Goal: Task Accomplishment & Management: Complete application form

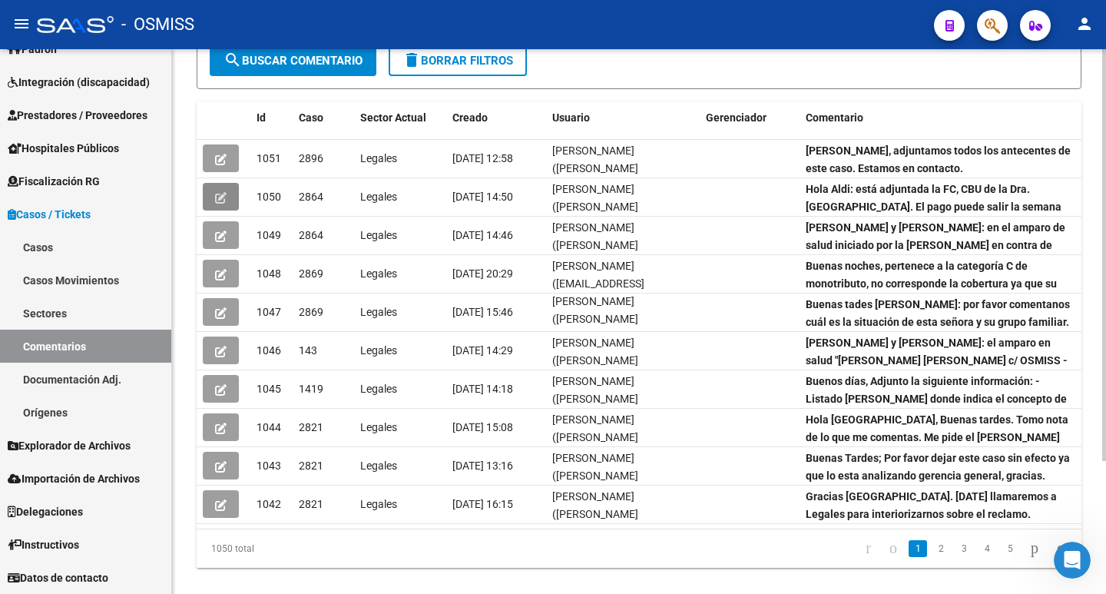
scroll to position [154, 0]
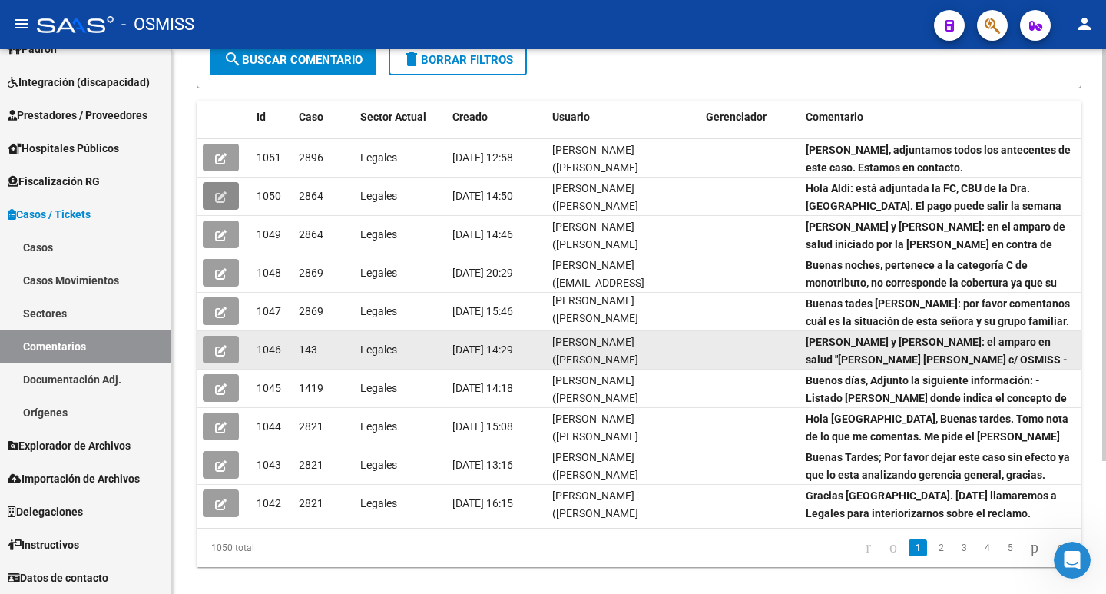
click at [655, 340] on div "[PERSON_NAME] ([PERSON_NAME][EMAIL_ADDRESS][PERSON_NAME][DOMAIN_NAME])" at bounding box center [622, 349] width 141 height 32
click at [226, 345] on icon "button" at bounding box center [221, 351] width 12 height 12
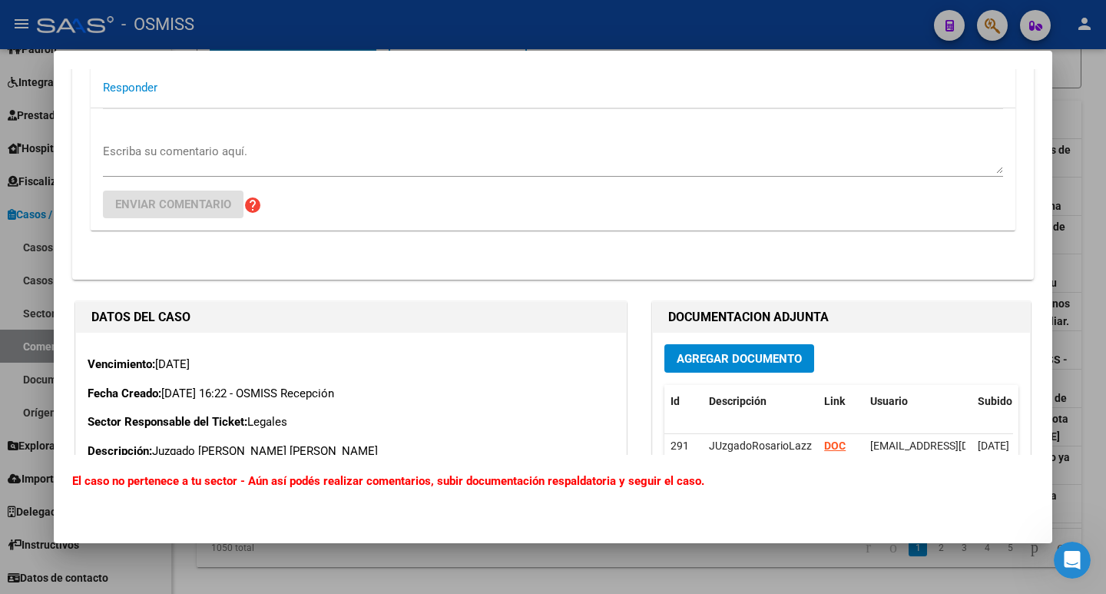
scroll to position [461, 0]
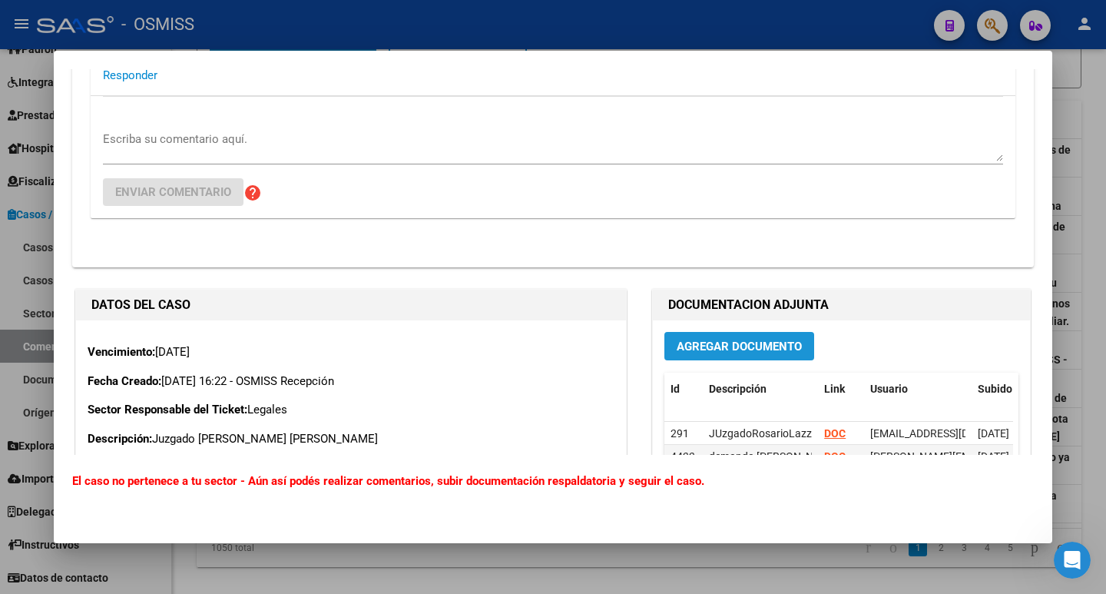
click at [727, 340] on span "Agregar Documento" at bounding box center [739, 347] width 125 height 14
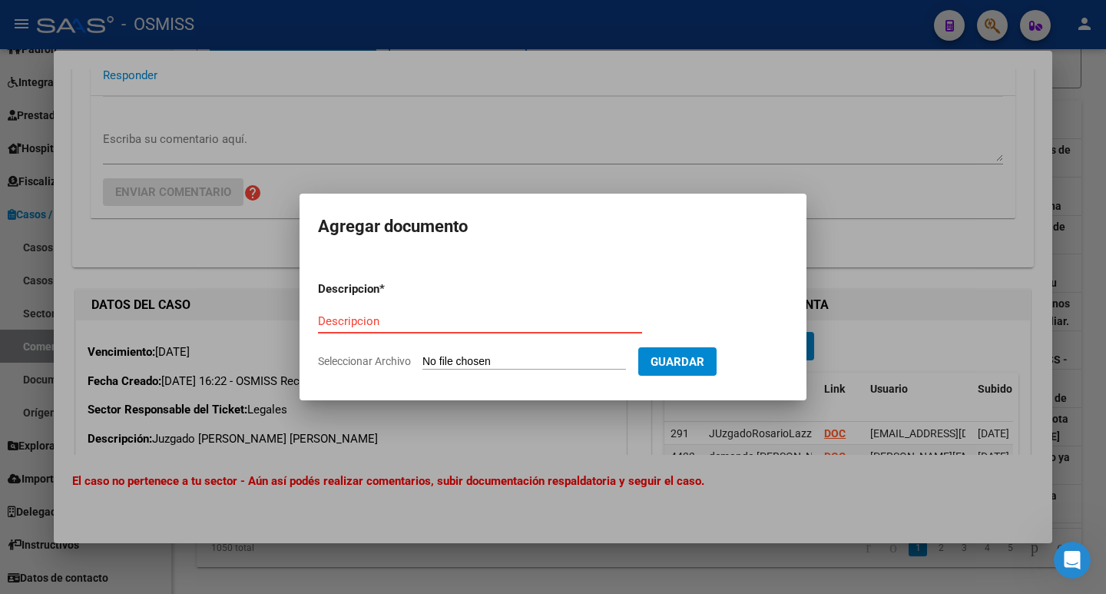
click at [471, 320] on input "Descripcion" at bounding box center [480, 321] width 324 height 14
type input "p"
type input "PAGO [PERSON_NAME]"
click at [486, 356] on input "Seleccionar Archivo" at bounding box center [525, 362] width 204 height 15
type input "C:\fakepath\COMPROBANTE DE PAGO SOBRINO.pdf"
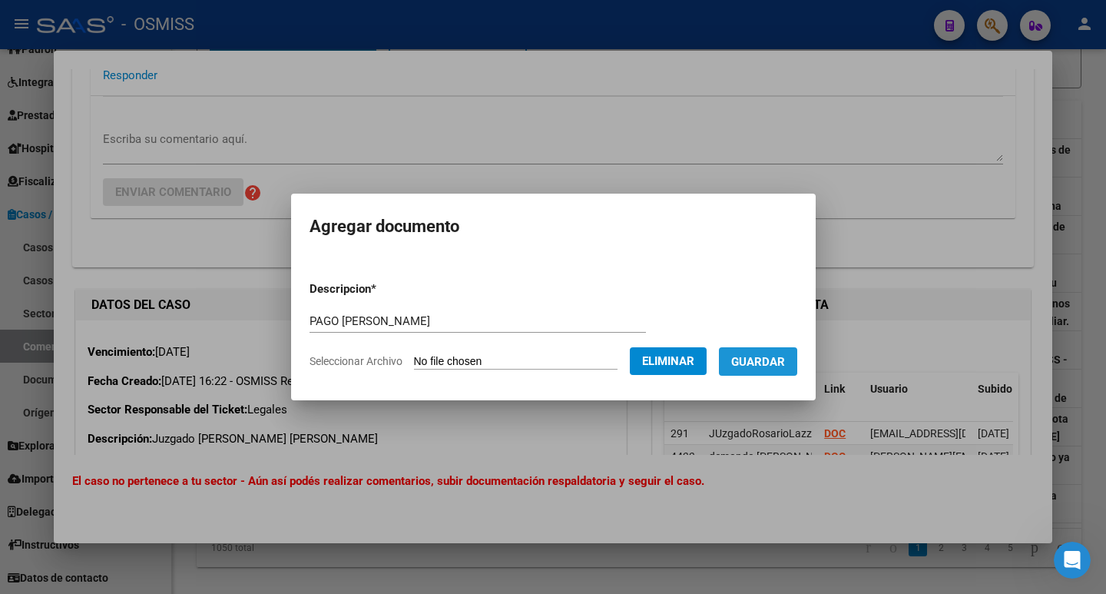
click at [768, 373] on button "Guardar" at bounding box center [758, 361] width 78 height 28
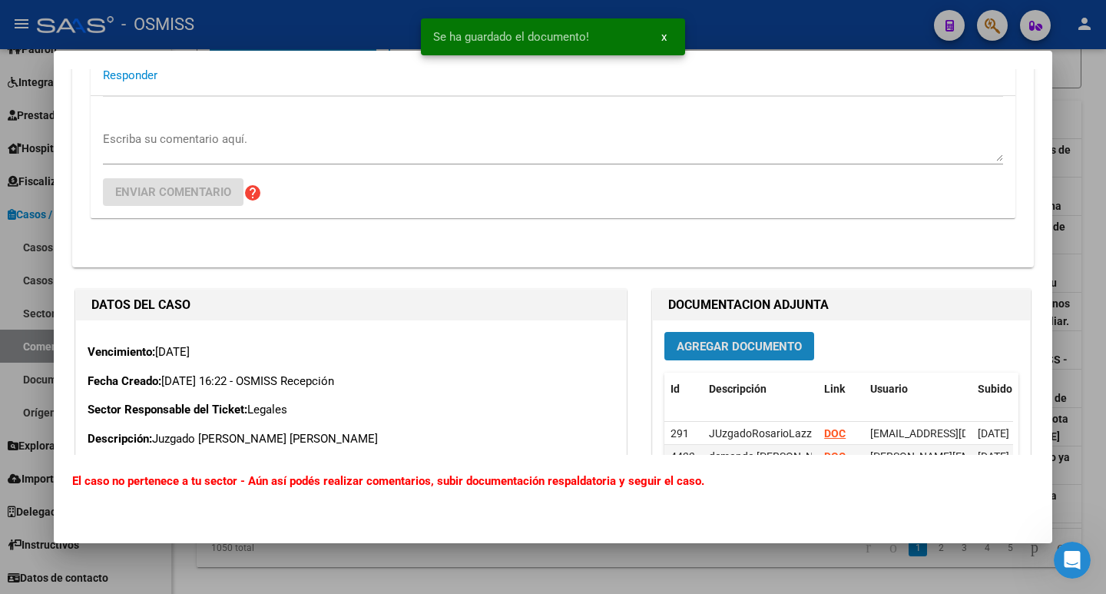
click at [714, 340] on span "Agregar Documento" at bounding box center [739, 347] width 125 height 14
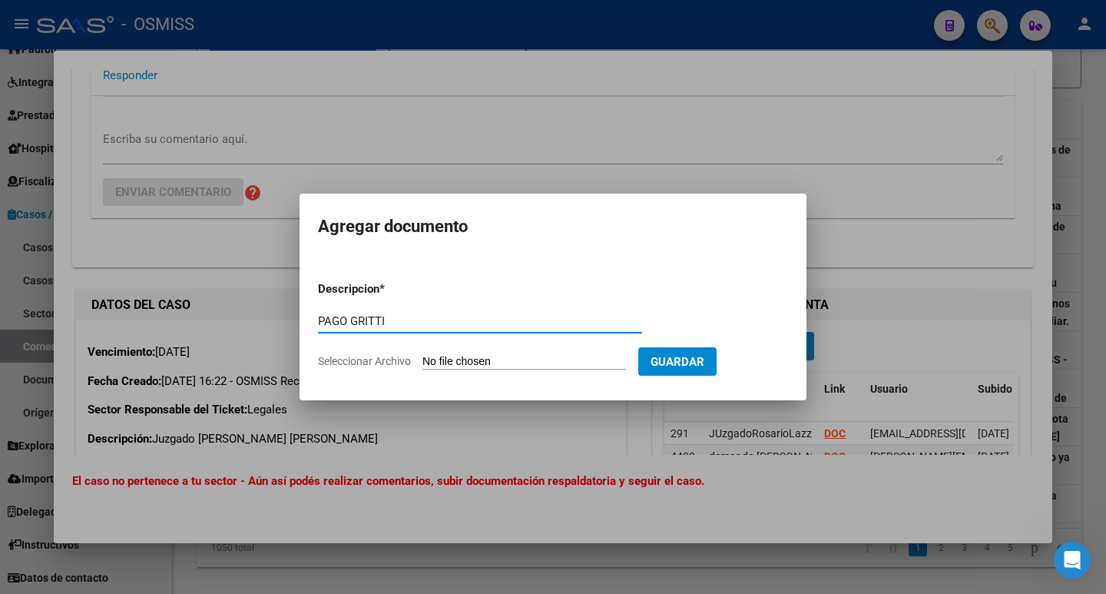
type input "PAGO GRITTI"
type input "C:\fakepath\COMPROBANTE DE PAGO GRITTI.pdf"
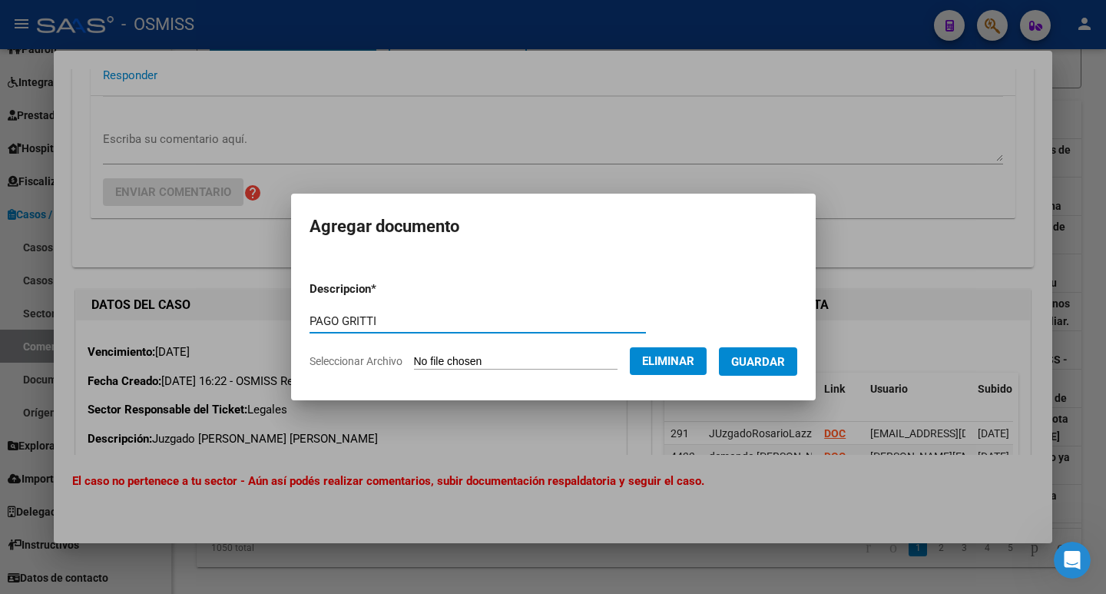
click at [780, 366] on span "Guardar" at bounding box center [758, 362] width 54 height 14
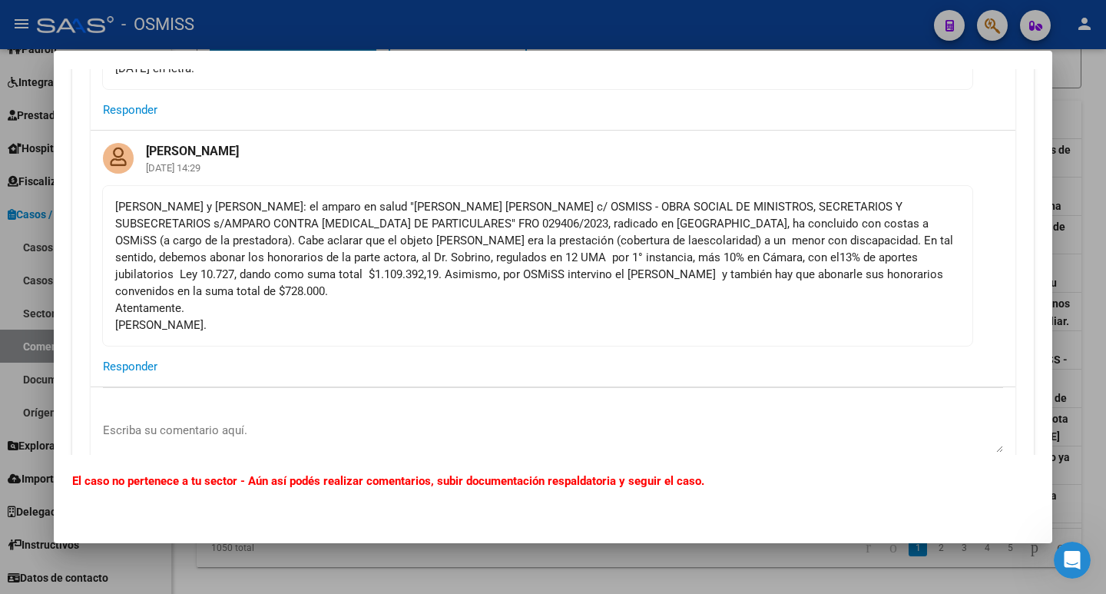
scroll to position [307, 0]
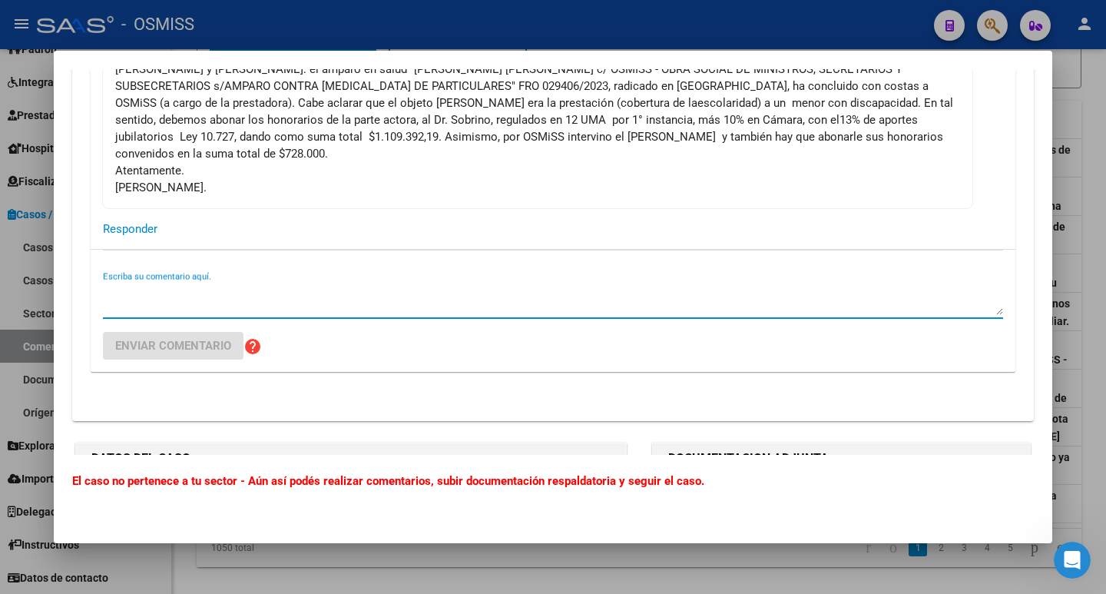
click at [366, 295] on textarea "Escriba su comentario aquí." at bounding box center [553, 299] width 900 height 31
type textarea "b"
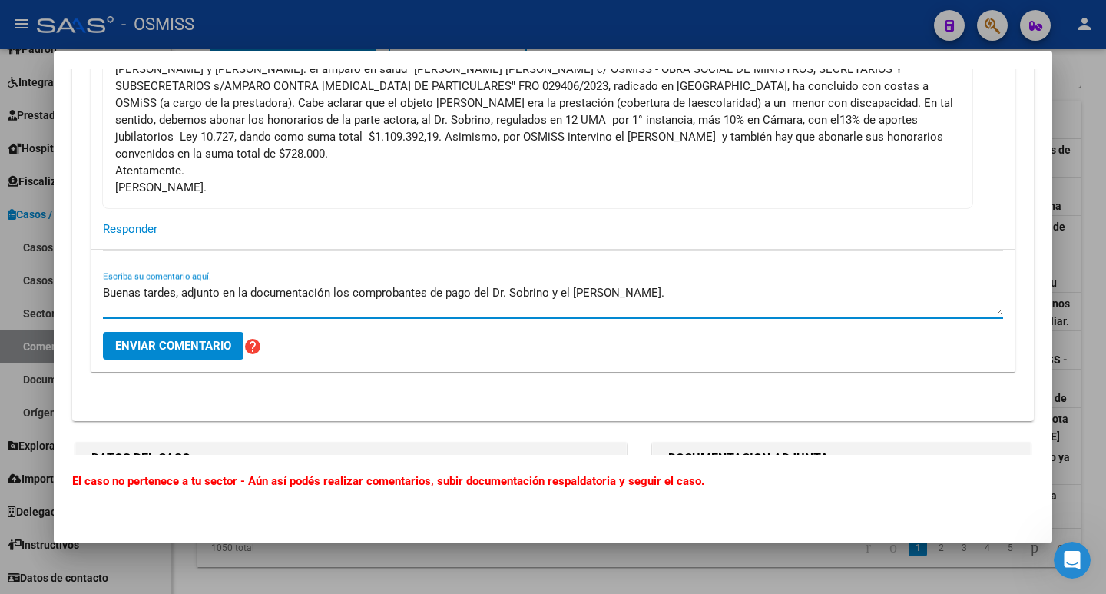
type textarea "Buenas tardes, adjunto en la documentación los comprobantes de pago del Dr. Sob…"
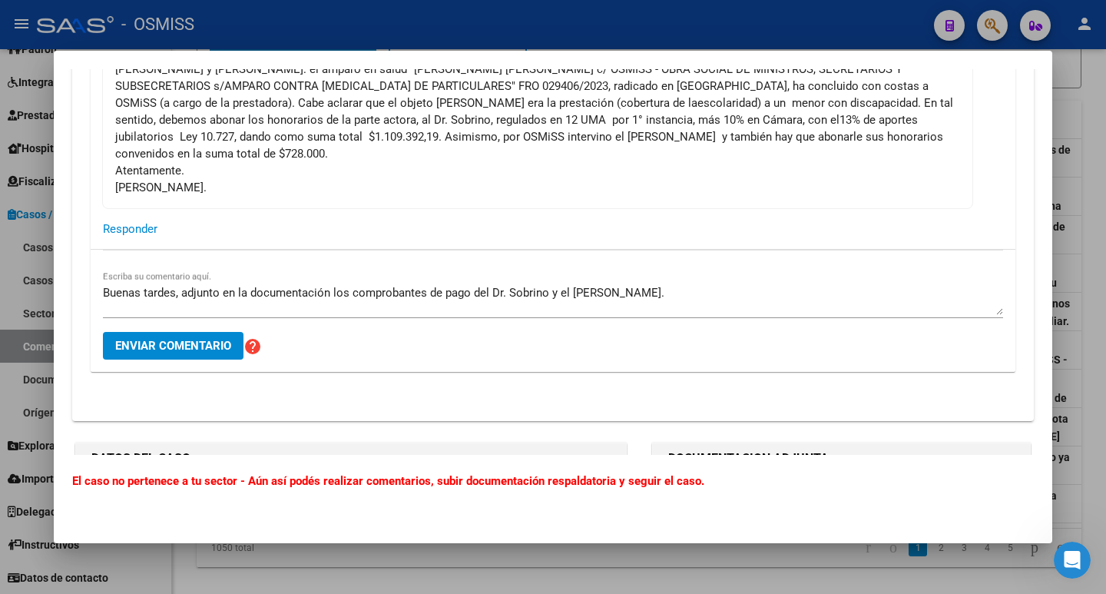
click at [98, 318] on div "Buenas tardes, adjunto en la documentación los comprobantes de pago del Dr. Sob…" at bounding box center [553, 311] width 925 height 122
click at [166, 332] on button "Enviar comentario" at bounding box center [173, 346] width 141 height 28
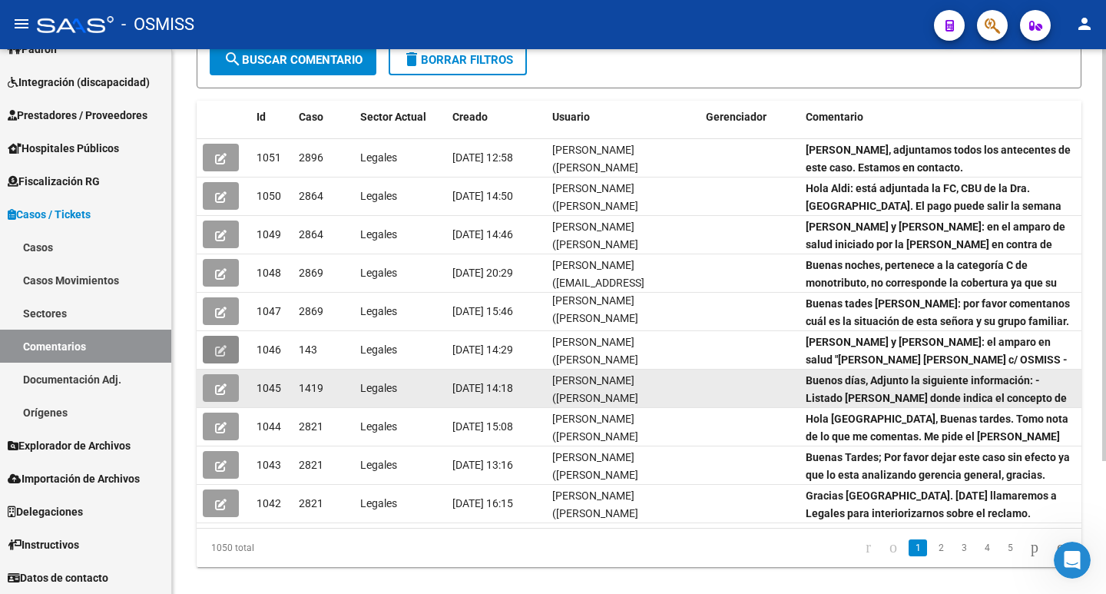
scroll to position [0, 0]
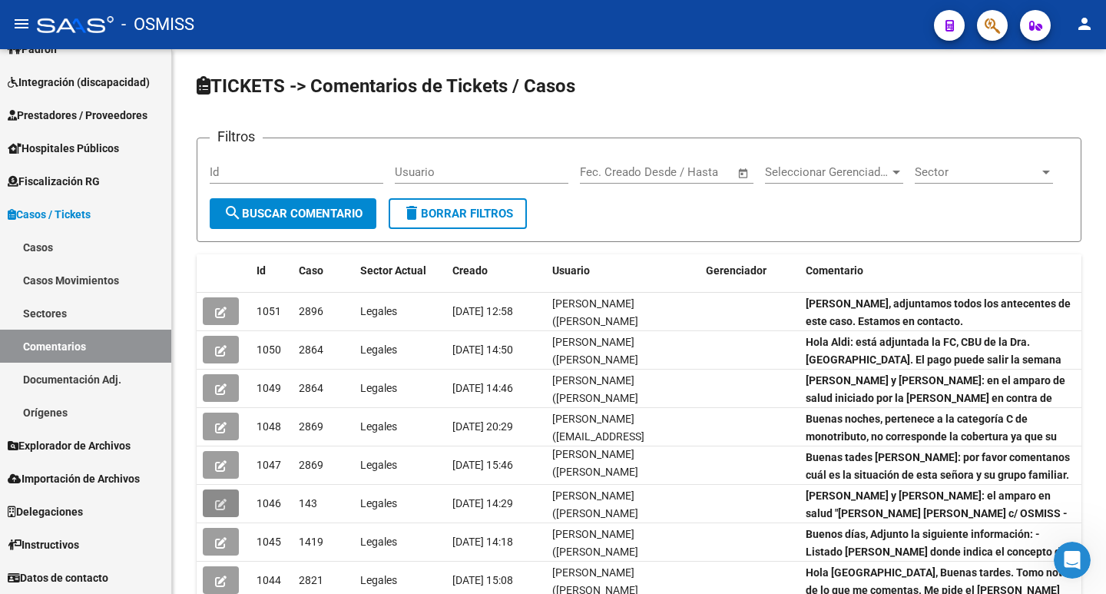
click at [983, 28] on button "button" at bounding box center [992, 25] width 31 height 31
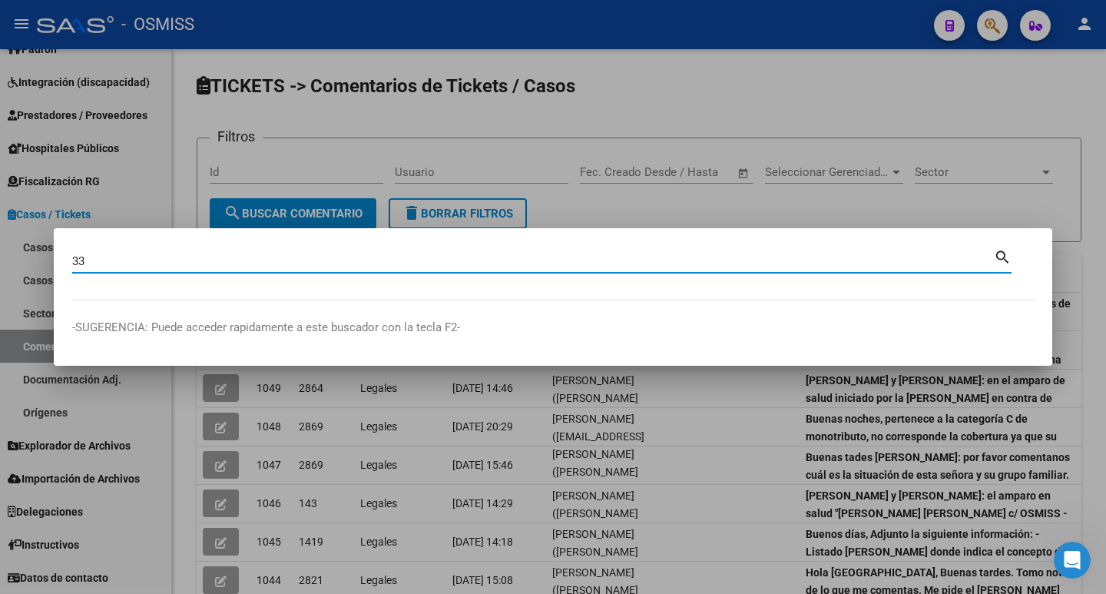
paste input "71059478"
type input "33710594789"
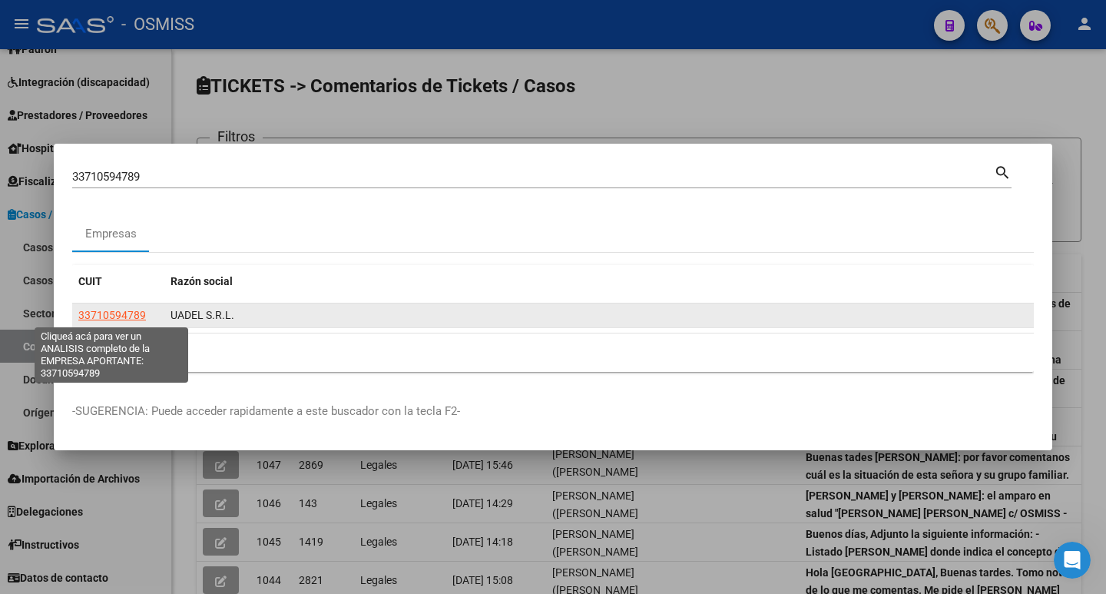
click at [92, 317] on span "33710594789" at bounding box center [112, 315] width 68 height 12
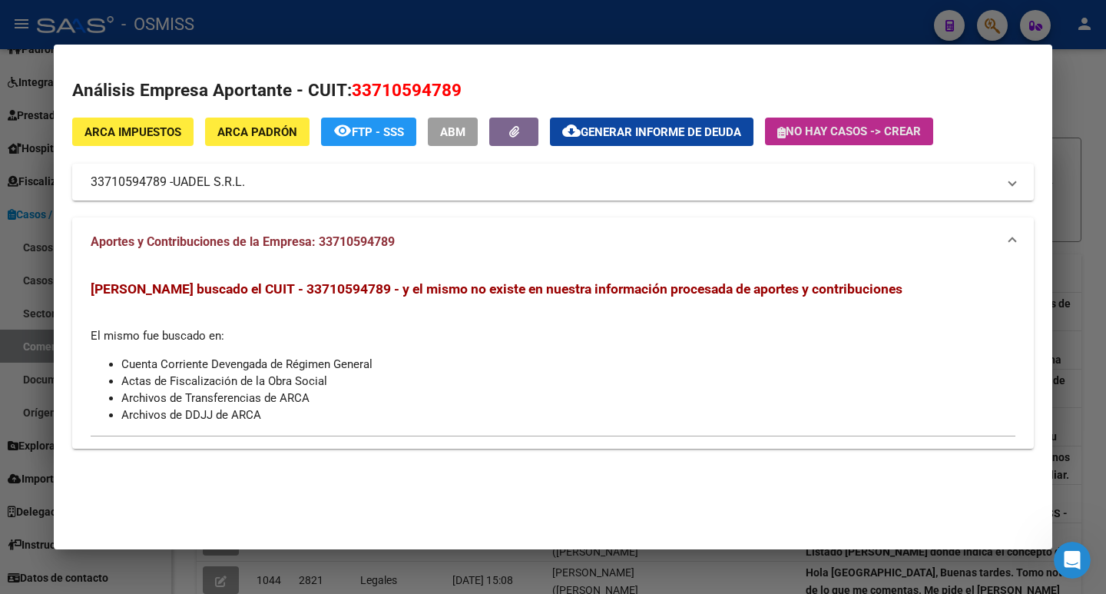
click at [847, 139] on button "No hay casos -> Crear" at bounding box center [849, 132] width 168 height 28
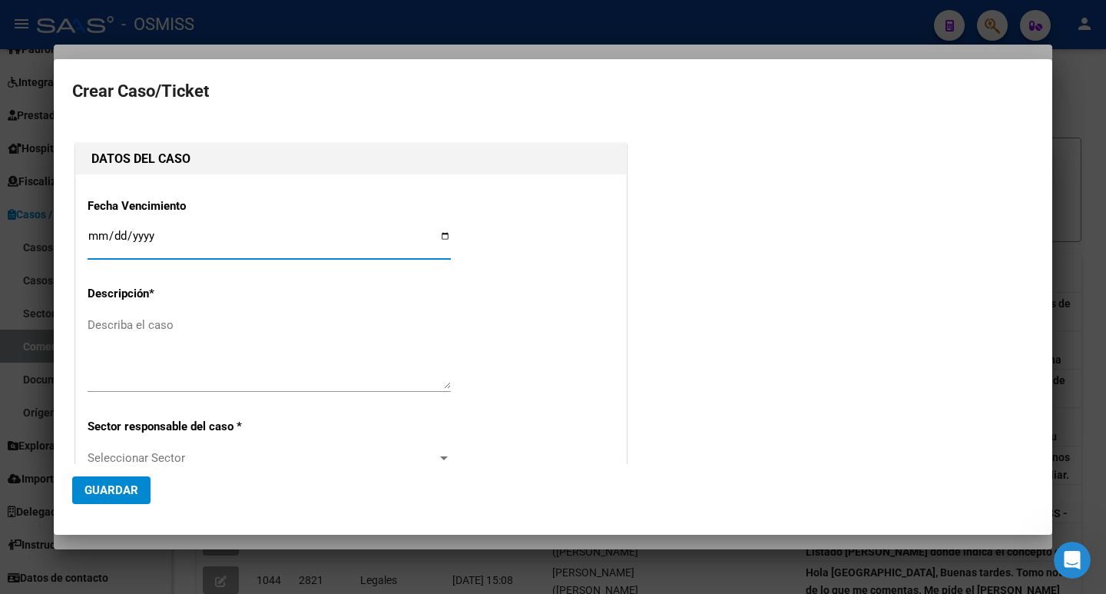
type input "33710594789"
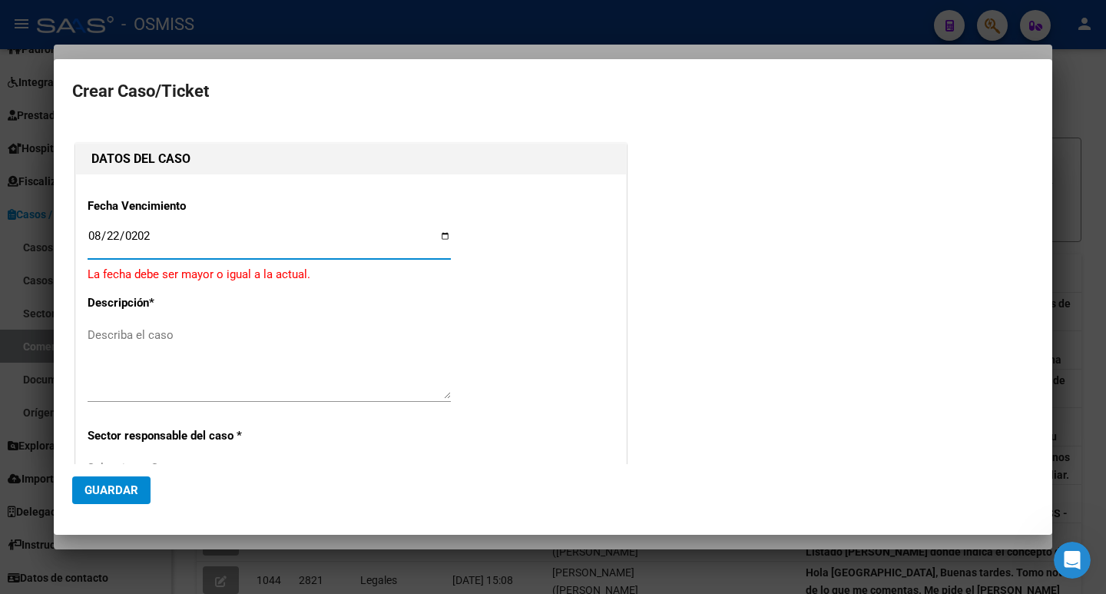
type input "[DATE]"
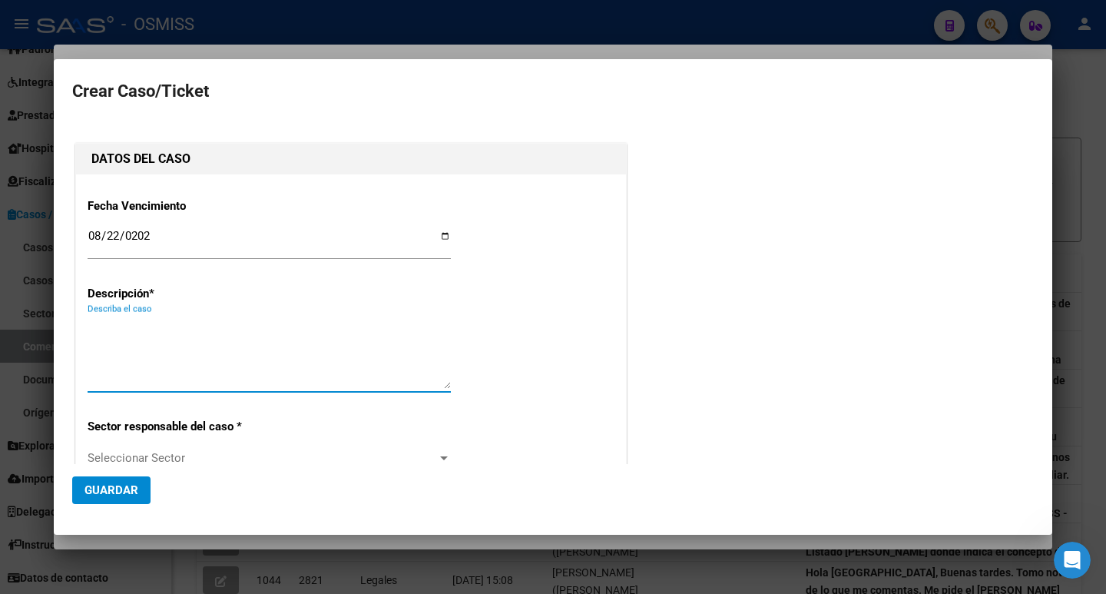
click at [272, 317] on textarea "Describa el caso" at bounding box center [269, 353] width 363 height 72
drag, startPoint x: 323, startPoint y: 323, endPoint x: 0, endPoint y: 310, distance: 323.7
click at [0, 310] on div "33710594789 Buscar (apellido, dni, [PERSON_NAME], [PERSON_NAME], cuit, obra soc…" at bounding box center [553, 297] width 1106 height 594
click at [236, 388] on textarea "Estado de Cobro - Cheques rechazados" at bounding box center [269, 353] width 363 height 72
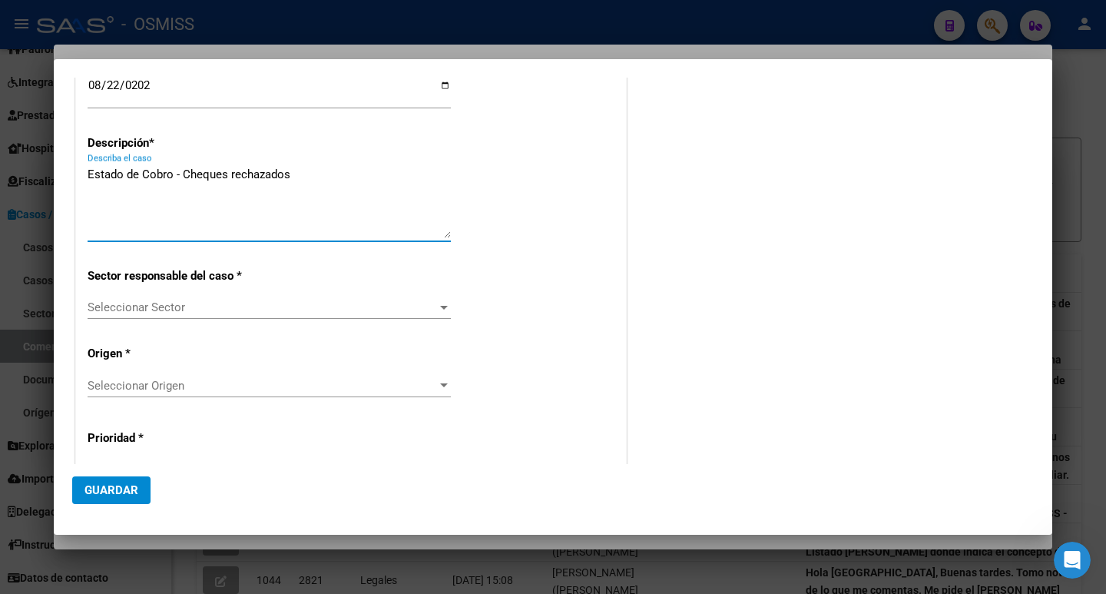
scroll to position [154, 0]
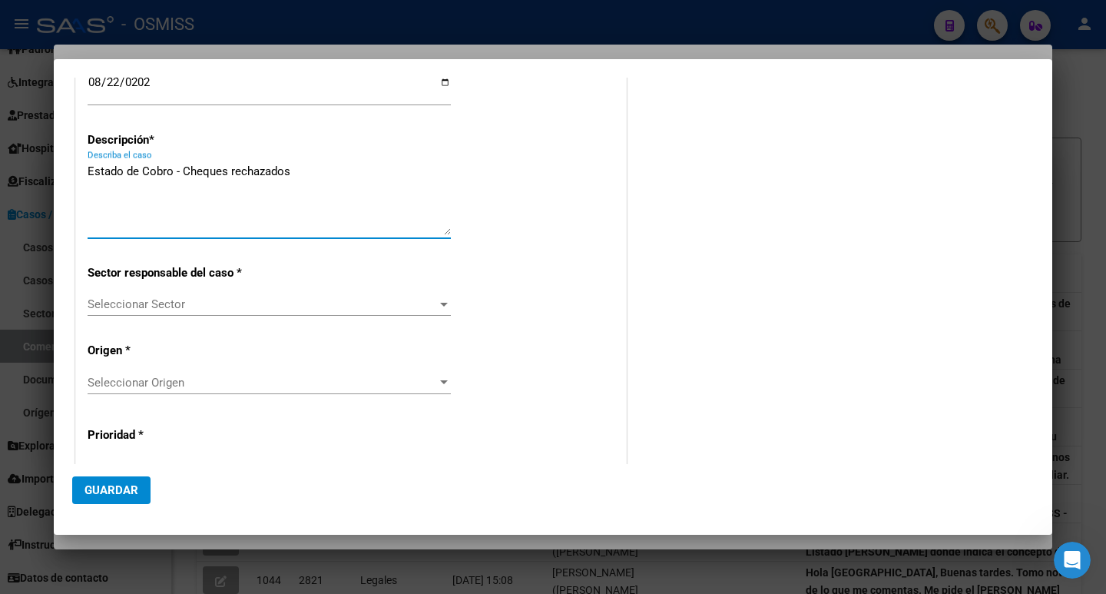
type textarea "Estado de Cobro - Cheques rechazados"
click at [181, 312] on div "Seleccionar Sector Seleccionar Sector" at bounding box center [269, 304] width 363 height 23
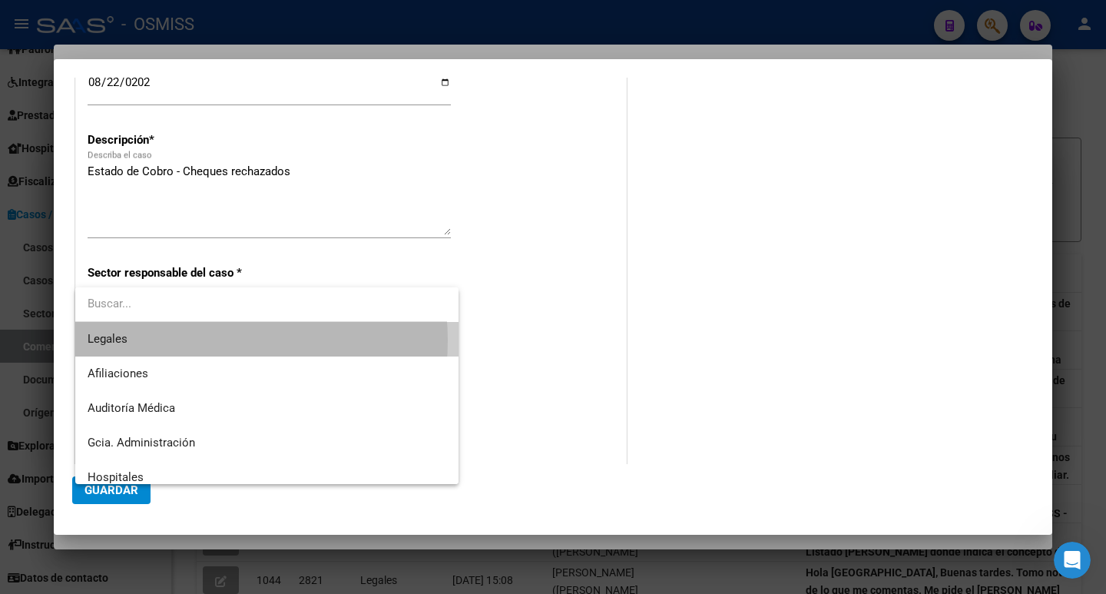
click at [194, 340] on span "Legales" at bounding box center [267, 339] width 359 height 35
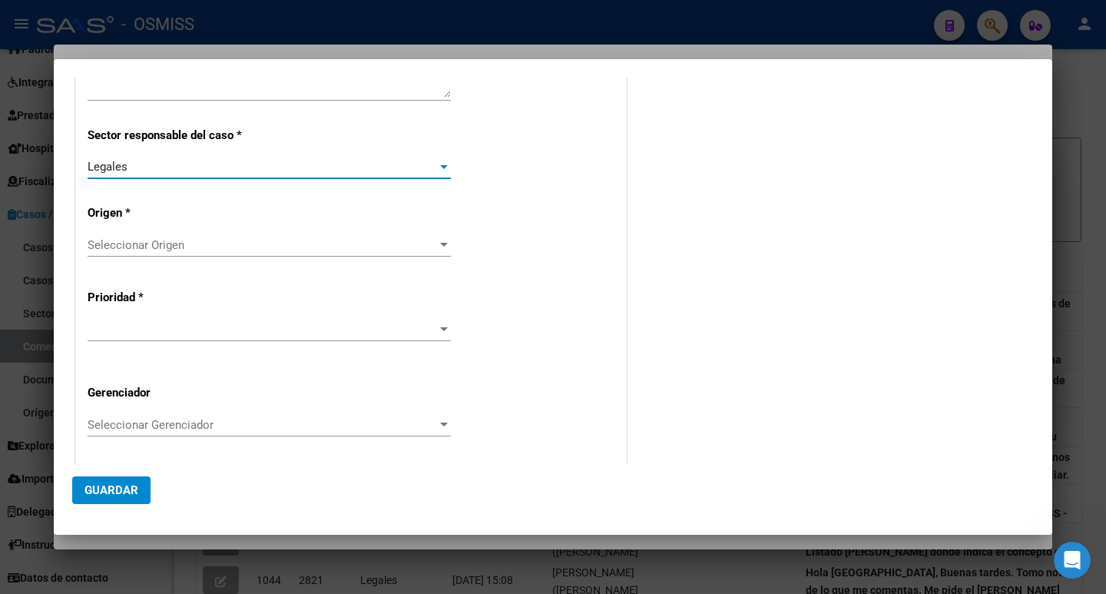
scroll to position [307, 0]
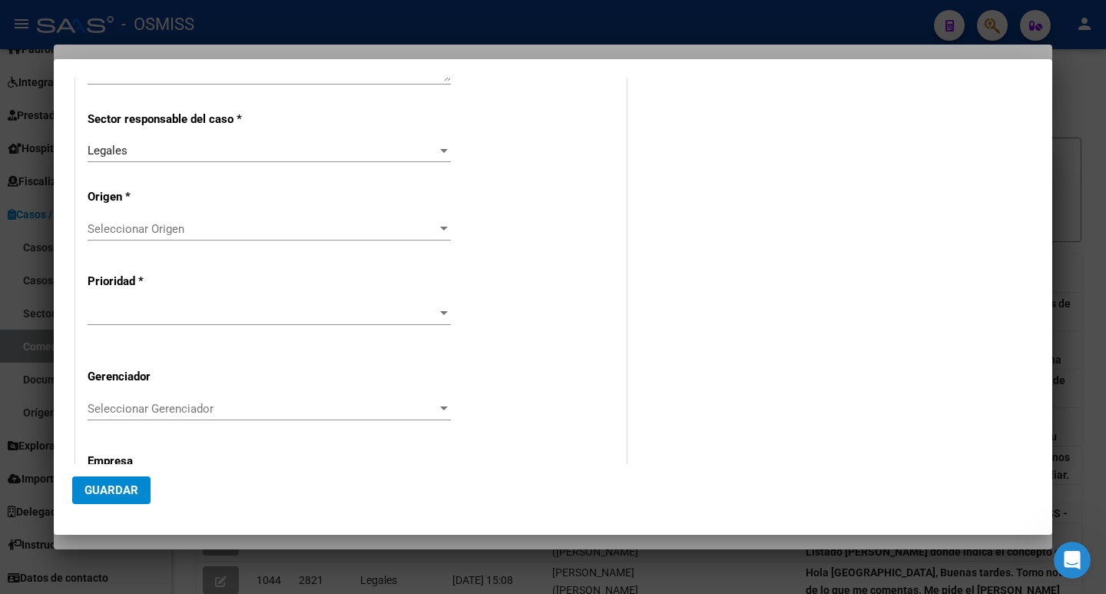
click at [128, 214] on div "Fecha Vencimiento [DATE] Ingresar fecha Descripción * Estado de Cobro - Cheques…" at bounding box center [351, 200] width 527 height 643
click at [181, 222] on span "Seleccionar Origen" at bounding box center [263, 229] width 350 height 14
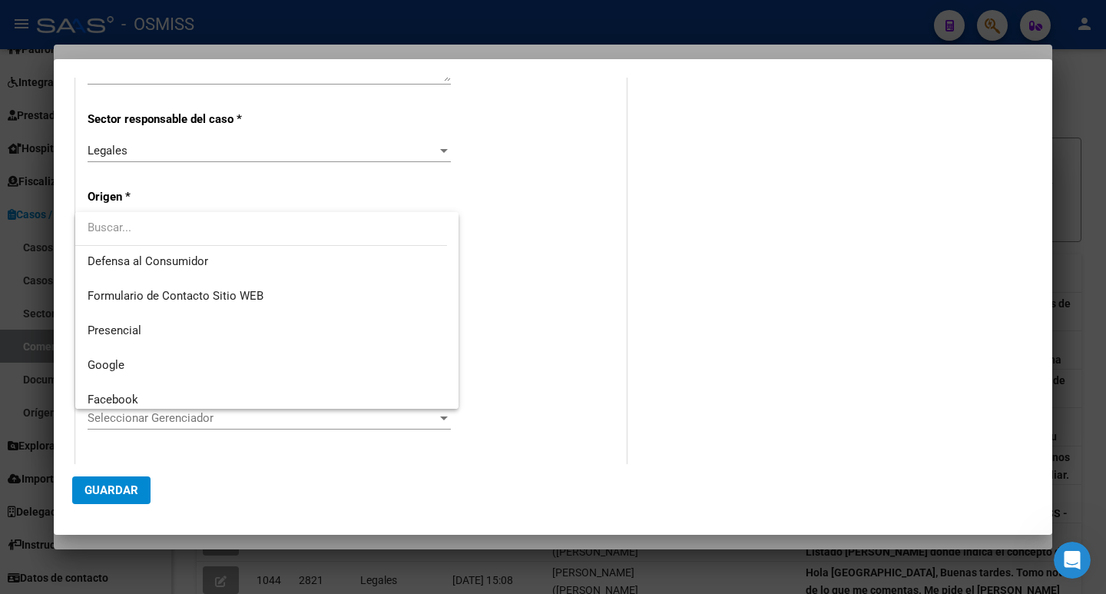
scroll to position [0, 0]
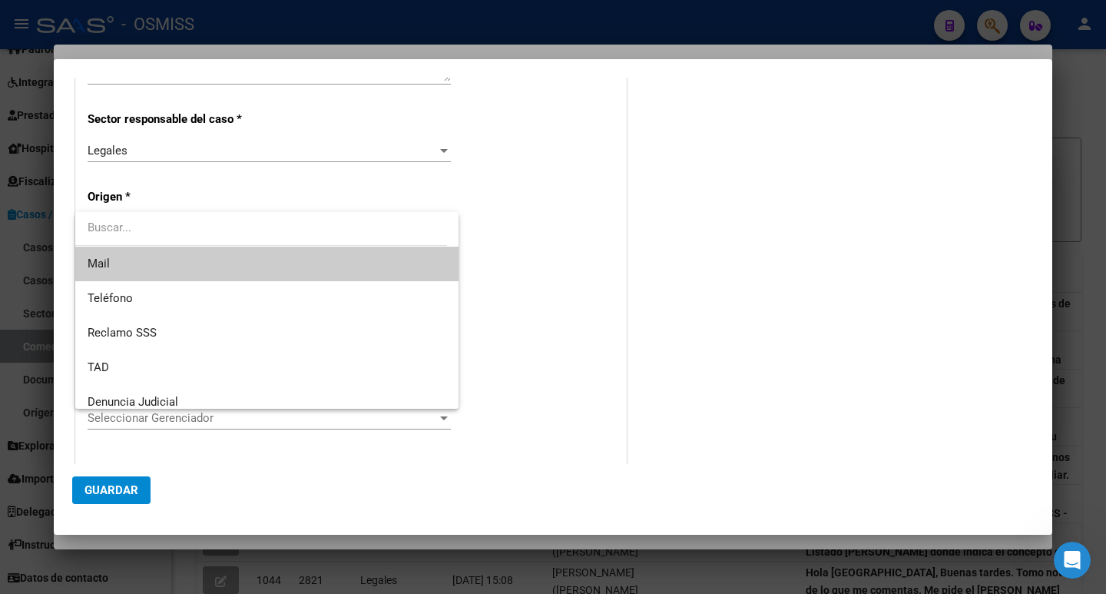
click at [144, 260] on span "Mail" at bounding box center [267, 264] width 359 height 35
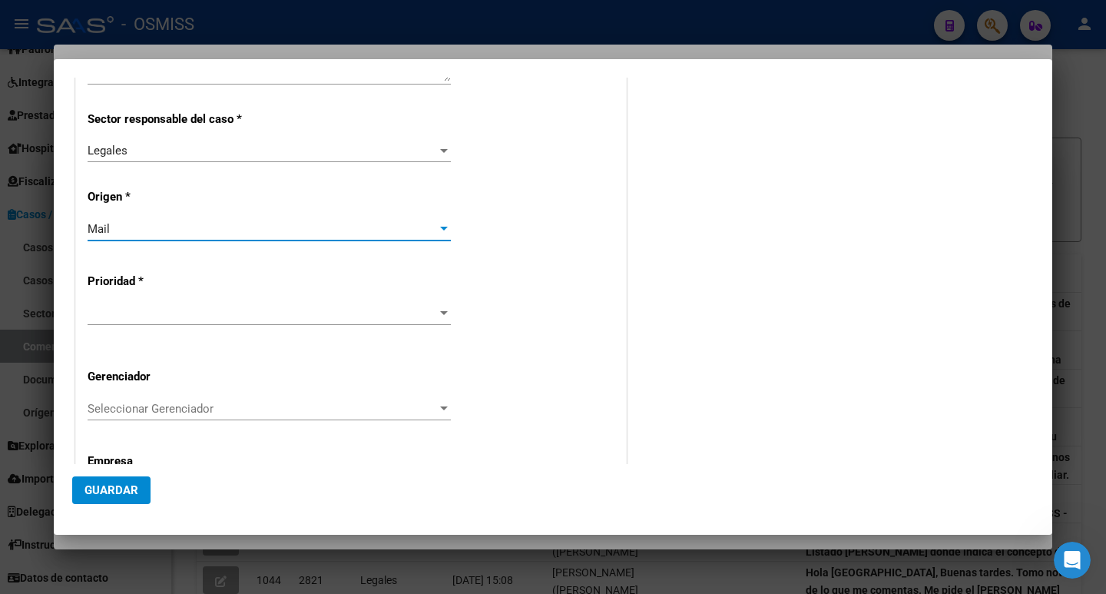
click at [176, 315] on span at bounding box center [263, 314] width 350 height 14
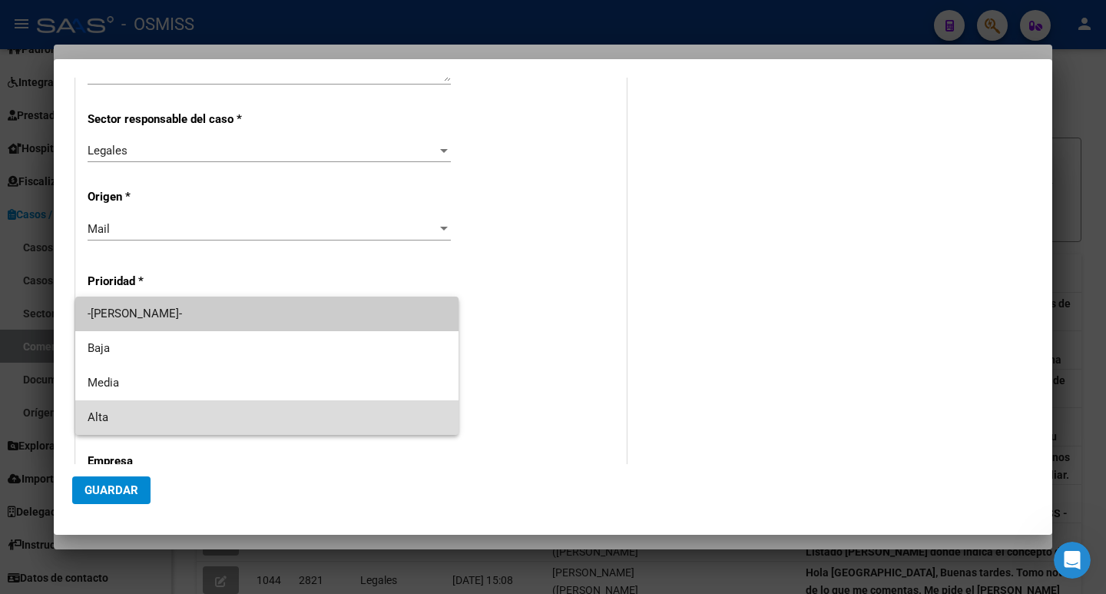
click at [159, 404] on span "Alta" at bounding box center [267, 417] width 359 height 35
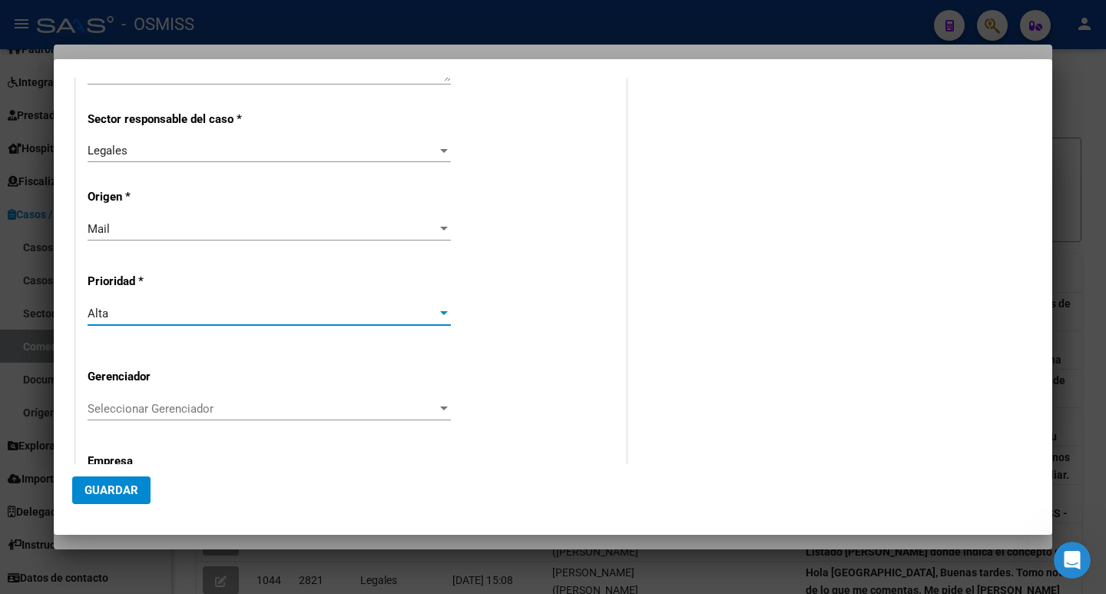
click at [290, 412] on span "Seleccionar Gerenciador" at bounding box center [263, 409] width 350 height 14
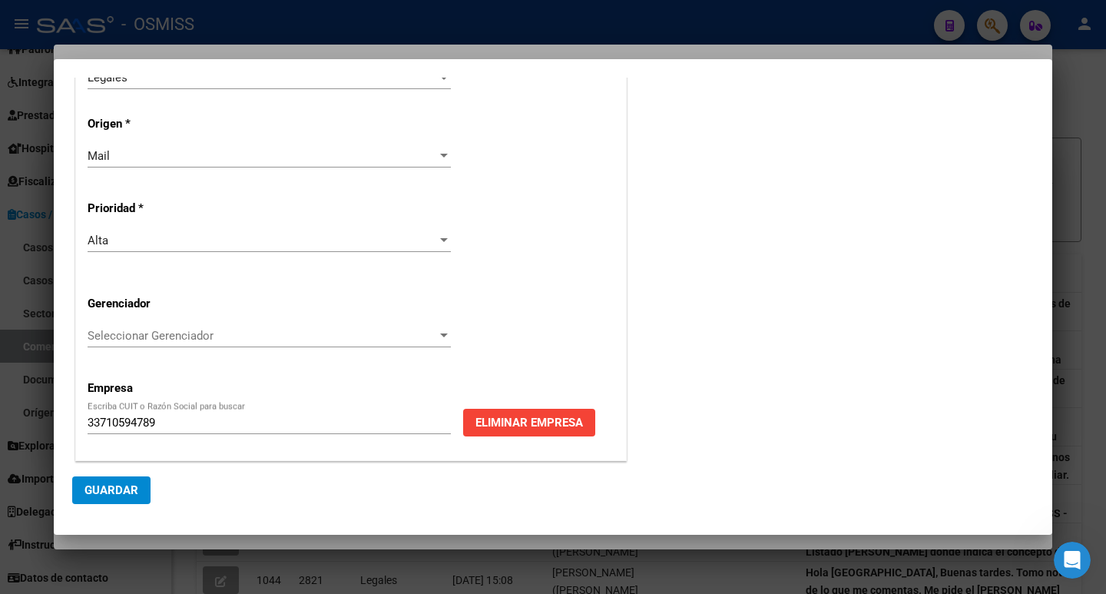
click at [107, 490] on span "Guardar" at bounding box center [112, 490] width 54 height 14
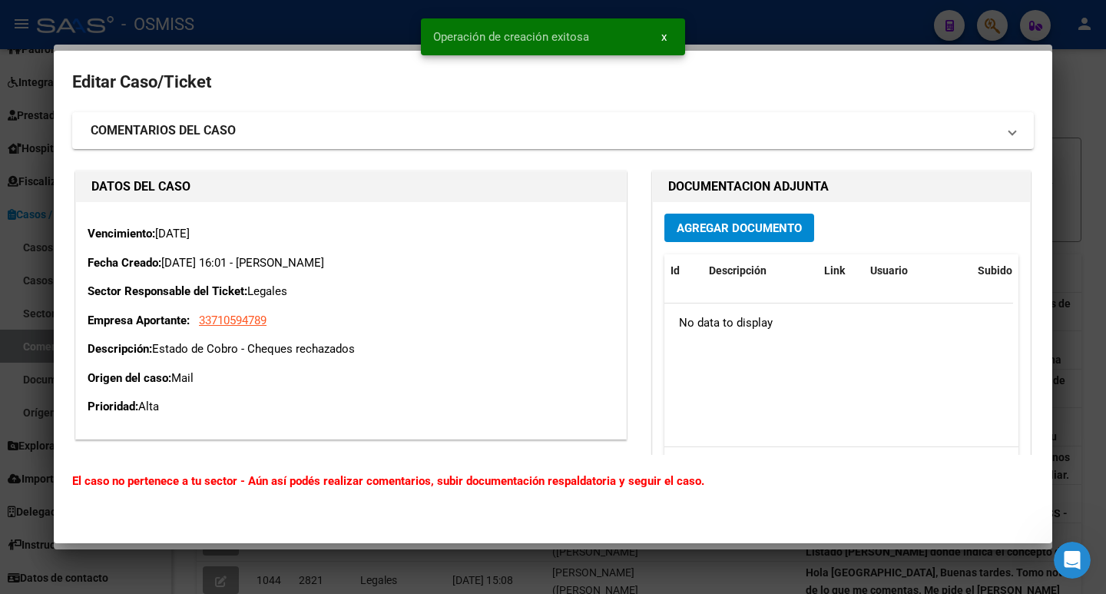
drag, startPoint x: 342, startPoint y: 347, endPoint x: 128, endPoint y: 335, distance: 214.7
click at [128, 335] on div "Vencimiento: [DATE] Fecha Creado: [DATE] 16:01 - [PERSON_NAME] Sector Responsab…" at bounding box center [351, 320] width 527 height 191
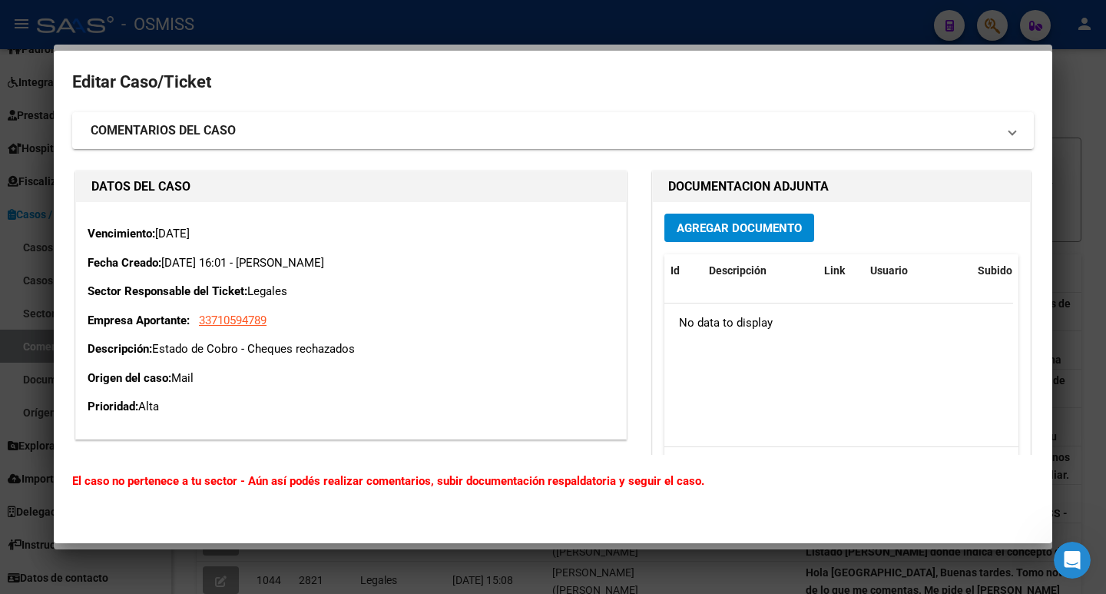
click at [417, 364] on div "Vencimiento: [DATE] Fecha Creado: [DATE] 16:01 - [PERSON_NAME] Sector Responsab…" at bounding box center [351, 320] width 527 height 191
drag, startPoint x: 300, startPoint y: 352, endPoint x: 155, endPoint y: 346, distance: 145.3
click at [155, 346] on p "Descripción: Estado de Cobro - Cheques rechazados" at bounding box center [351, 349] width 527 height 18
copy p "Estado de Cobro - Cheques rechazados"
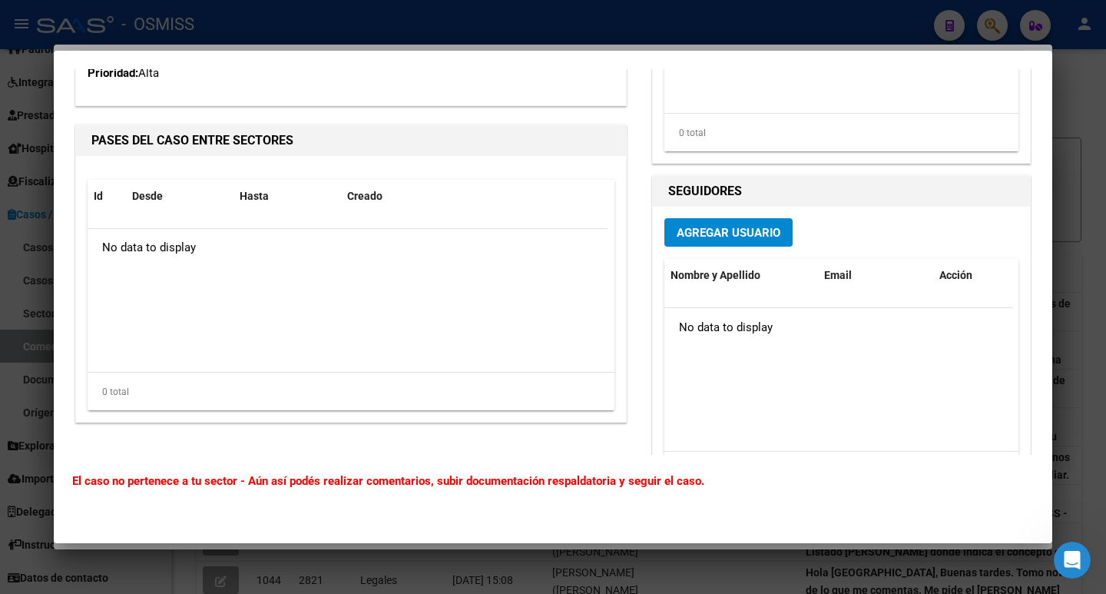
scroll to position [307, 0]
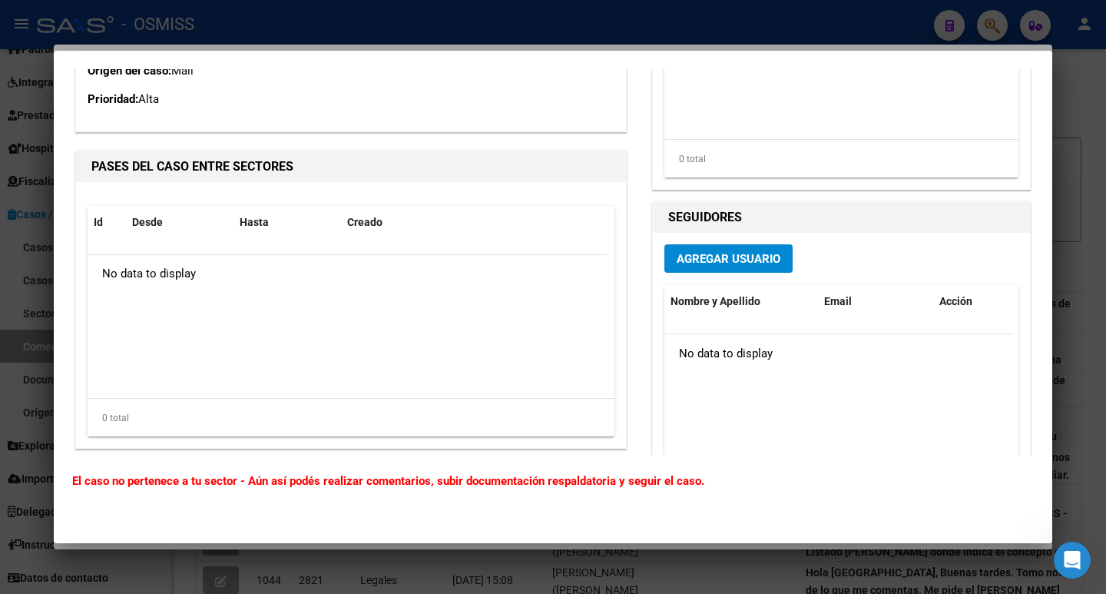
click at [731, 255] on span "Agregar Usuario" at bounding box center [729, 259] width 104 height 14
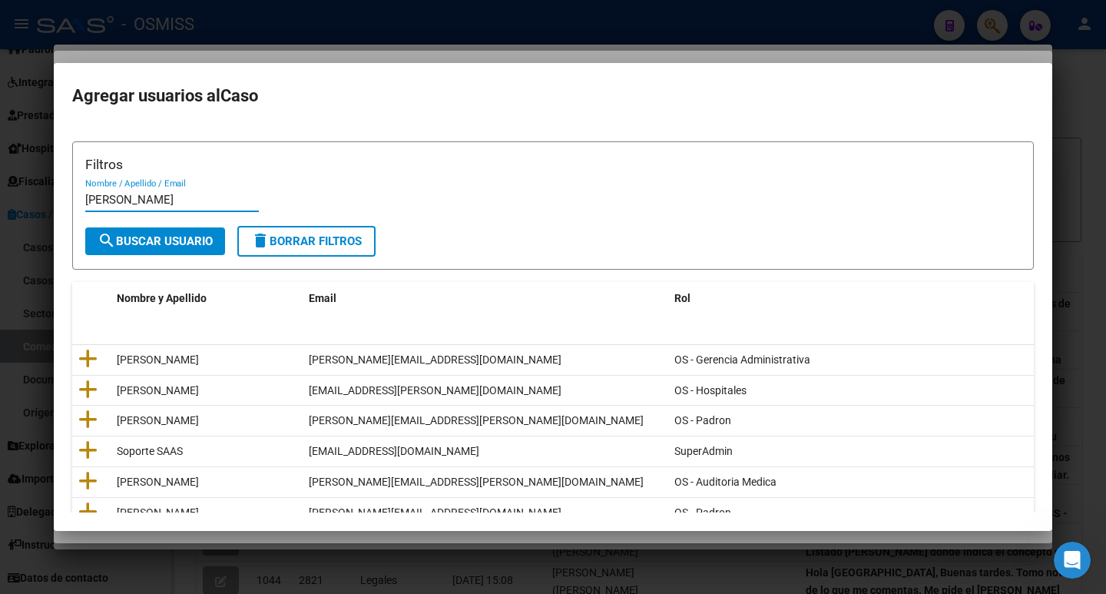
type input "[PERSON_NAME]"
click at [147, 244] on span "search Buscar Usuario" at bounding box center [155, 241] width 115 height 14
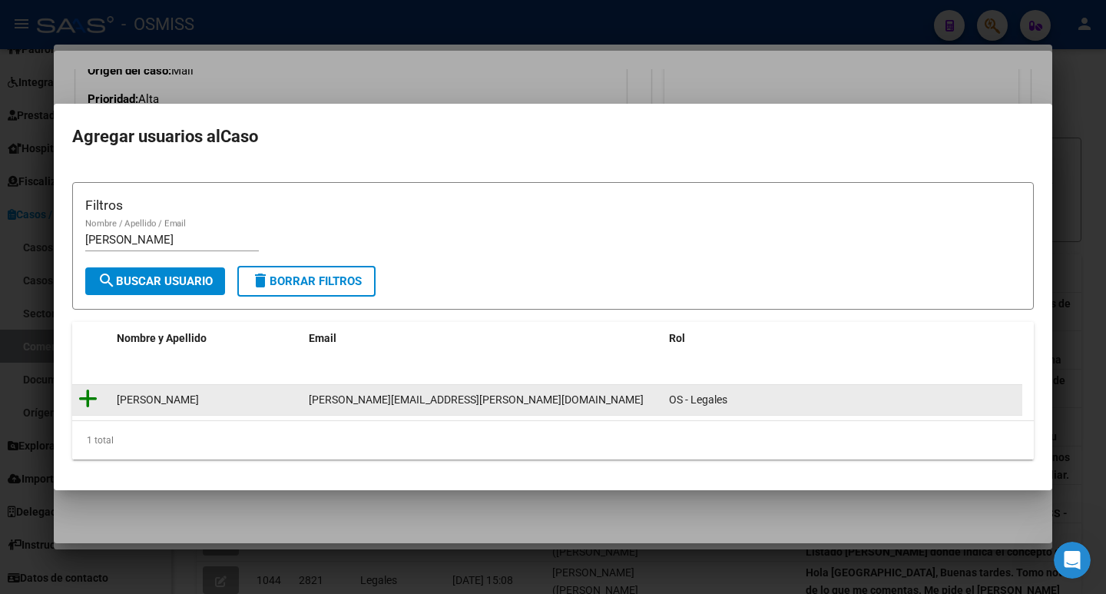
click at [84, 392] on icon at bounding box center [87, 399] width 19 height 22
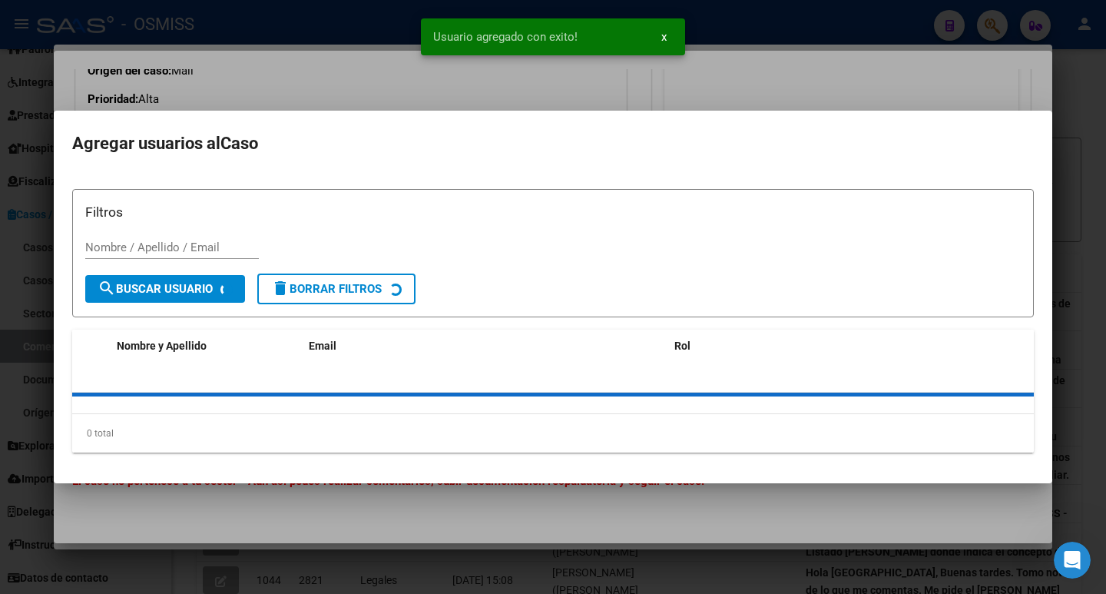
drag, startPoint x: 127, startPoint y: 231, endPoint x: 99, endPoint y: 261, distance: 40.8
click at [0, 249] on div "33710594789 Buscar (apellido, dni, [PERSON_NAME], [PERSON_NAME], cuit, obra soc…" at bounding box center [553, 297] width 1106 height 594
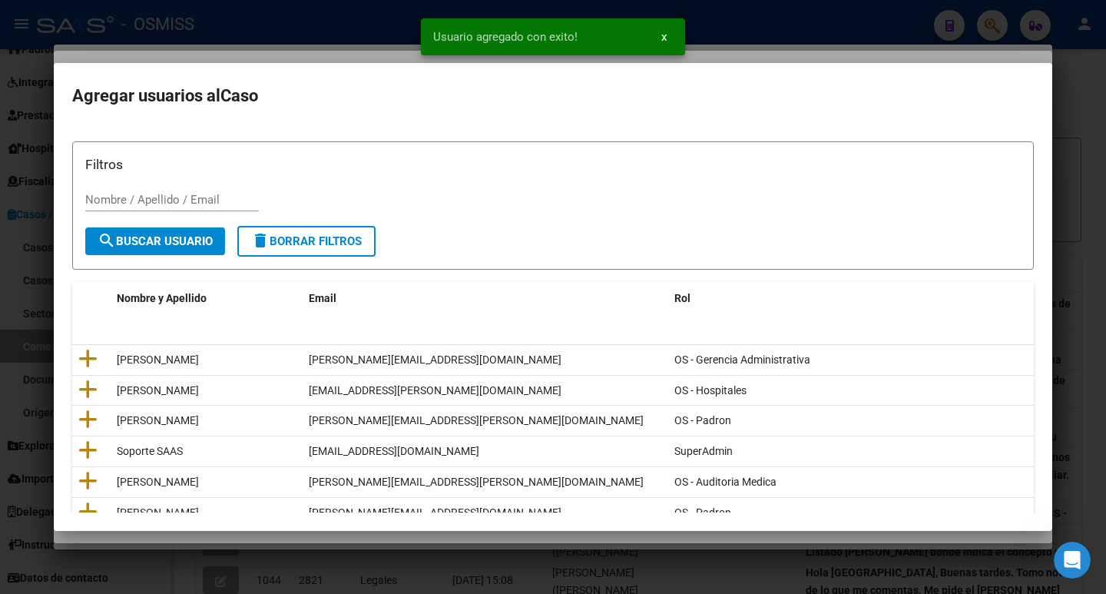
click at [187, 194] on input "Nombre / Apellido / Email" at bounding box center [172, 200] width 174 height 14
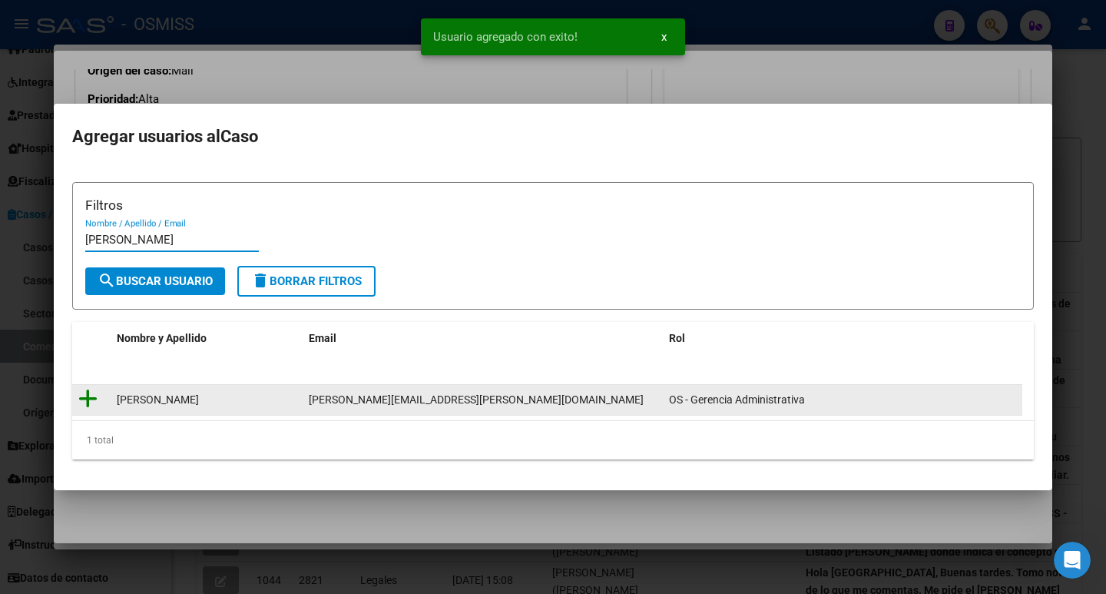
type input "[PERSON_NAME]"
click at [88, 399] on icon at bounding box center [87, 399] width 19 height 22
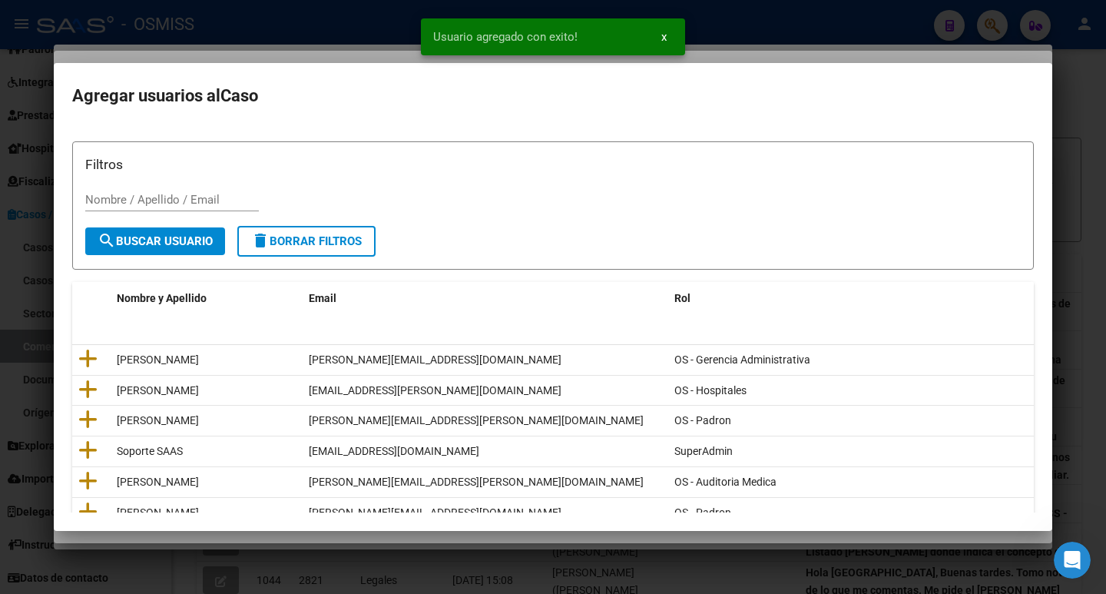
drag, startPoint x: 145, startPoint y: 230, endPoint x: 48, endPoint y: 224, distance: 97.8
click at [48, 224] on div "33710594789 Buscar (apellido, dni, [PERSON_NAME], [PERSON_NAME], cuit, obra soc…" at bounding box center [553, 297] width 1106 height 594
click at [140, 211] on div "Nombre / Apellido / Email" at bounding box center [172, 199] width 174 height 23
click at [142, 197] on input "Nombre / Apellido / Email" at bounding box center [172, 200] width 174 height 14
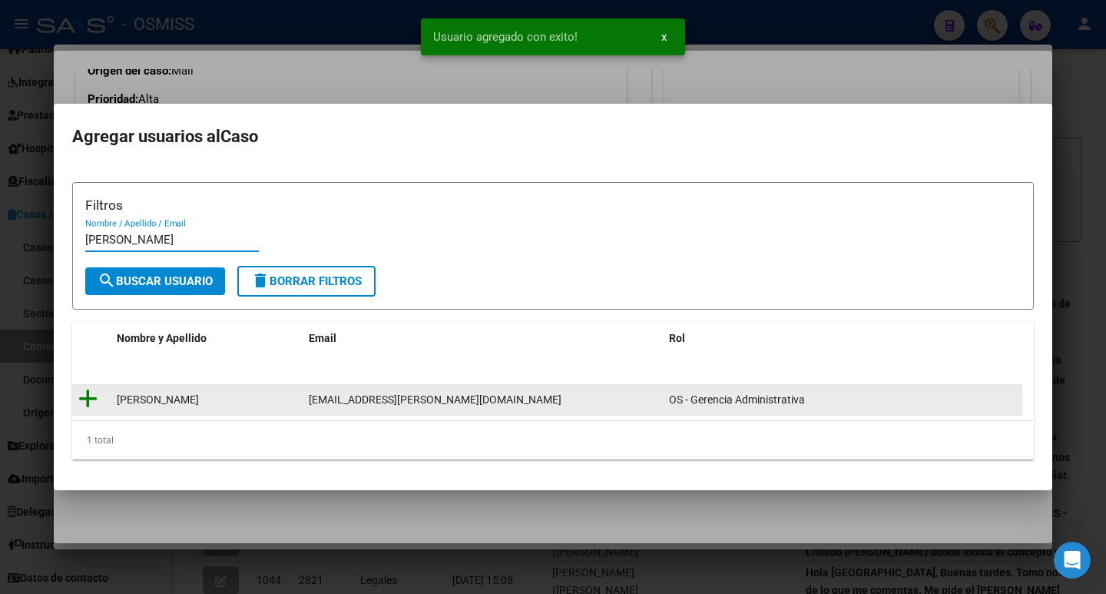
type input "[PERSON_NAME]"
click at [88, 396] on icon at bounding box center [87, 399] width 19 height 22
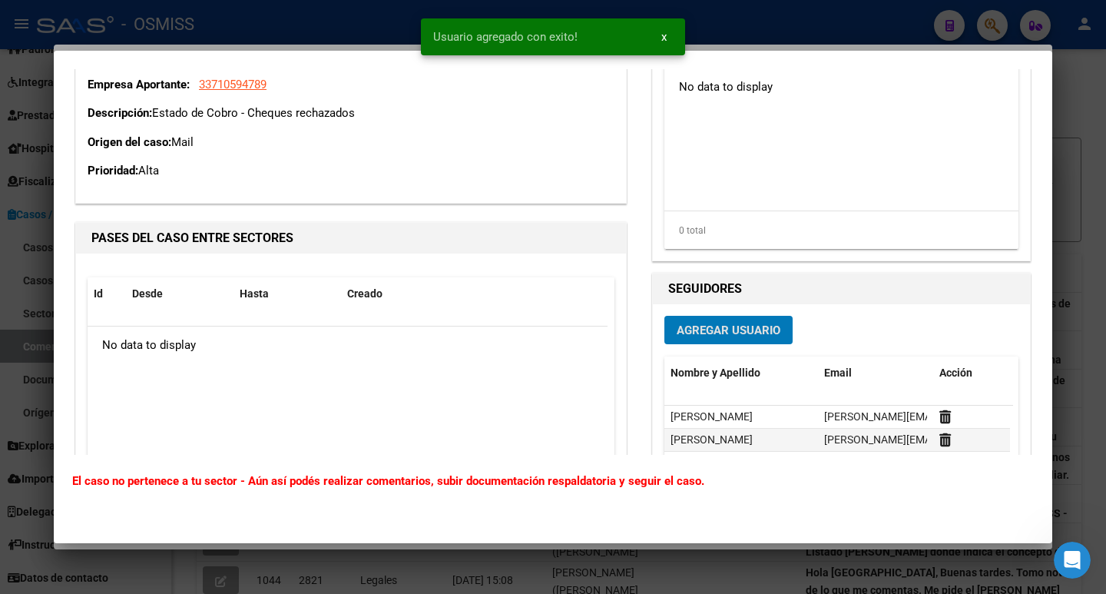
scroll to position [77, 0]
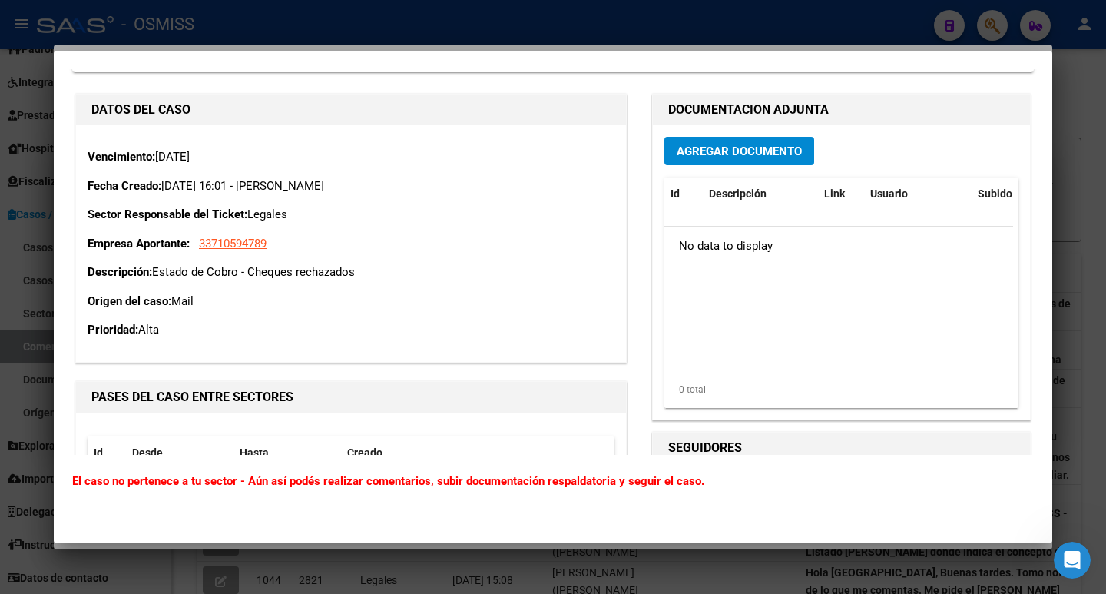
click at [749, 153] on span "Agregar Documento" at bounding box center [739, 151] width 125 height 14
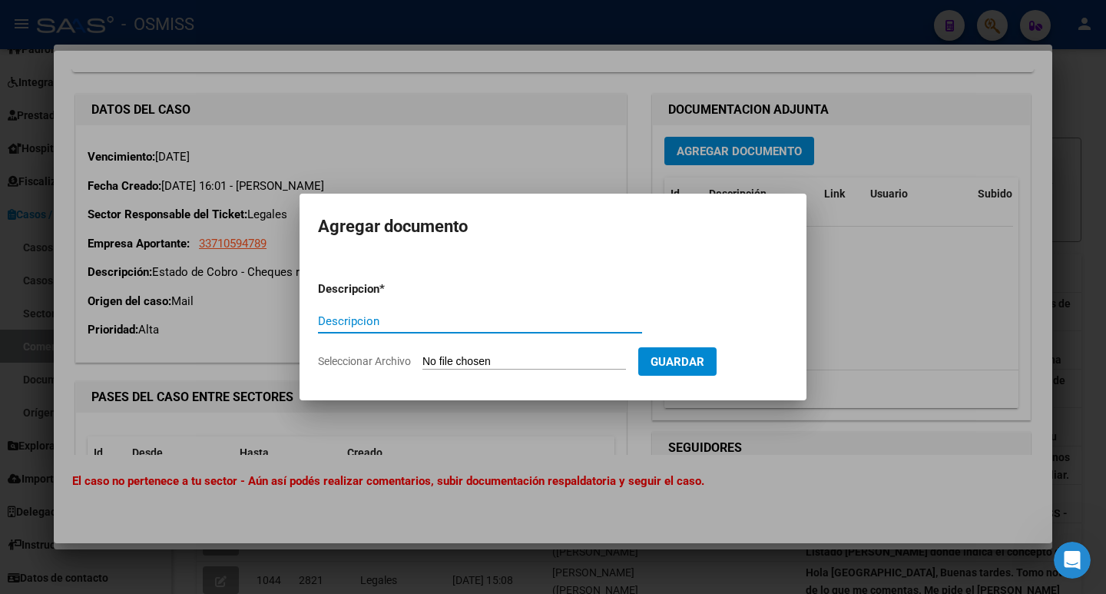
click at [183, 273] on div at bounding box center [553, 297] width 1106 height 594
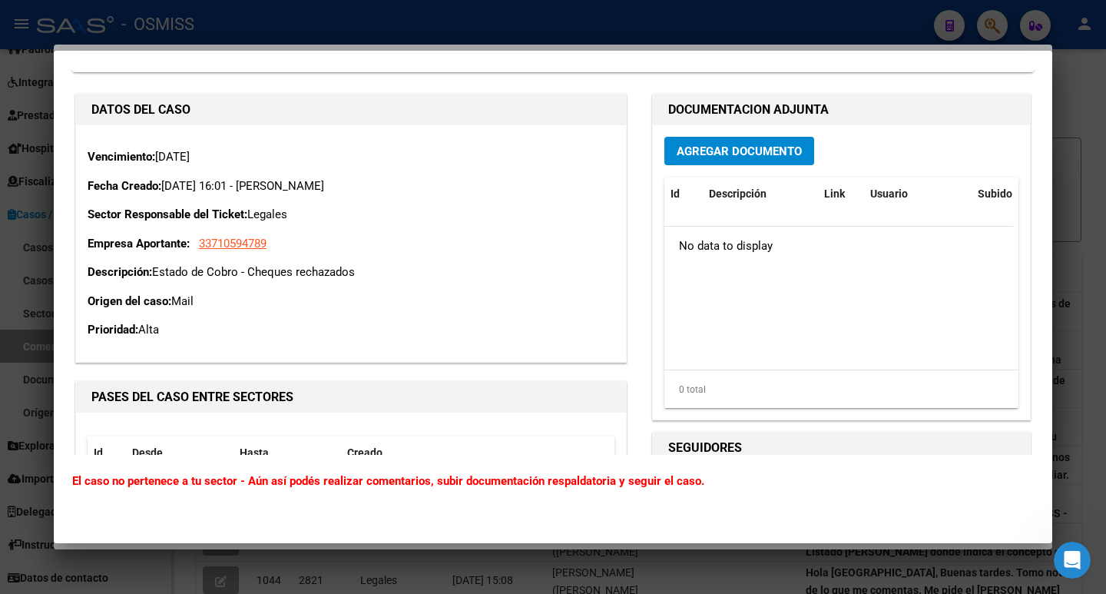
drag, startPoint x: 156, startPoint y: 268, endPoint x: 373, endPoint y: 277, distance: 217.6
click at [373, 277] on p "Descripción: Estado de Cobro - Cheques rechazados" at bounding box center [351, 273] width 527 height 18
copy p "Estado de Cobro - Cheques rechazados"
click at [714, 163] on button "Agregar Documento" at bounding box center [740, 151] width 150 height 28
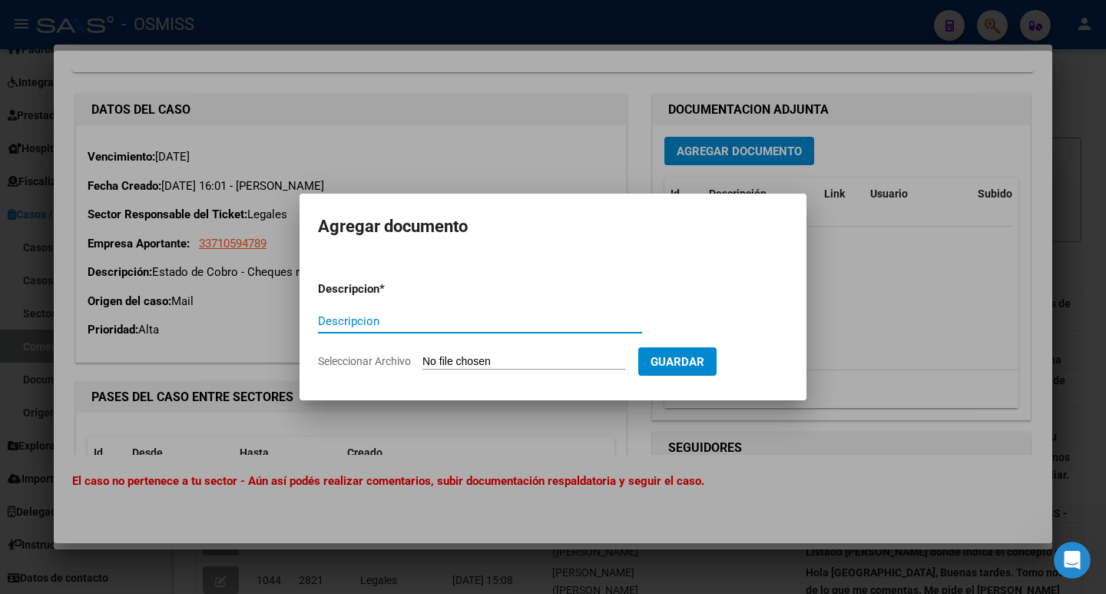
paste input "Estado de Cobro - Cheques rechazados"
type input "Estado de Cobro - Cheques rechazados"
type input "C:\fakepath\UADEL SRL.jpg"
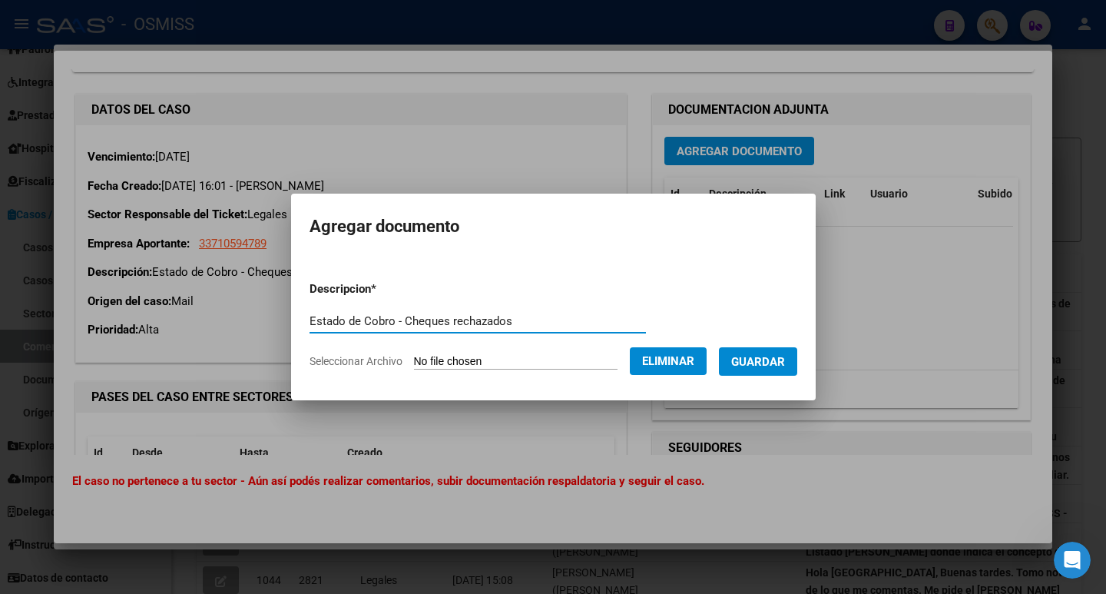
click at [777, 366] on span "Guardar" at bounding box center [758, 362] width 54 height 14
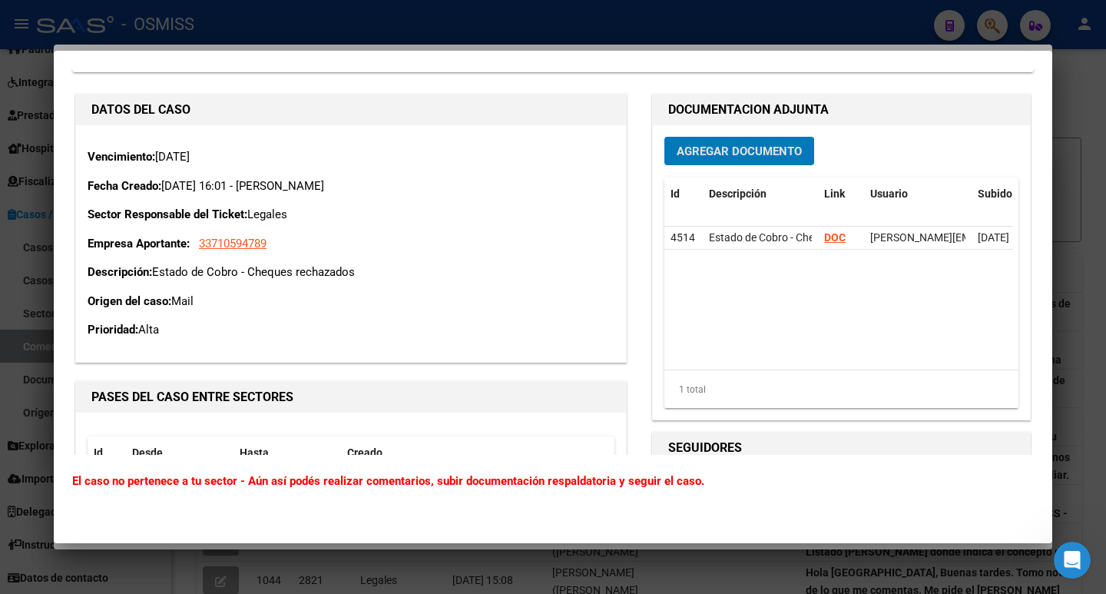
scroll to position [0, 0]
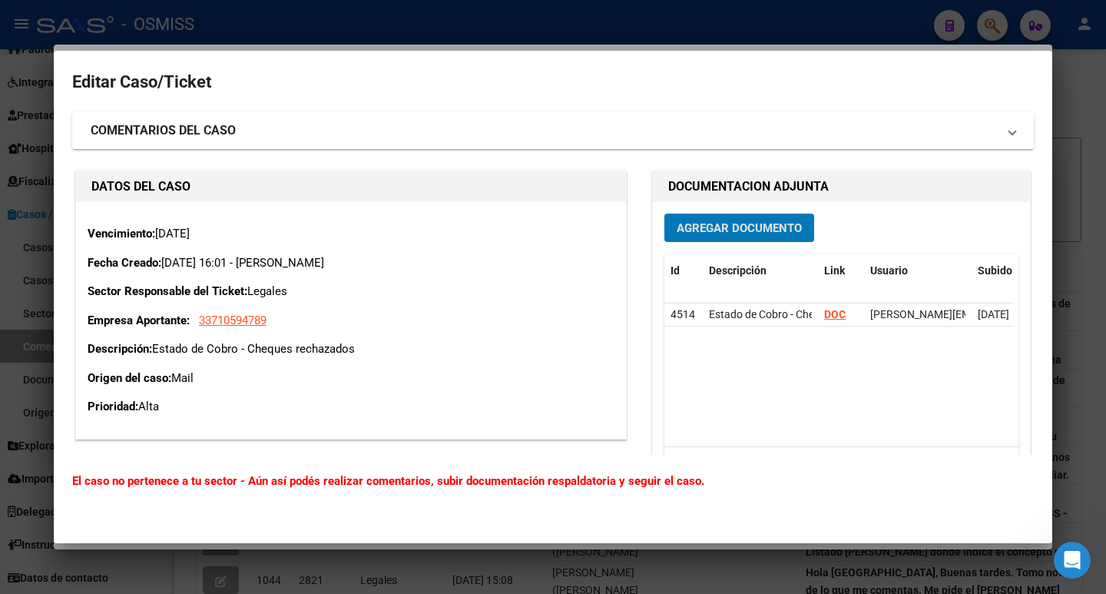
click at [1072, 80] on div at bounding box center [553, 297] width 1106 height 594
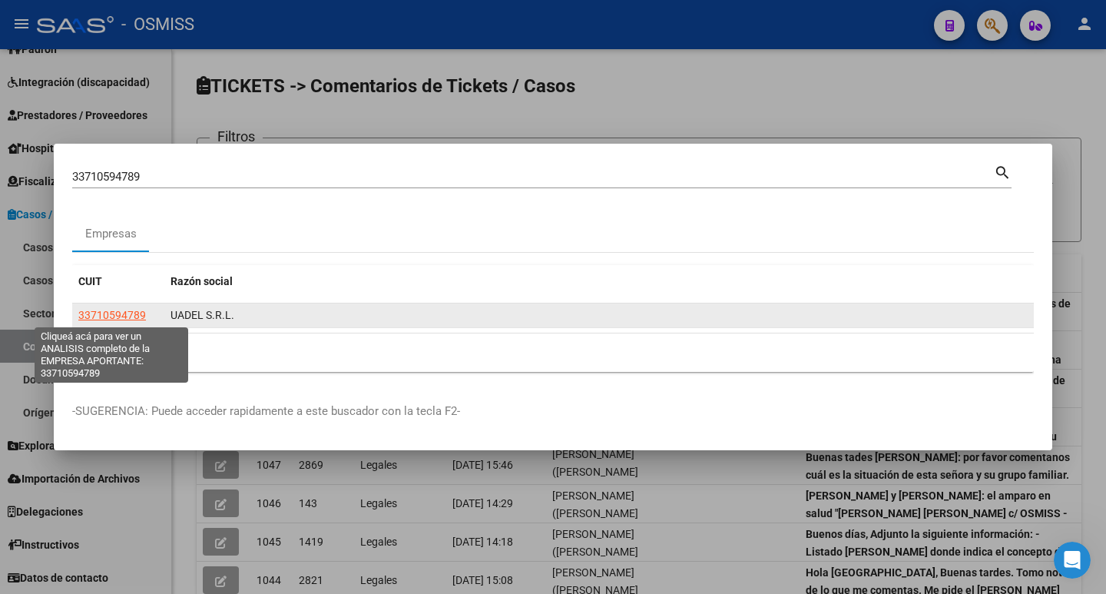
click at [93, 319] on span "33710594789" at bounding box center [112, 315] width 68 height 12
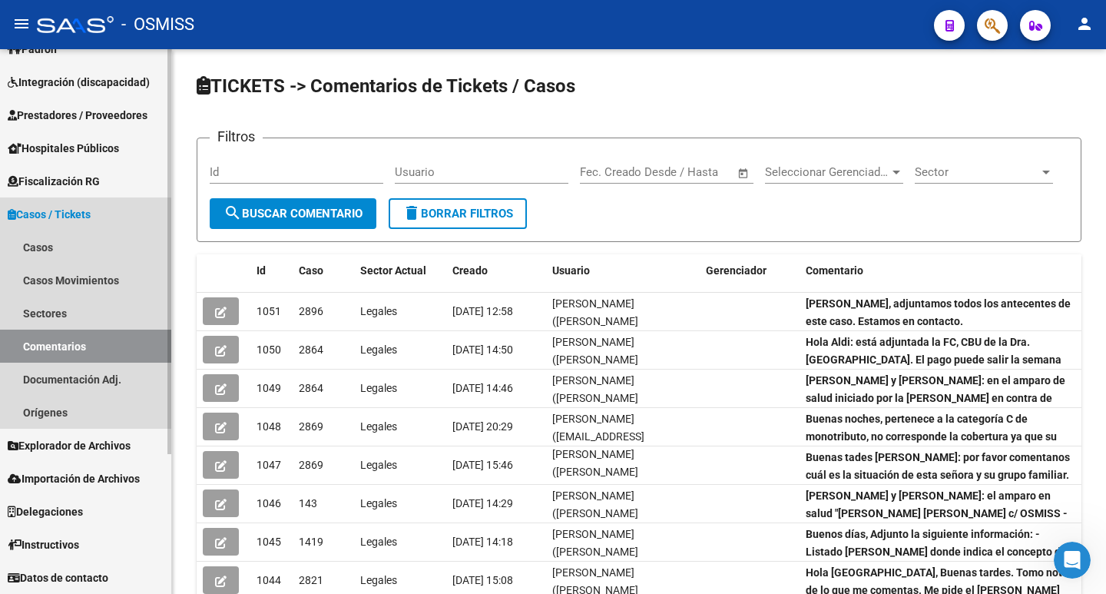
click at [80, 333] on link "Comentarios" at bounding box center [85, 346] width 171 height 33
click at [89, 345] on link "Comentarios" at bounding box center [85, 346] width 171 height 33
click at [27, 353] on link "Comentarios" at bounding box center [85, 346] width 171 height 33
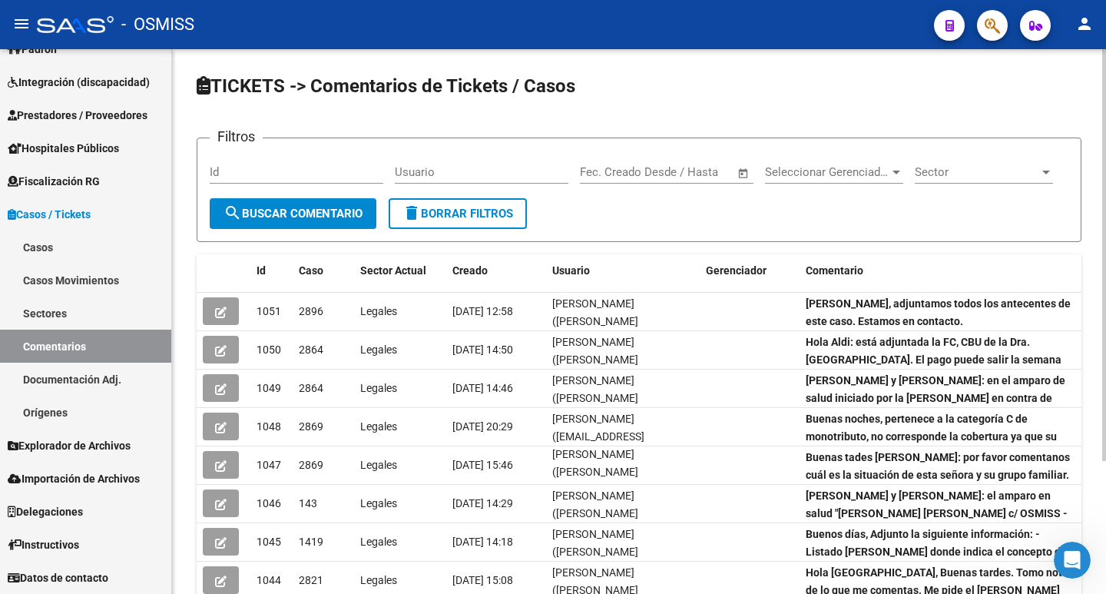
click at [292, 179] on div "Id" at bounding box center [297, 167] width 174 height 33
click at [287, 171] on input "Id" at bounding box center [297, 172] width 174 height 14
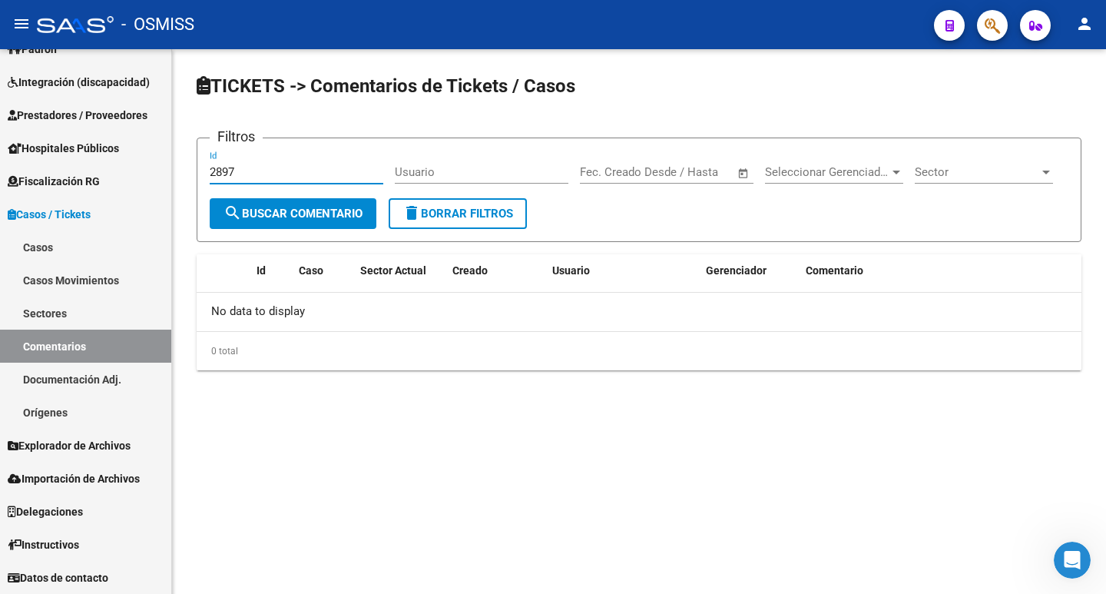
type input "2897"
click at [61, 246] on link "Casos" at bounding box center [85, 246] width 171 height 33
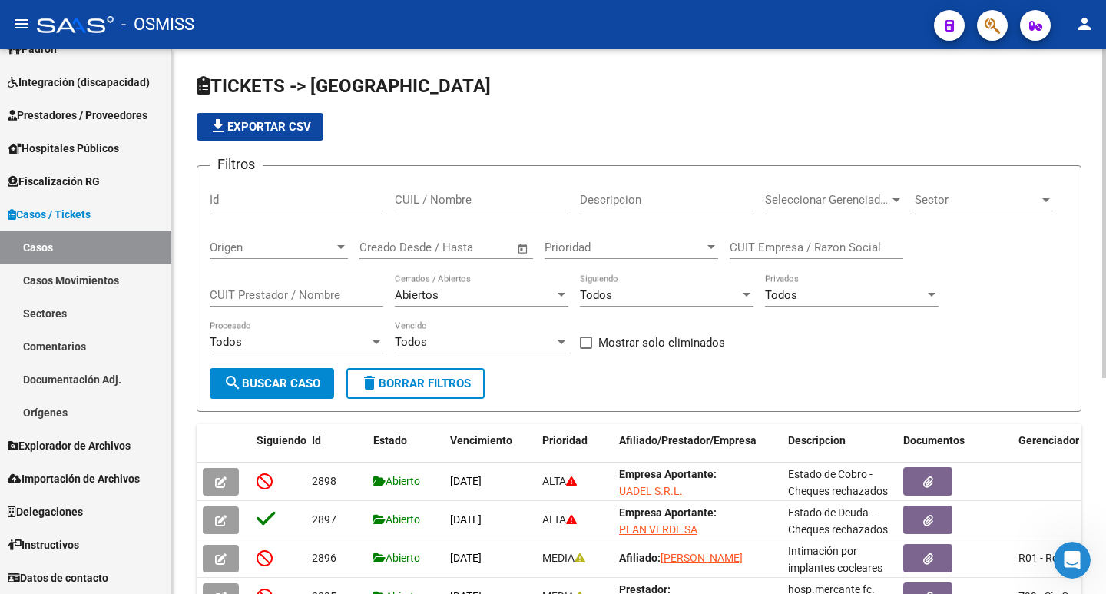
click at [326, 194] on input "Id" at bounding box center [297, 200] width 174 height 14
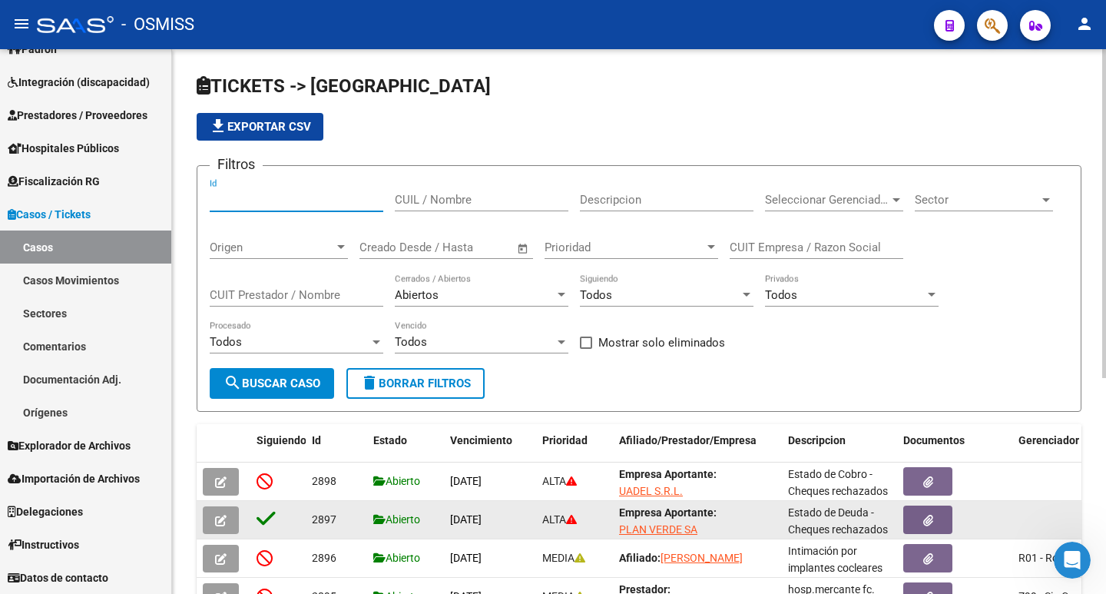
click at [378, 522] on icon at bounding box center [379, 519] width 12 height 11
click at [202, 513] on datatable-body-cell at bounding box center [224, 520] width 54 height 38
click at [221, 522] on icon "button" at bounding box center [221, 521] width 12 height 12
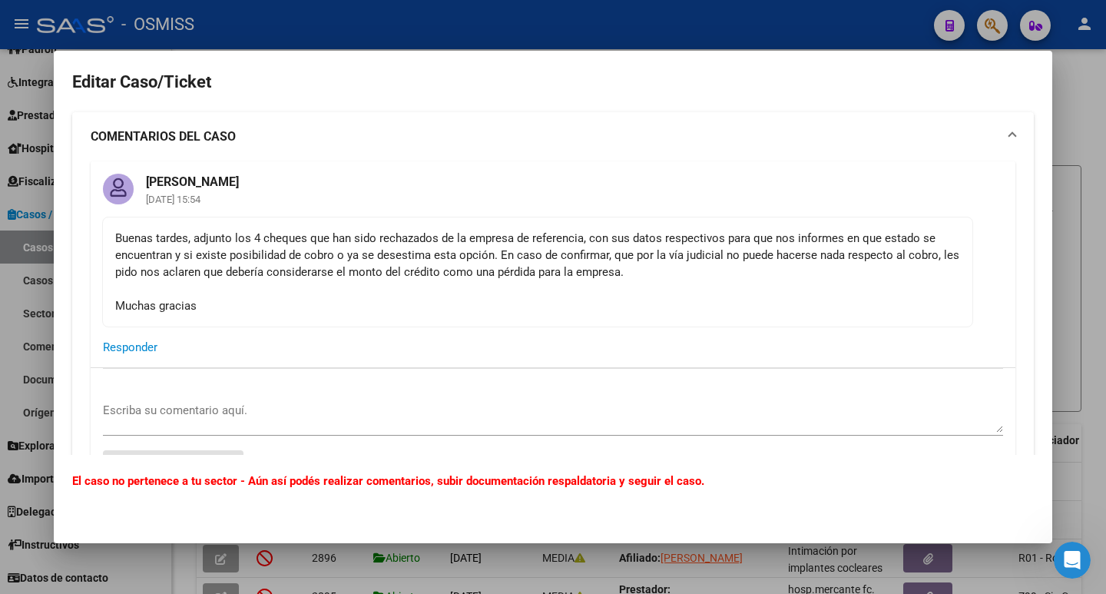
drag, startPoint x: 117, startPoint y: 237, endPoint x: 677, endPoint y: 280, distance: 561.7
click at [677, 280] on div "Buenas tardes, adjunto los 4 cheques que han sido rechazados de la empresa de r…" at bounding box center [537, 272] width 845 height 85
copy div "Buenas tardes, adjunto los 4 cheques que han sido rechazados de la empresa de r…"
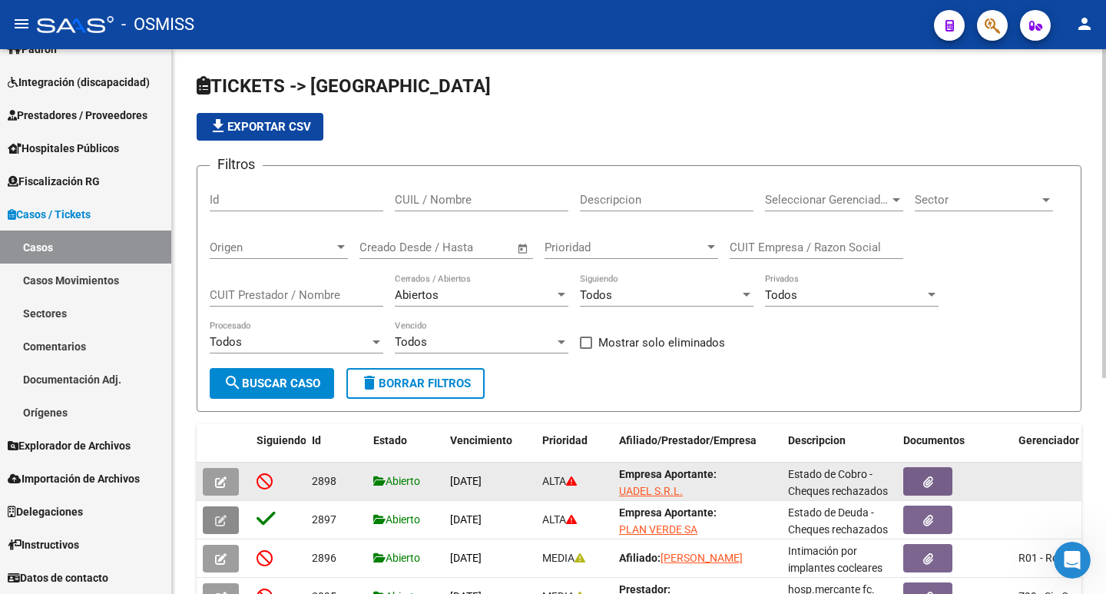
click at [224, 483] on icon "button" at bounding box center [221, 482] width 12 height 12
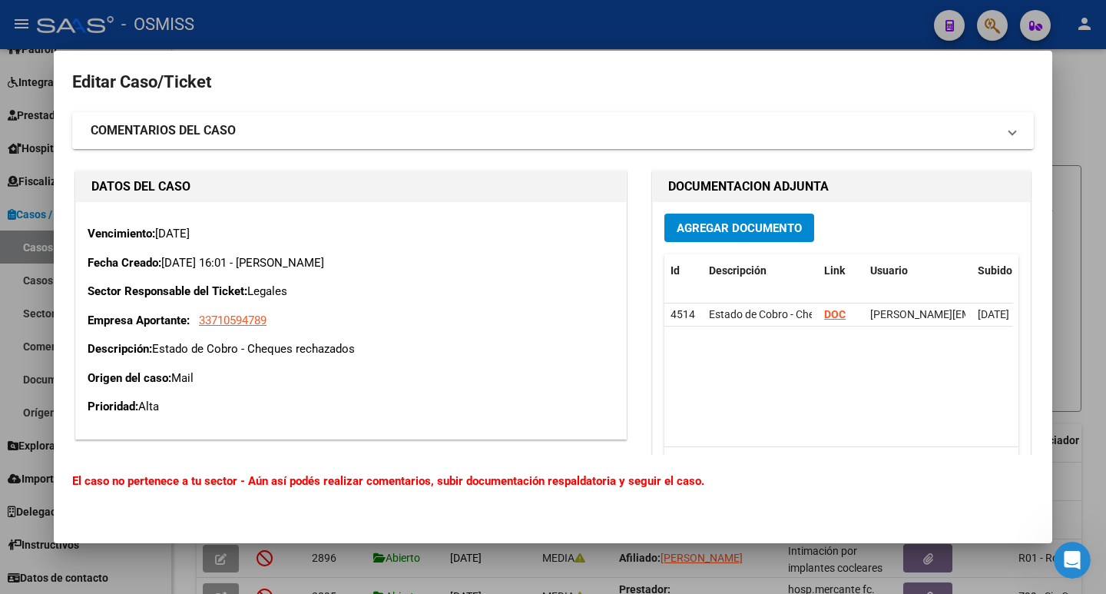
click at [223, 129] on strong "COMENTARIOS DEL CASO" at bounding box center [163, 130] width 145 height 18
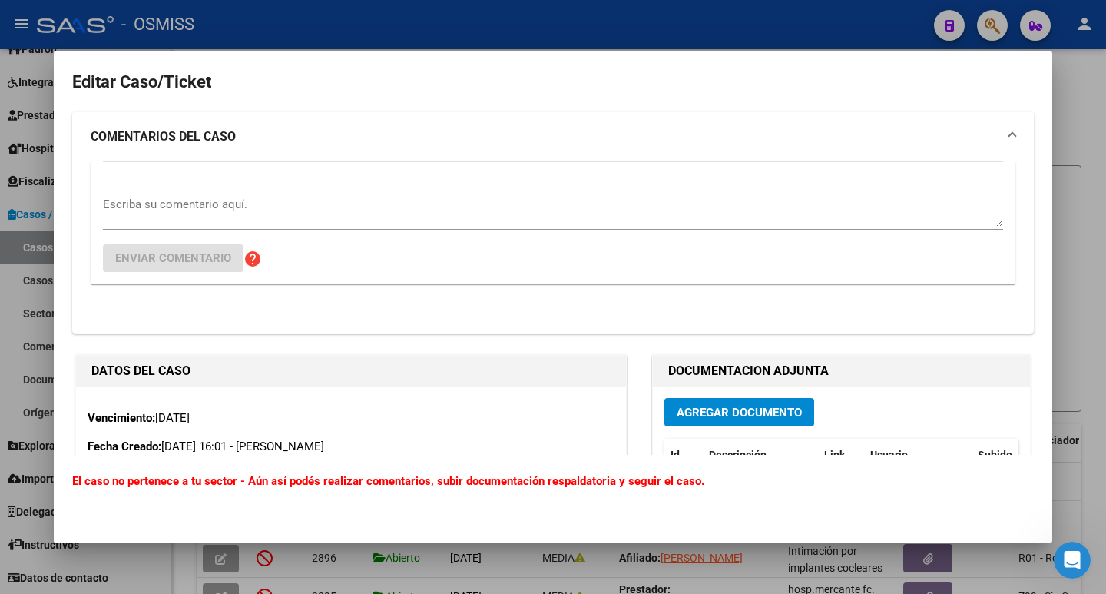
click at [124, 212] on textarea "Escriba su comentario aquí." at bounding box center [553, 211] width 900 height 31
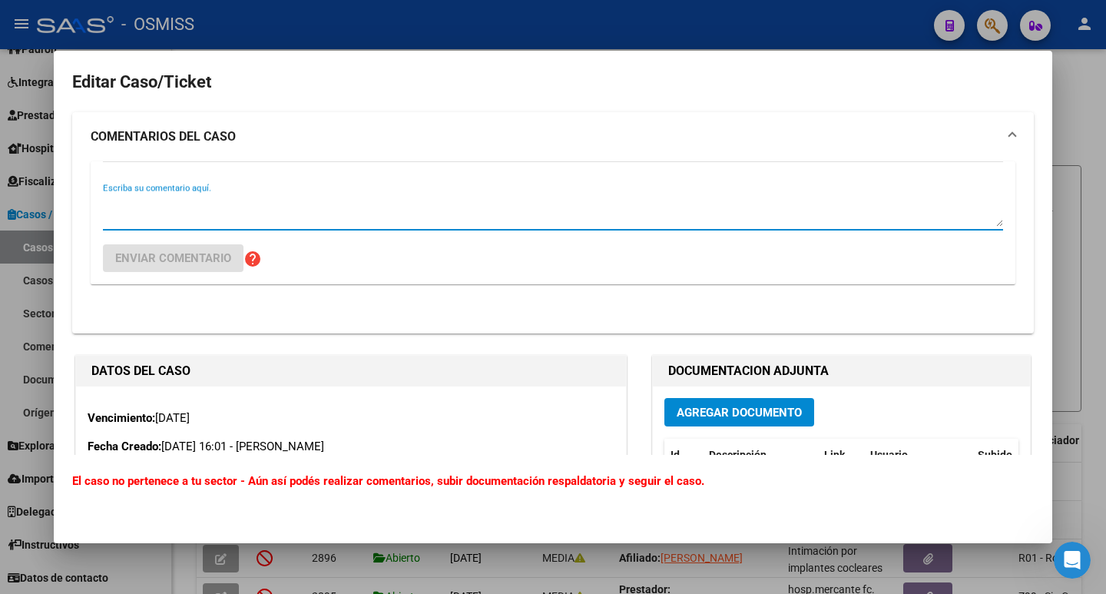
paste textarea "Buenas tardes, adjunto los 4 cheques que han sido rechazados de la empresa de r…"
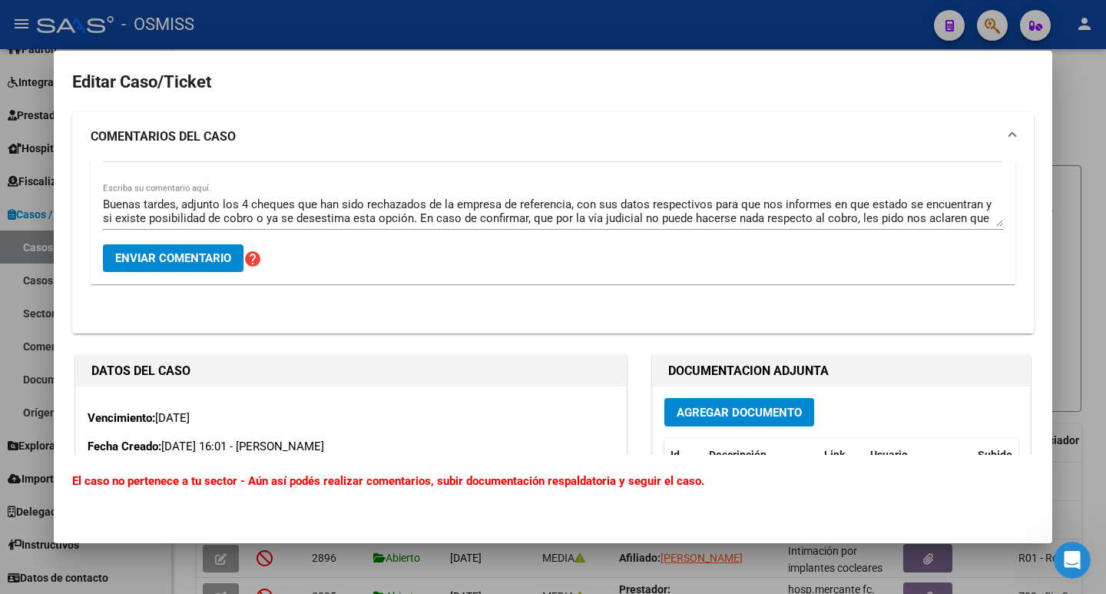
drag, startPoint x: 1053, startPoint y: 161, endPoint x: 889, endPoint y: 108, distance: 172.7
click at [1038, 121] on div "Editar Caso/Ticket COMENTARIOS DEL CASO Buenas tardes, adjunto los 4 cheques qu…" at bounding box center [553, 297] width 1106 height 594
drag, startPoint x: 241, startPoint y: 202, endPoint x: 482, endPoint y: 142, distance: 248.6
click at [240, 202] on textarea "Buenas tardes, adjunto los 4 cheques que han sido rechazados de la empresa de r…" at bounding box center [553, 211] width 900 height 31
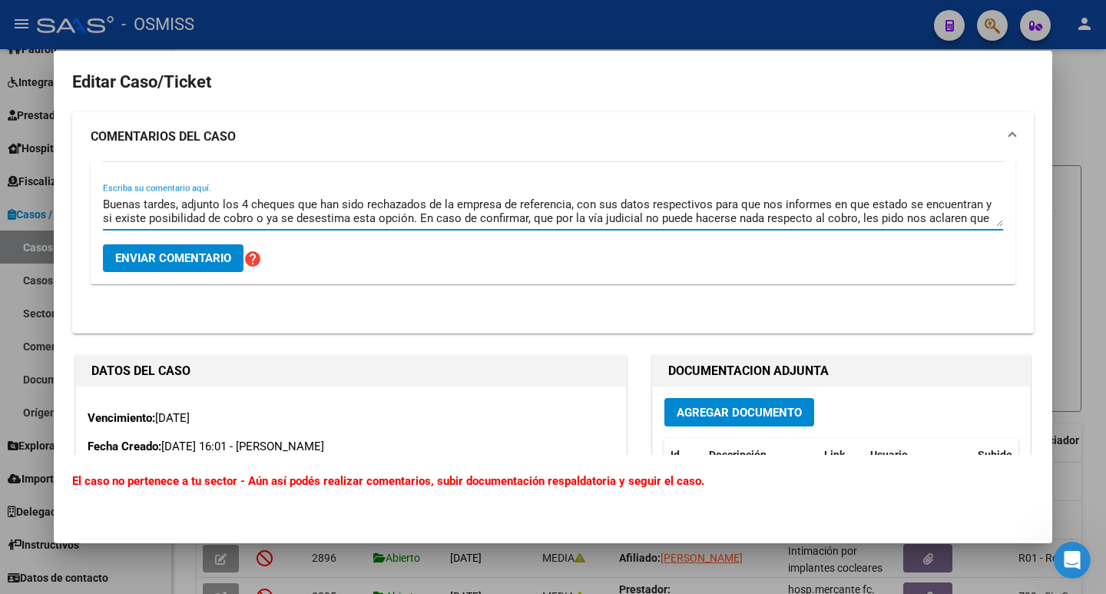
click at [245, 201] on textarea "Buenas tardes, adjunto los 4 cheques que han sido rechazados de la empresa de r…" at bounding box center [553, 211] width 900 height 31
drag, startPoint x: 852, startPoint y: 199, endPoint x: 877, endPoint y: 197, distance: 24.6
click at [877, 197] on textarea "Buenas tardes, adjunto los cheques que han sido rechazados de la empresa de ref…" at bounding box center [553, 211] width 900 height 31
click at [565, 211] on textarea "Buenas tardes, adjunto los cheques que han sido rechazados de la empresa de ref…" at bounding box center [553, 211] width 900 height 31
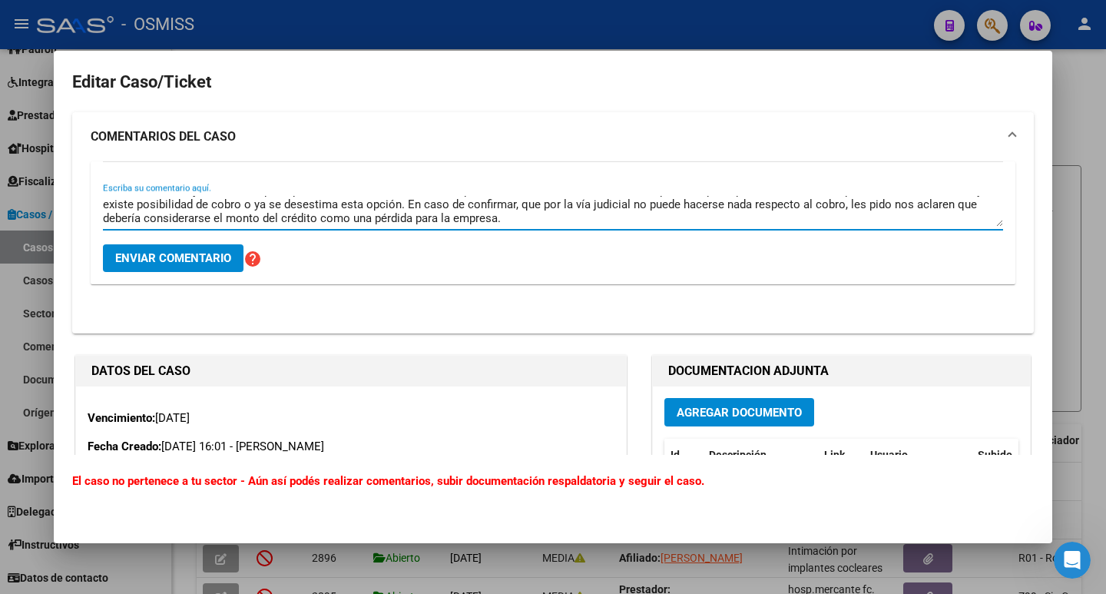
click at [537, 215] on textarea "Buenas tardes, adjunto los cheques que han sido rechazados de la empresa de ref…" at bounding box center [553, 211] width 900 height 31
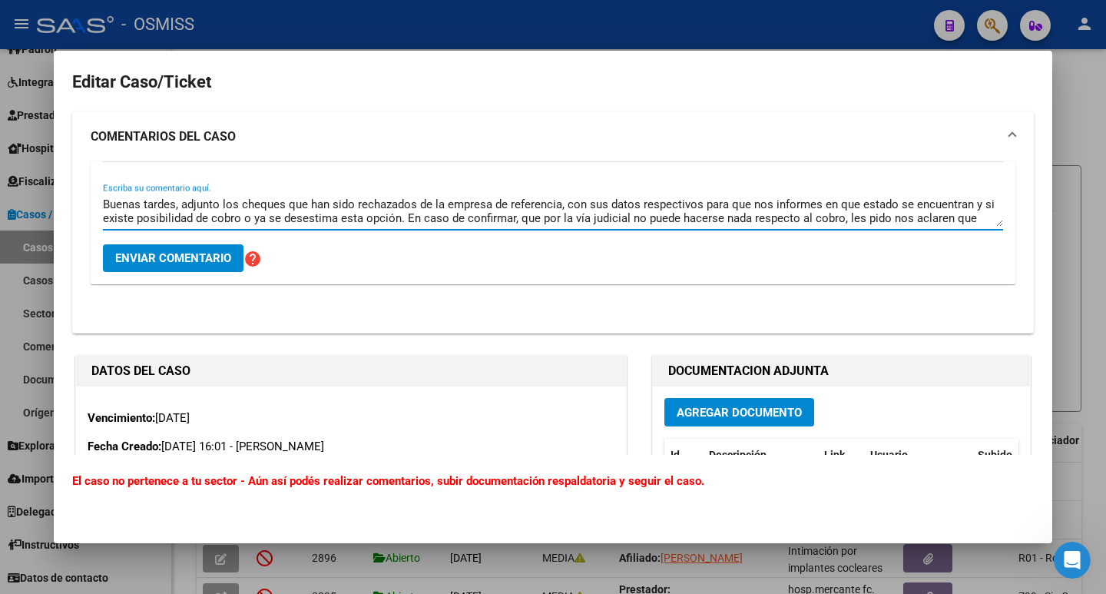
drag, startPoint x: 213, startPoint y: 220, endPoint x: 0, endPoint y: 193, distance: 214.6
click at [0, 193] on div "Editar Caso/Ticket COMENTARIOS DEL CASO Buenas tardes, adjunto los cheques que …" at bounding box center [553, 297] width 1106 height 594
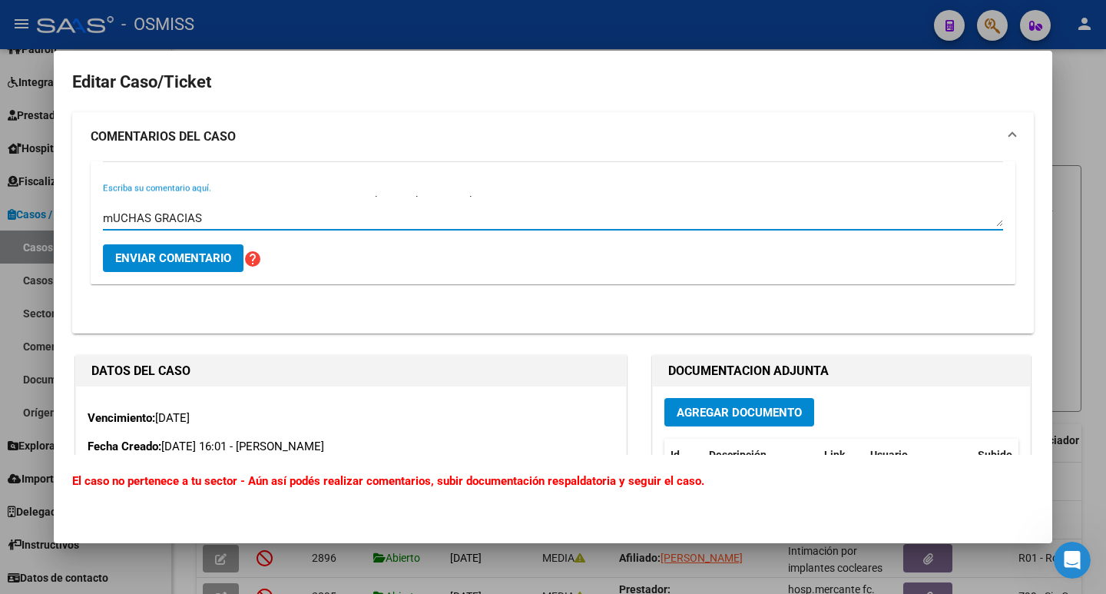
click at [230, 225] on textarea "Buenas tardes, adjunto los cheques que han sido rechazados de la empresa de ref…" at bounding box center [553, 211] width 900 height 31
click at [162, 215] on textarea "Buenas tardes, adjunto los cheques que han sido rechazados de la empresa de ref…" at bounding box center [553, 211] width 900 height 31
drag, startPoint x: 209, startPoint y: 214, endPoint x: 125, endPoint y: 232, distance: 85.6
click at [125, 232] on div "Buenas tardes, adjunto los cheques que han sido rechazados de la empresa de ref…" at bounding box center [553, 218] width 900 height 51
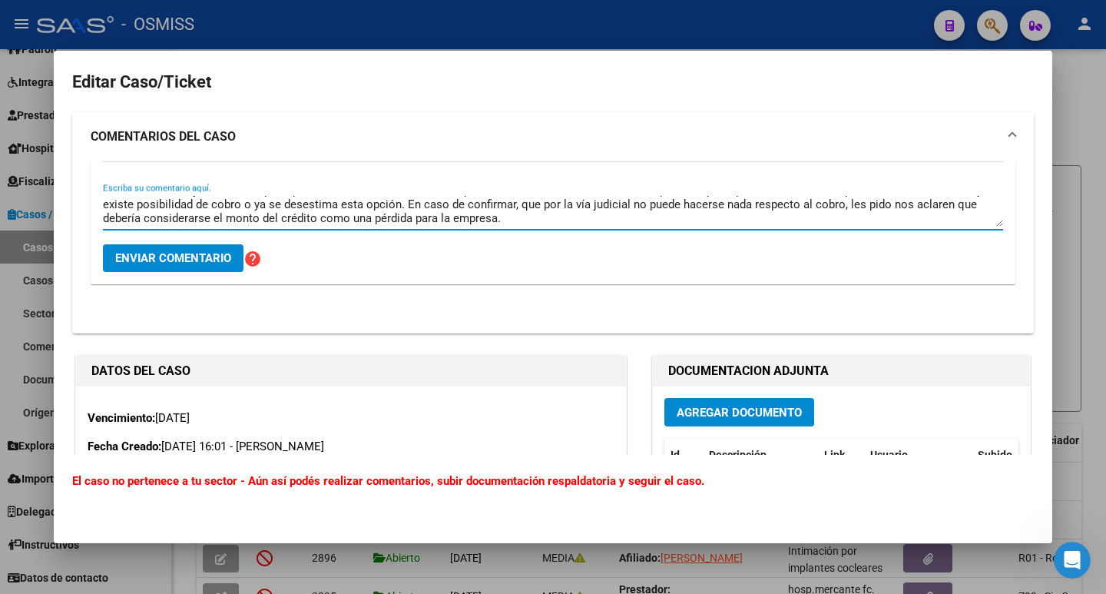
scroll to position [0, 0]
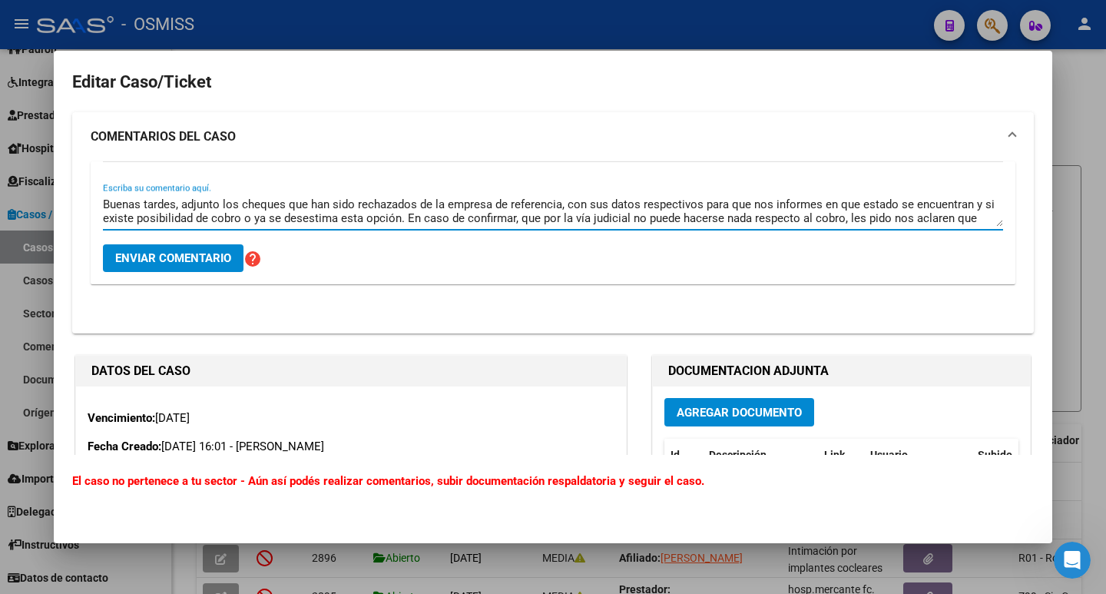
type textarea "Buenas tardes, adjunto los cheques que han sido rechazados de la empresa de ref…"
click at [179, 251] on span "Enviar comentario" at bounding box center [173, 258] width 116 height 14
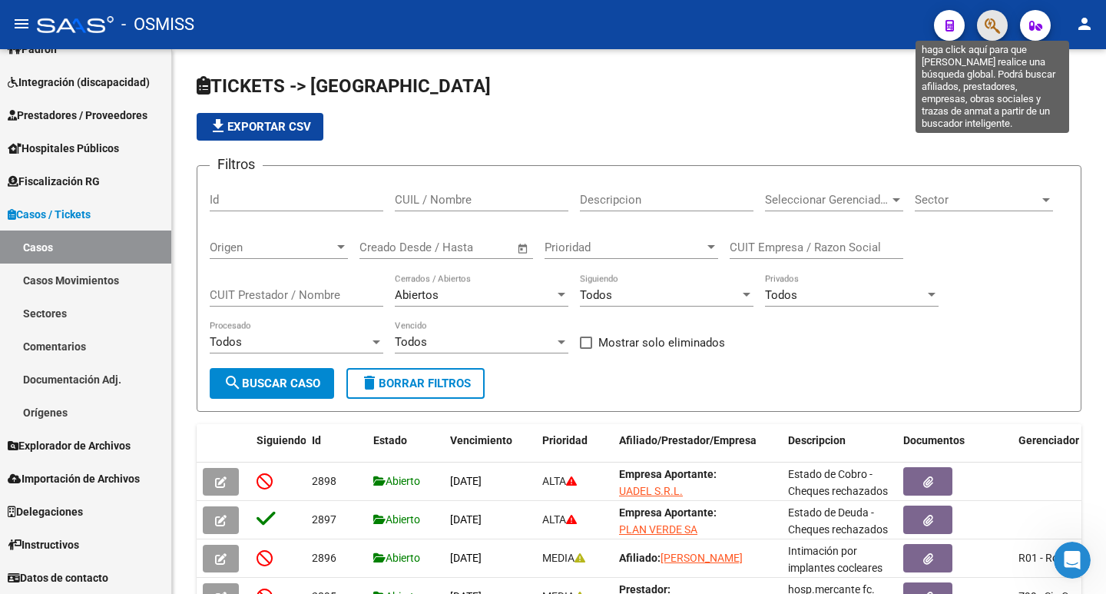
click at [996, 28] on icon "button" at bounding box center [992, 26] width 15 height 18
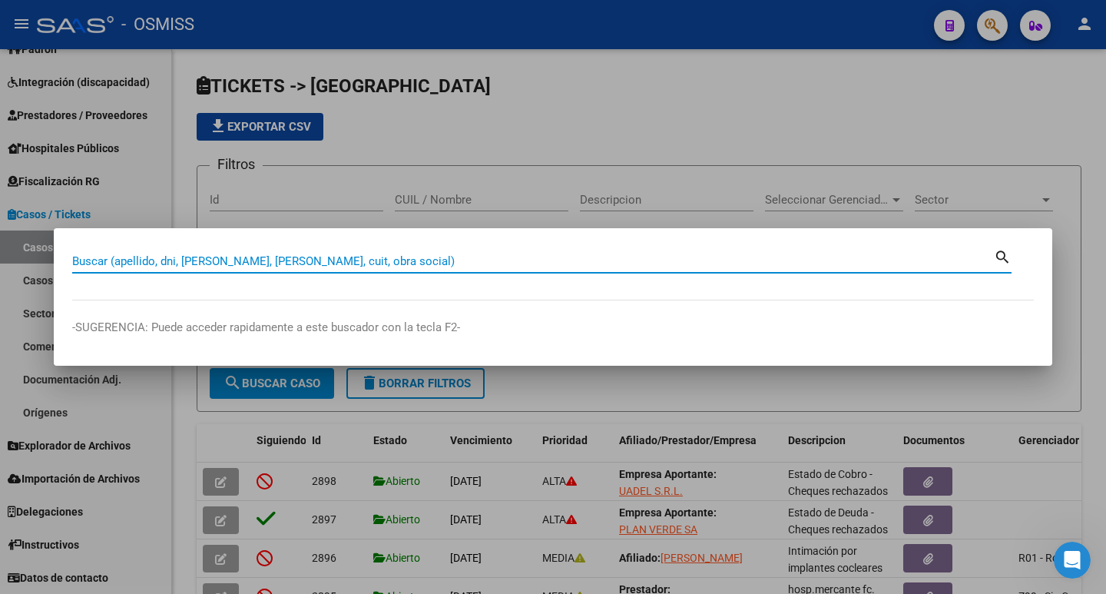
click at [339, 260] on input "Buscar (apellido, dni, [PERSON_NAME], [PERSON_NAME], cuit, obra social)" at bounding box center [533, 261] width 922 height 14
paste input "60545668"
type input "30605456681"
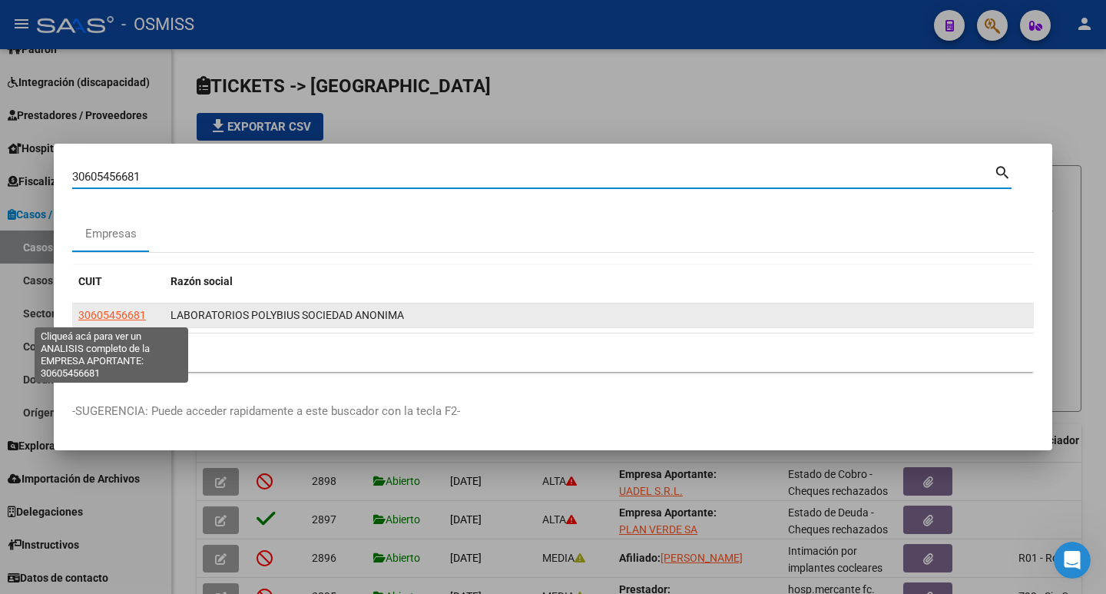
click at [112, 317] on span "30605456681" at bounding box center [112, 315] width 68 height 12
type textarea "30605456681"
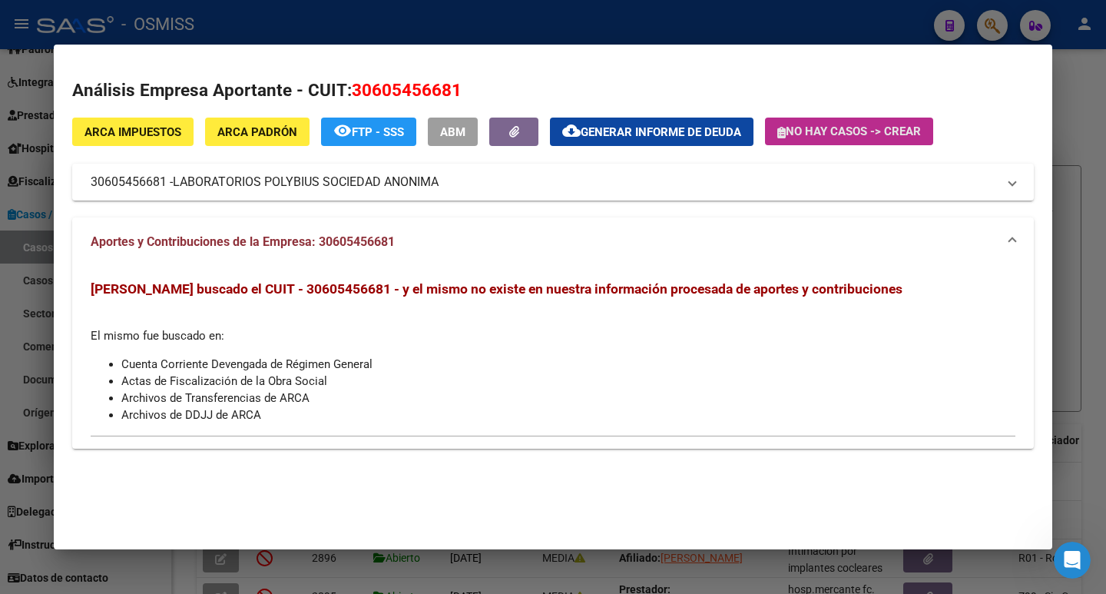
click at [883, 136] on span "No hay casos -> Crear" at bounding box center [849, 131] width 144 height 14
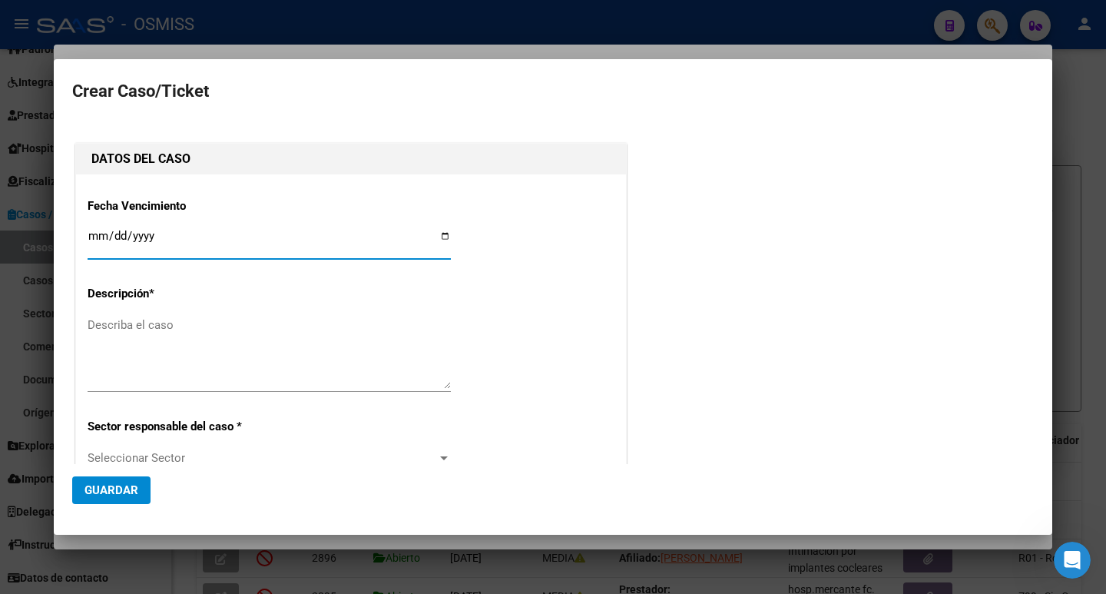
type input "30605456681"
click at [191, 244] on input "Ingresar fecha" at bounding box center [269, 242] width 363 height 25
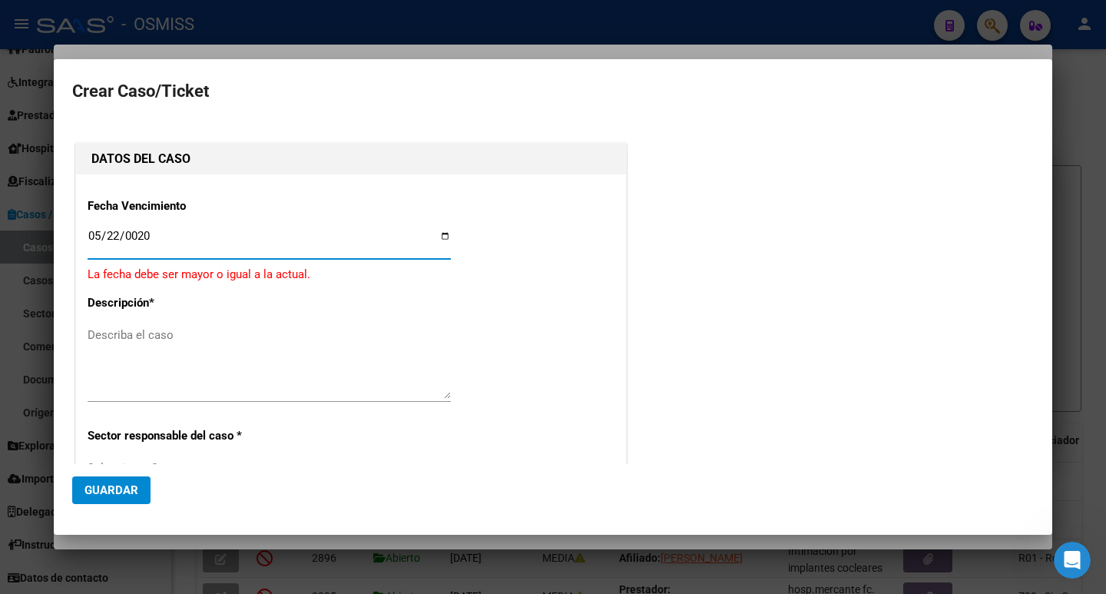
type input "0202-05-22"
click at [257, 250] on input "Ingresar fecha" at bounding box center [269, 242] width 363 height 25
click at [115, 231] on input "Ingresar fecha" at bounding box center [269, 242] width 363 height 25
click at [111, 231] on input "Ingresar fecha" at bounding box center [269, 242] width 363 height 25
type input "[DATE]"
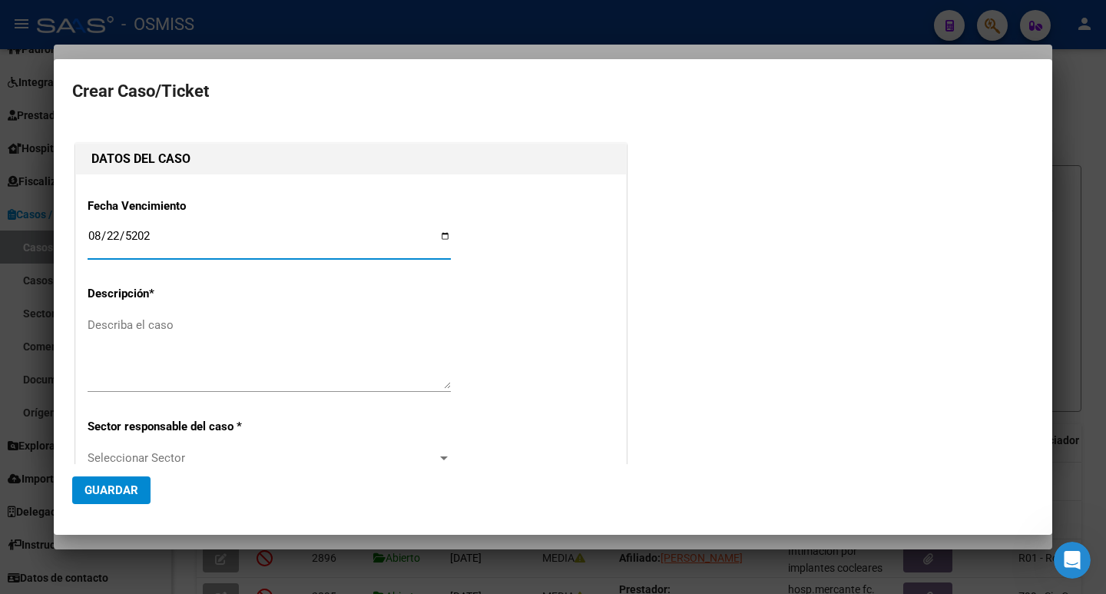
click at [153, 370] on textarea "Describa el caso" at bounding box center [269, 353] width 363 height 72
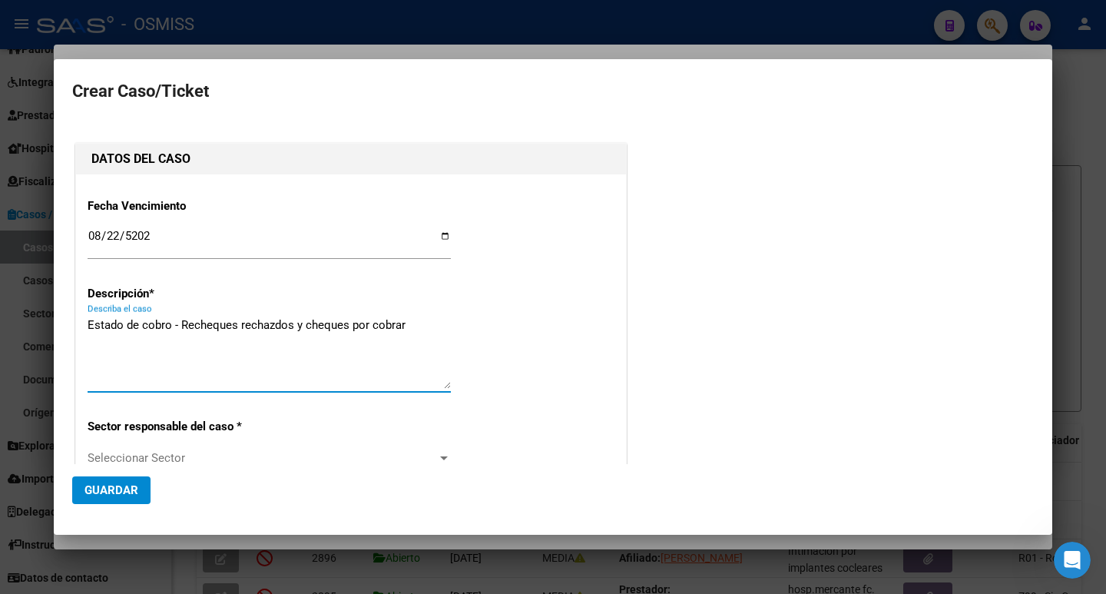
drag, startPoint x: 203, startPoint y: 326, endPoint x: 220, endPoint y: 310, distance: 23.9
click at [204, 326] on textarea "Estado de cobro - Recheques rechazdos y cheques por cobrar" at bounding box center [269, 353] width 363 height 72
click at [257, 325] on textarea "Estado de cobro - Cheques rechazdos y cheques por cobrar" at bounding box center [269, 353] width 363 height 72
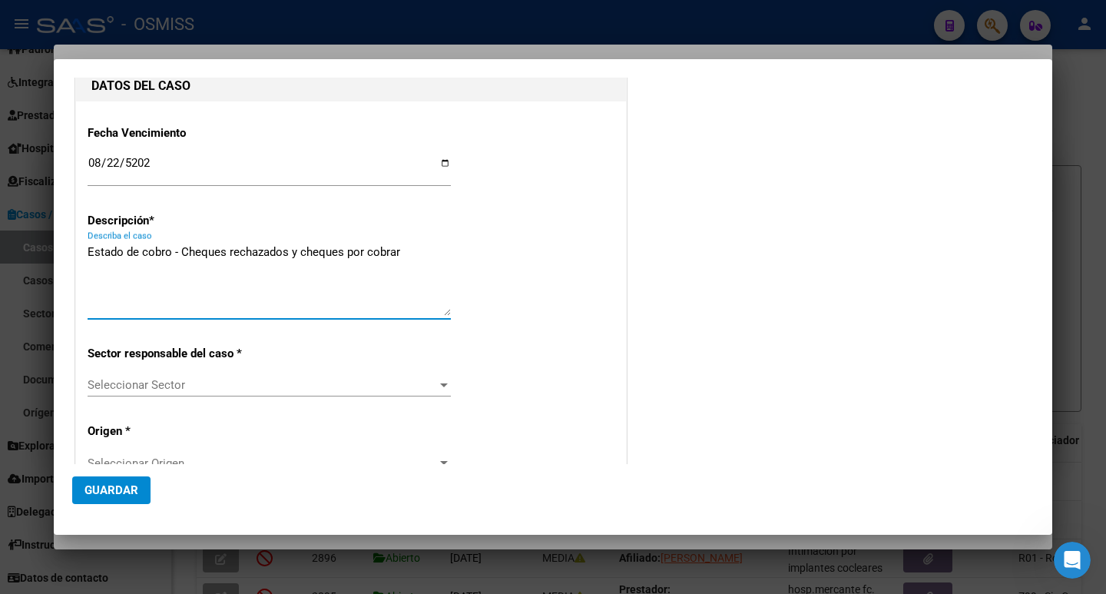
scroll to position [154, 0]
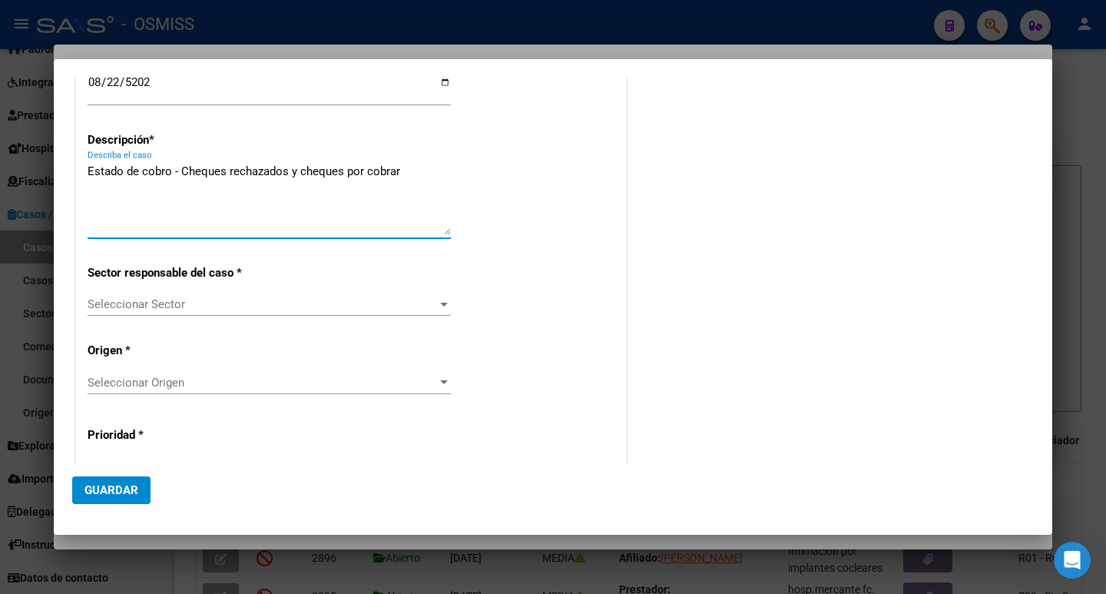
type textarea "Estado de cobro - Cheques rechazados y cheques por cobrar"
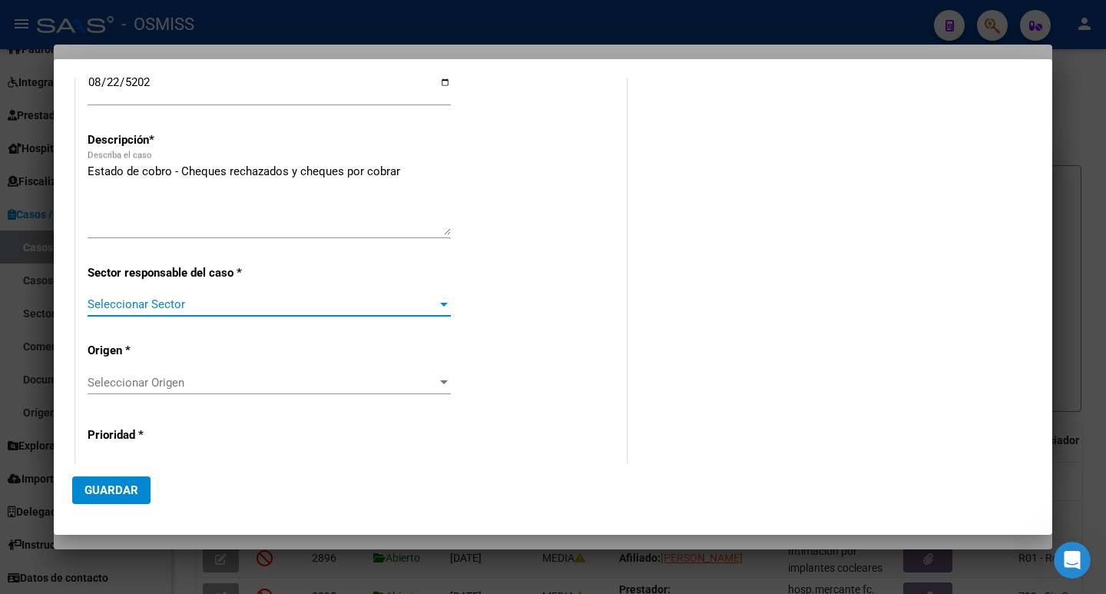
click at [260, 303] on span "Seleccionar Sector" at bounding box center [263, 304] width 350 height 14
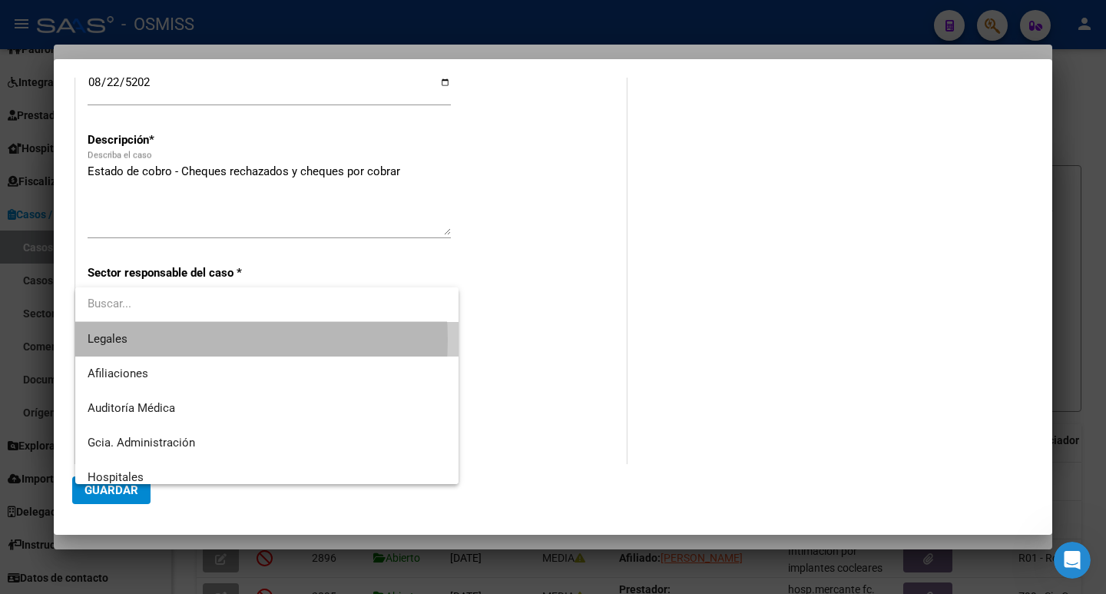
click at [151, 340] on span "Legales" at bounding box center [267, 339] width 359 height 35
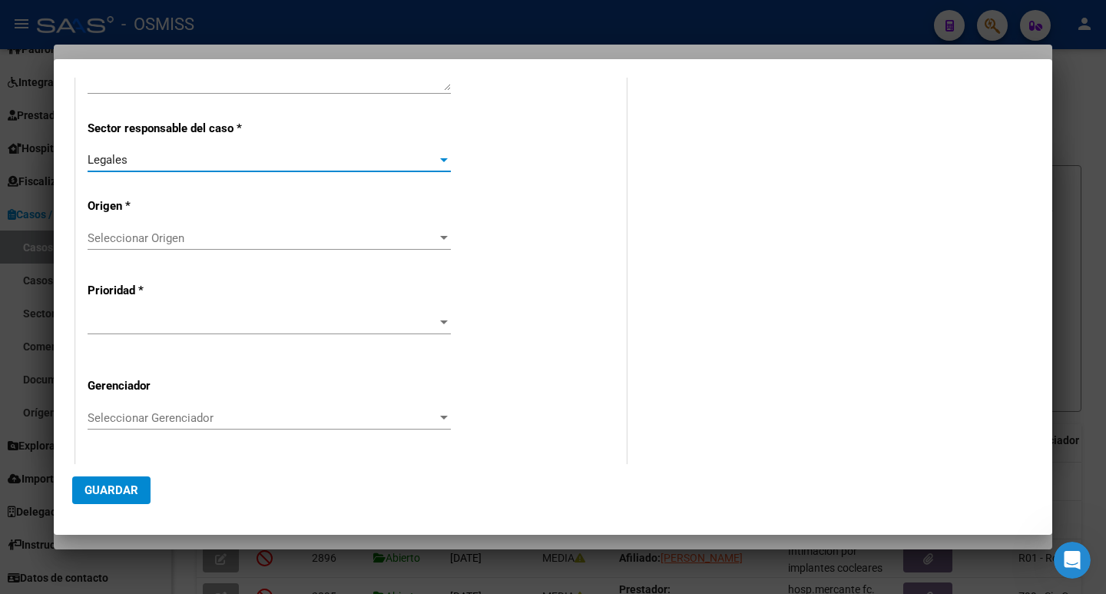
scroll to position [307, 0]
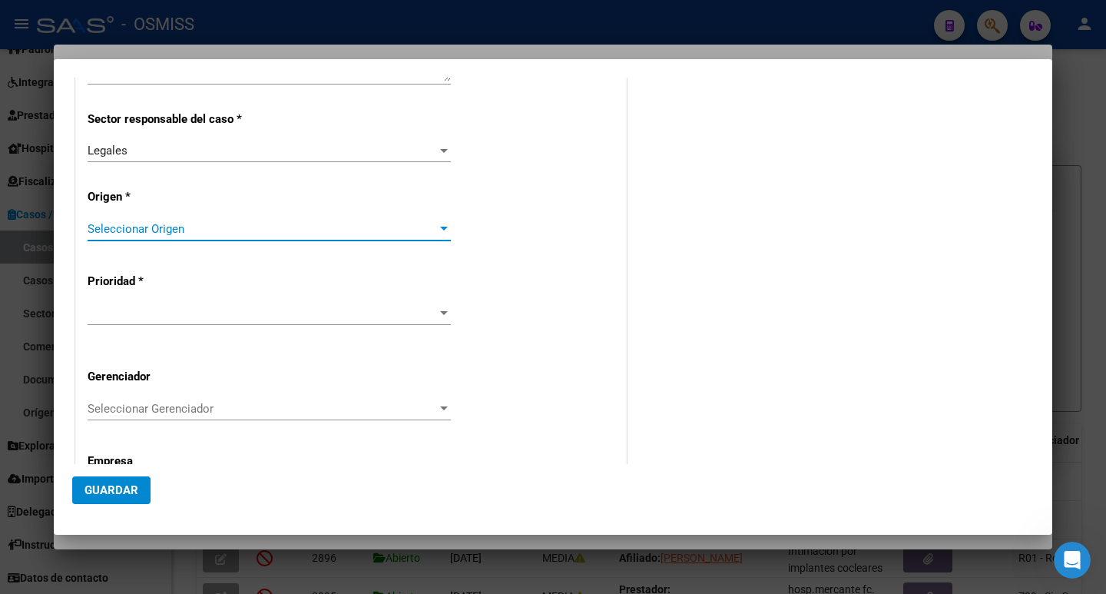
click at [148, 235] on span "Seleccionar Origen" at bounding box center [263, 229] width 350 height 14
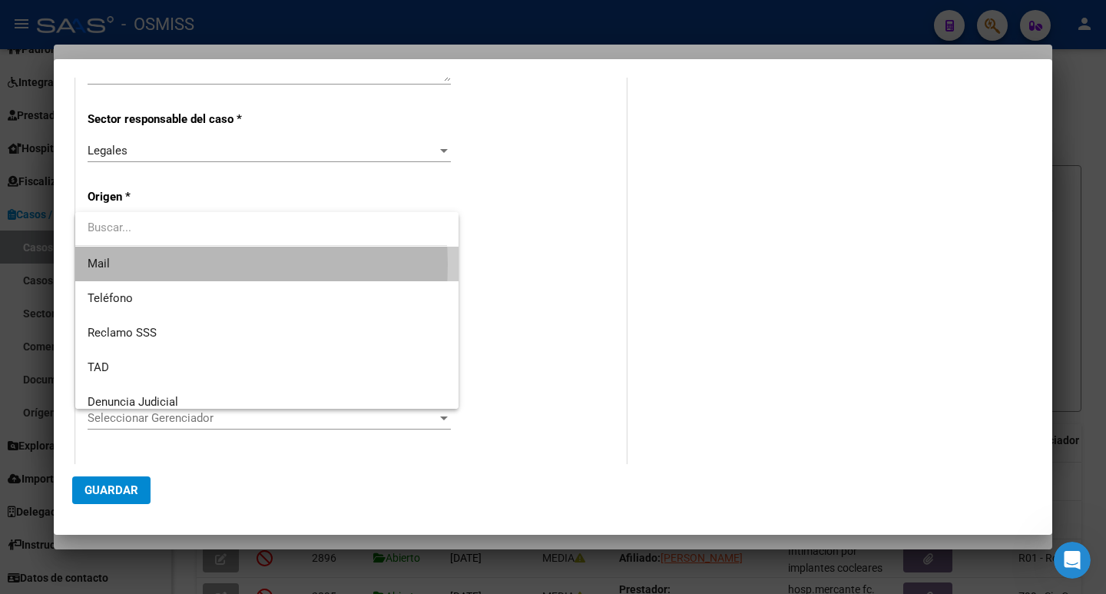
click at [140, 264] on span "Mail" at bounding box center [267, 264] width 359 height 35
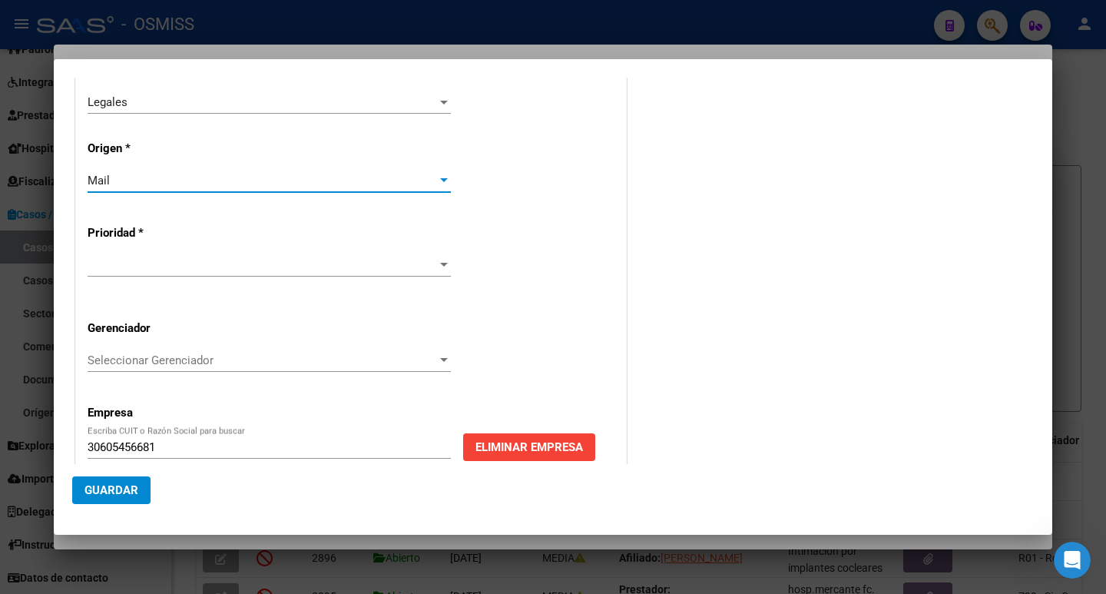
scroll to position [380, 0]
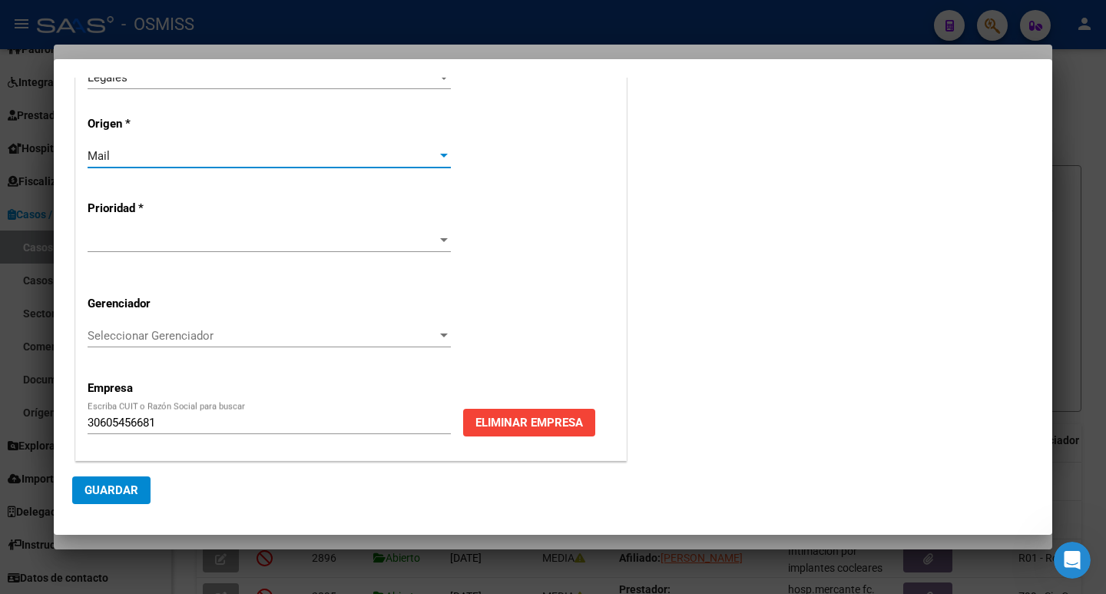
click at [261, 236] on span at bounding box center [263, 241] width 350 height 14
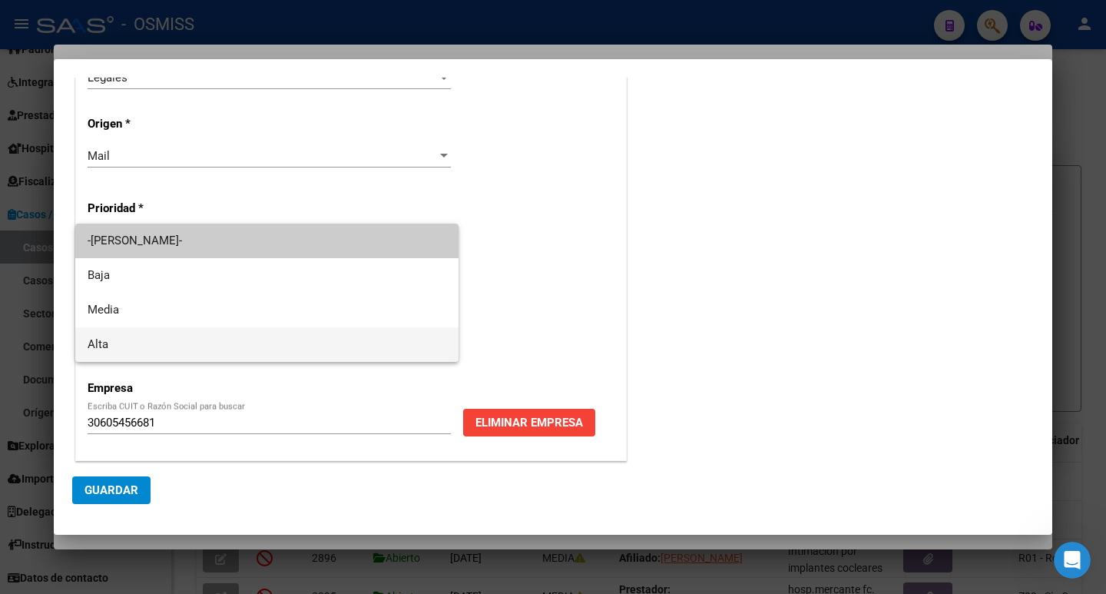
click at [147, 343] on span "Alta" at bounding box center [267, 344] width 359 height 35
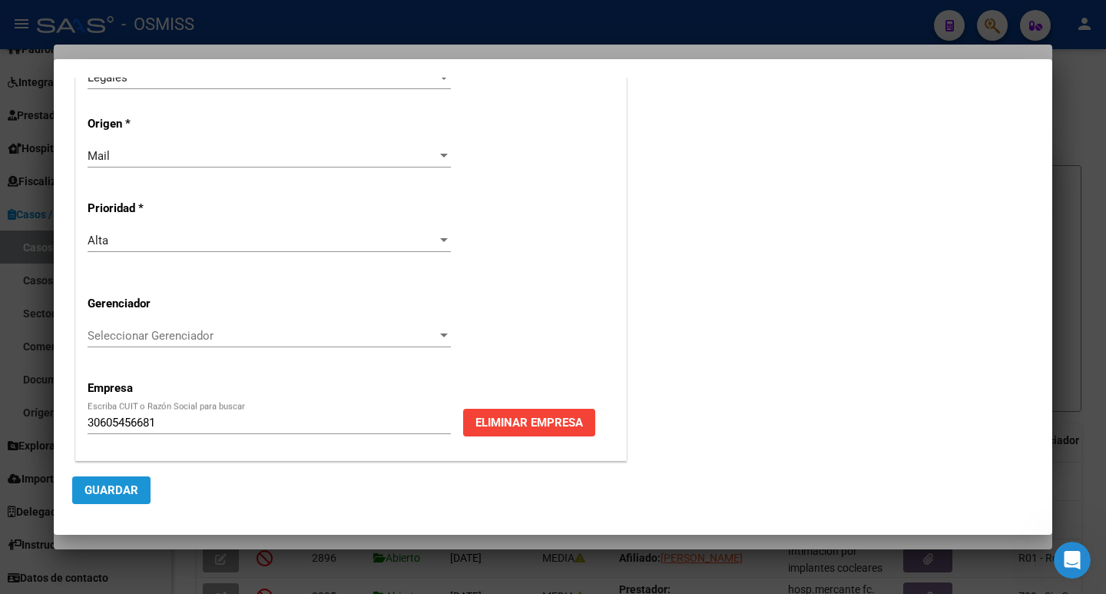
click at [107, 490] on span "Guardar" at bounding box center [112, 490] width 54 height 14
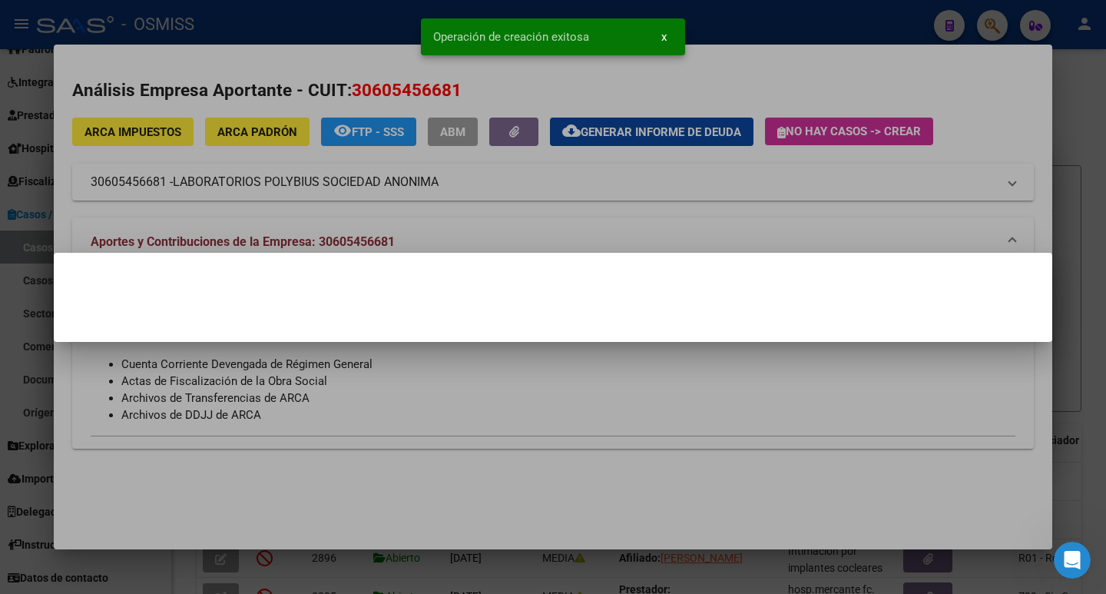
scroll to position [0, 0]
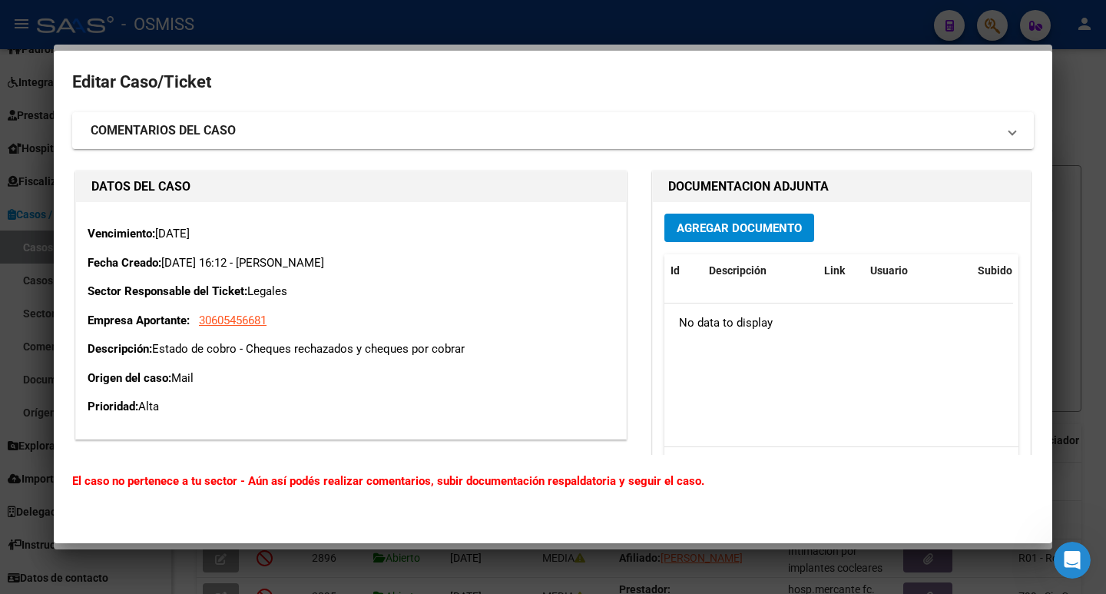
click at [721, 226] on span "Agregar Documento" at bounding box center [739, 228] width 125 height 14
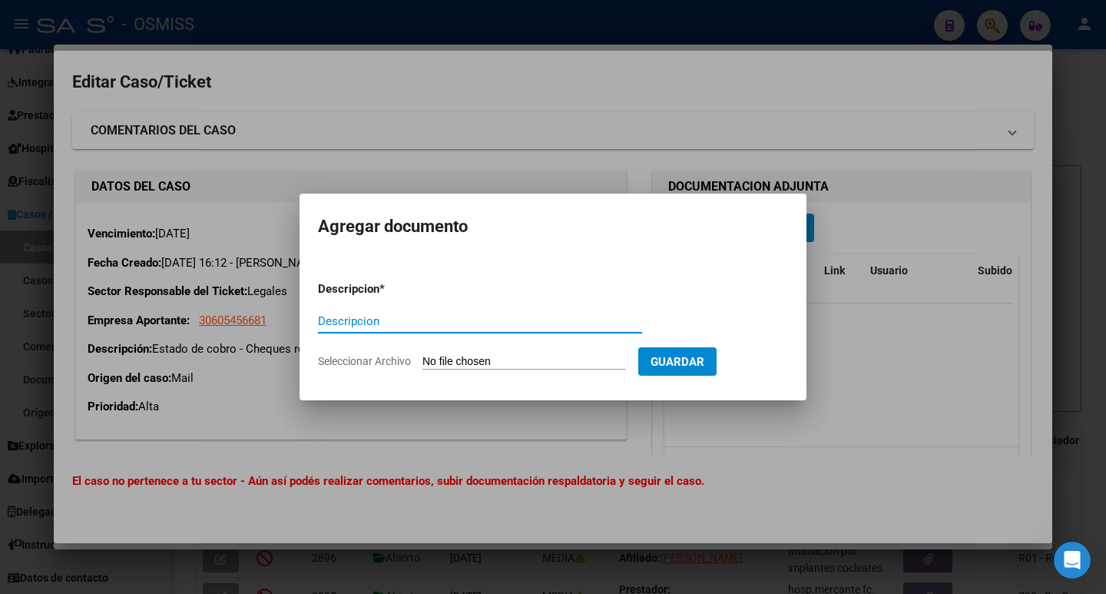
click at [373, 410] on div at bounding box center [553, 297] width 1106 height 594
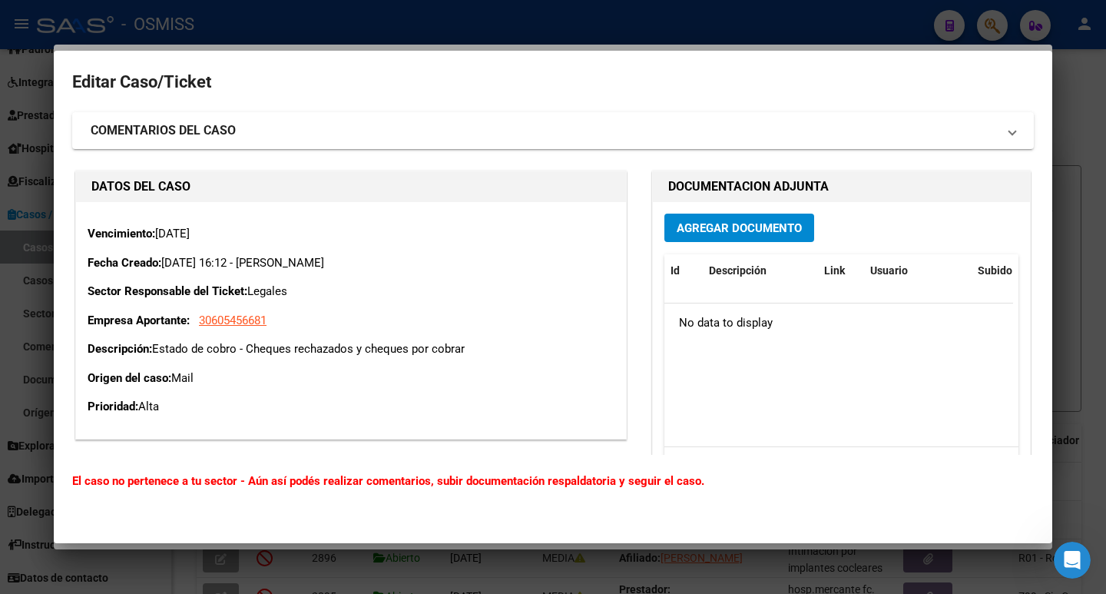
drag, startPoint x: 156, startPoint y: 350, endPoint x: 506, endPoint y: 351, distance: 349.6
click at [506, 351] on p "Descripción: Estado de cobro - Cheques rechazados y cheques por cobrar" at bounding box center [351, 349] width 527 height 18
copy p "Estado de cobro - Cheques rechazados y cheques por cobrar"
click at [754, 239] on button "Agregar Documento" at bounding box center [740, 228] width 150 height 28
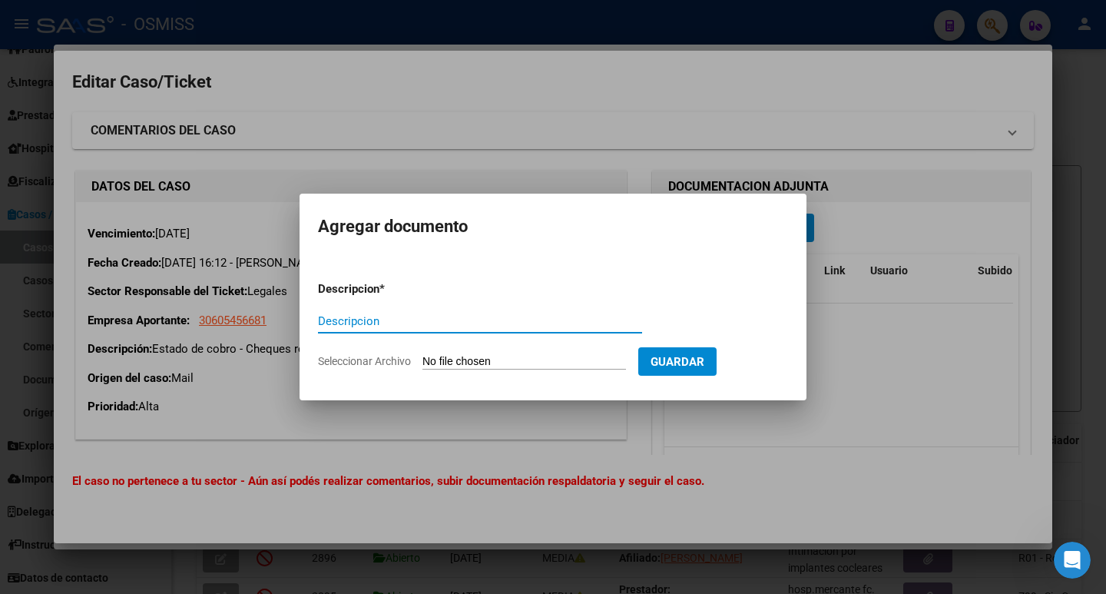
paste input "Estado de cobro - Cheques rechazados y cheques por cobrar"
type input "Estado de cobro - Cheques rechazados y cheques por cobrar"
type input "C:\fakepath\LABORATORIO POLYBIUS SA.jpg"
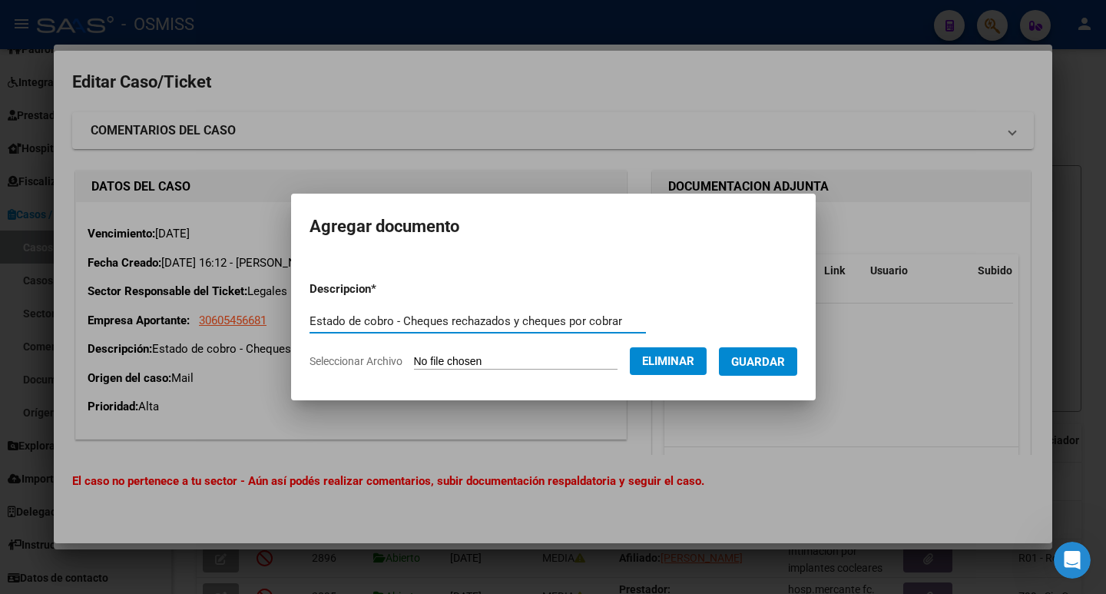
click at [785, 368] on span "Guardar" at bounding box center [758, 362] width 54 height 14
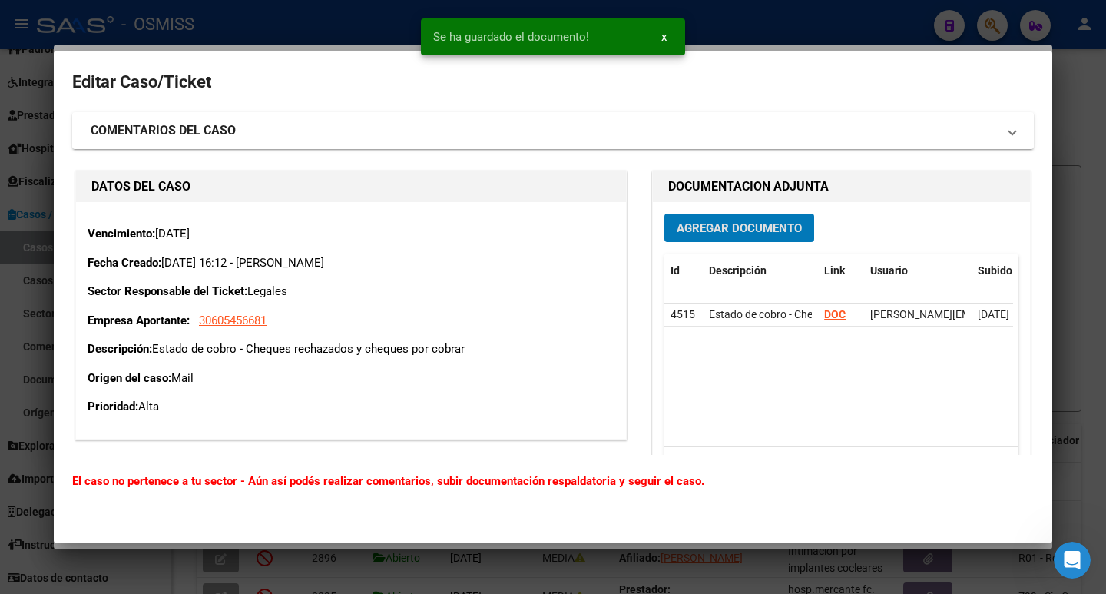
click at [151, 123] on strong "COMENTARIOS DEL CASO" at bounding box center [163, 130] width 145 height 18
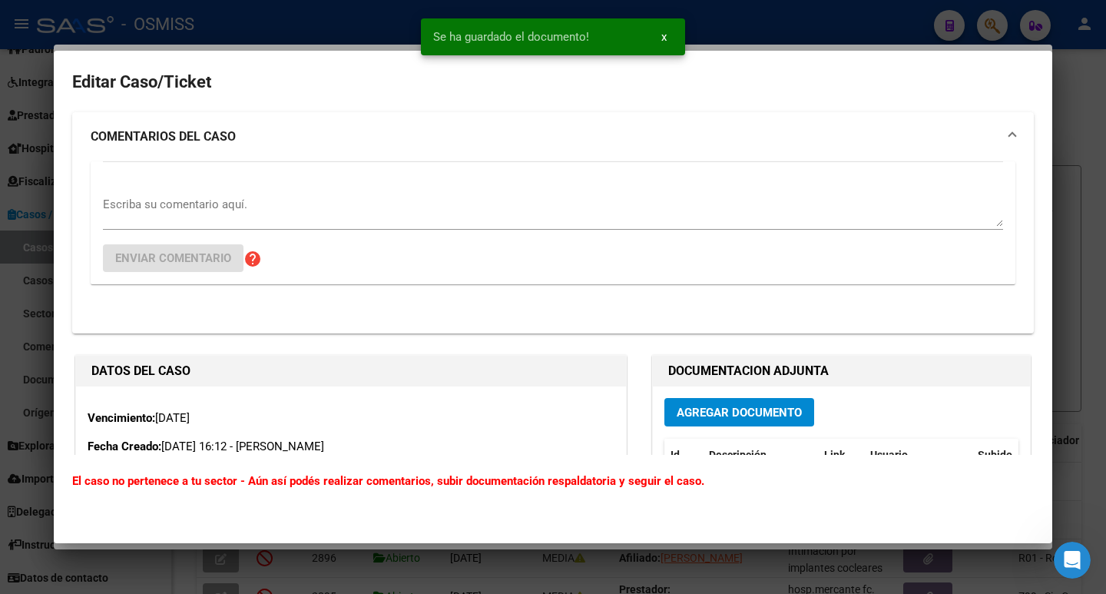
click at [167, 207] on textarea "Escriba su comentario aquí." at bounding box center [553, 211] width 900 height 31
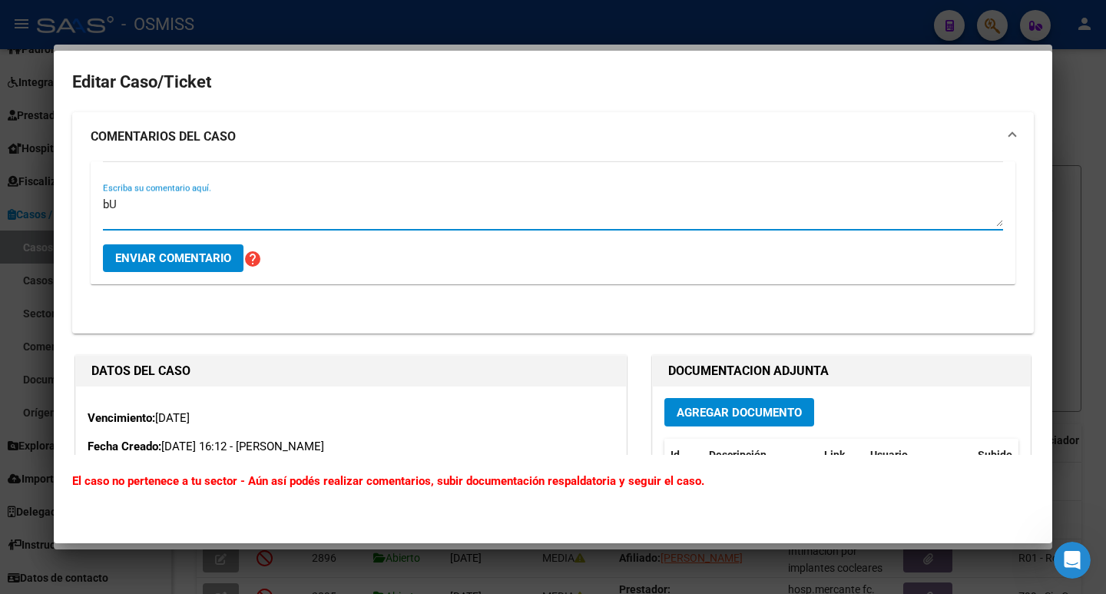
type textarea "b"
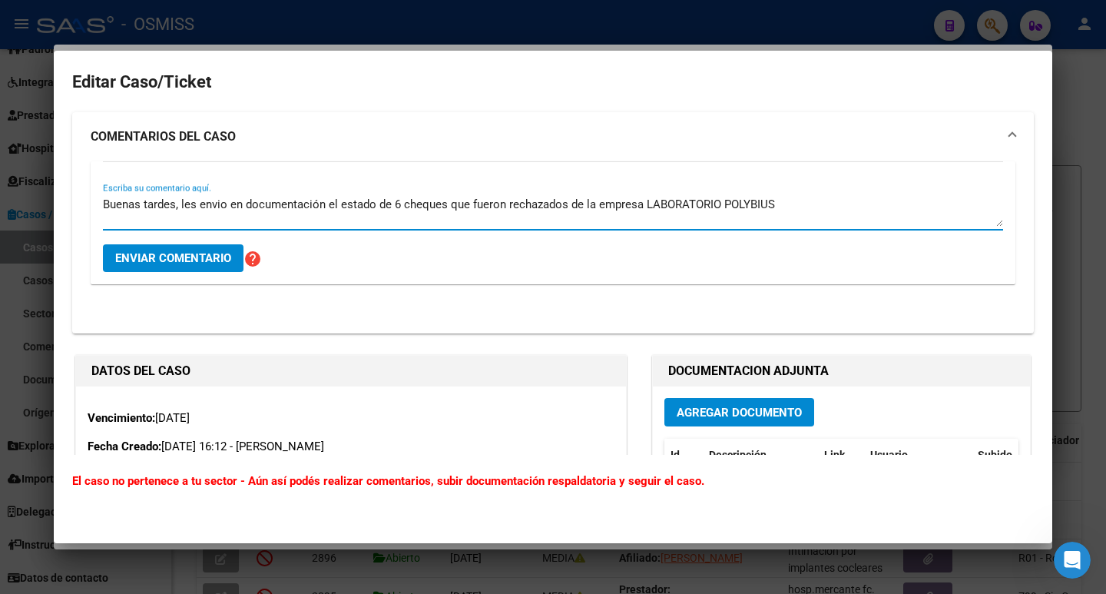
click at [801, 209] on textarea "Buenas tardes, les envio en documentación el estado de 6 cheques que fueron rec…" at bounding box center [553, 211] width 900 height 31
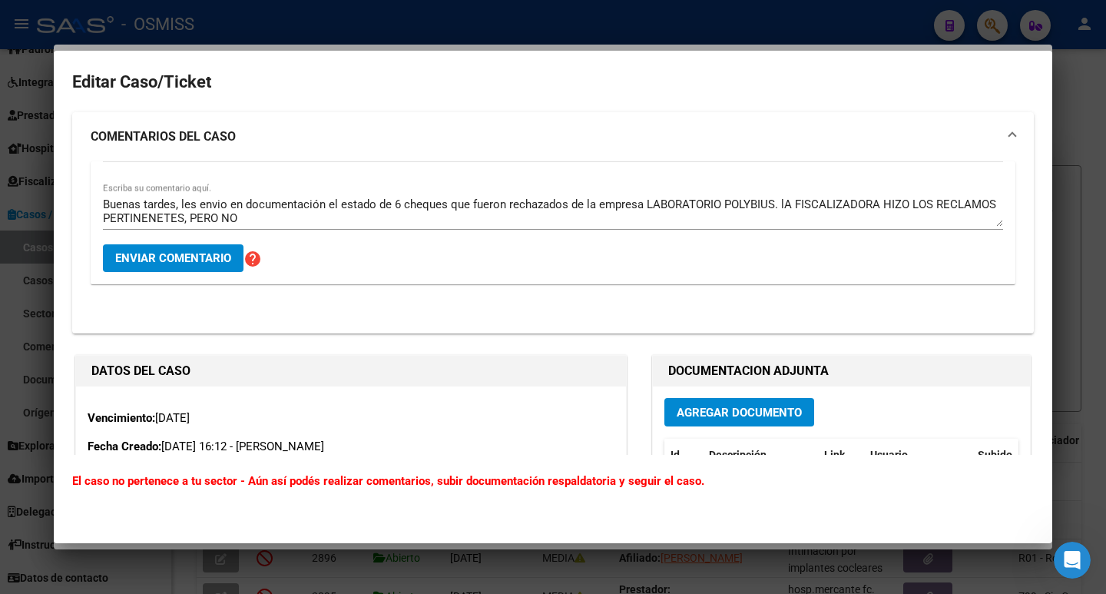
drag, startPoint x: 623, startPoint y: 230, endPoint x: 610, endPoint y: 219, distance: 16.9
click at [610, 219] on div "Buenas tardes, les envio en documentación el estado de 6 cheques que fueron rec…" at bounding box center [553, 218] width 900 height 51
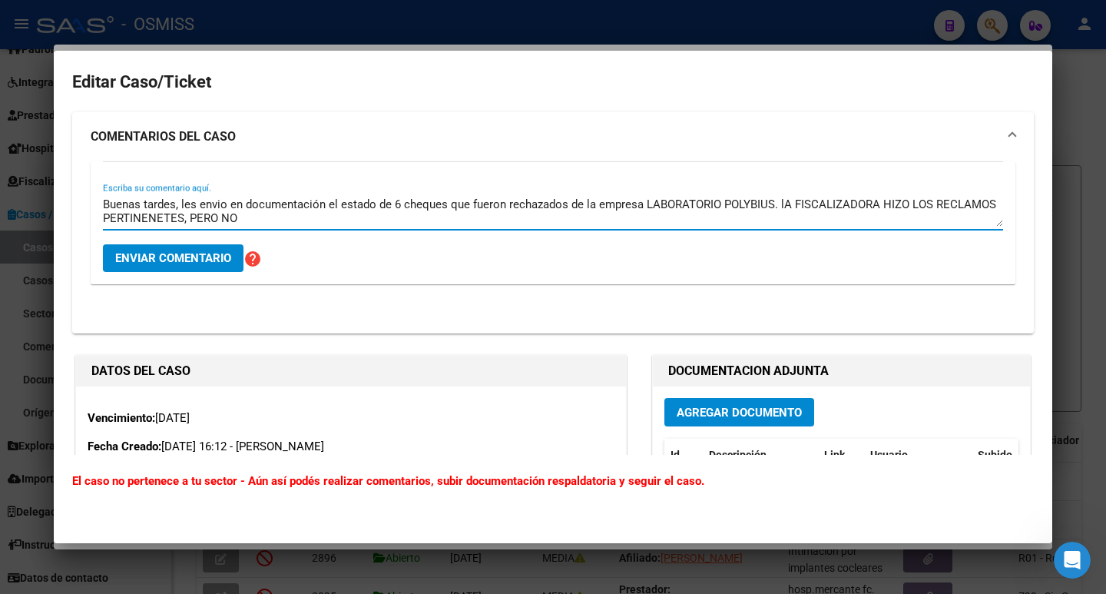
drag, startPoint x: 612, startPoint y: 222, endPoint x: 782, endPoint y: 201, distance: 171.0
click at [783, 201] on textarea "Buenas tardes, les envio en documentación el estado de 6 cheques que fueron rec…" at bounding box center [553, 211] width 900 height 31
click at [869, 212] on textarea "Buenas tardes, les envio en documentación el estado de 6 cheques que fueron rec…" at bounding box center [553, 211] width 900 height 31
click at [197, 217] on textarea "Buenas tardes, les envio en documentación el estado de 6 cheques que fueron rec…" at bounding box center [553, 211] width 900 height 31
click at [558, 223] on textarea "Buenas tardes, les envio en documentación el estado de 6 cheques que fueron rec…" at bounding box center [553, 211] width 900 height 31
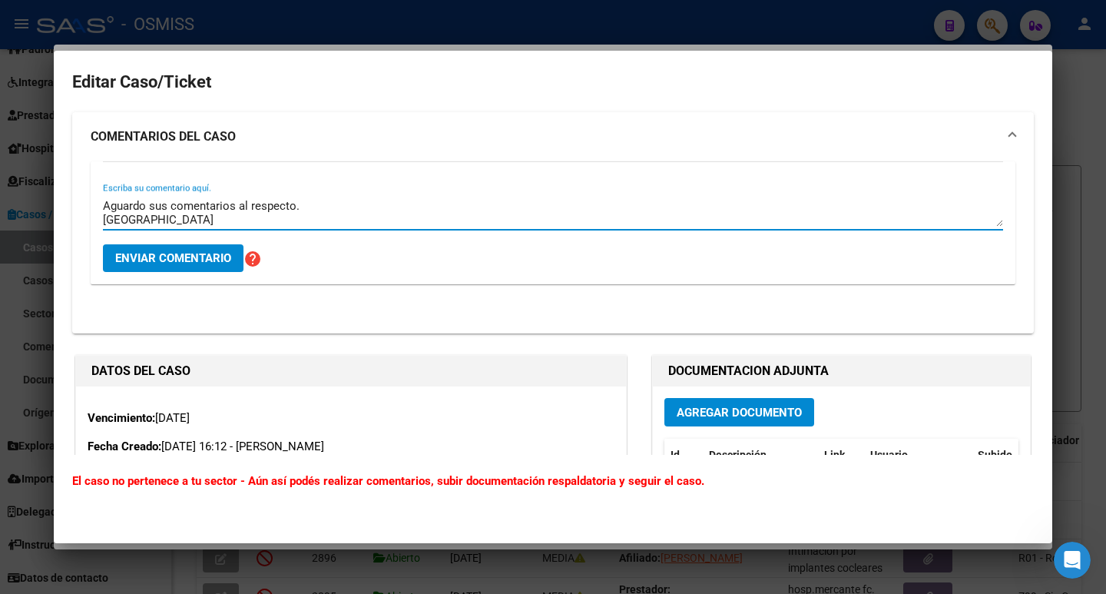
type textarea "Buenas tardes, les envio en documentación el estado de 6 cheques que fueron rec…"
click at [171, 255] on span "Enviar comentario" at bounding box center [173, 258] width 116 height 14
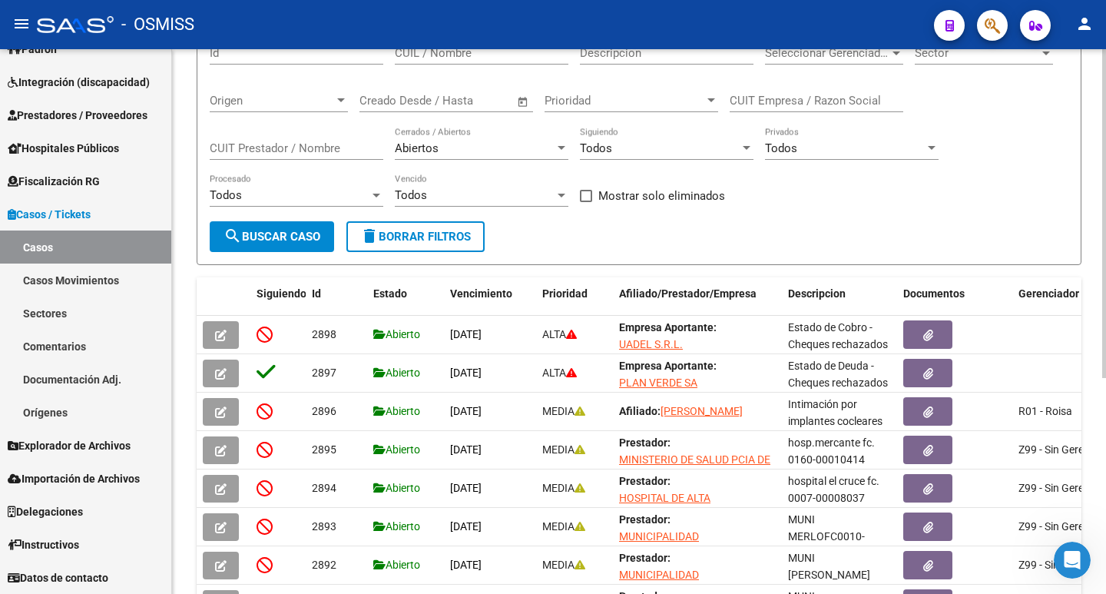
scroll to position [154, 0]
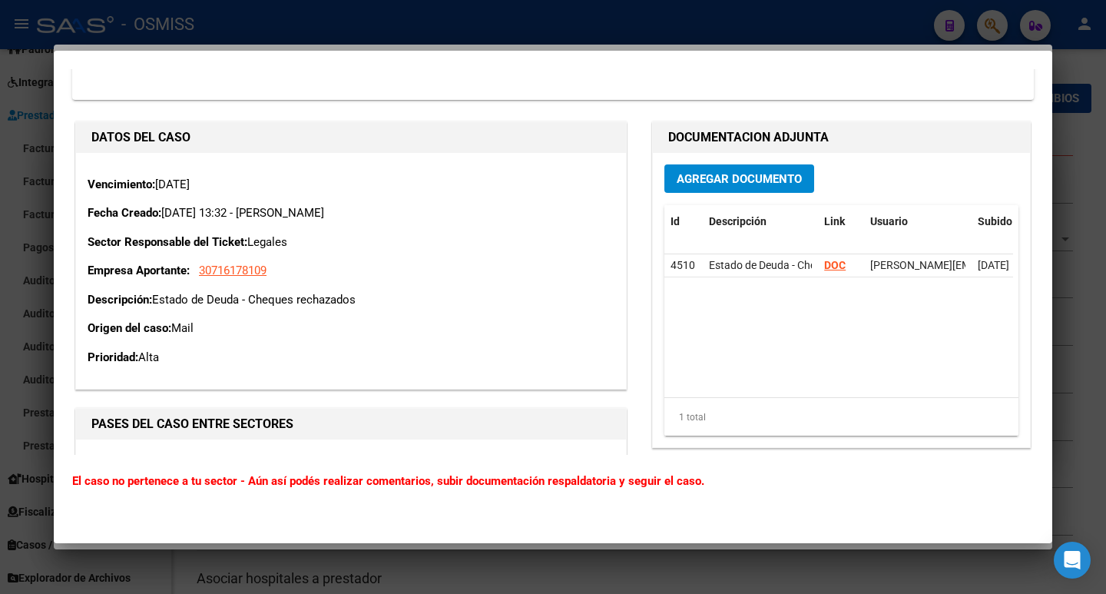
scroll to position [230, 0]
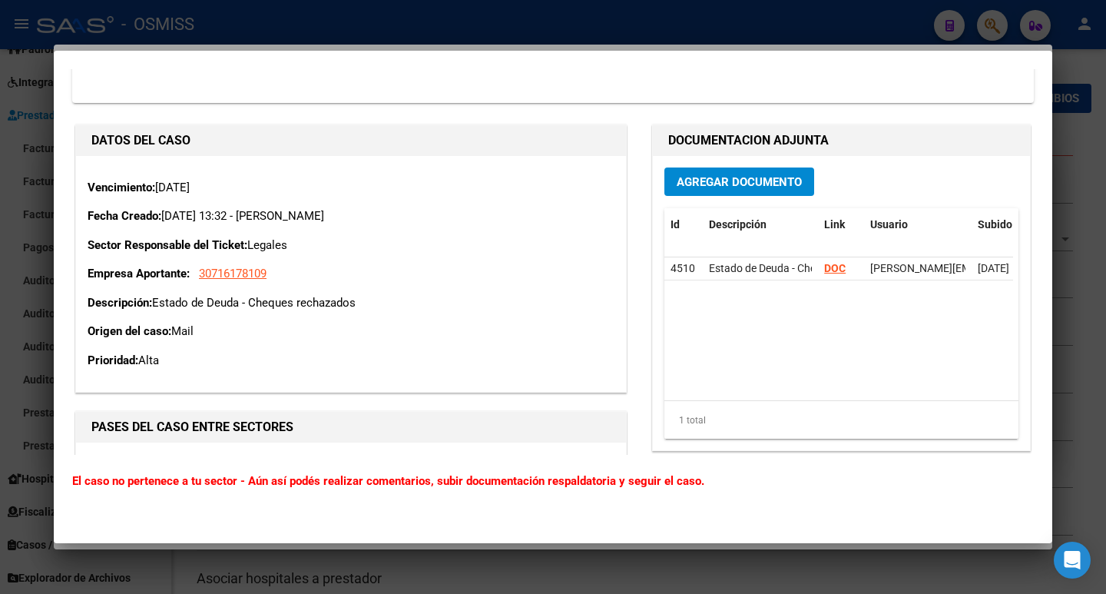
click at [486, 588] on div at bounding box center [553, 297] width 1106 height 594
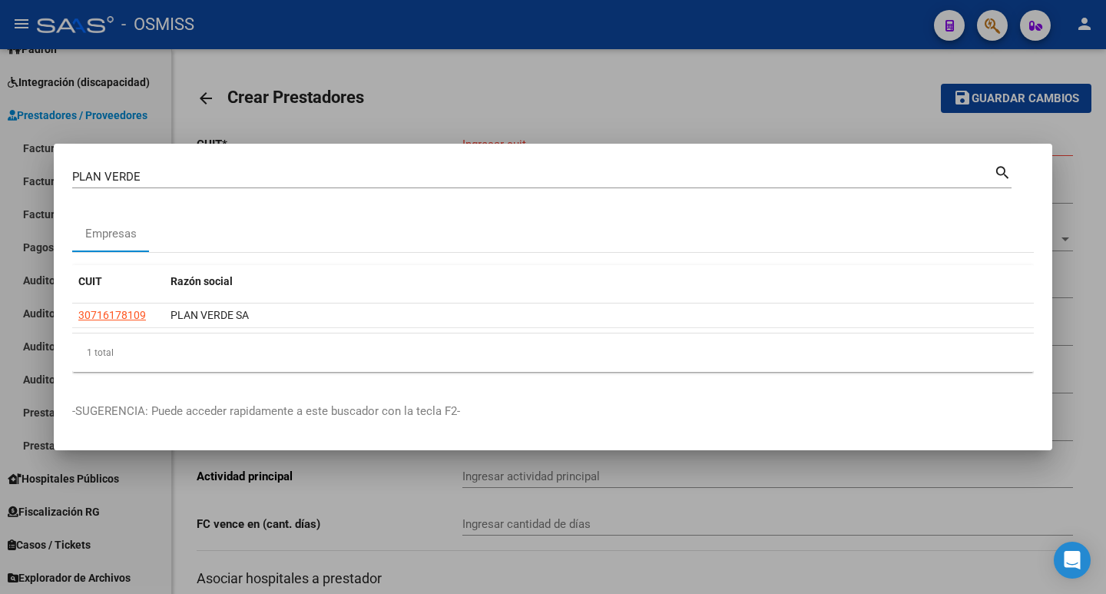
click at [525, 71] on div at bounding box center [553, 297] width 1106 height 594
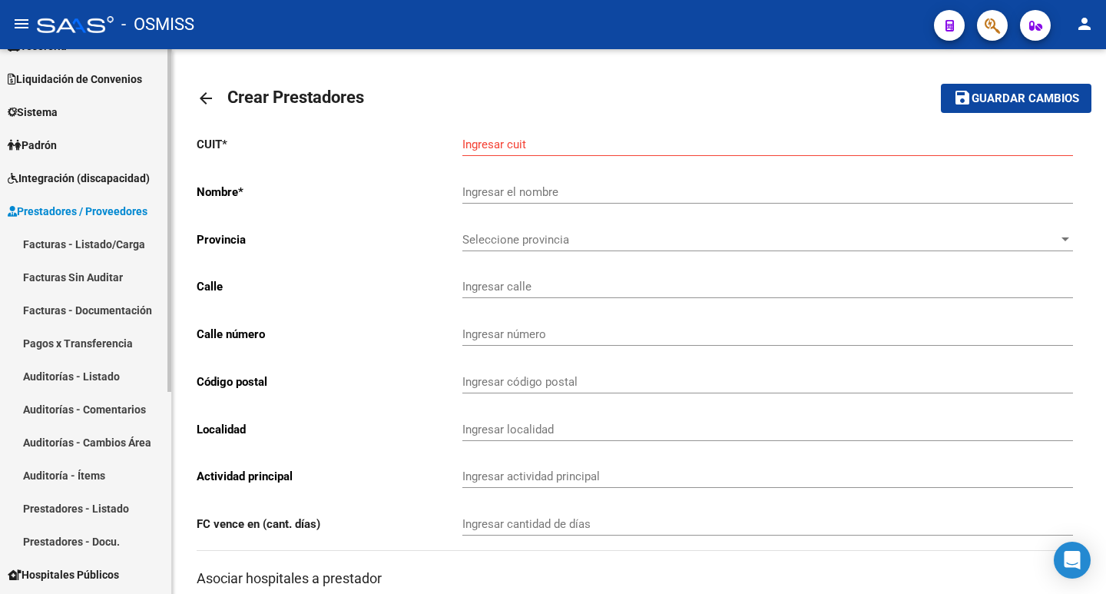
scroll to position [0, 0]
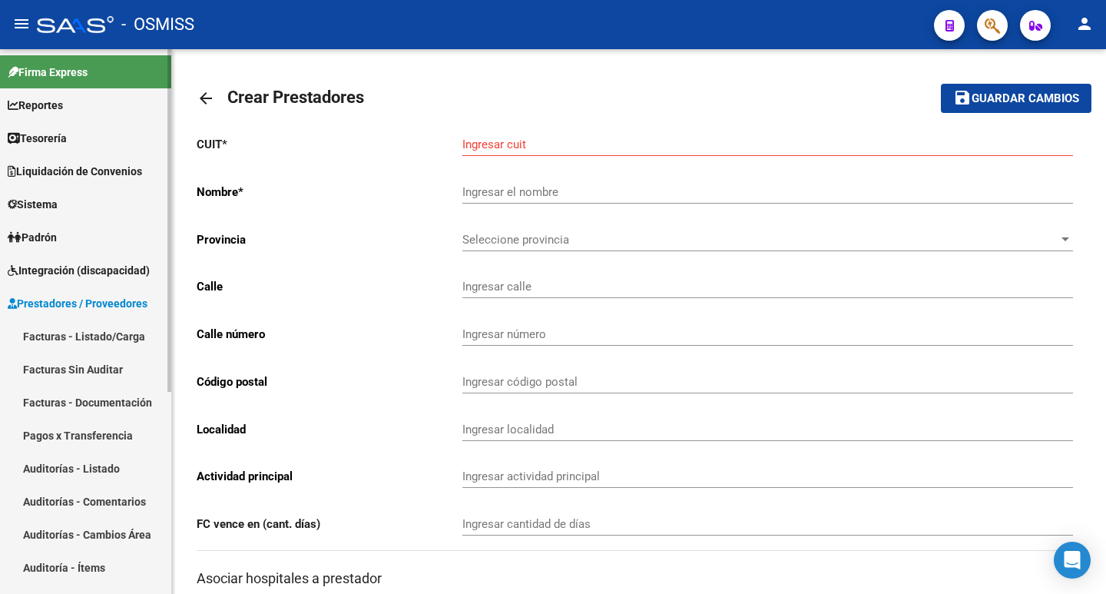
click at [45, 299] on span "Prestadores / Proveedores" at bounding box center [78, 303] width 140 height 17
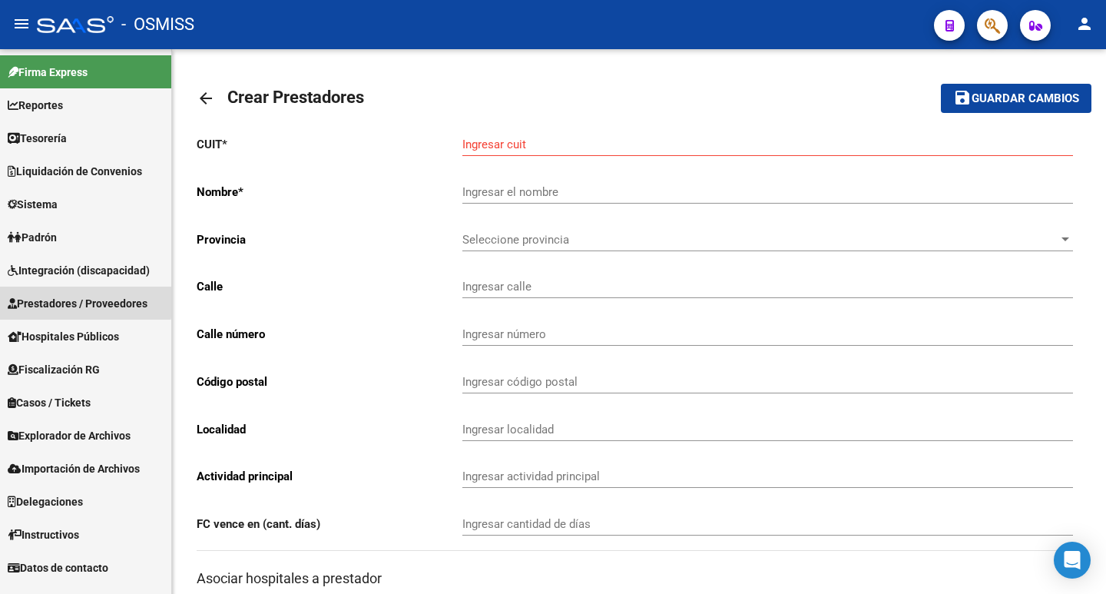
click at [45, 299] on span "Prestadores / Proveedores" at bounding box center [78, 303] width 140 height 17
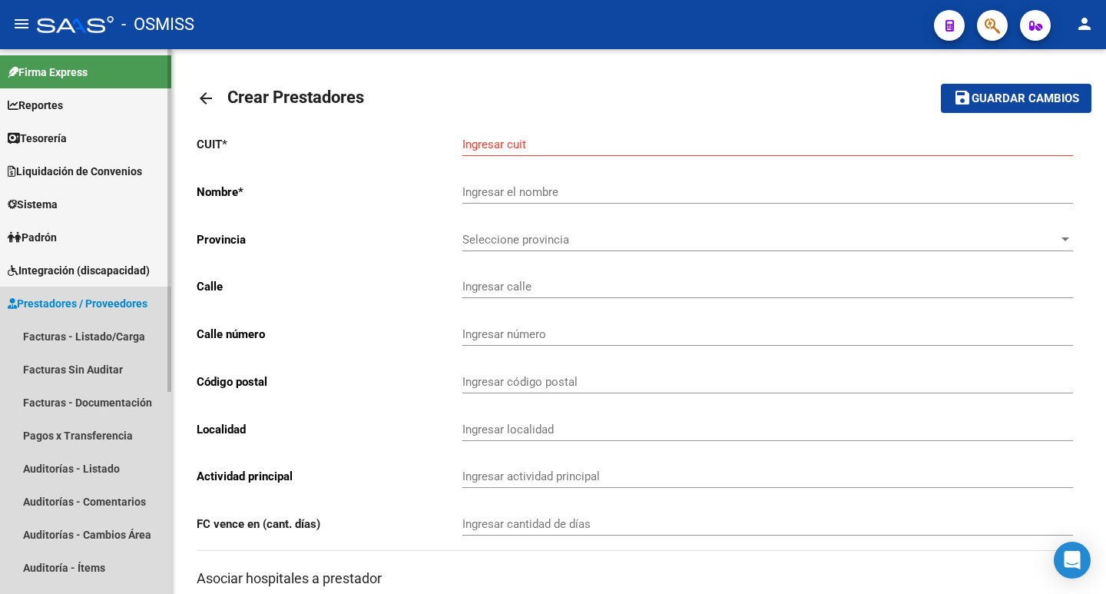
click at [84, 300] on span "Prestadores / Proveedores" at bounding box center [78, 303] width 140 height 17
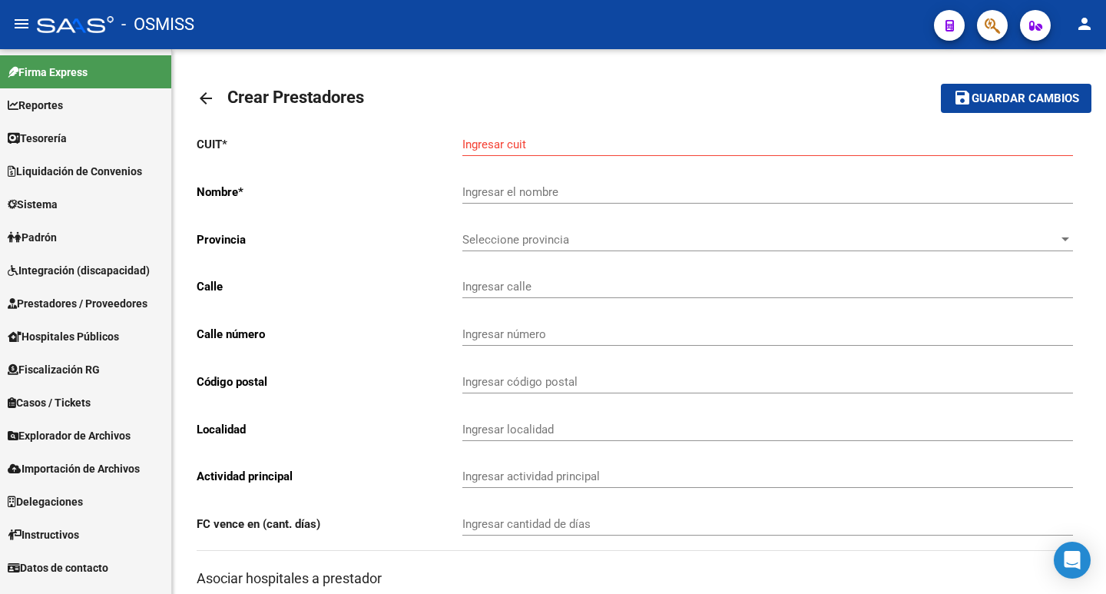
click at [63, 399] on span "Casos / Tickets" at bounding box center [49, 402] width 83 height 17
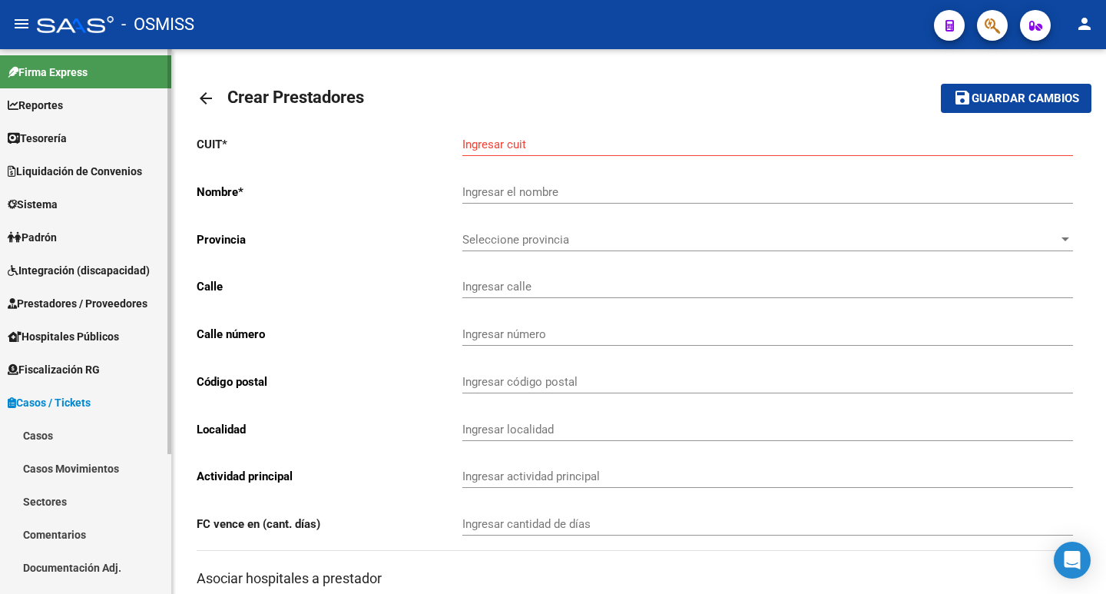
click at [91, 483] on link "Casos Movimientos" at bounding box center [85, 468] width 171 height 33
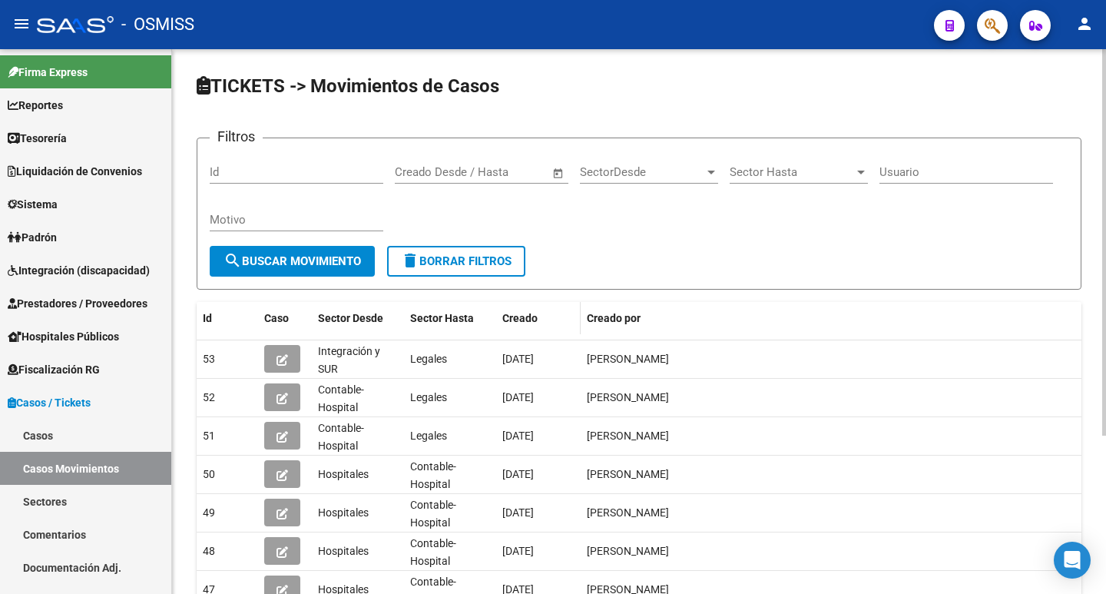
click at [522, 307] on datatable-header-cell "Creado" at bounding box center [538, 318] width 85 height 33
click at [519, 317] on span "Creado" at bounding box center [519, 318] width 35 height 12
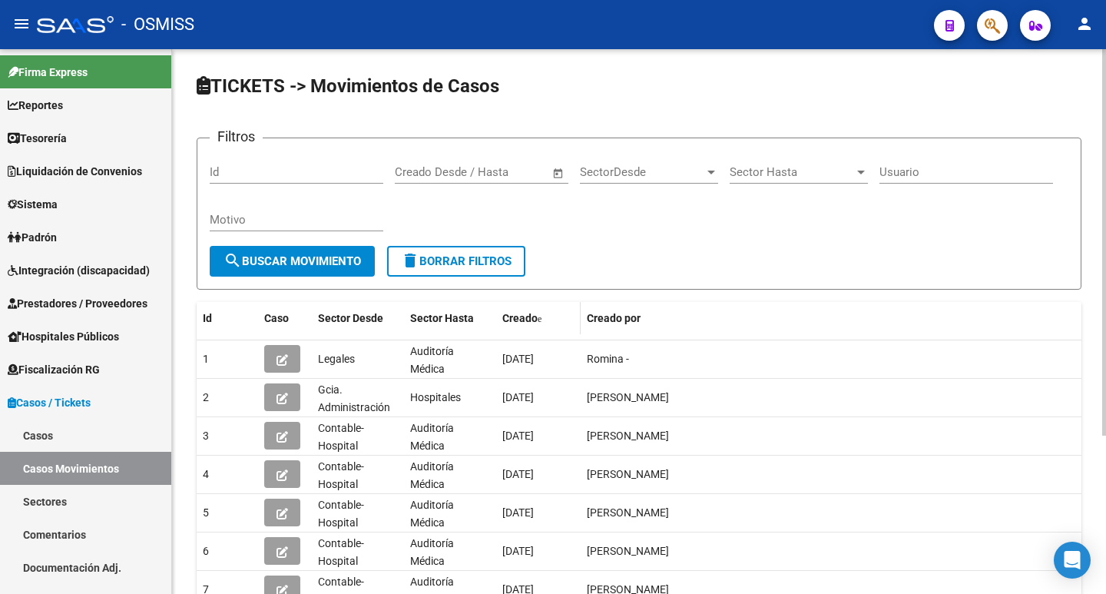
click at [513, 312] on span "Creado" at bounding box center [519, 318] width 35 height 12
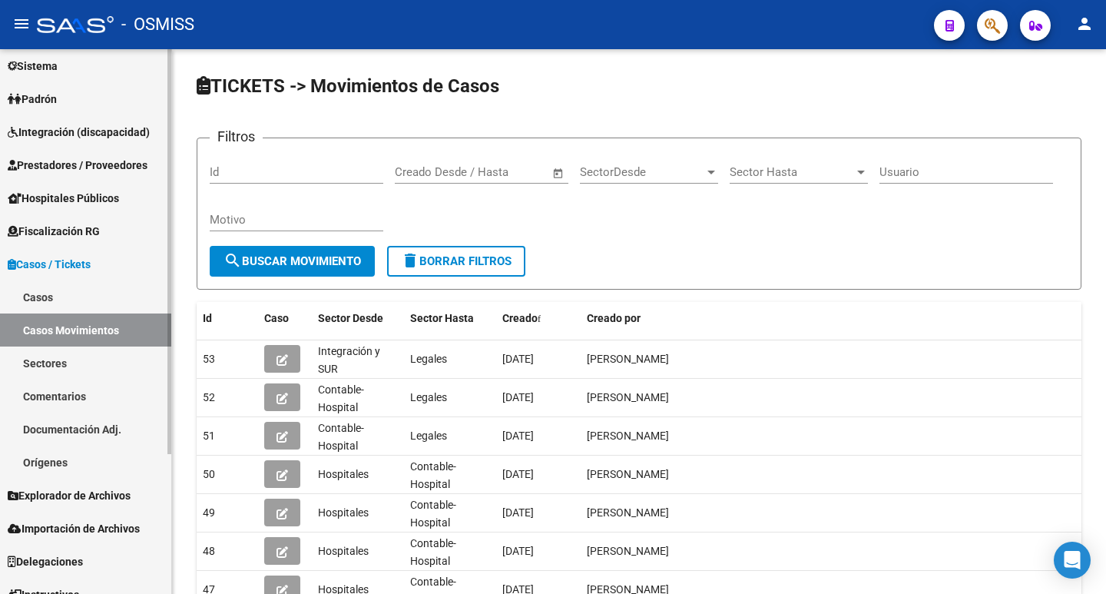
scroll to position [154, 0]
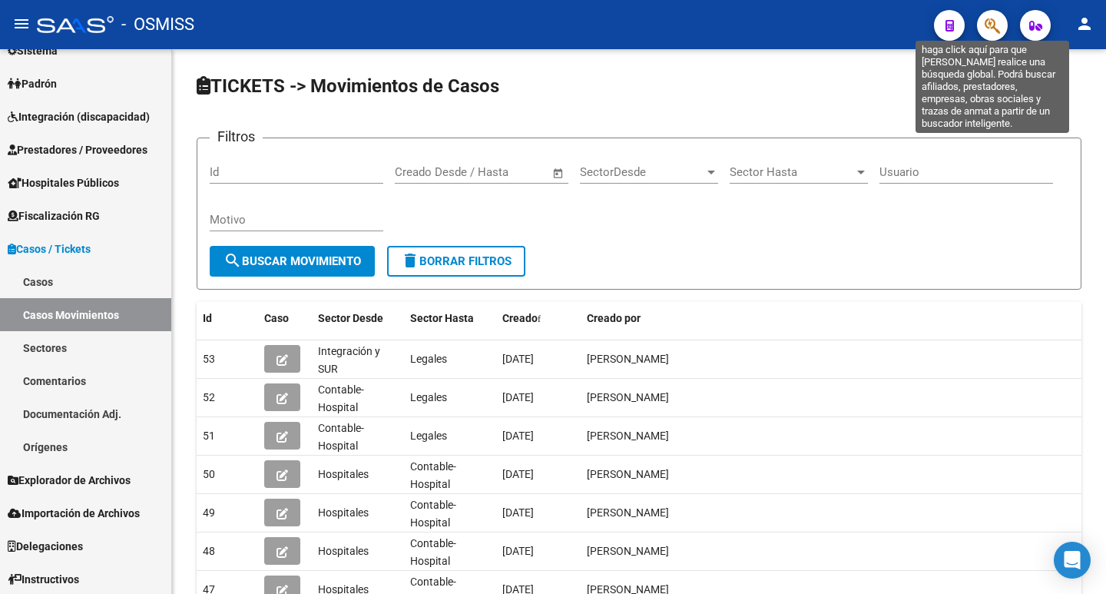
click at [1000, 18] on icon "button" at bounding box center [992, 26] width 15 height 18
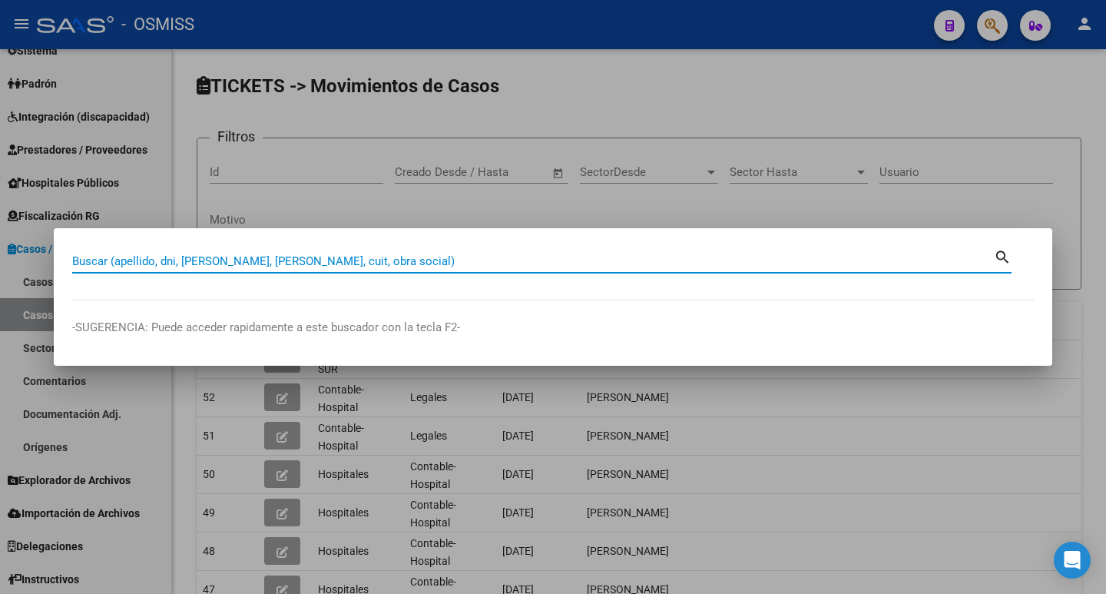
click at [287, 261] on input "Buscar (apellido, dni, [PERSON_NAME], [PERSON_NAME], cuit, obra social)" at bounding box center [533, 261] width 922 height 14
click at [287, 260] on input "plan" at bounding box center [533, 261] width 922 height 14
type input "plan VERDE"
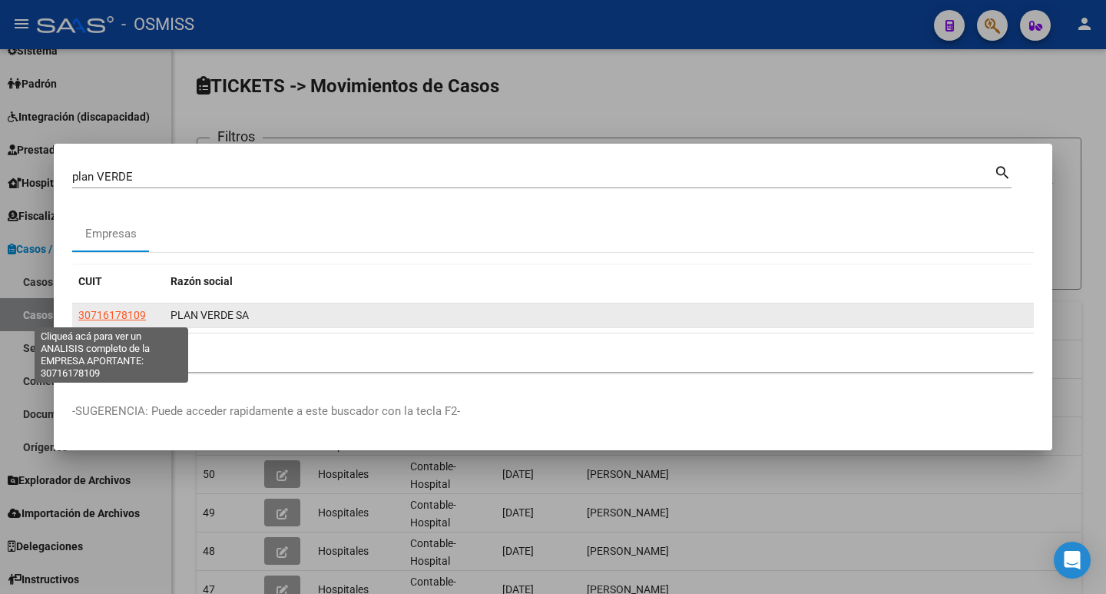
click at [100, 312] on span "30716178109" at bounding box center [112, 315] width 68 height 12
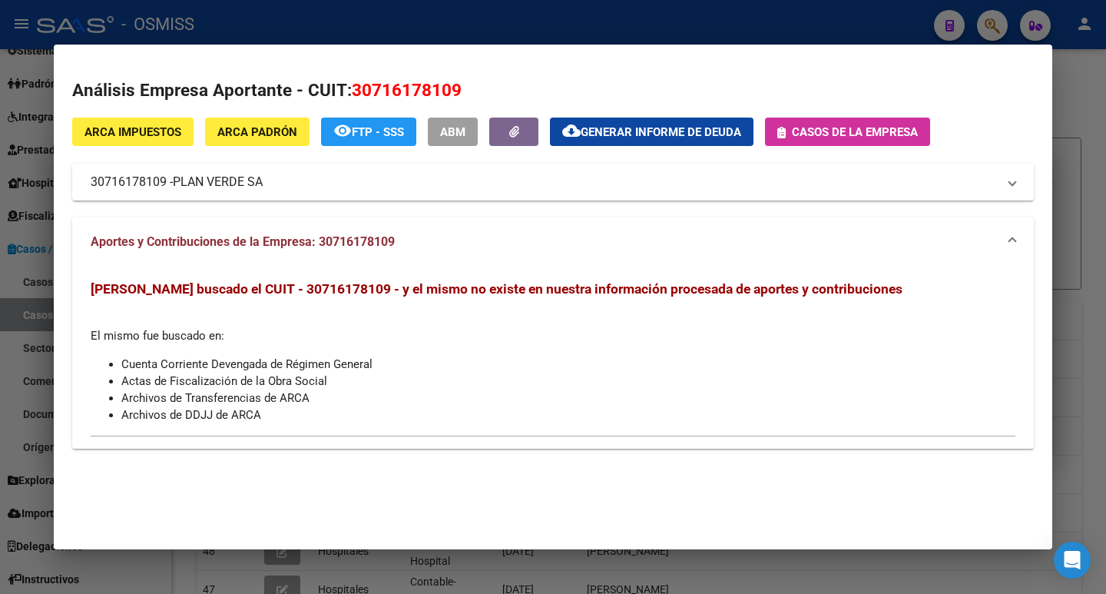
click at [847, 141] on button "Casos de la empresa" at bounding box center [847, 132] width 165 height 28
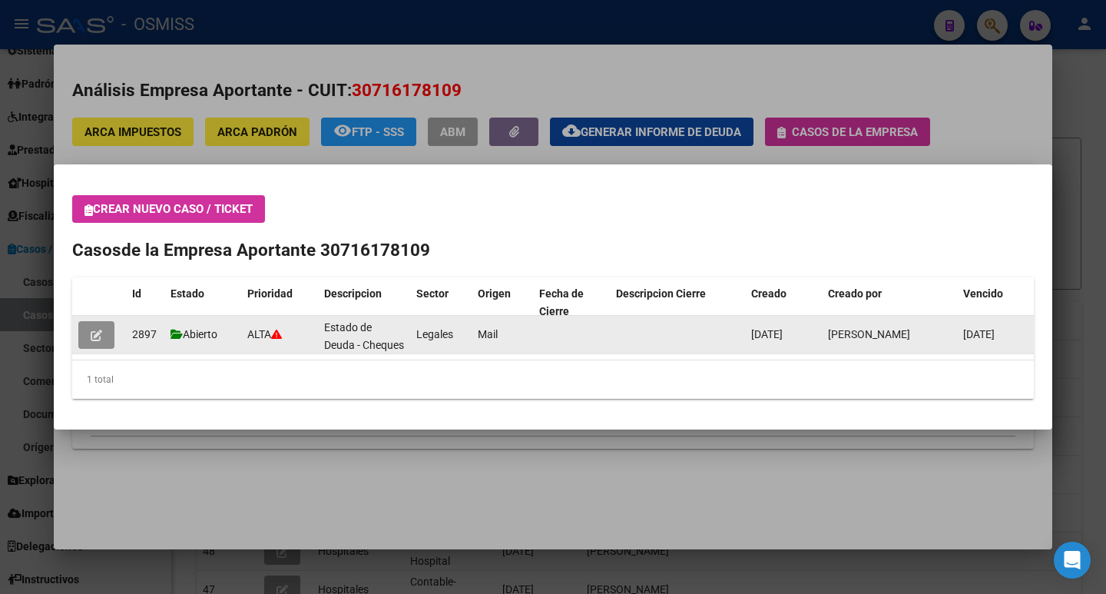
click at [94, 330] on icon "button" at bounding box center [97, 336] width 12 height 12
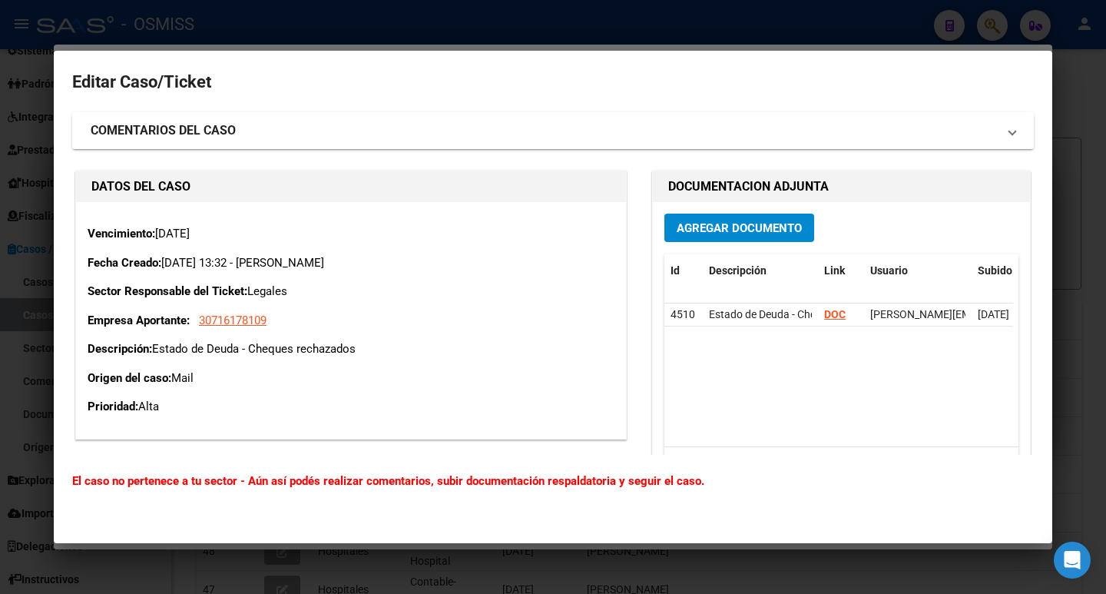
click at [208, 145] on mat-expansion-panel-header "COMENTARIOS DEL CASO" at bounding box center [553, 130] width 962 height 37
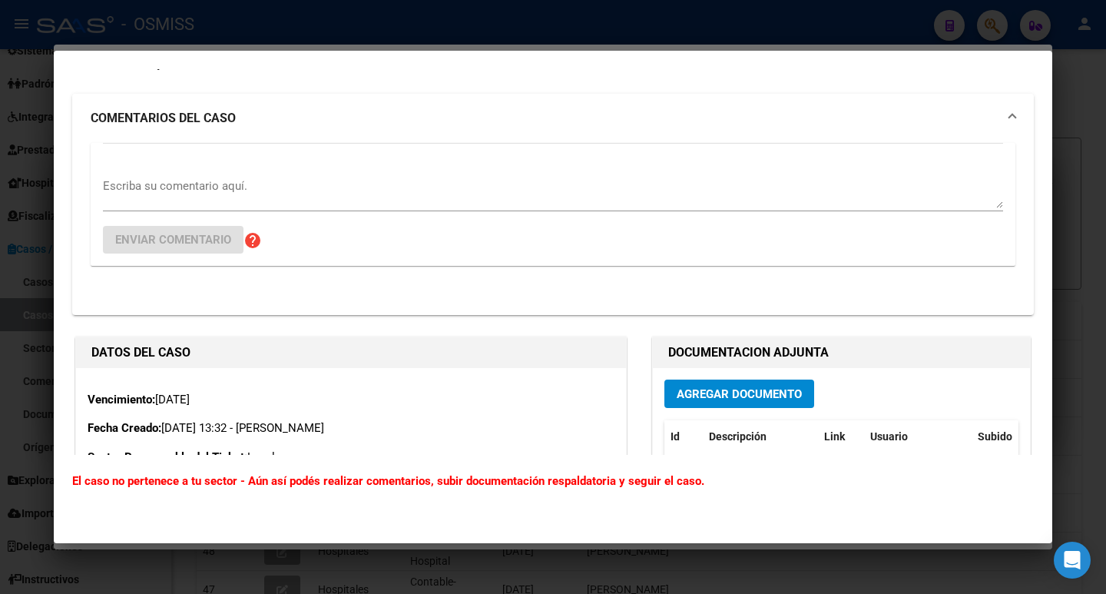
scroll to position [0, 0]
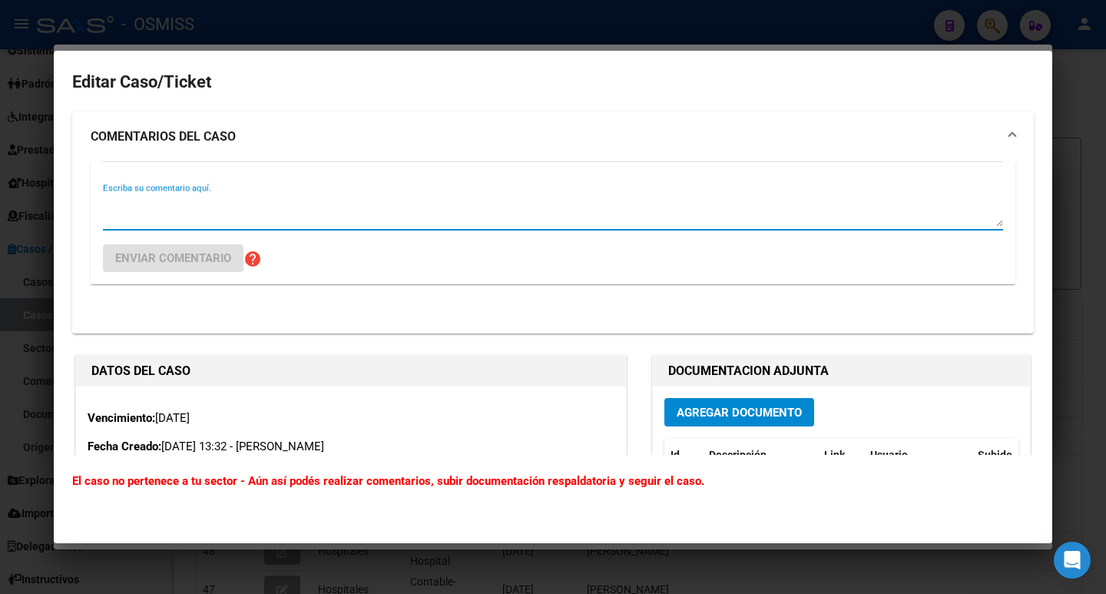
click at [154, 206] on textarea "Escriba su comentario aquí." at bounding box center [553, 211] width 900 height 31
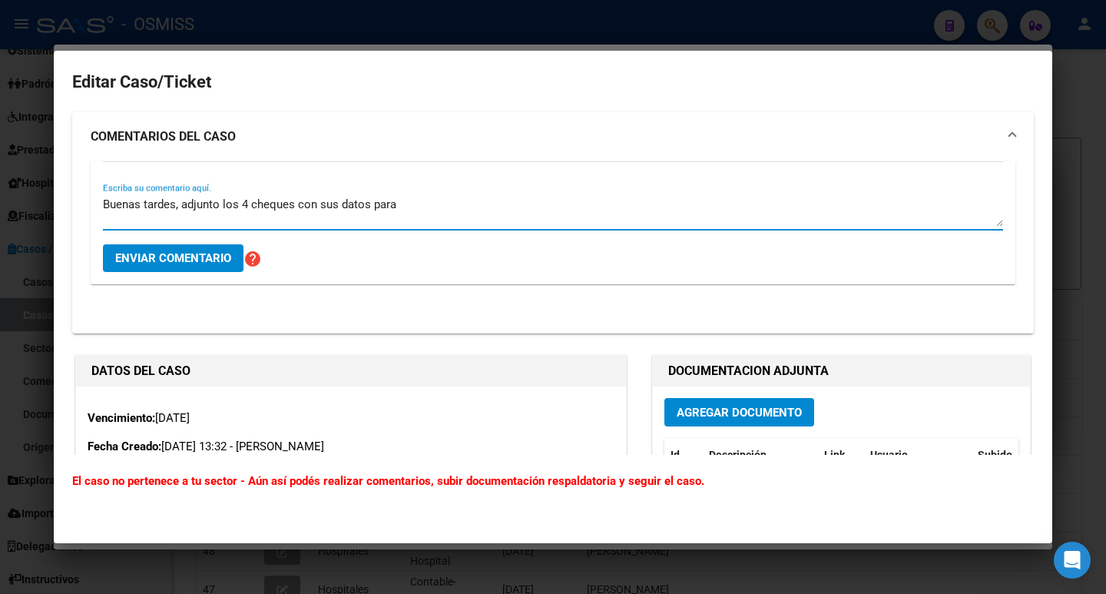
click at [295, 202] on textarea "Buenas tardes, adjunto los 4 cheques con sus datos para" at bounding box center [553, 211] width 900 height 31
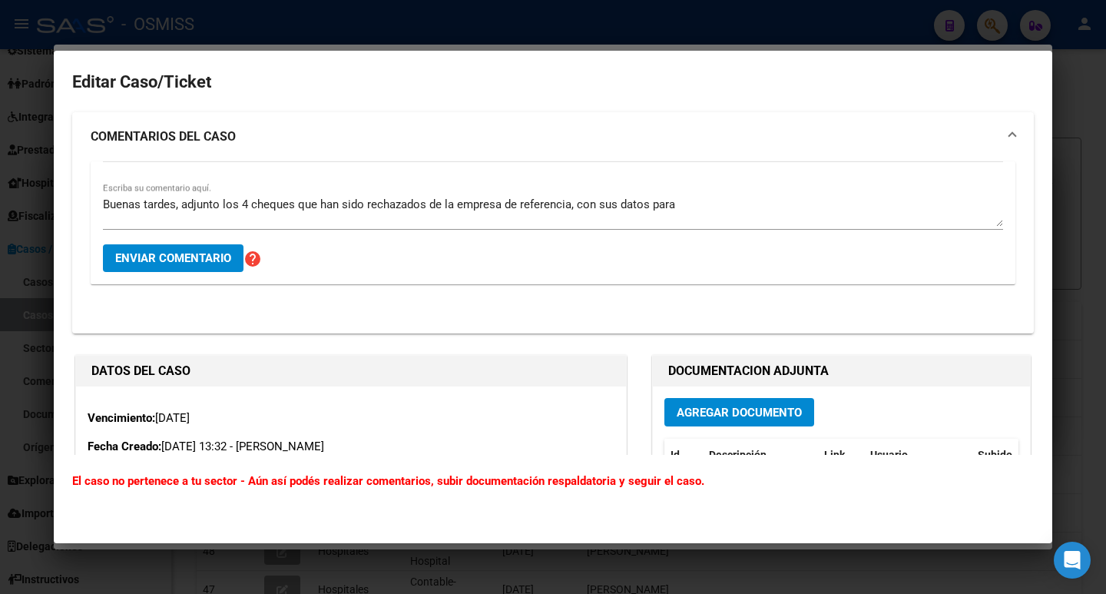
drag, startPoint x: 774, startPoint y: 185, endPoint x: 710, endPoint y: 203, distance: 66.2
click at [774, 189] on div "Buenas tardes, adjunto los 4 cheques que han sido rechazados de la empresa de r…" at bounding box center [553, 222] width 900 height 122
click at [641, 201] on textarea "Buenas tardes, adjunto los 4 cheques que han sido rechazados de la empresa de r…" at bounding box center [553, 211] width 900 height 31
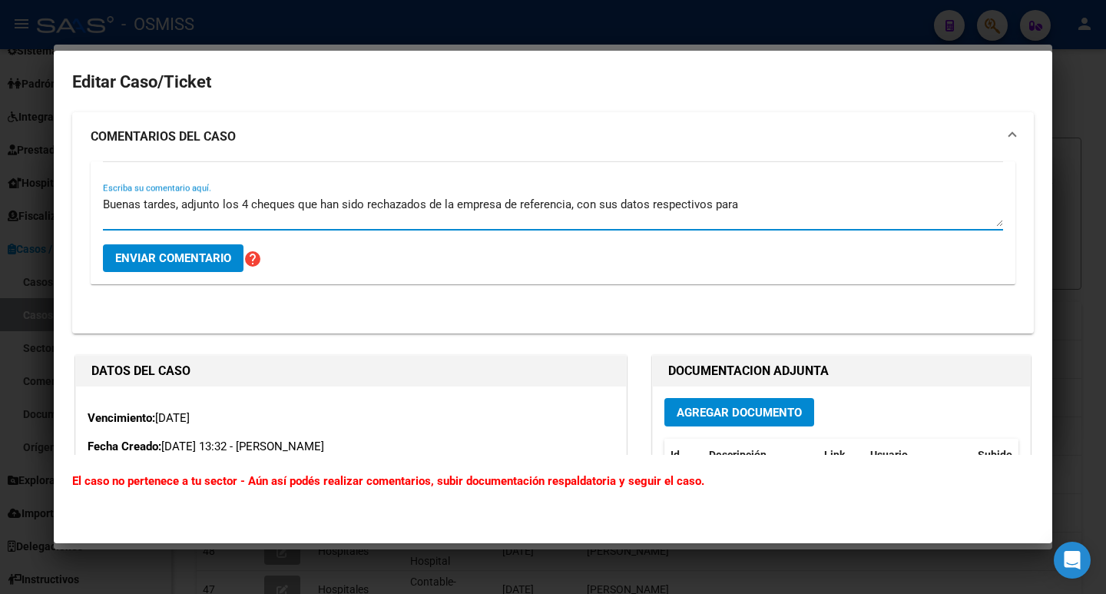
click at [745, 205] on textarea "Buenas tardes, adjunto los 4 cheques que han sido rechazados de la empresa de r…" at bounding box center [553, 211] width 900 height 31
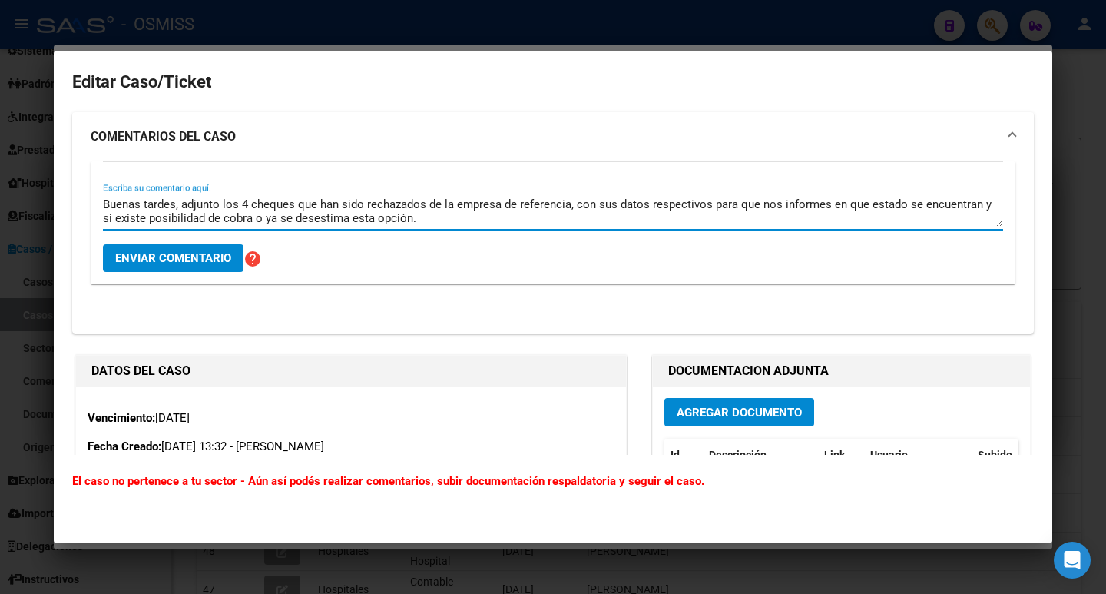
click at [977, 207] on textarea "Buenas tardes, adjunto los 4 cheques que han sido rechazados de la empresa de r…" at bounding box center [553, 211] width 900 height 31
drag, startPoint x: 250, startPoint y: 217, endPoint x: 410, endPoint y: 28, distance: 248.1
click at [249, 217] on textarea "Buenas tardes, adjunto los 4 cheques que han sido rechazados de la empresa de r…" at bounding box center [553, 211] width 900 height 31
click at [439, 220] on textarea "Buenas tardes, adjunto los 4 cheques que han sido rechazados de la empresa de r…" at bounding box center [553, 211] width 900 height 31
click at [523, 221] on textarea "Buenas tardes, adjunto los 4 cheques que han sido rechazados de la empresa de r…" at bounding box center [553, 211] width 900 height 31
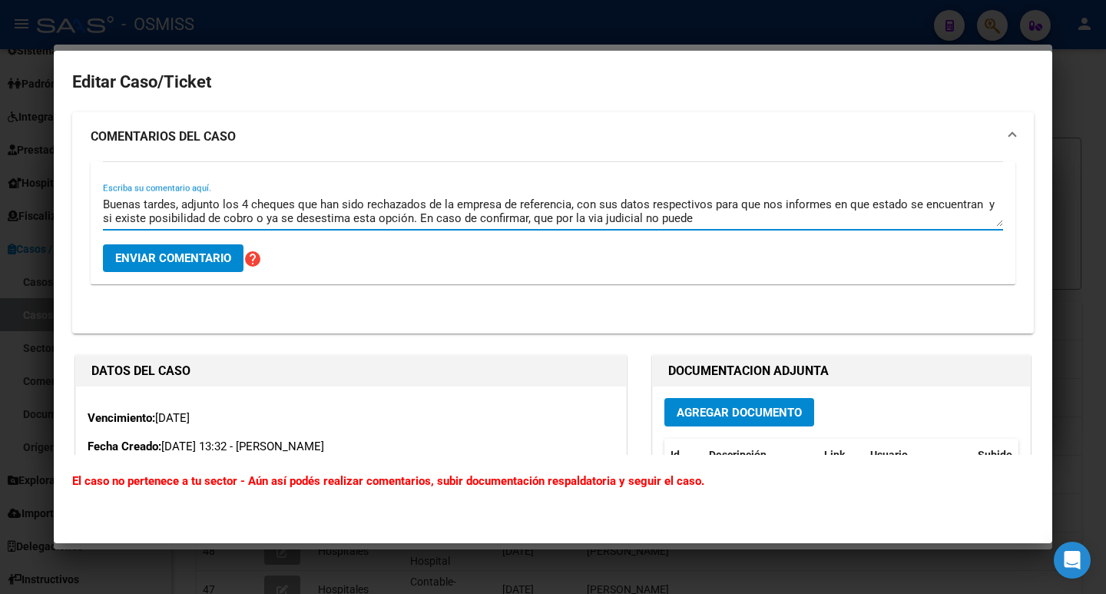
click at [591, 216] on textarea "Buenas tardes, adjunto los 4 cheques que han sido rechazados de la empresa de r…" at bounding box center [553, 211] width 900 height 31
click at [717, 214] on textarea "Buenas tardes, adjunto los 4 cheques que han sido rechazados de la empresa de r…" at bounding box center [553, 211] width 900 height 31
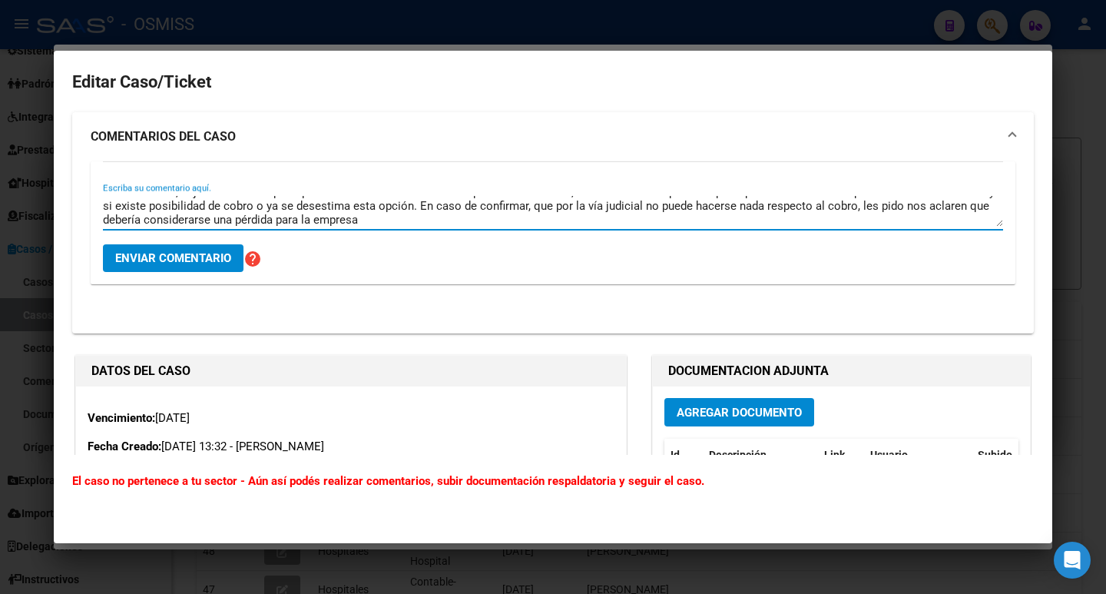
click at [230, 218] on textarea "Buenas tardes, adjunto los 4 cheques que han sido rechazados de la empresa de r…" at bounding box center [553, 211] width 900 height 31
click at [324, 218] on textarea "Buenas tardes, adjunto los 4 cheques que han sido rechazados de la empresa de r…" at bounding box center [553, 211] width 900 height 31
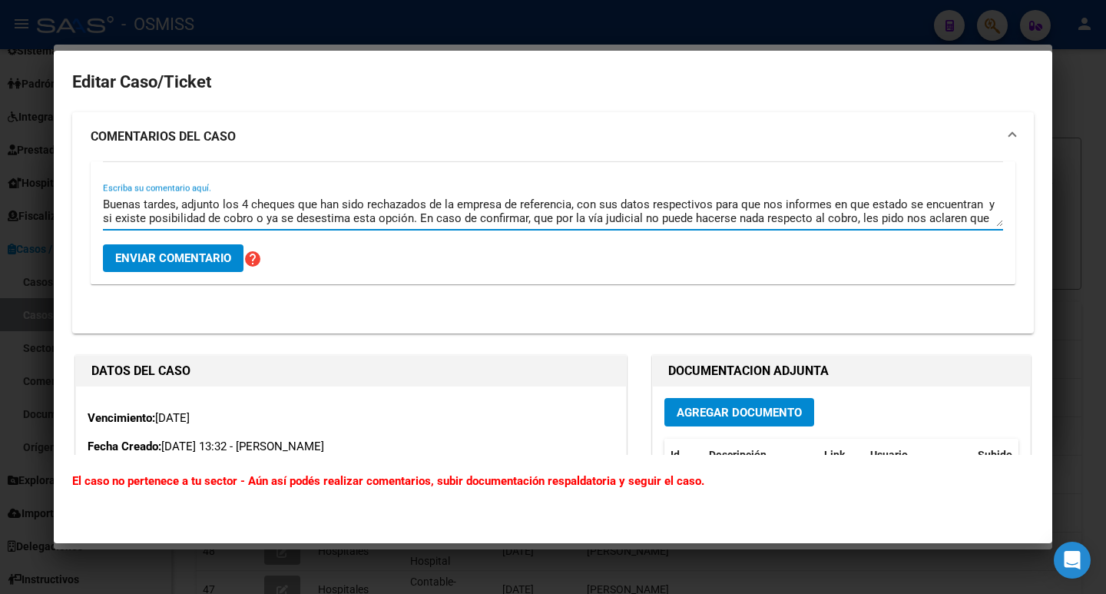
scroll to position [14, 0]
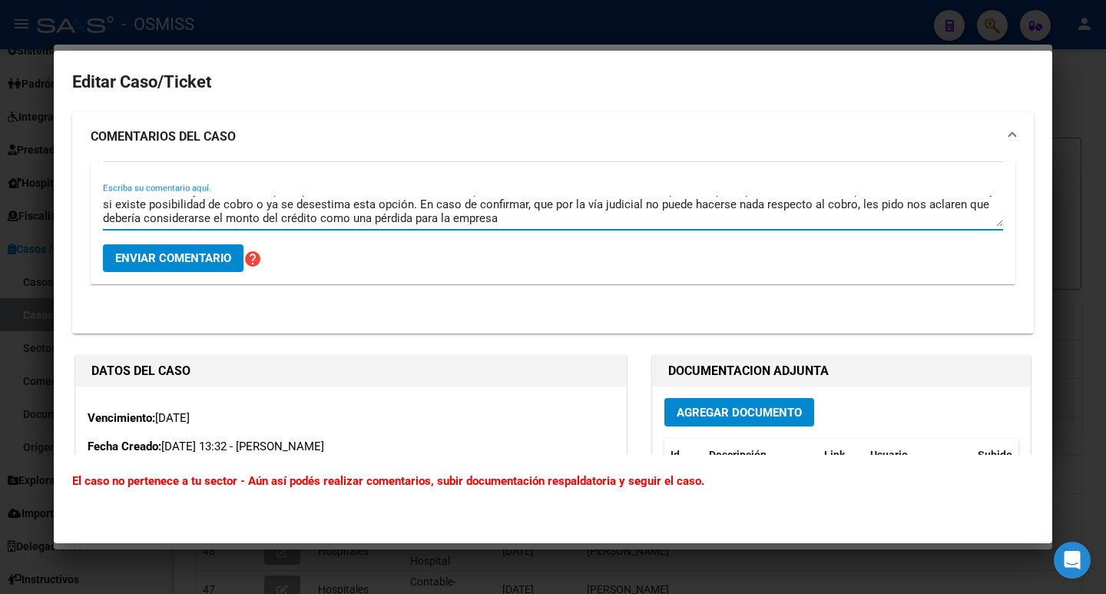
click at [537, 227] on div "Buenas tardes, adjunto los 4 cheques que han sido rechazados de la empresa de r…" at bounding box center [553, 211] width 900 height 37
click at [535, 221] on textarea "Buenas tardes, adjunto los 4 cheques que han sido rechazados de la empresa de r…" at bounding box center [553, 211] width 900 height 31
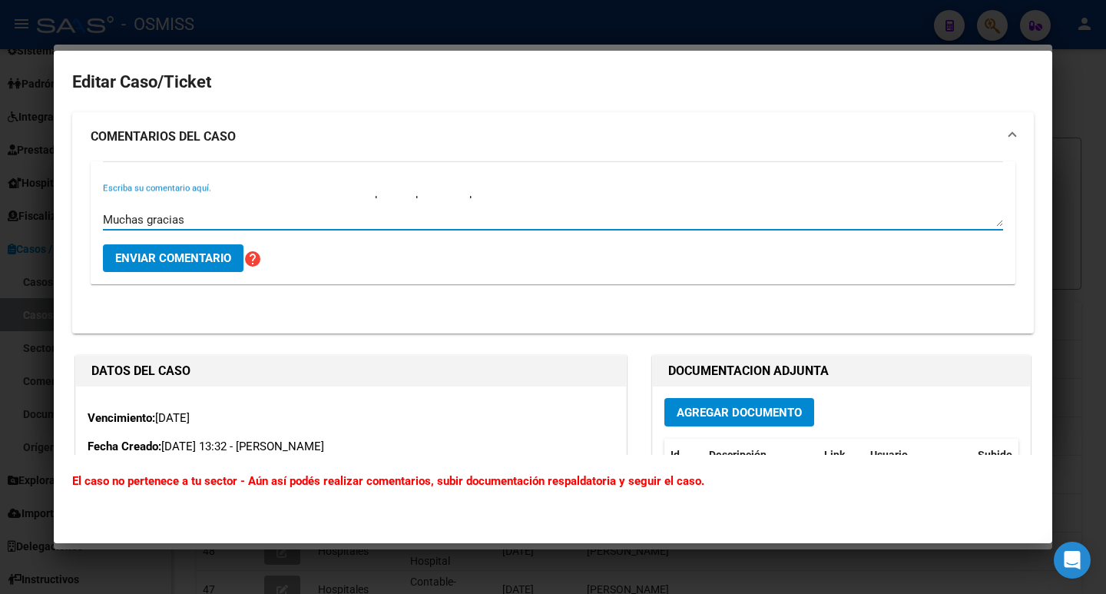
scroll to position [0, 0]
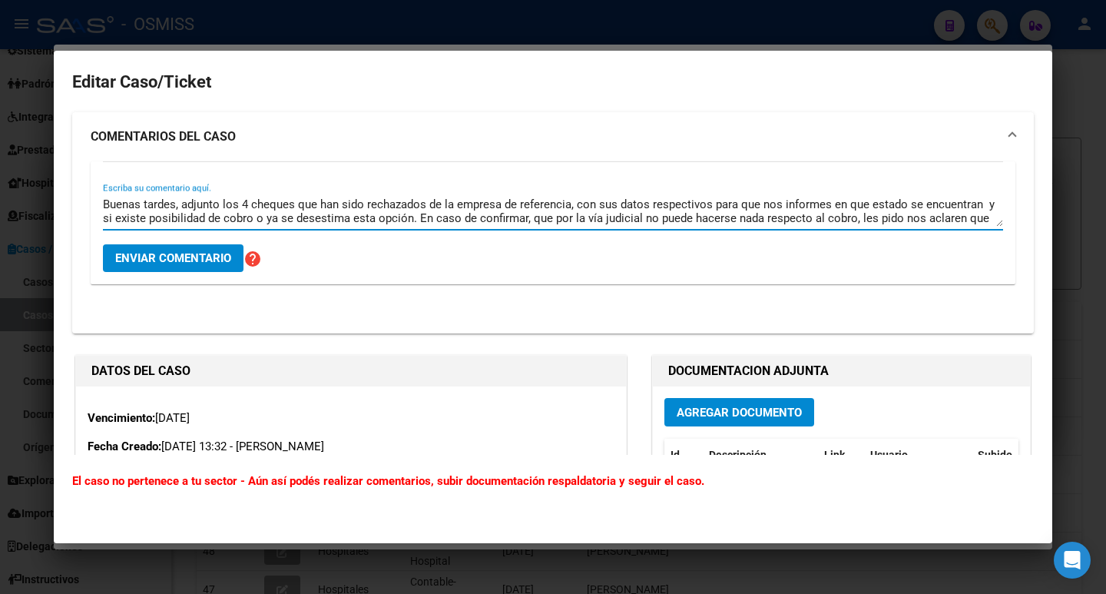
drag, startPoint x: 197, startPoint y: 219, endPoint x: 45, endPoint y: 133, distance: 174.1
click at [45, 133] on div "plan VERDE Buscar (apellido, dni, cuil, nro traspaso, cuit, obra social) search…" at bounding box center [553, 297] width 1106 height 594
type textarea "Buenas tardes, adjunto los 4 cheques que han sido rechazados de la empresa de r…"
click at [140, 250] on button "Enviar comentario" at bounding box center [173, 258] width 141 height 28
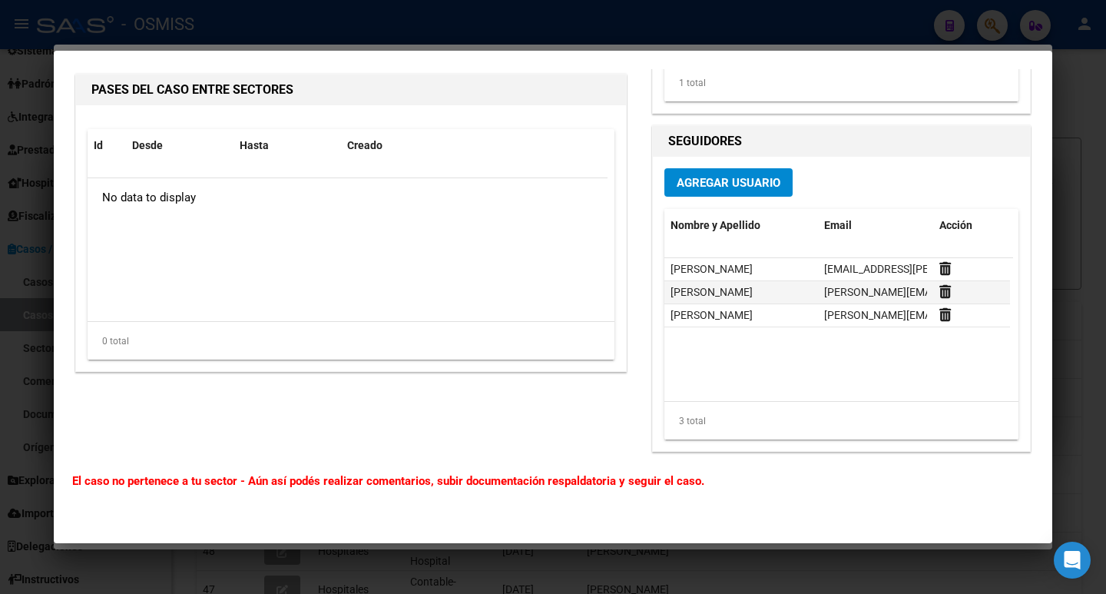
scroll to position [782, 0]
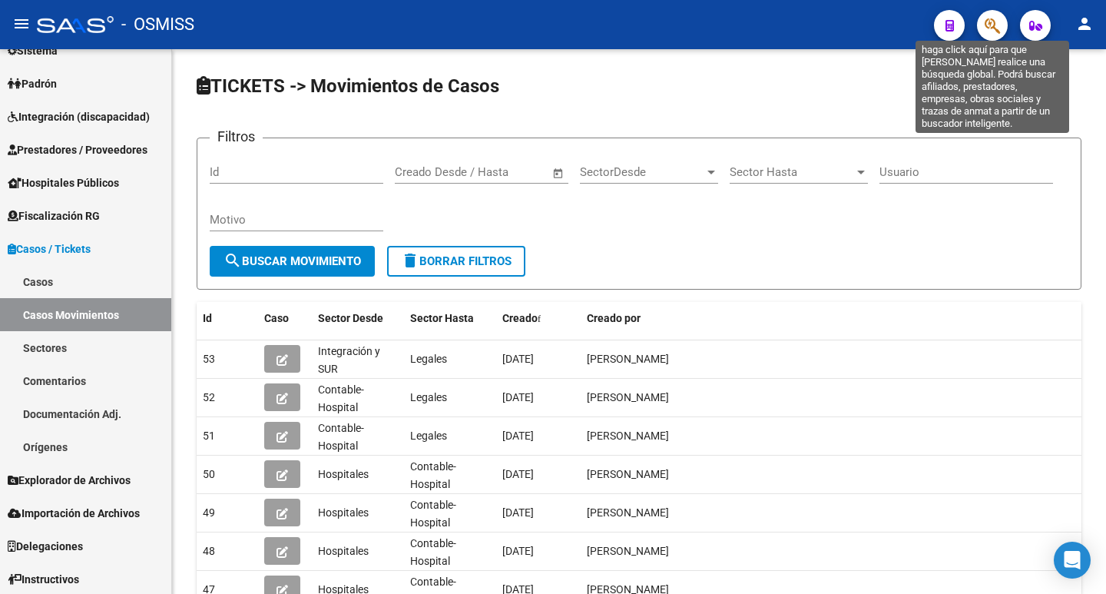
click at [985, 31] on icon "button" at bounding box center [992, 26] width 15 height 18
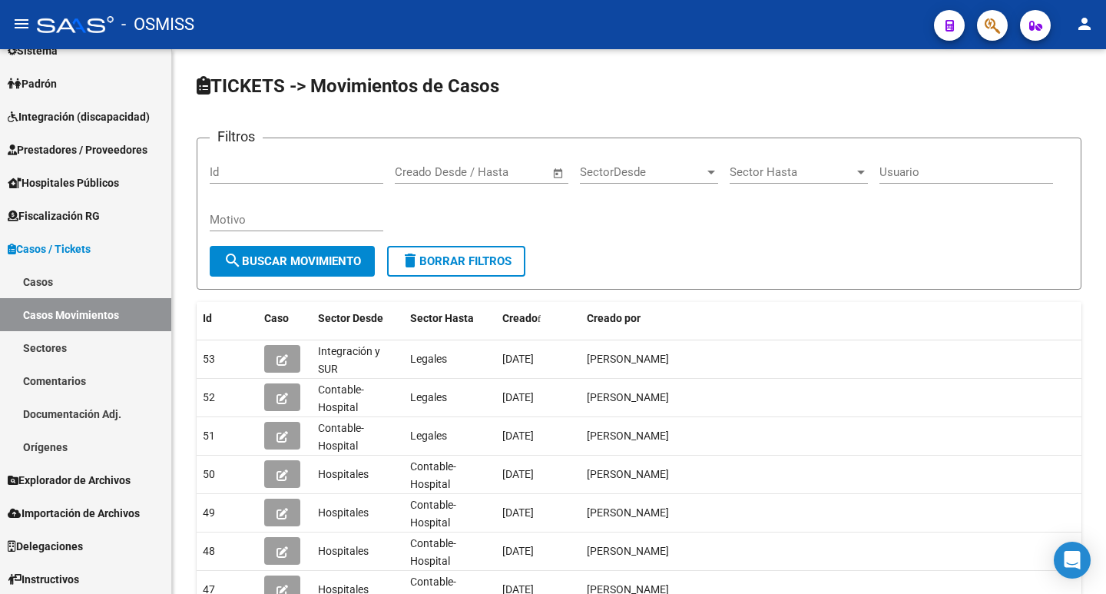
click at [996, 42] on mat-toolbar "menu - OSMISS person" at bounding box center [553, 24] width 1106 height 49
click at [980, 23] on button "button" at bounding box center [992, 25] width 31 height 31
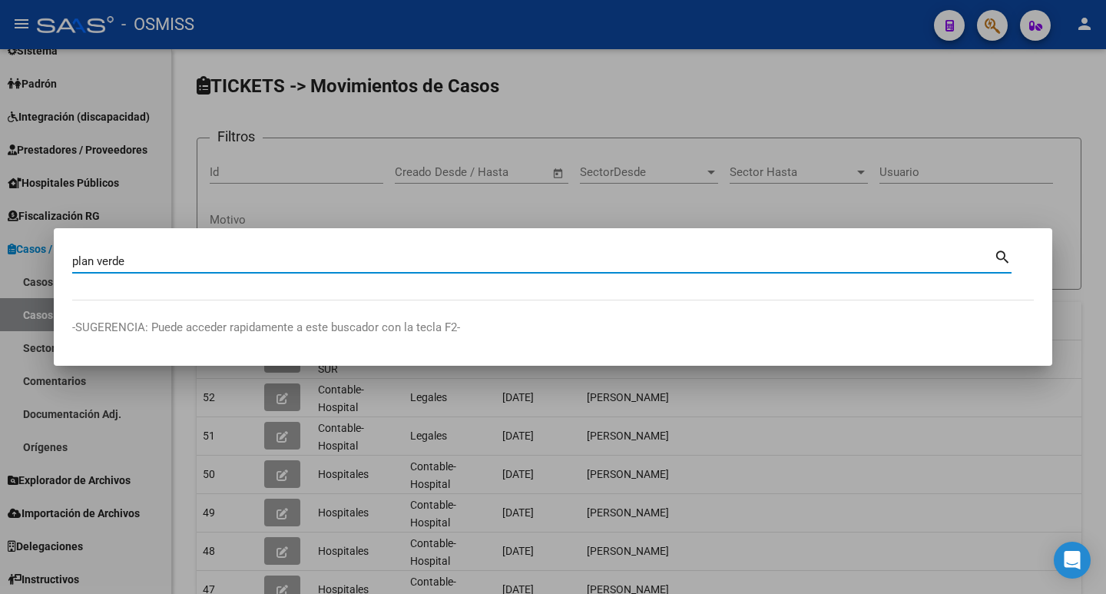
type input "plan verde"
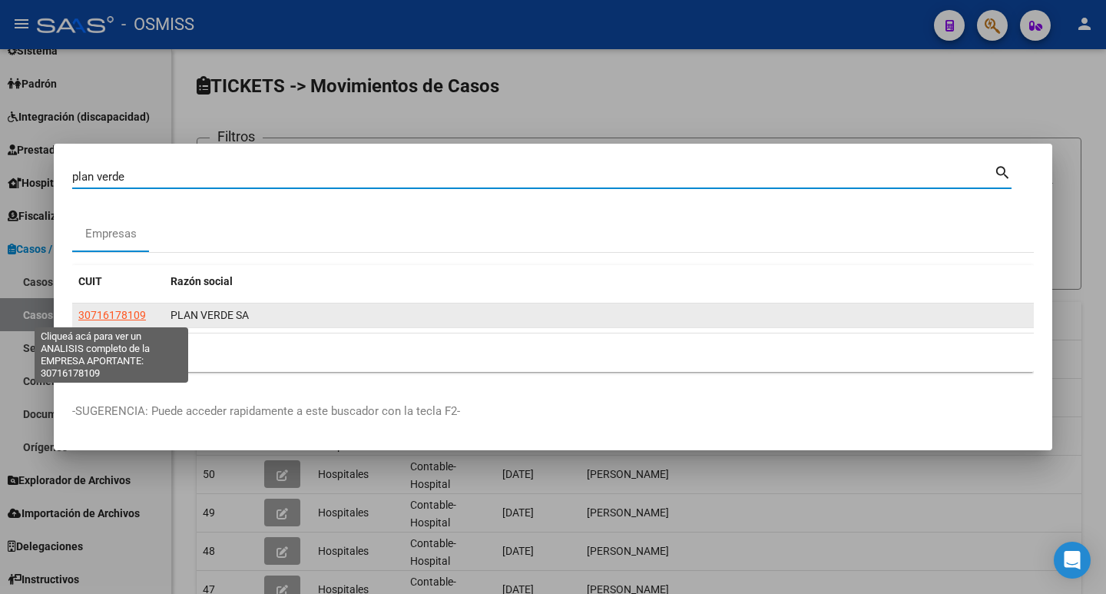
click at [103, 314] on span "30716178109" at bounding box center [112, 315] width 68 height 12
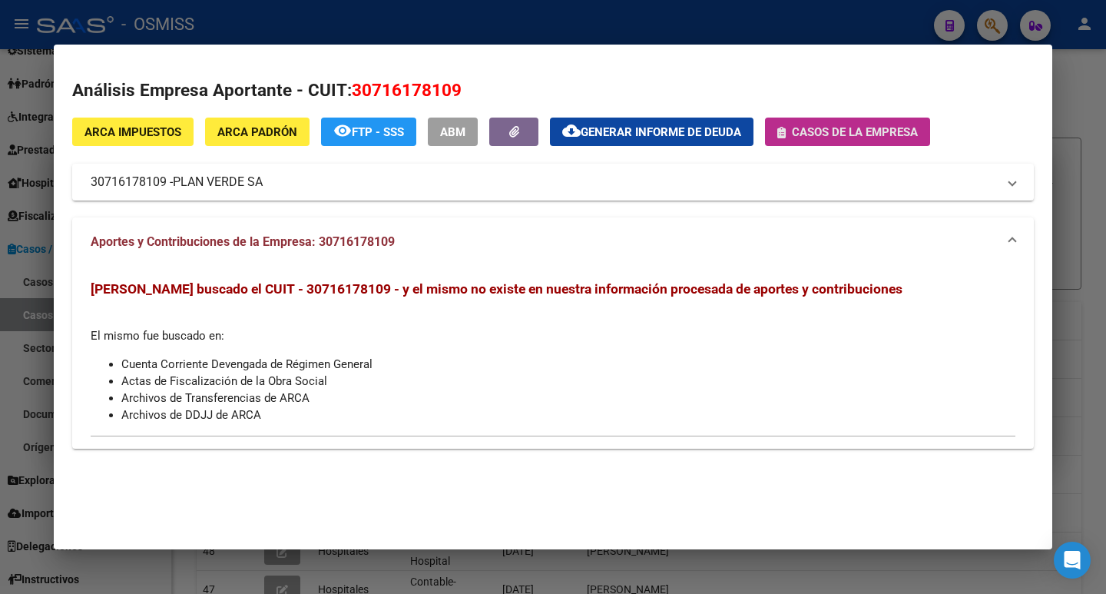
click at [827, 138] on span "Casos de la empresa" at bounding box center [855, 132] width 126 height 14
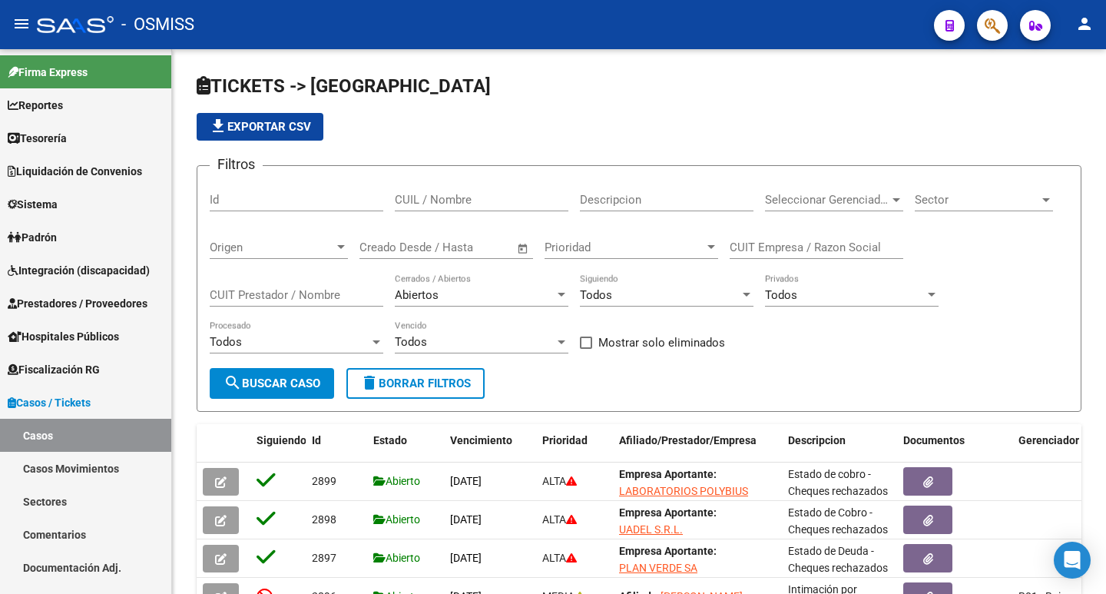
click at [981, 32] on button "button" at bounding box center [992, 25] width 31 height 31
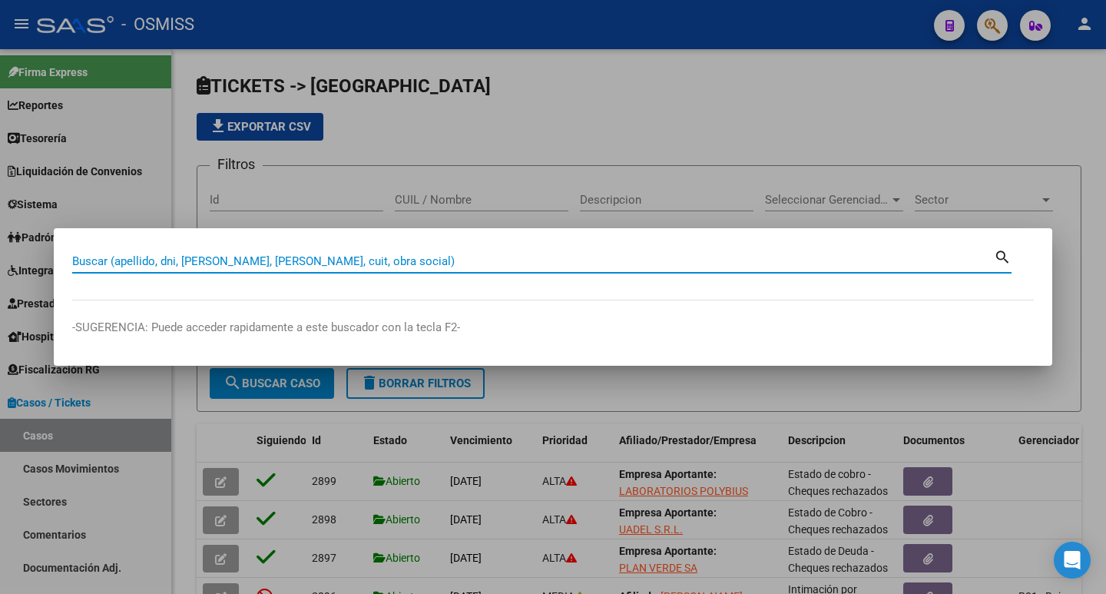
paste input "71778432"
click at [75, 264] on input "71778432" at bounding box center [533, 261] width 922 height 14
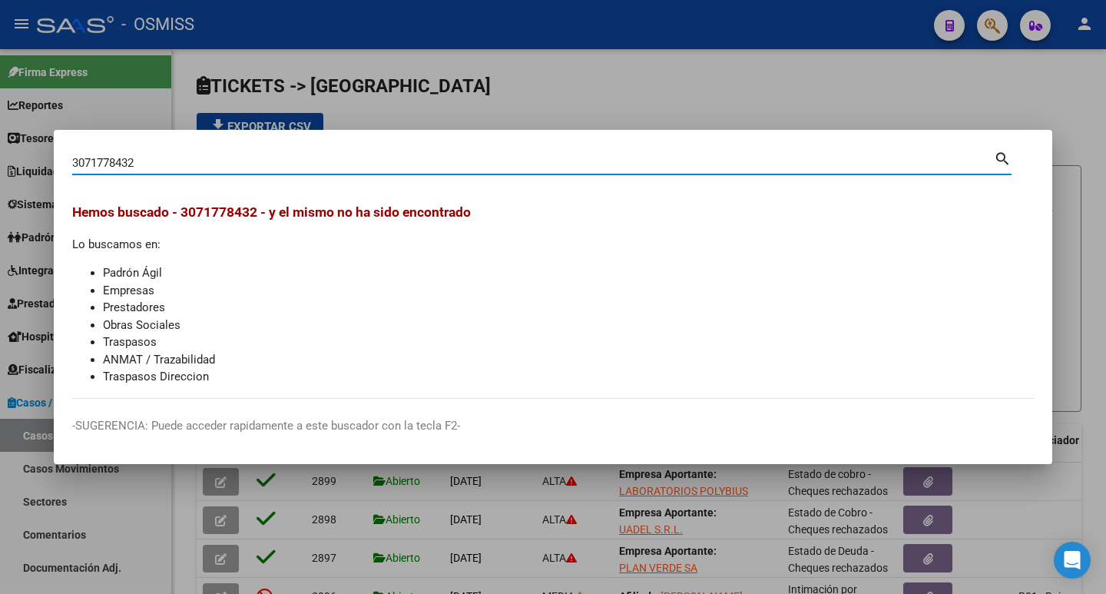
click at [250, 166] on input "3071778432" at bounding box center [533, 163] width 922 height 14
drag, startPoint x: 192, startPoint y: 161, endPoint x: 0, endPoint y: 131, distance: 194.3
click at [0, 131] on div "30717784320 Buscar (apellido, dni, cuil, nro traspaso, cuit, obra social) searc…" at bounding box center [553, 297] width 1106 height 594
paste input "28380736"
type input "20283807364"
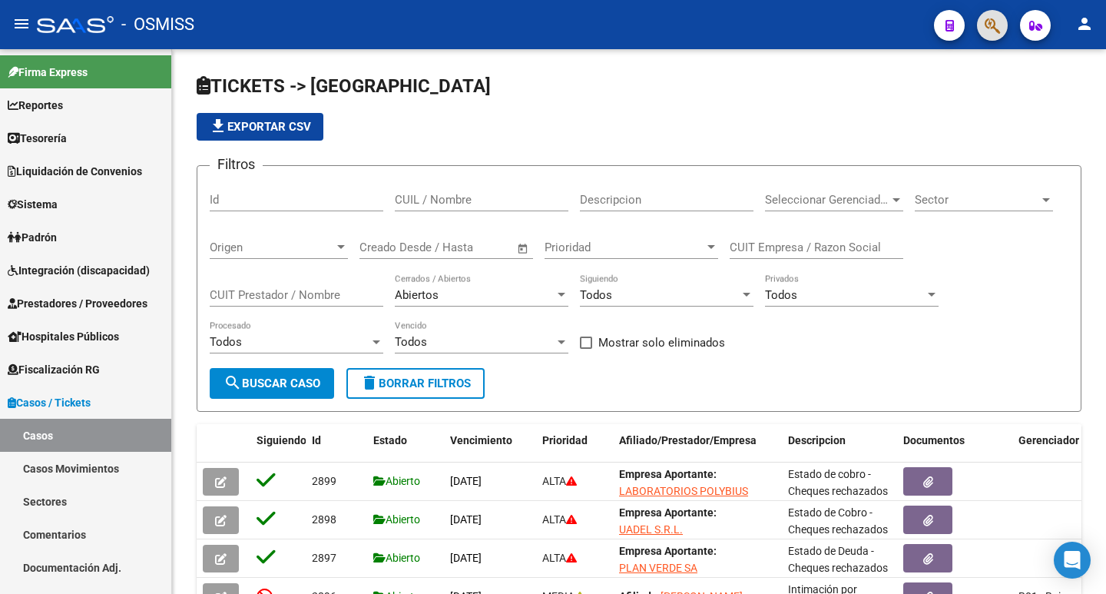
click at [983, 23] on button "button" at bounding box center [992, 25] width 31 height 31
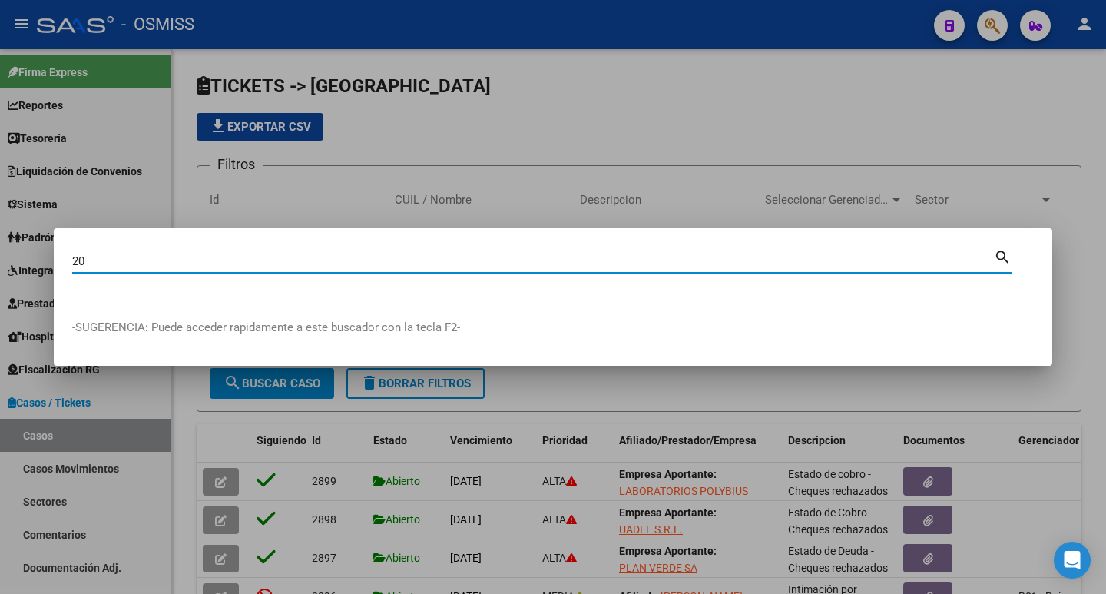
paste input "28380736"
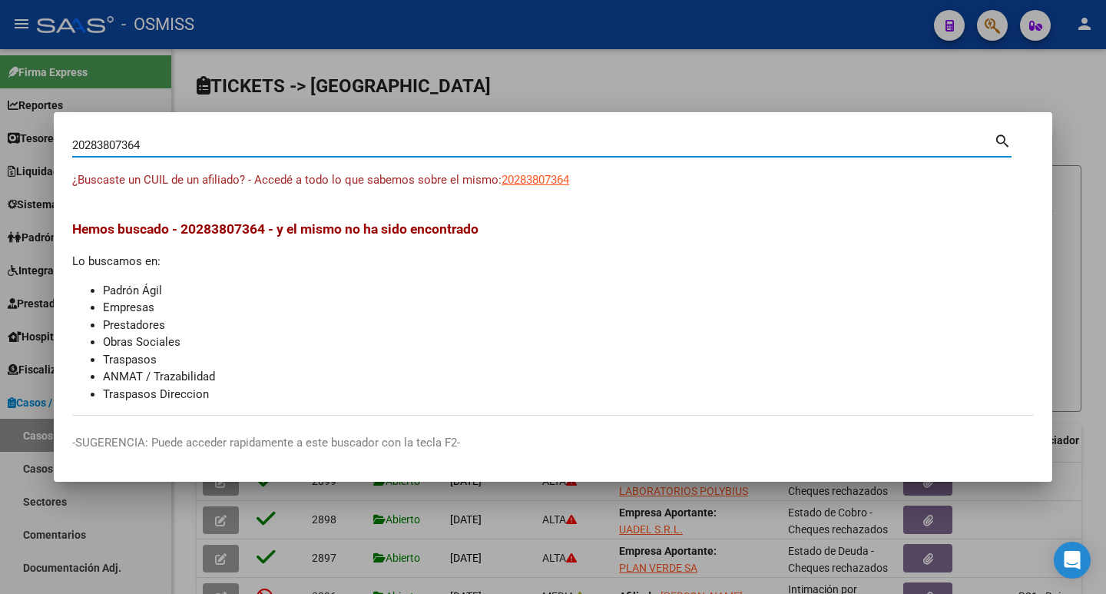
drag, startPoint x: 163, startPoint y: 144, endPoint x: 0, endPoint y: 98, distance: 169.1
click at [0, 98] on div "20283807364 Buscar (apellido, dni, cuil, nro traspaso, cuit, obra social) searc…" at bounding box center [553, 297] width 1106 height 594
paste input "71487973"
type input "30714879738"
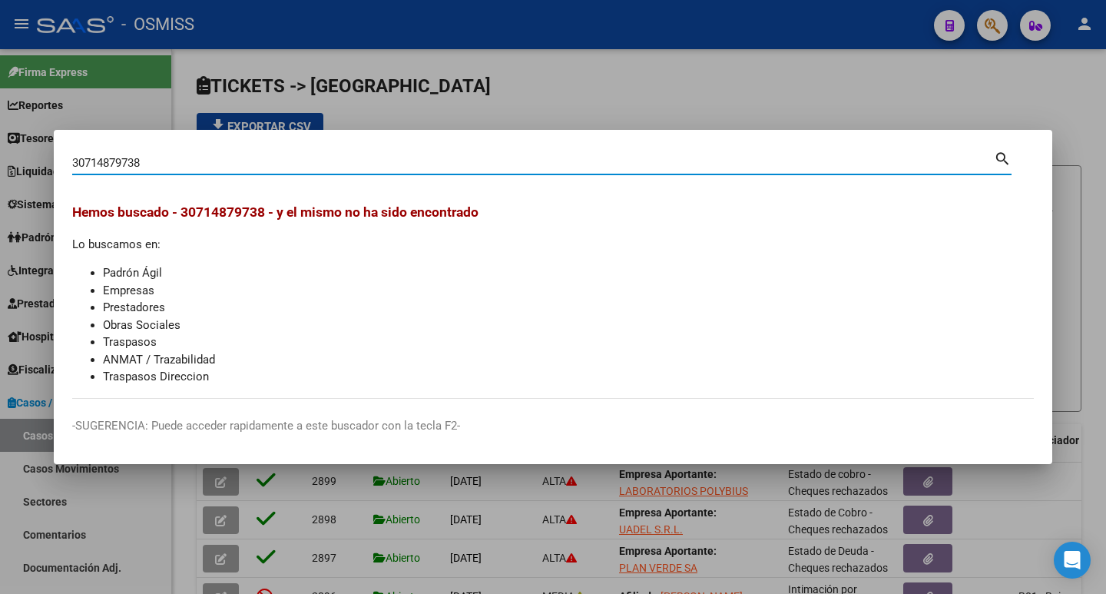
click at [1012, 94] on div at bounding box center [553, 297] width 1106 height 594
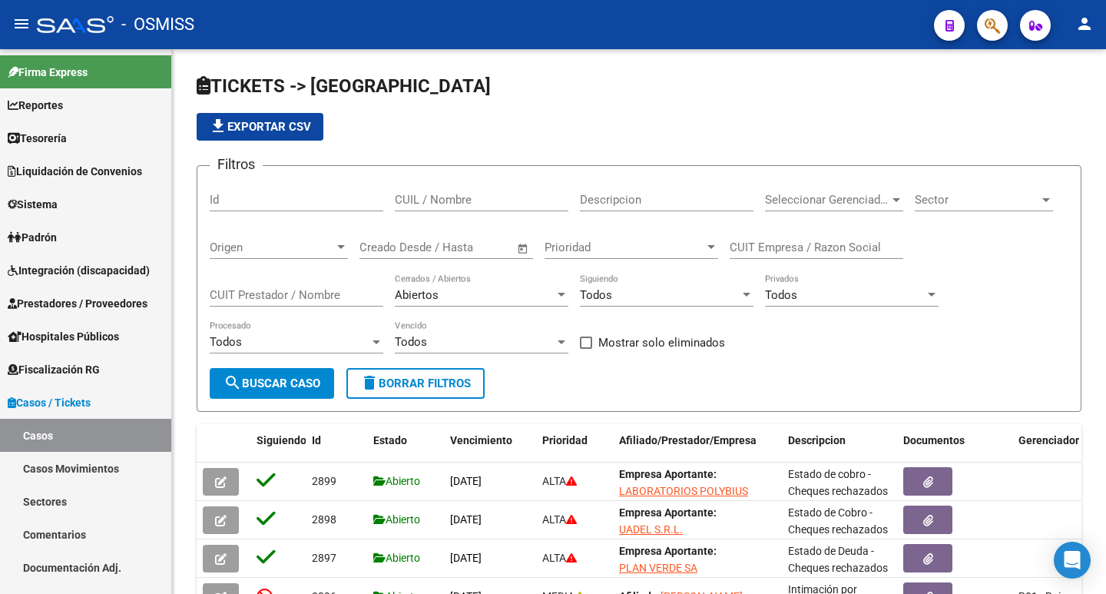
click at [990, 22] on icon "button" at bounding box center [992, 26] width 15 height 18
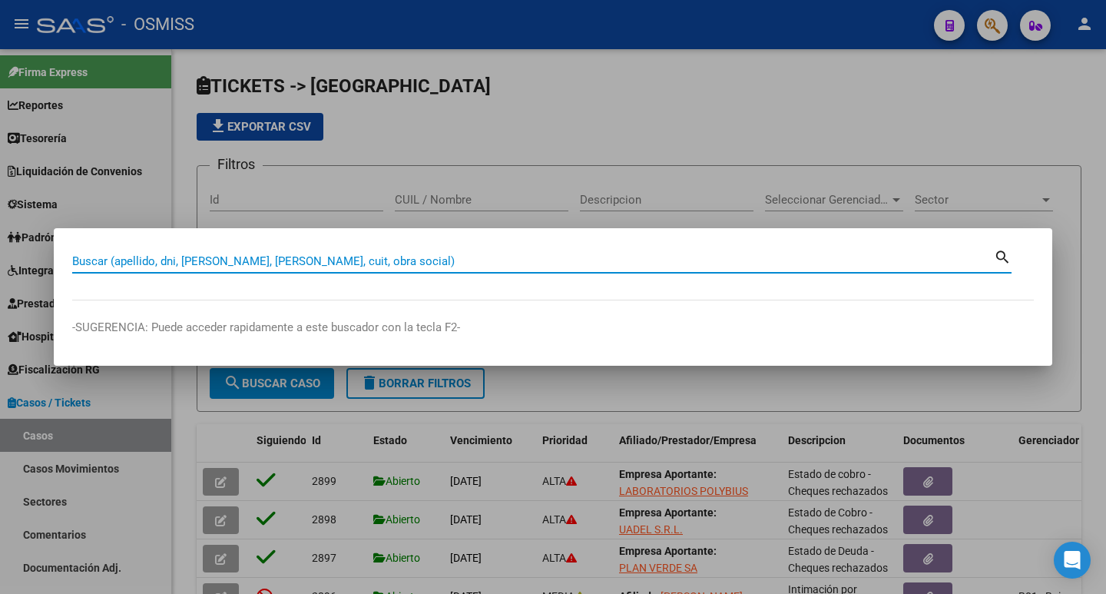
click at [255, 257] on input "Buscar (apellido, dni, [PERSON_NAME], [PERSON_NAME], cuit, obra social)" at bounding box center [533, 261] width 922 height 14
paste input "71572071"
type input "30715720716"
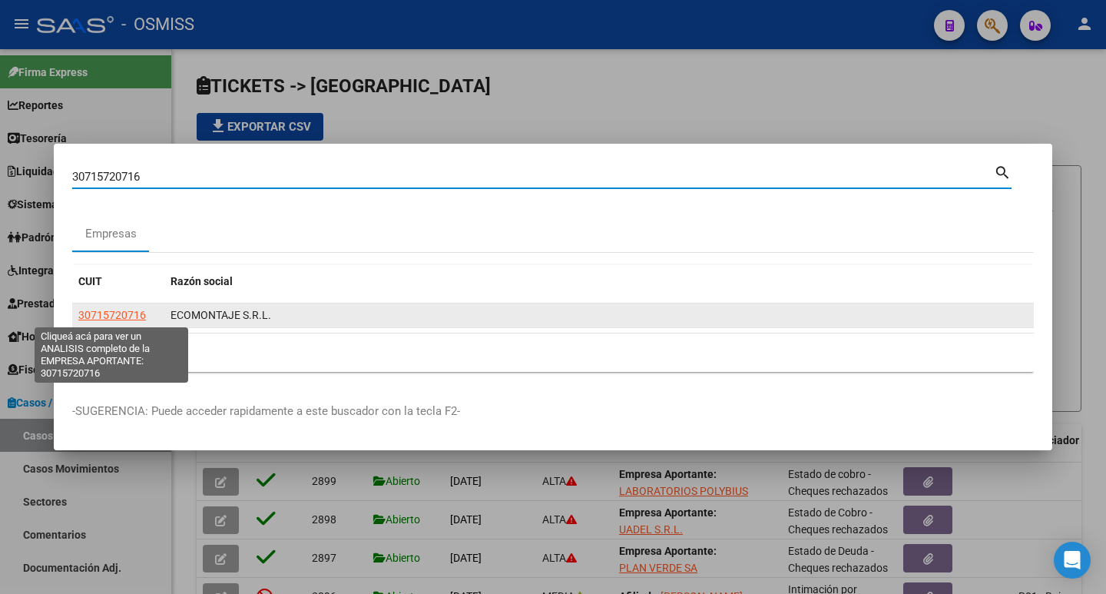
click at [125, 307] on app-link-go-to "30715720716" at bounding box center [112, 316] width 68 height 18
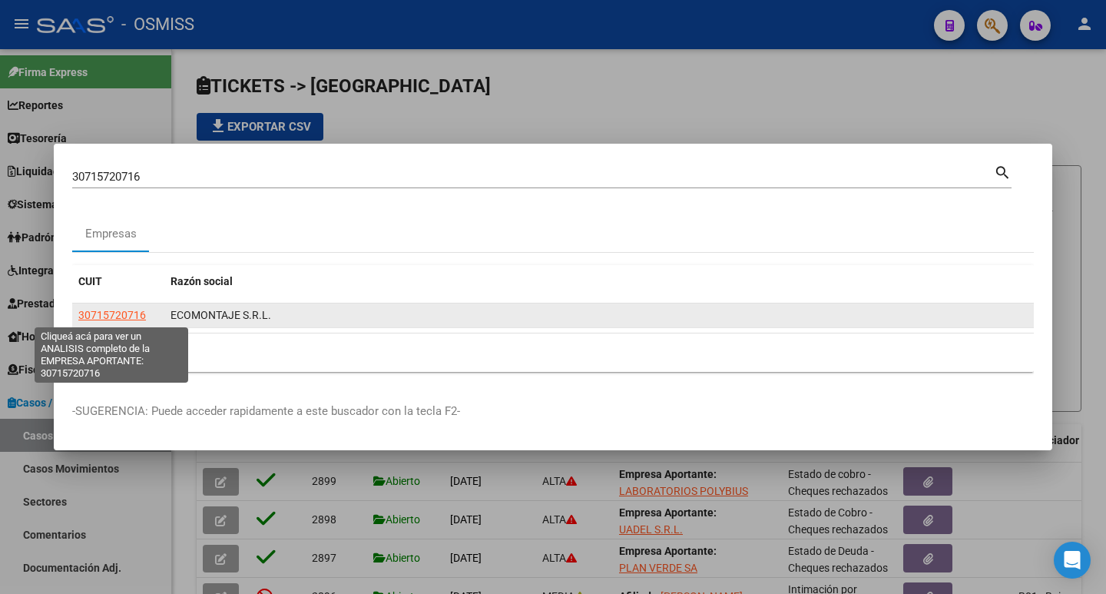
click at [126, 314] on span "30715720716" at bounding box center [112, 315] width 68 height 12
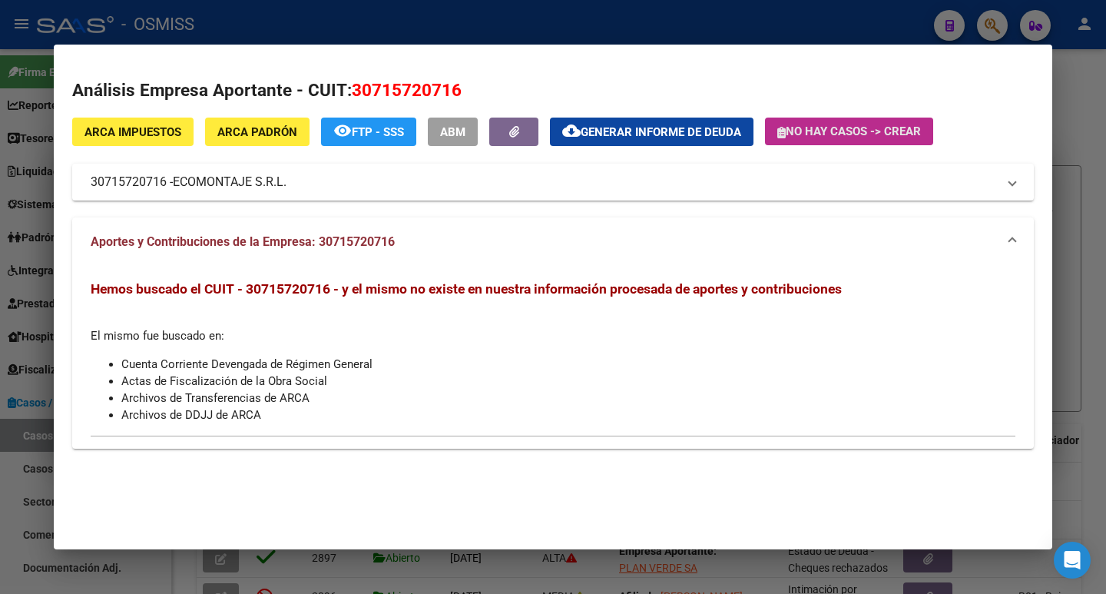
click at [864, 141] on button "No hay casos -> Crear" at bounding box center [849, 132] width 168 height 28
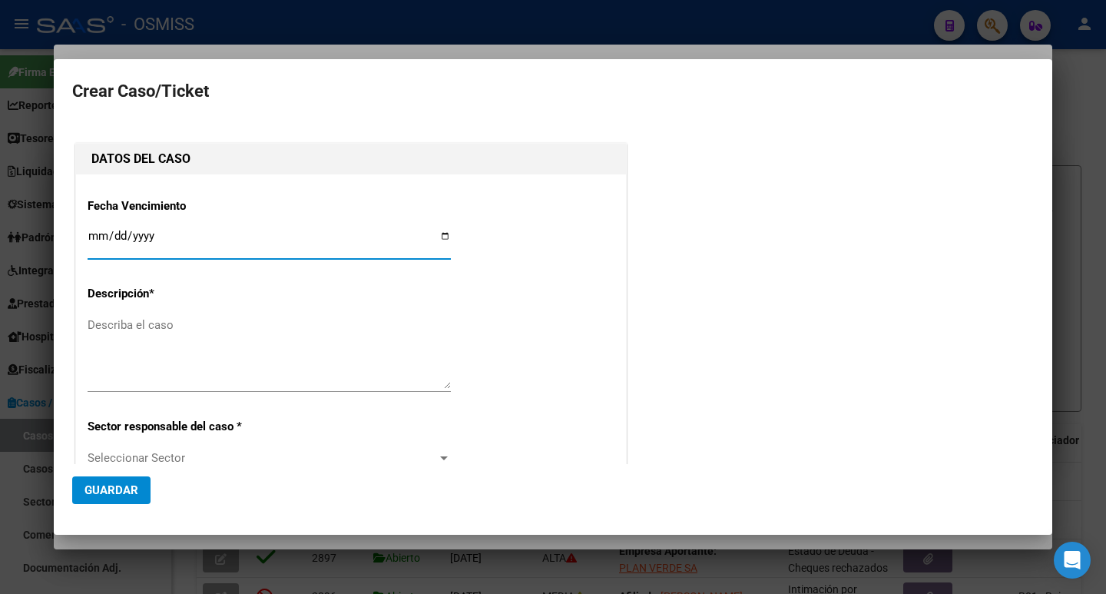
type input "30715720716"
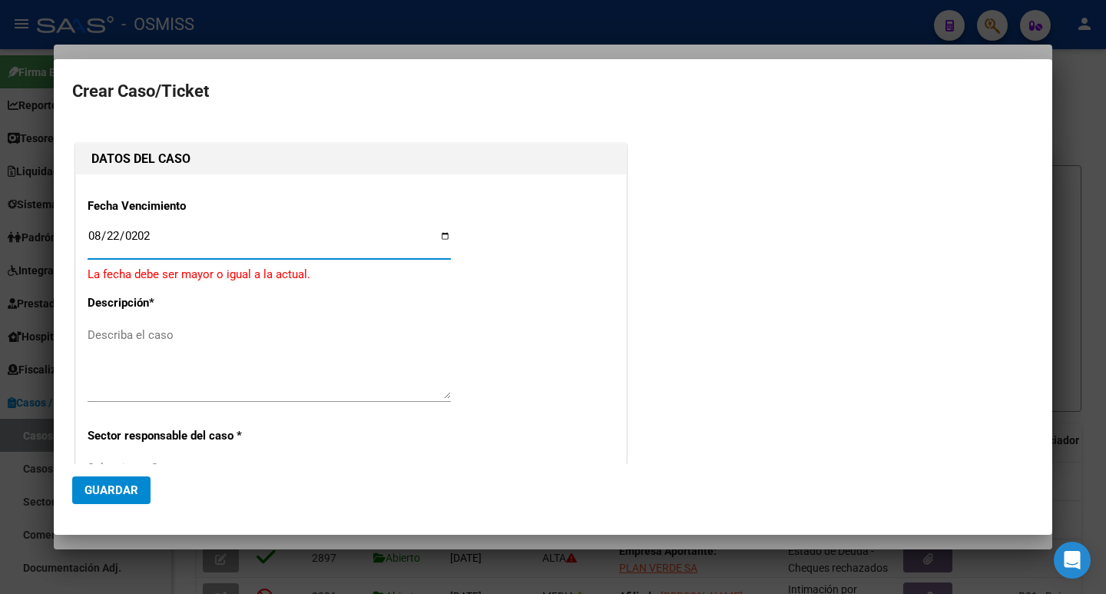
type input "[DATE]"
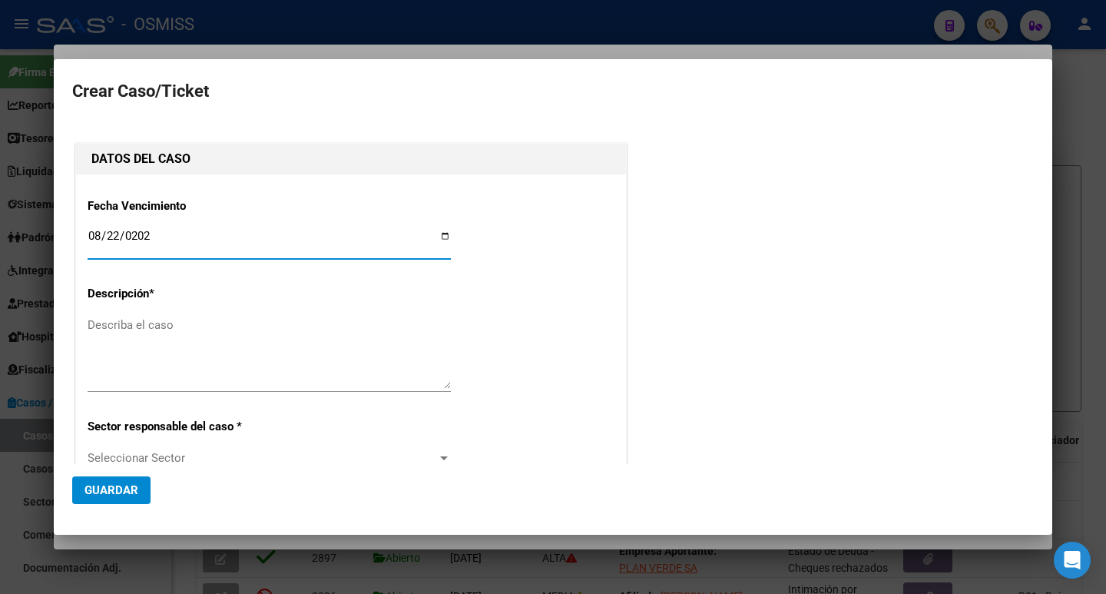
click at [189, 373] on textarea "Describa el caso" at bounding box center [269, 353] width 363 height 72
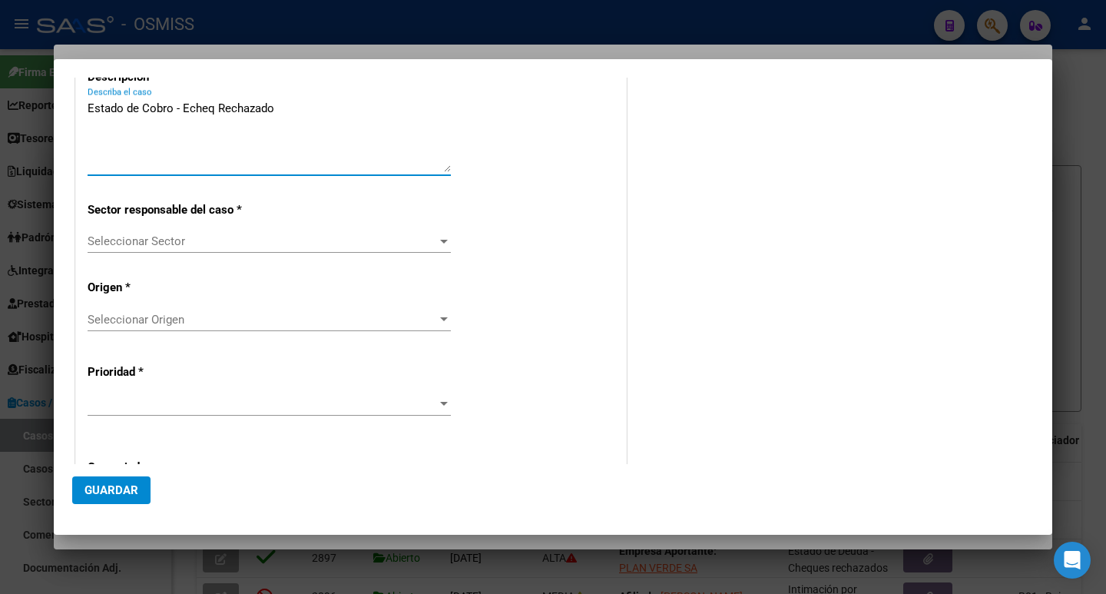
scroll to position [230, 0]
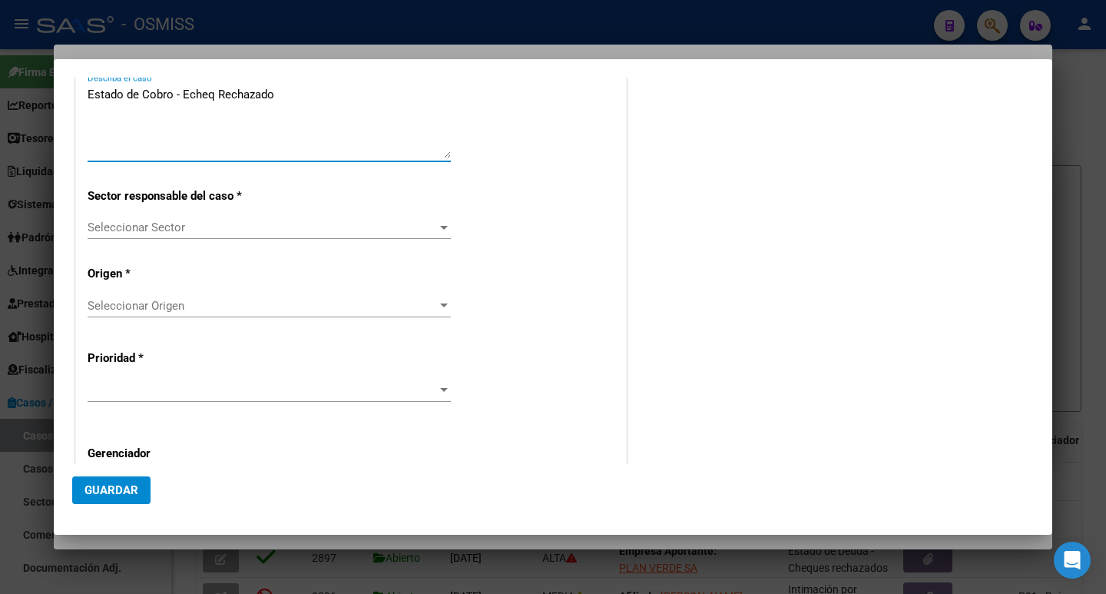
type textarea "Estado de Cobro - Echeq Rechazado"
click at [507, 260] on div "Fecha Vencimiento 2025-08-22 Ingresar fecha Descripción * Estado de Cobro - Ech…" at bounding box center [351, 276] width 527 height 643
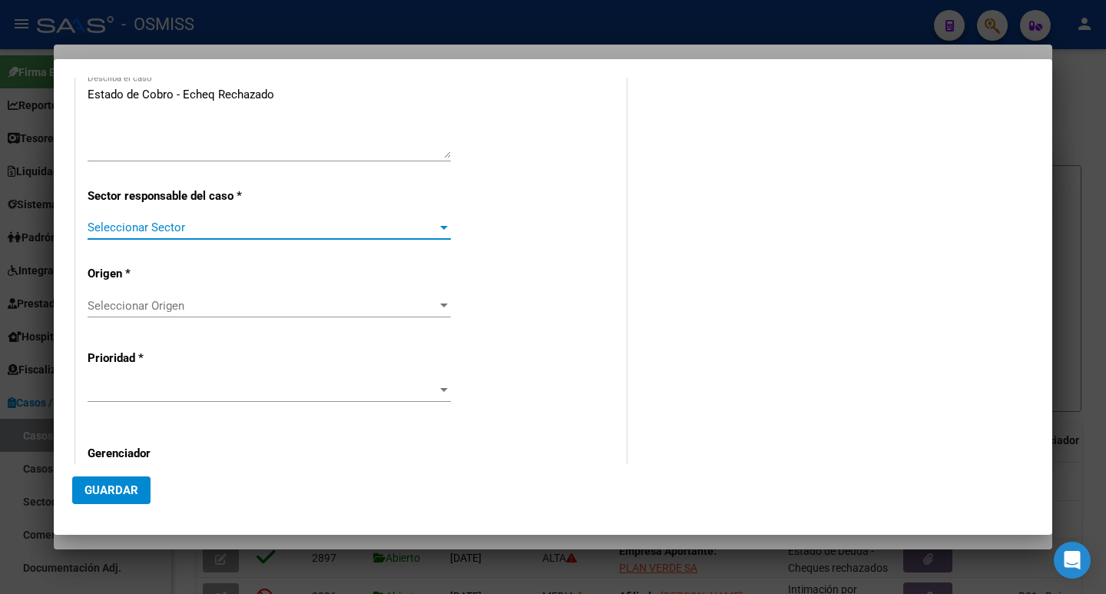
click at [144, 225] on span "Seleccionar Sector" at bounding box center [263, 227] width 350 height 14
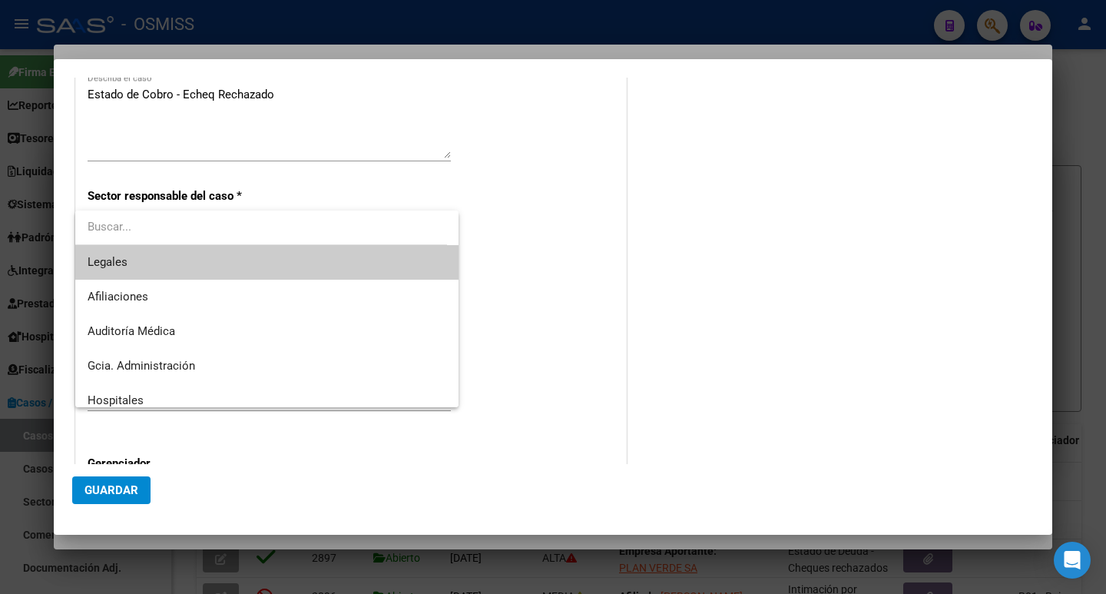
click at [150, 259] on span "Legales" at bounding box center [267, 262] width 359 height 35
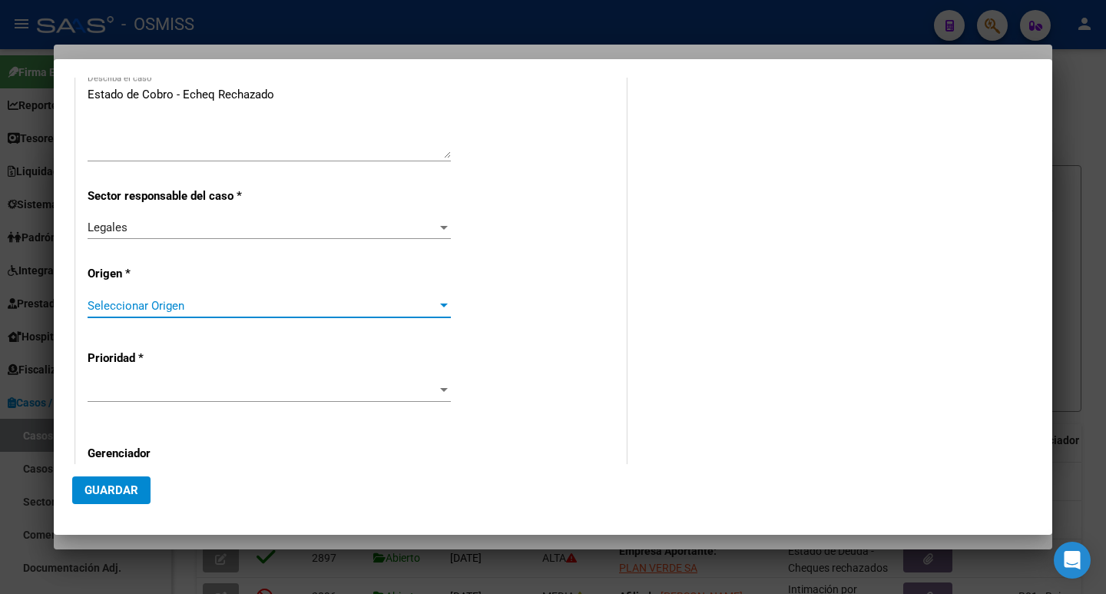
click at [194, 303] on span "Seleccionar Origen" at bounding box center [263, 306] width 350 height 14
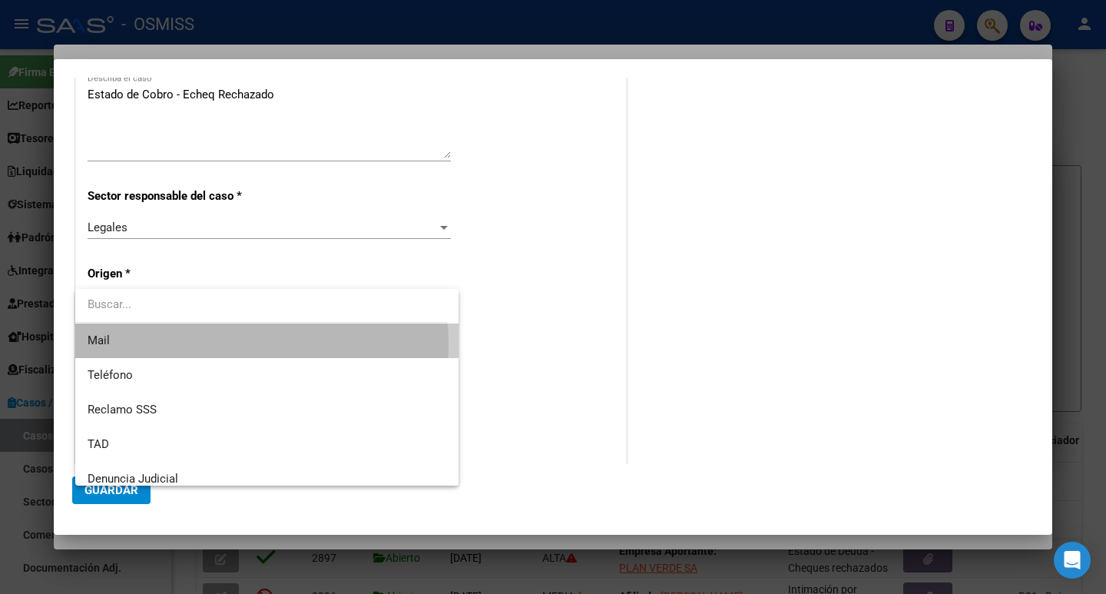
click at [184, 345] on span "Mail" at bounding box center [267, 340] width 359 height 35
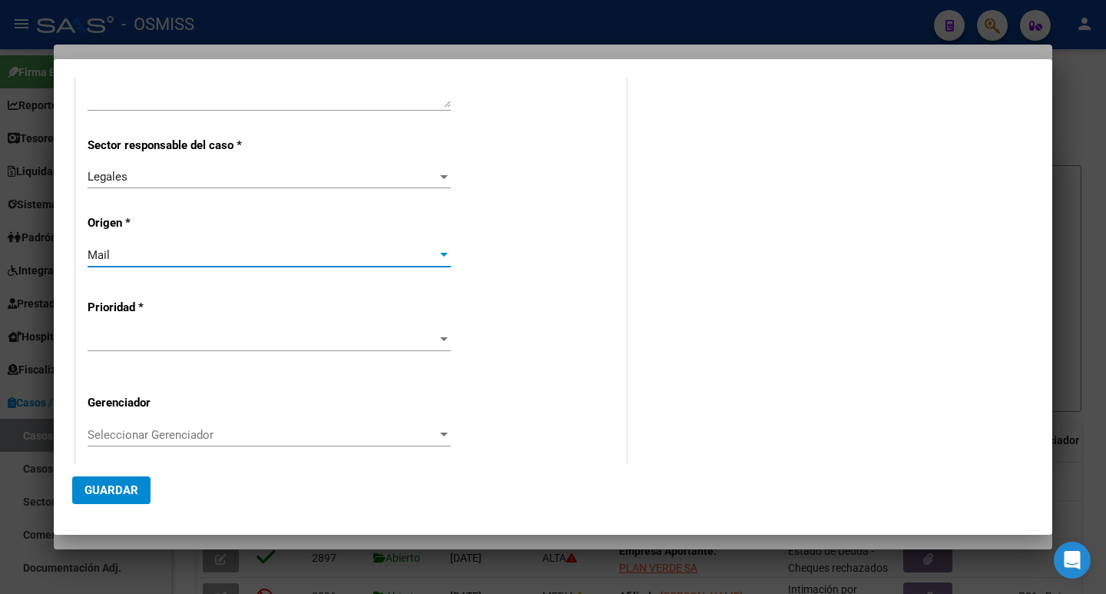
scroll to position [307, 0]
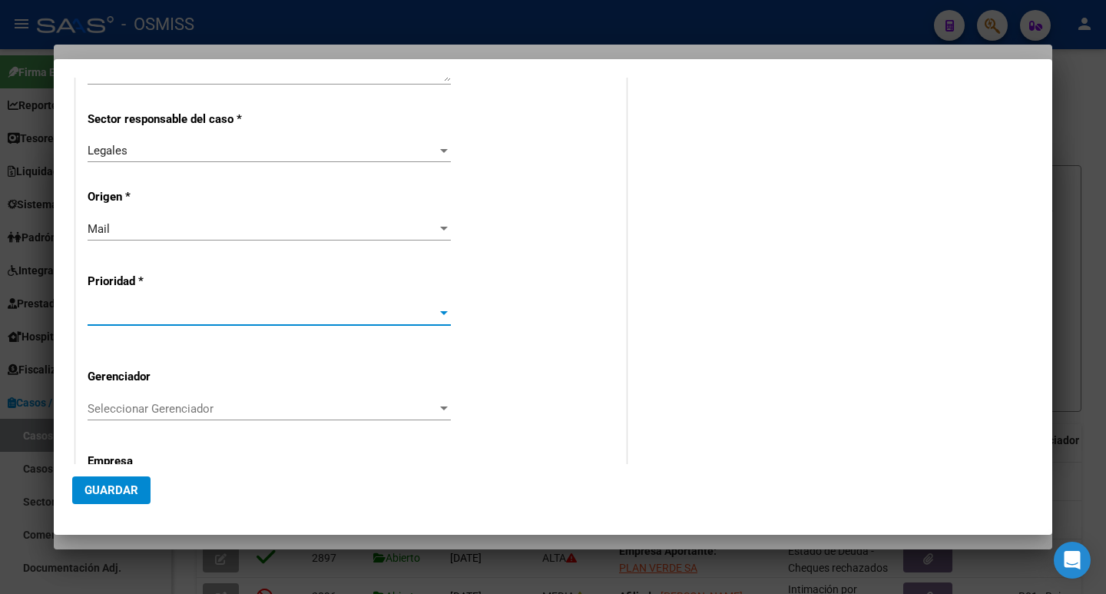
click at [296, 318] on span at bounding box center [263, 314] width 350 height 14
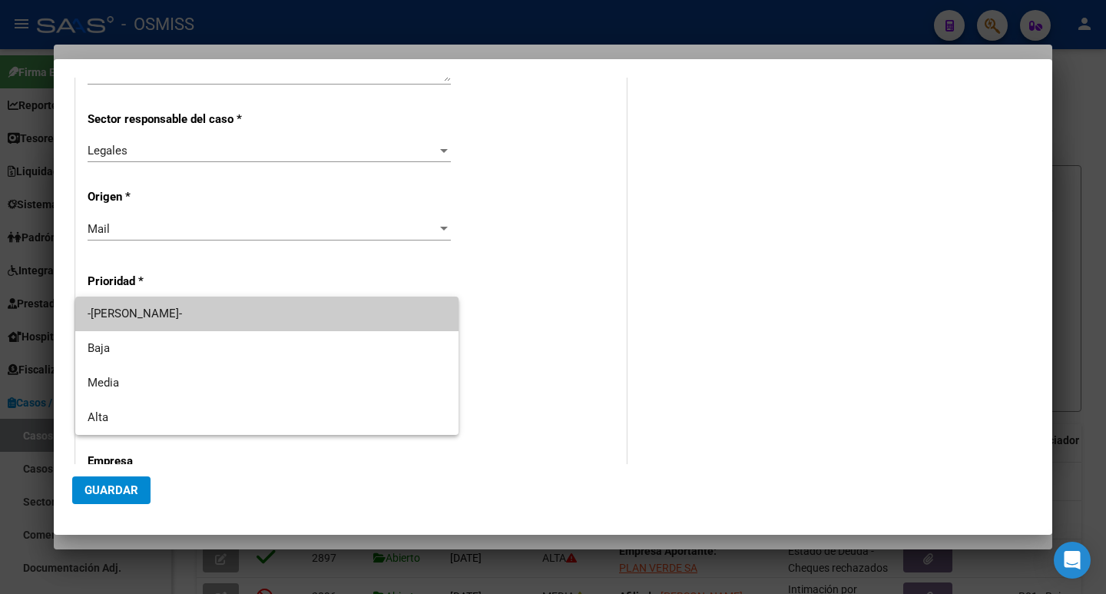
click at [523, 326] on div at bounding box center [553, 297] width 1106 height 594
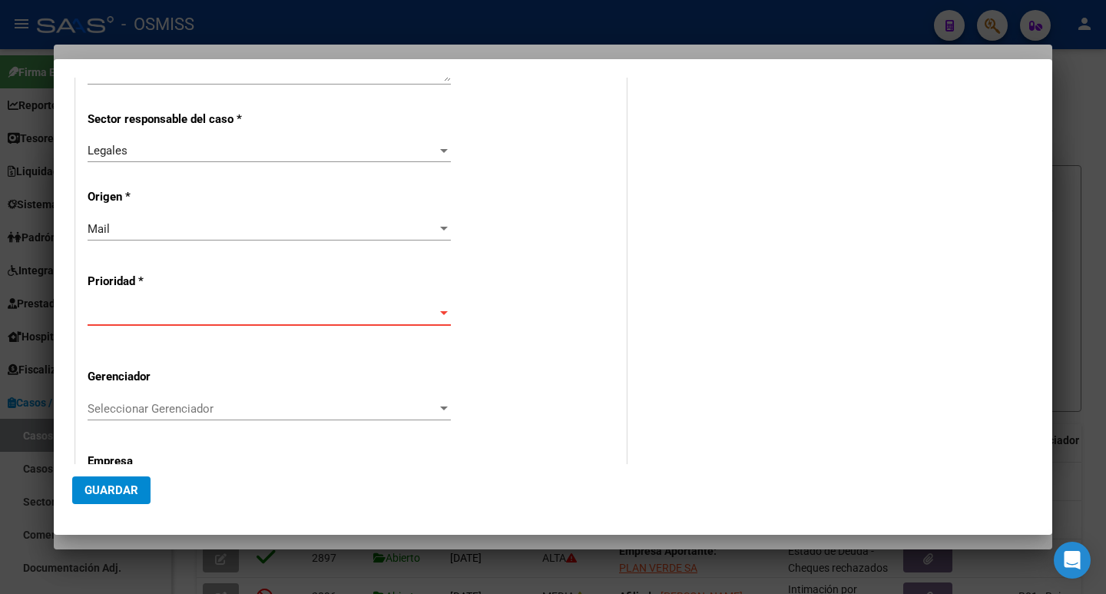
click at [214, 317] on span at bounding box center [263, 314] width 350 height 14
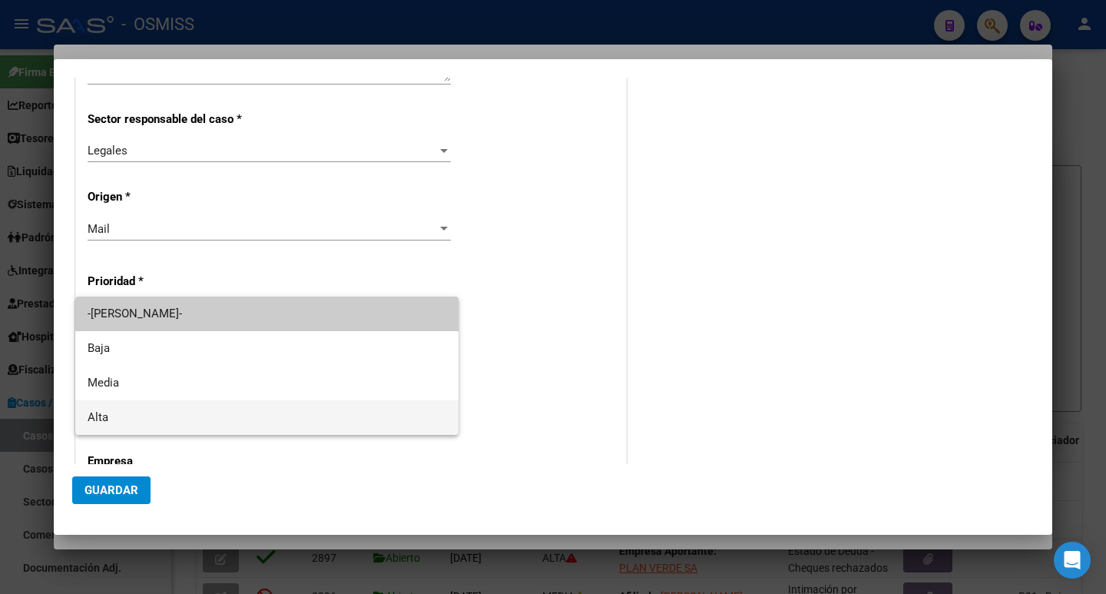
click at [161, 415] on span "Alta" at bounding box center [267, 417] width 359 height 35
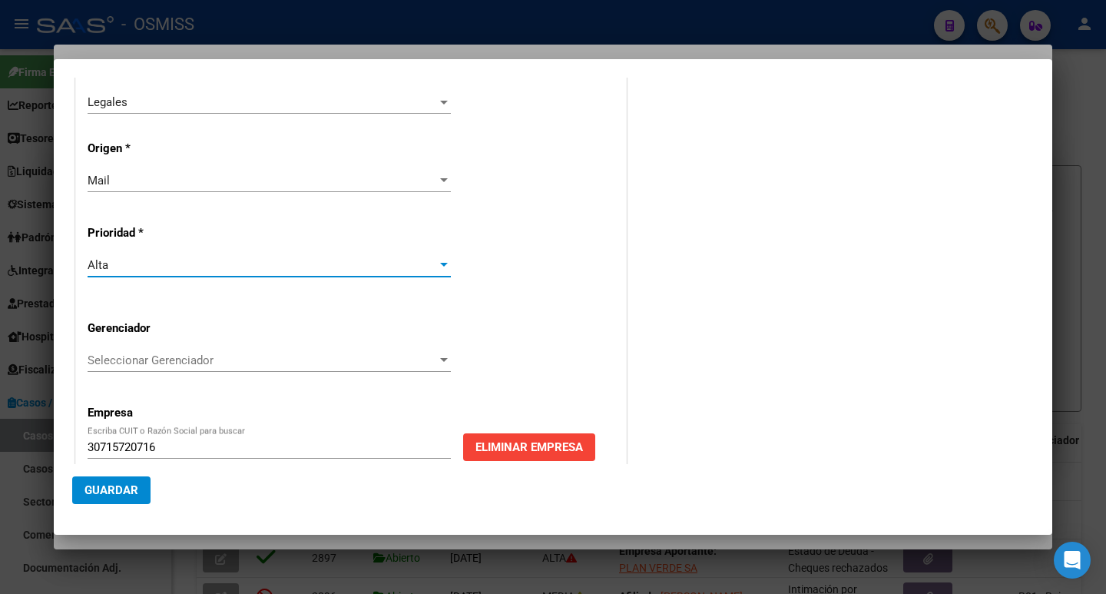
scroll to position [380, 0]
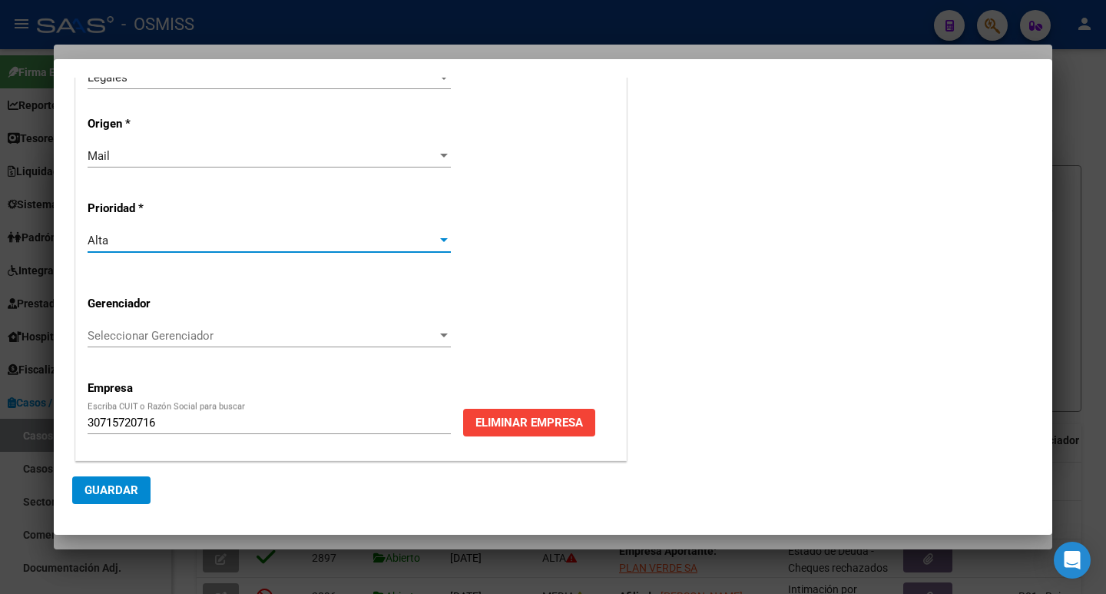
click at [161, 334] on span "Seleccionar Gerenciador" at bounding box center [263, 336] width 350 height 14
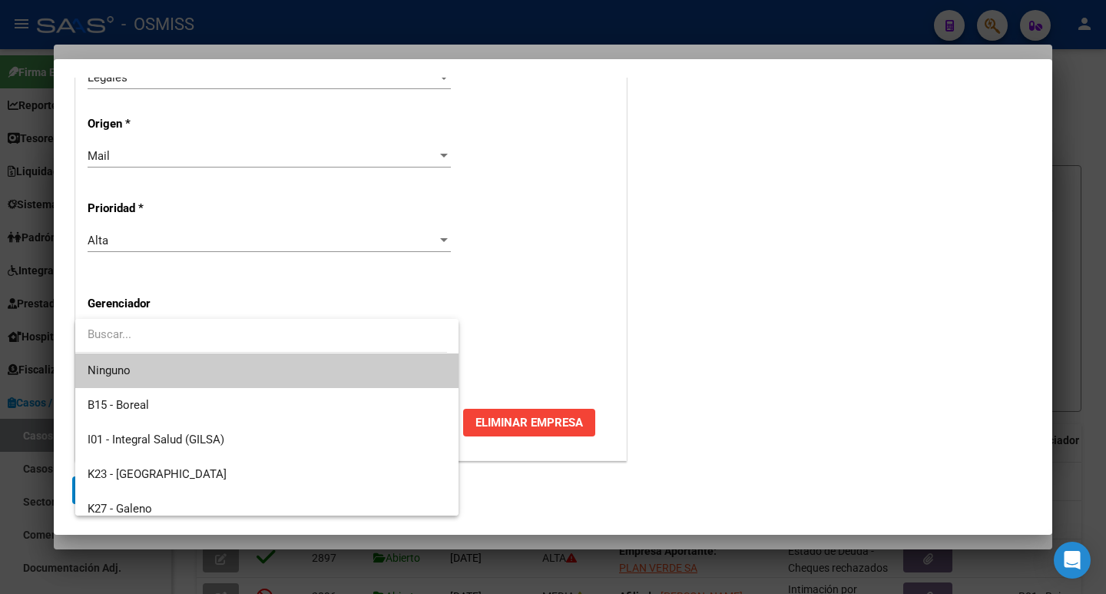
click at [575, 318] on div at bounding box center [553, 297] width 1106 height 594
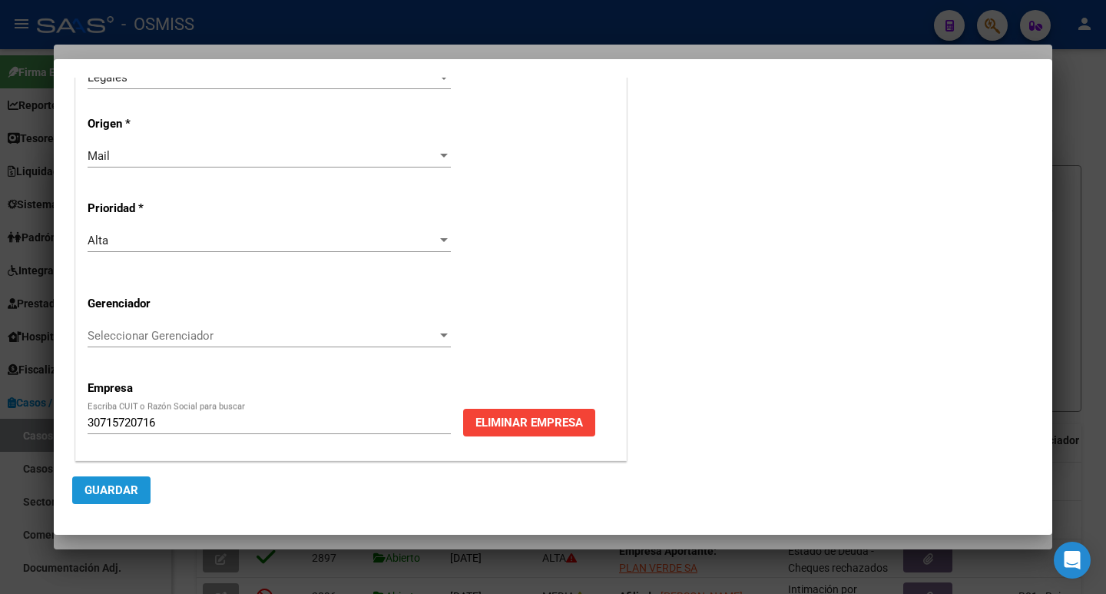
drag, startPoint x: 98, startPoint y: 491, endPoint x: 453, endPoint y: 493, distance: 354.2
click at [101, 491] on span "Guardar" at bounding box center [112, 490] width 54 height 14
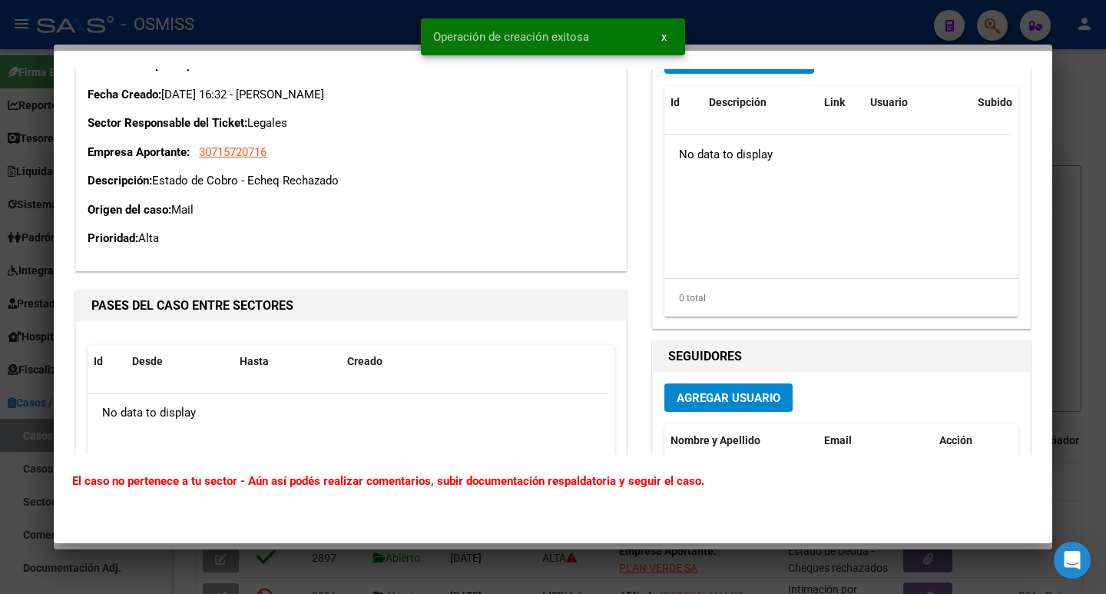
scroll to position [392, 0]
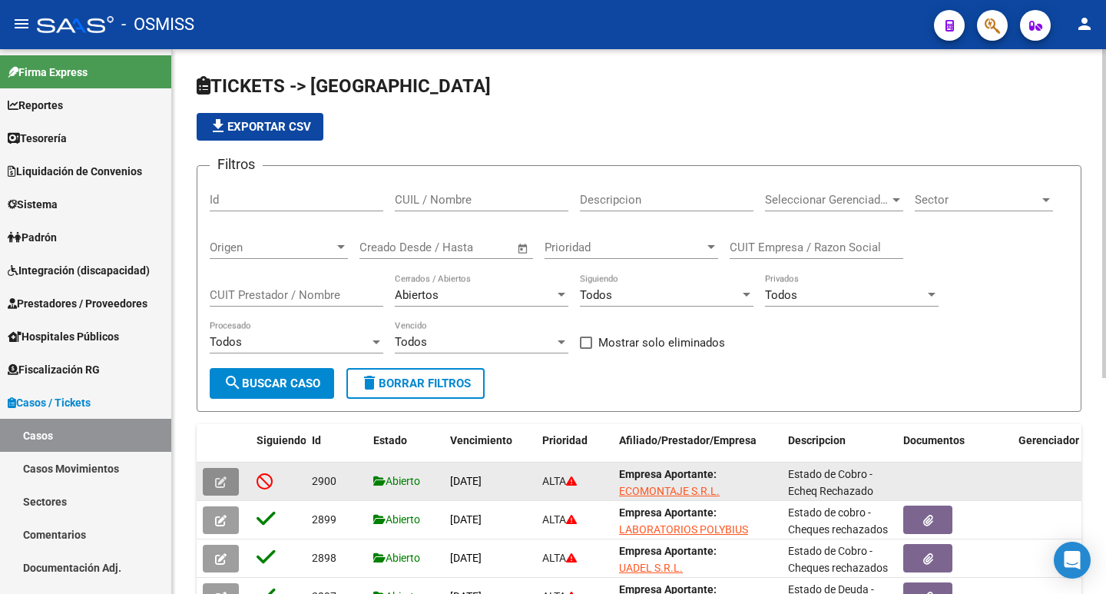
click at [219, 488] on icon "button" at bounding box center [221, 482] width 12 height 12
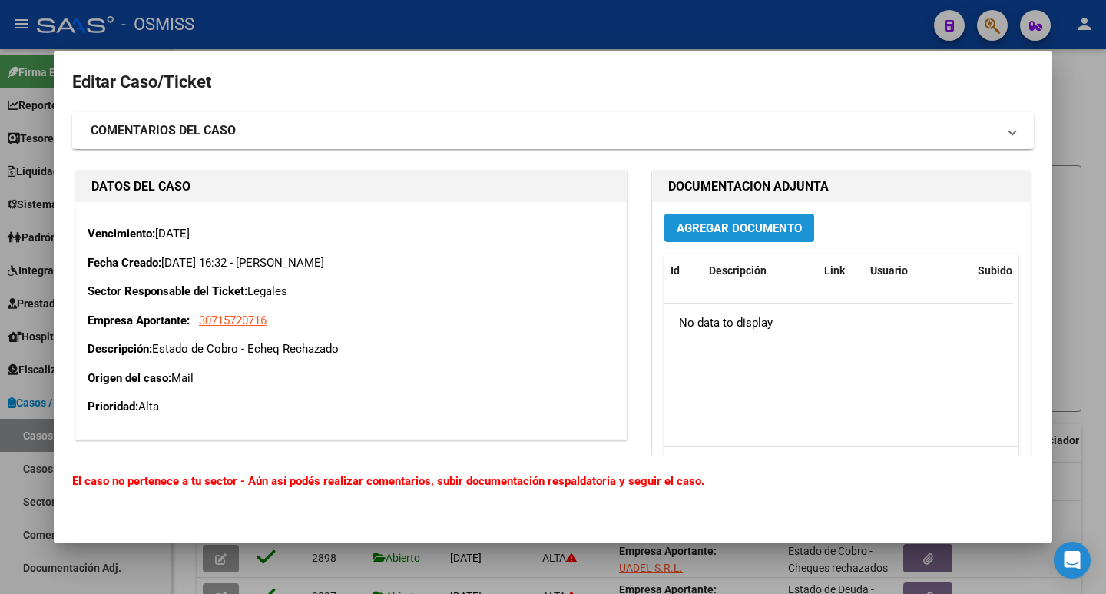
click at [691, 227] on span "Agregar Documento" at bounding box center [739, 228] width 125 height 14
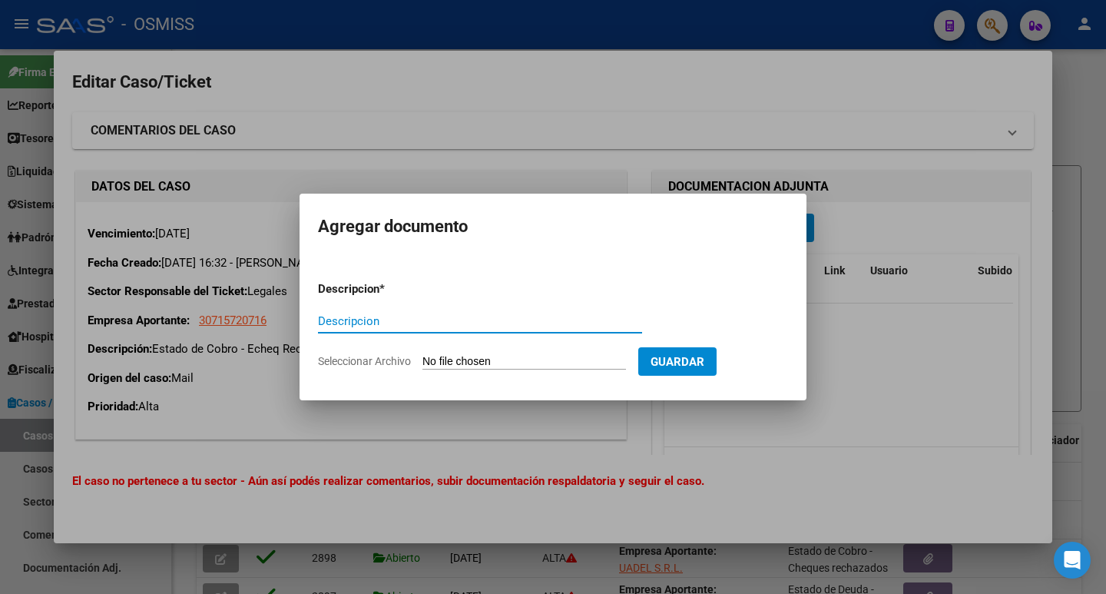
click at [262, 406] on div at bounding box center [553, 297] width 1106 height 594
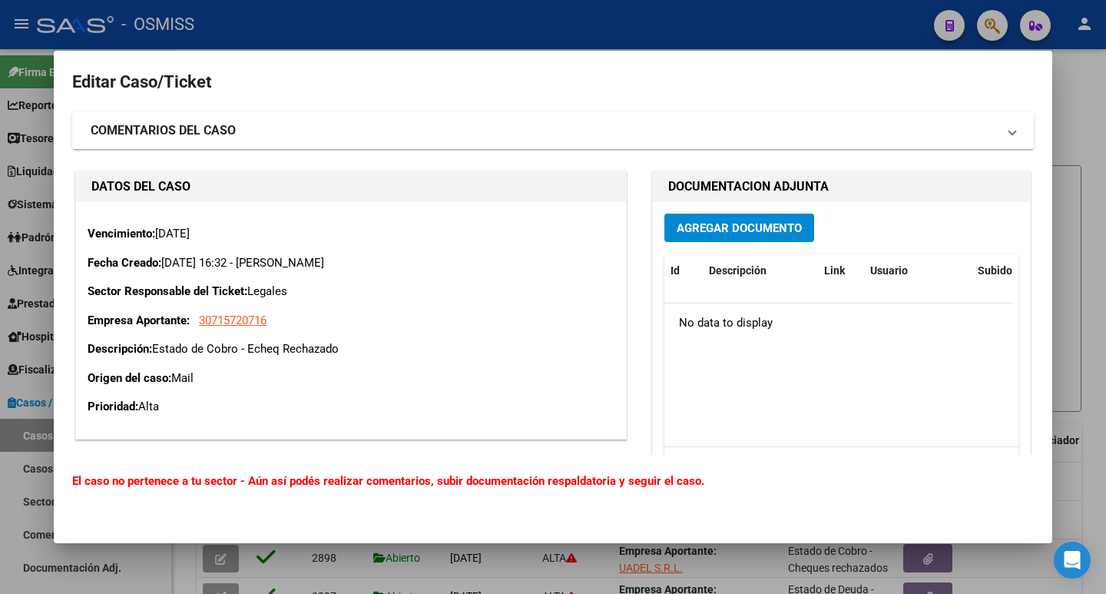
drag, startPoint x: 152, startPoint y: 353, endPoint x: 350, endPoint y: 344, distance: 197.6
click at [350, 344] on p "Descripción: Estado de Cobro - Echeq Rechazado" at bounding box center [351, 349] width 527 height 18
copy p "Estado de Cobro - Echeq Rechazado"
click at [721, 239] on button "Agregar Documento" at bounding box center [740, 228] width 150 height 28
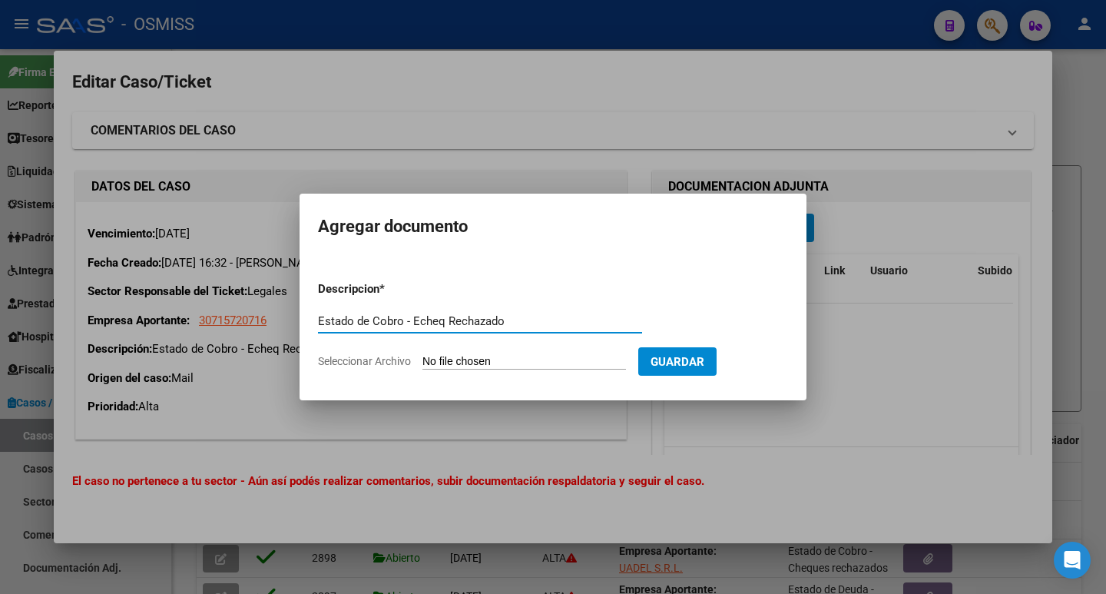
type input "Estado de Cobro - Echeq Rechazado"
type input "C:\fakepath\ECOMONTAJE .jpg"
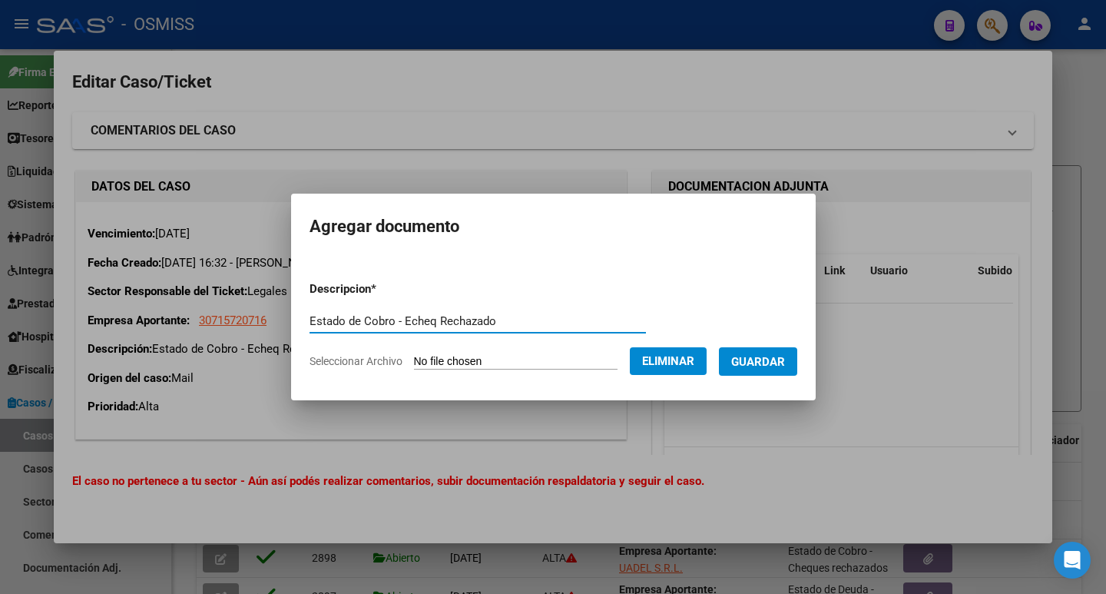
click at [774, 367] on span "Guardar" at bounding box center [758, 362] width 54 height 14
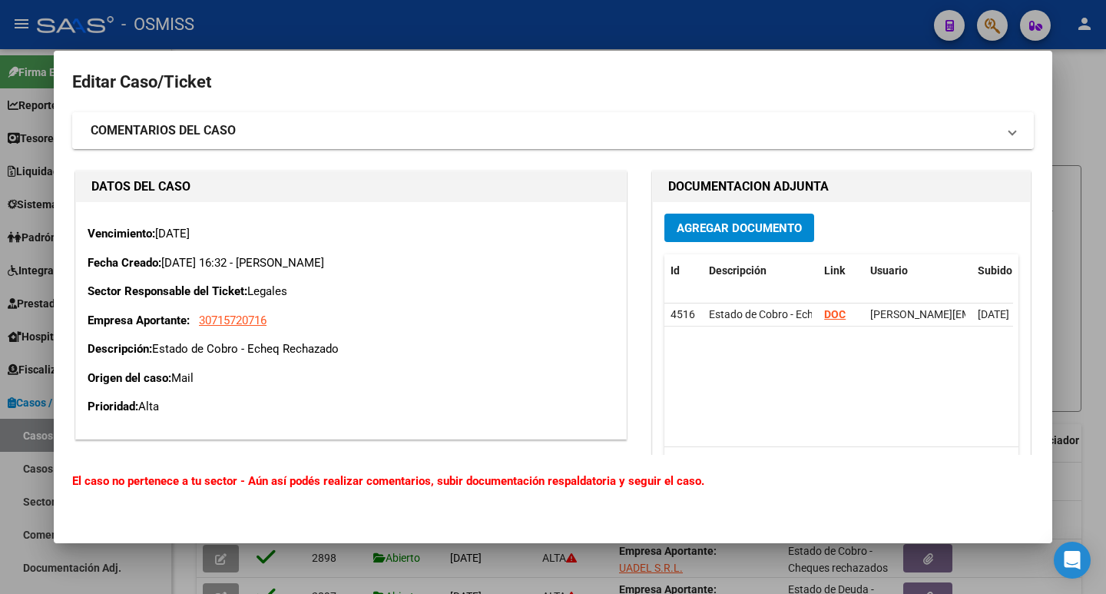
drag, startPoint x: 177, startPoint y: 143, endPoint x: 153, endPoint y: 148, distance: 25.2
click at [178, 143] on mat-expansion-panel-header "COMENTARIOS DEL CASO" at bounding box center [553, 130] width 962 height 37
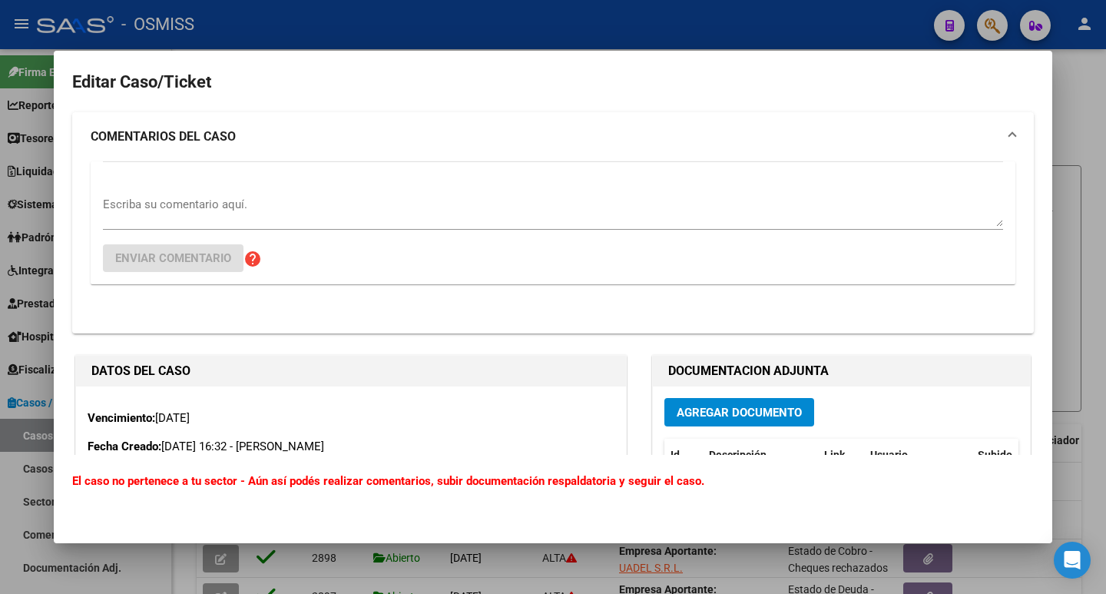
click at [215, 202] on textarea "Escriba su comentario aquí." at bounding box center [553, 211] width 900 height 31
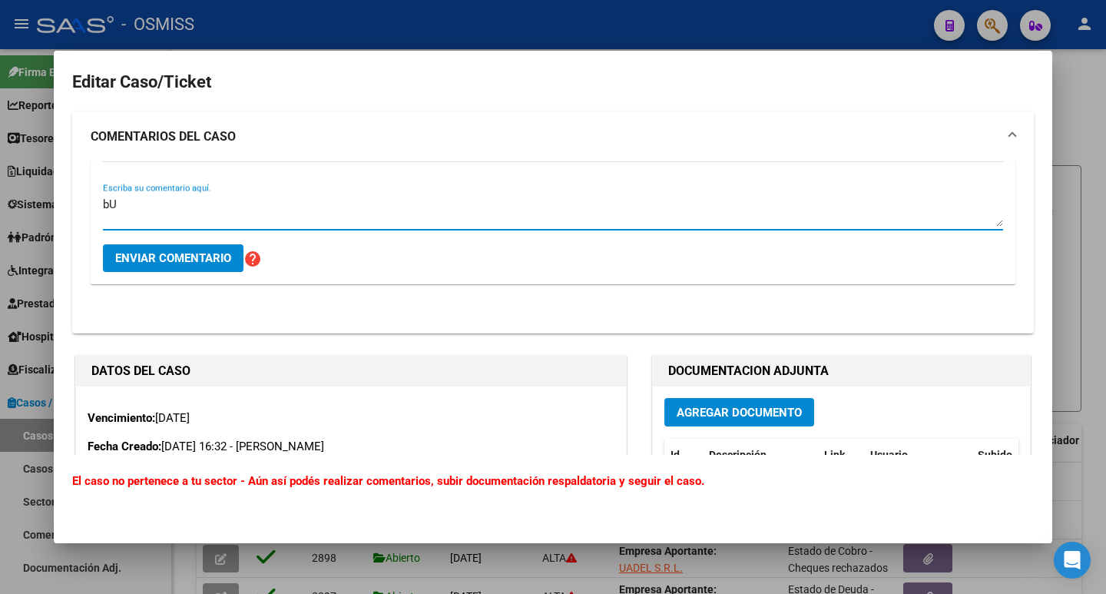
type textarea "b"
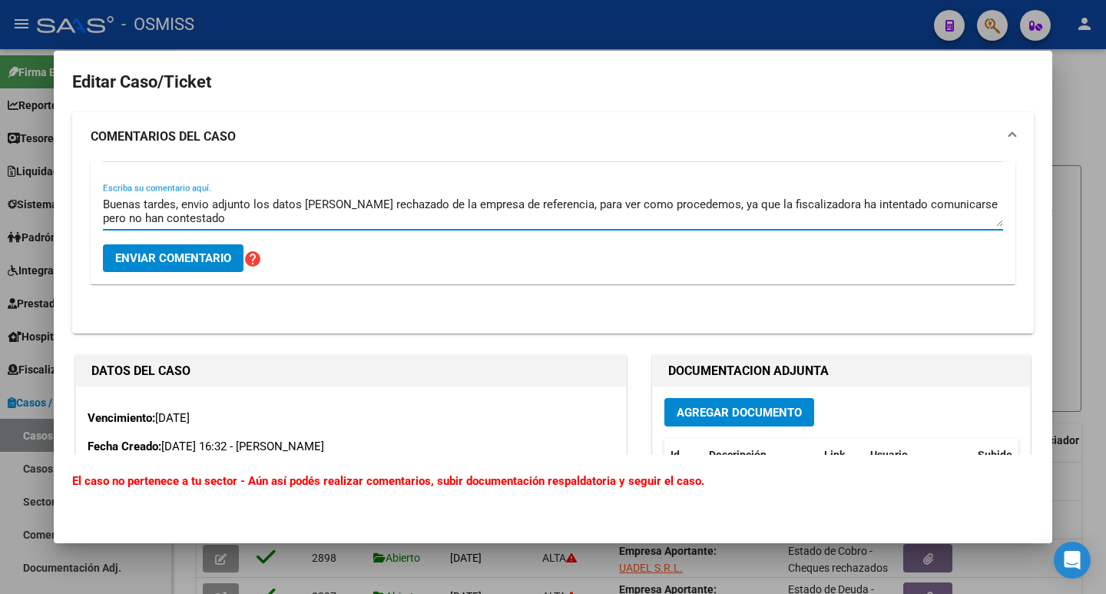
click at [219, 223] on textarea "Buenas tardes, envio adjunto los datos del echeq rechazado de la empresa de ref…" at bounding box center [553, 211] width 900 height 31
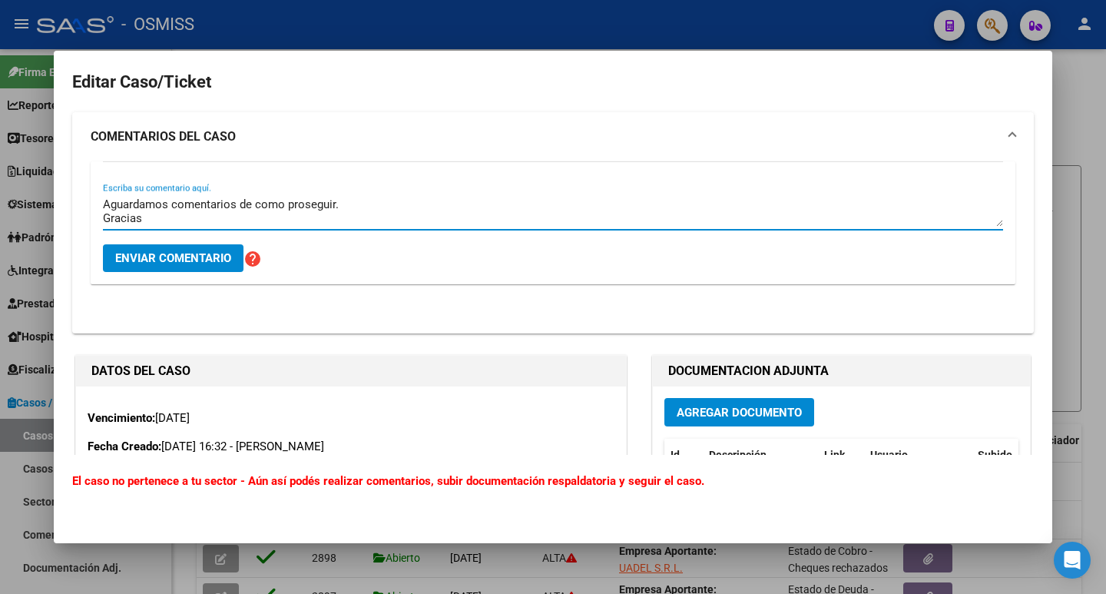
type textarea "Buenas tardes, envio adjunto los datos del echeq rechazado de la empresa de ref…"
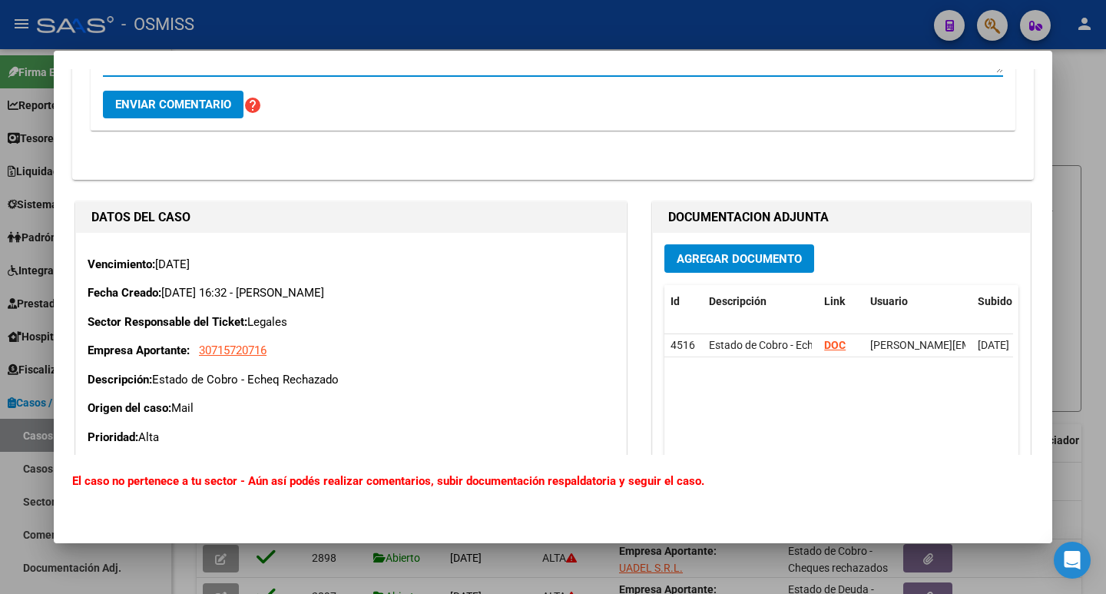
click at [184, 114] on button "Enviar comentario" at bounding box center [173, 105] width 141 height 28
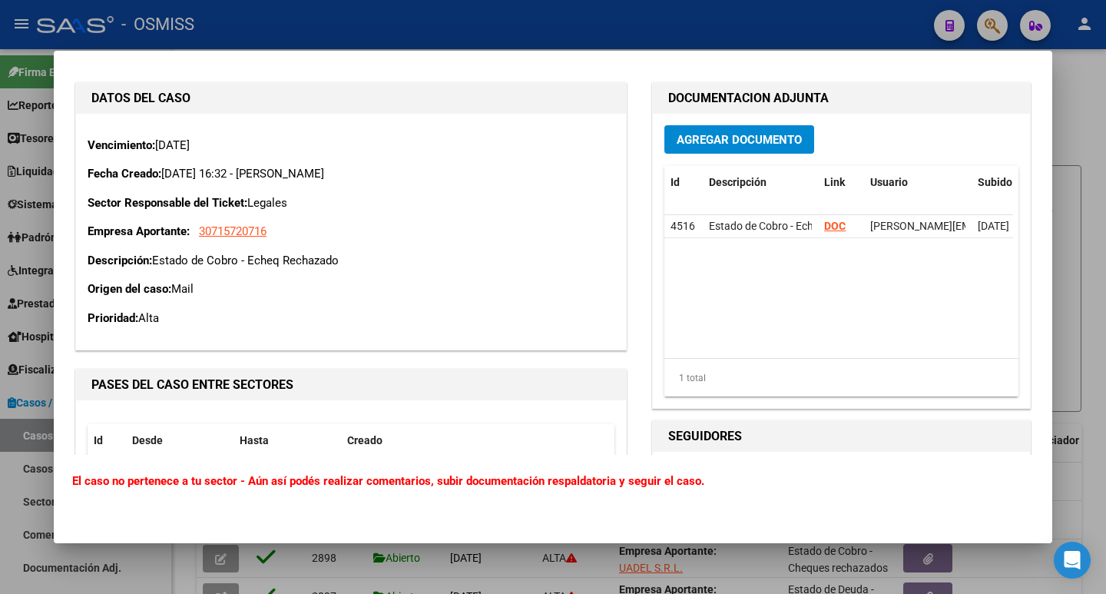
scroll to position [705, 0]
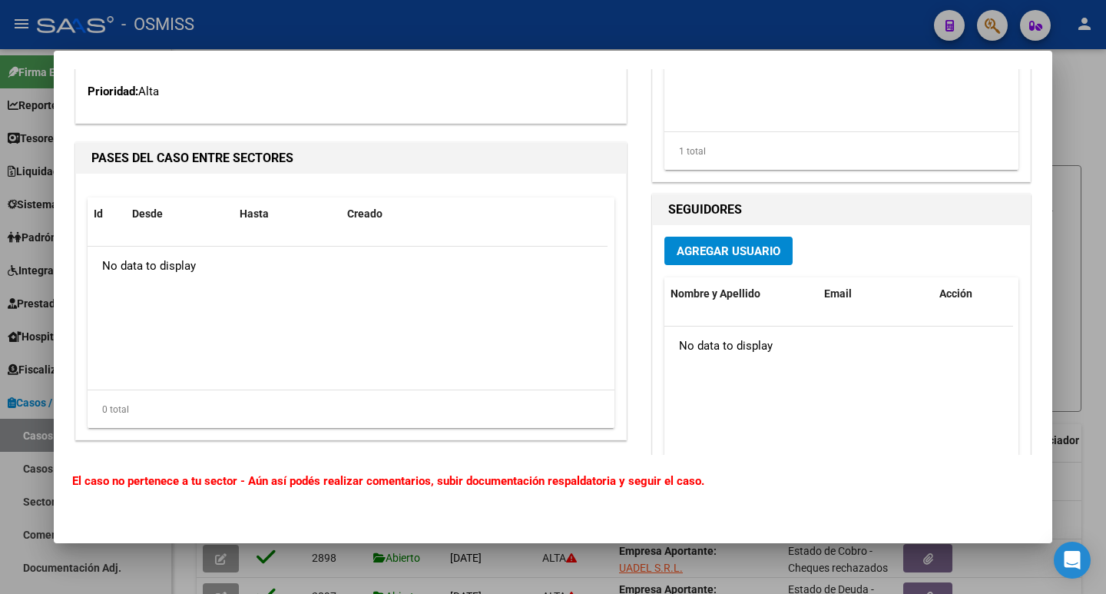
click at [723, 257] on span "Agregar Usuario" at bounding box center [729, 251] width 104 height 14
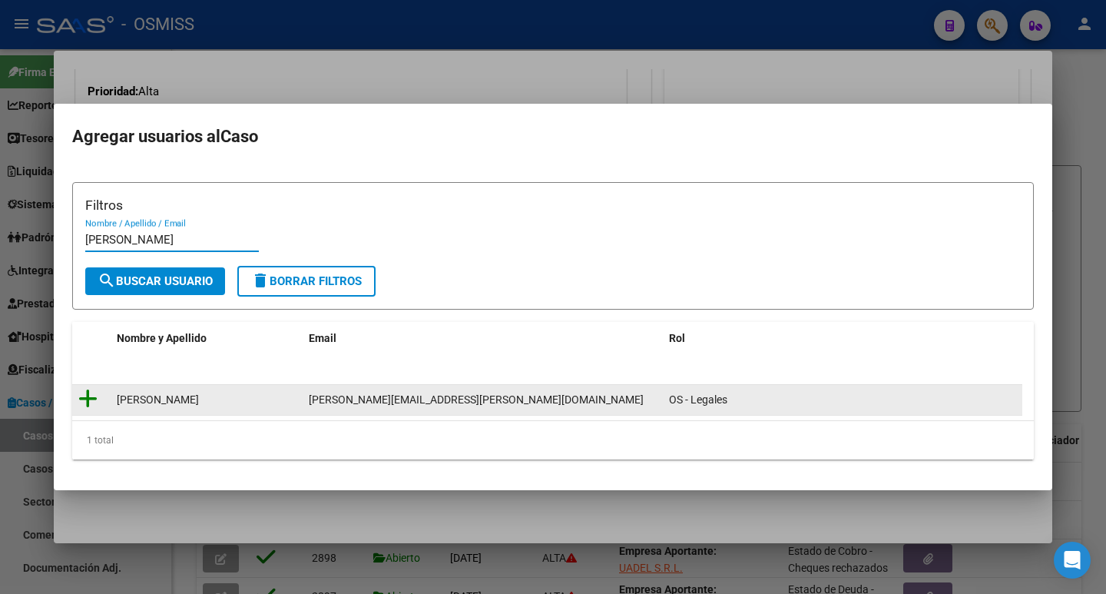
type input "[PERSON_NAME]"
click at [88, 393] on icon at bounding box center [87, 399] width 19 height 22
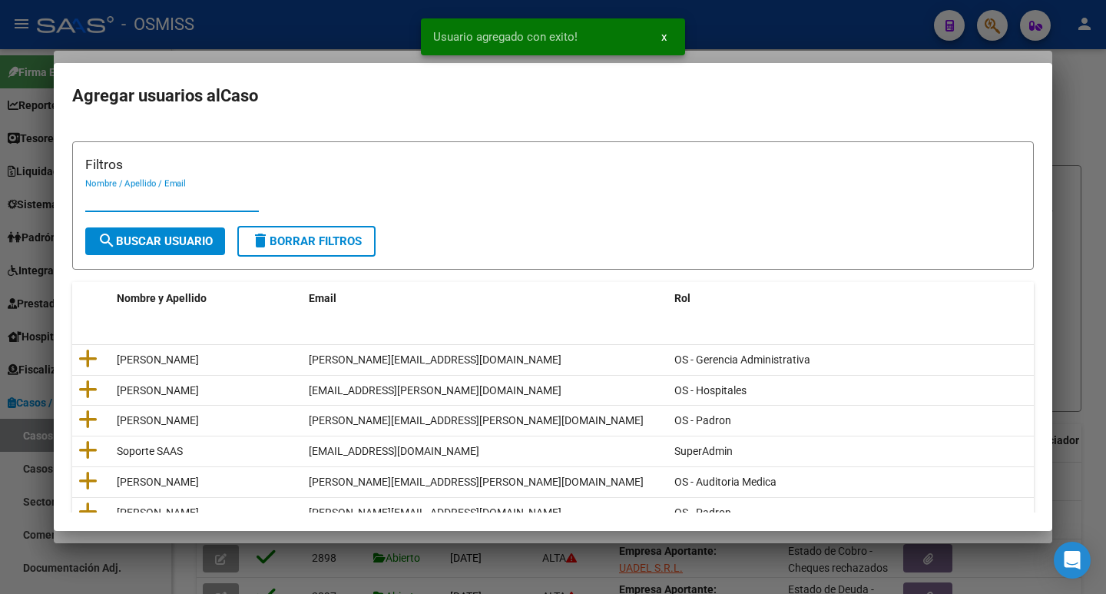
click at [115, 195] on input "Nombre / Apellido / Email" at bounding box center [172, 200] width 174 height 14
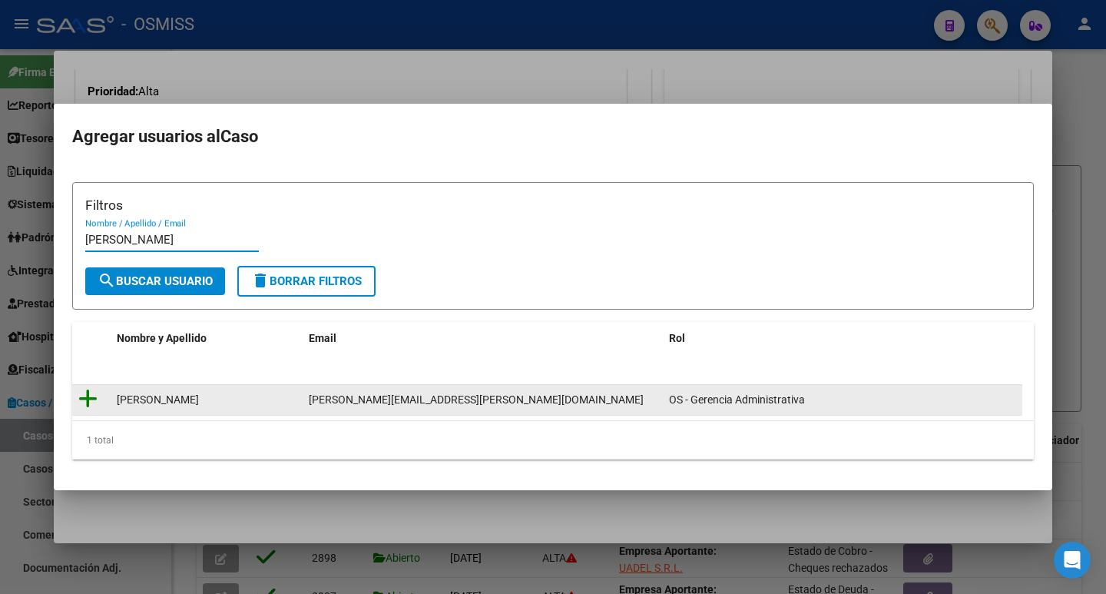
type input "[PERSON_NAME]"
click at [93, 399] on icon at bounding box center [87, 399] width 19 height 22
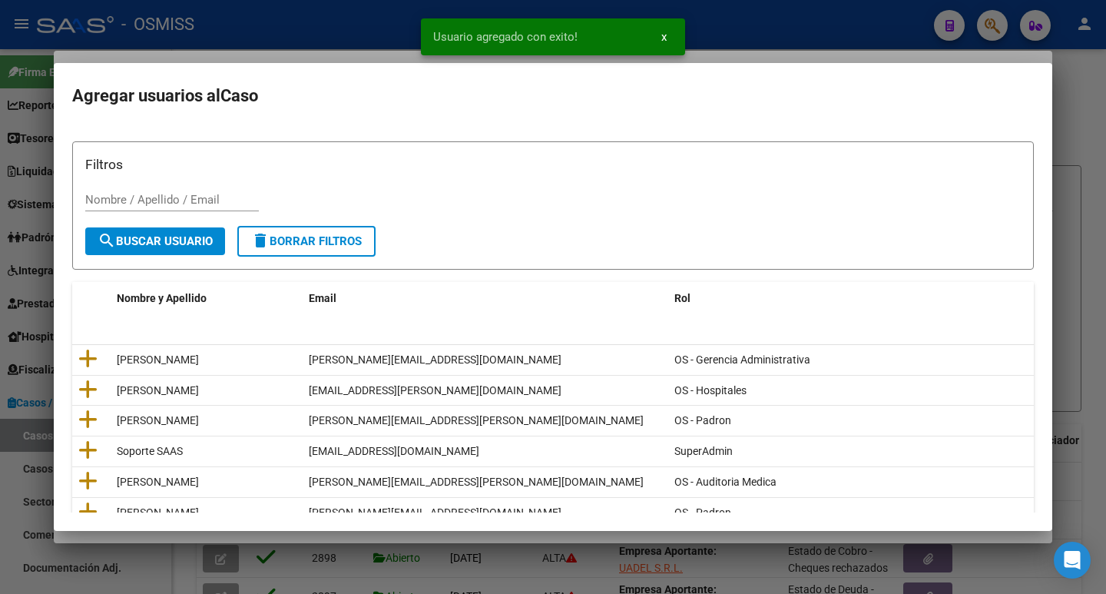
click at [169, 184] on div "Filtros Nombre / Apellido / Email" at bounding box center [553, 189] width 936 height 71
click at [167, 190] on div "Nombre / Apellido / Email" at bounding box center [172, 199] width 174 height 23
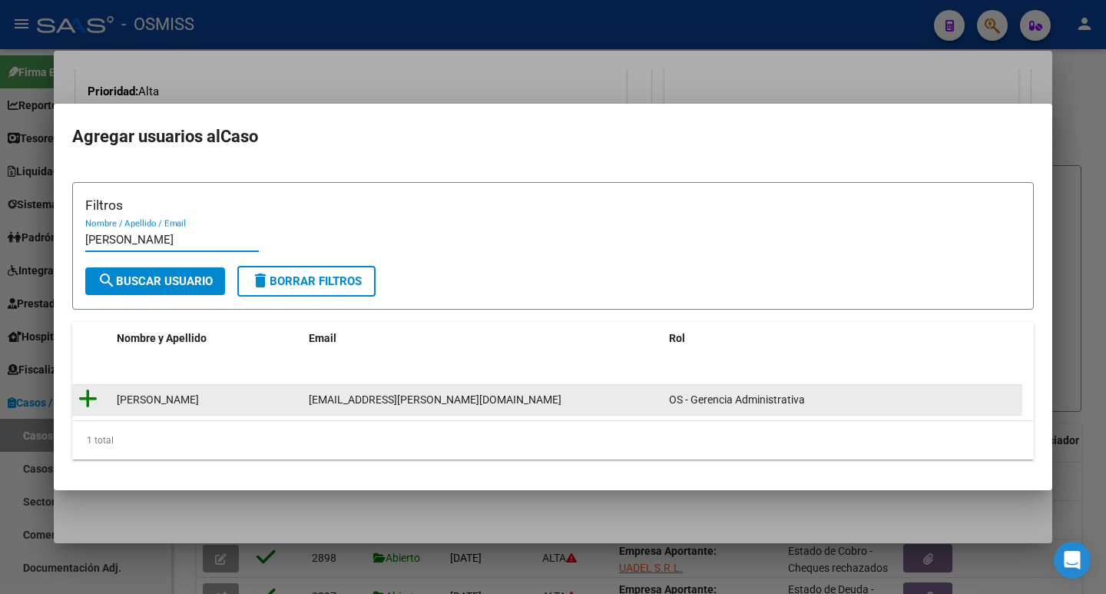
type input "[PERSON_NAME]"
click at [79, 396] on icon at bounding box center [87, 399] width 19 height 22
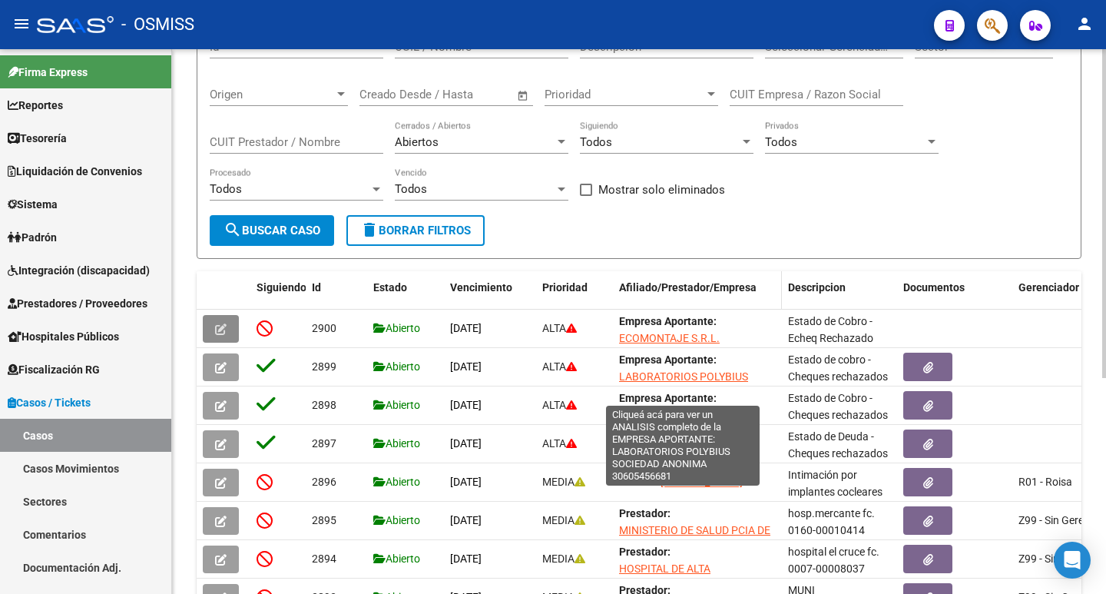
scroll to position [154, 0]
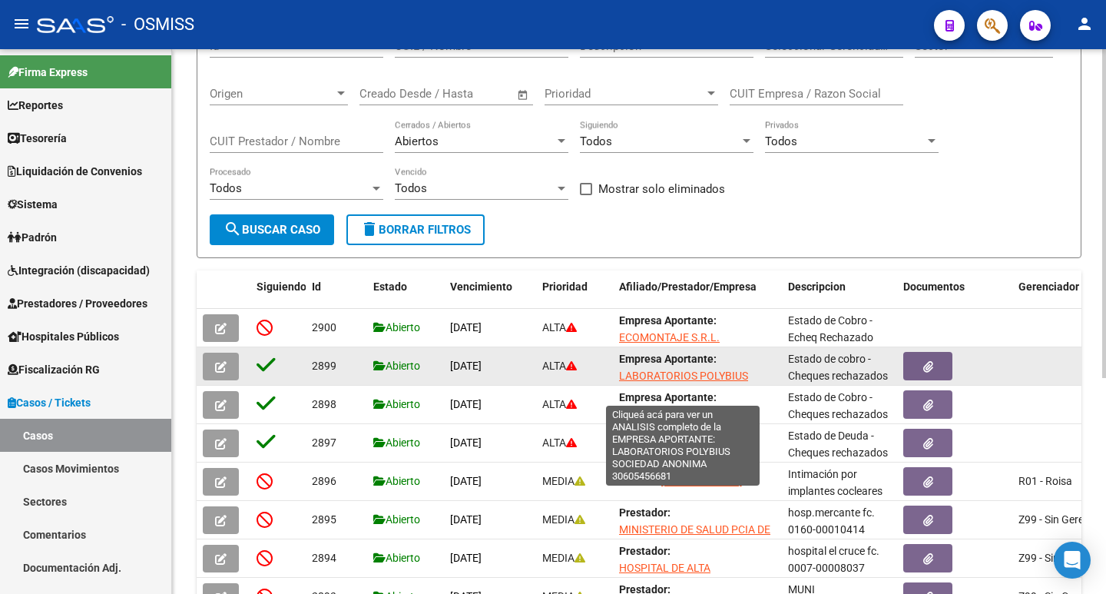
click at [705, 378] on span "LABORATORIOS POLYBIUS SOCIEDAD ANONIMA" at bounding box center [683, 385] width 129 height 30
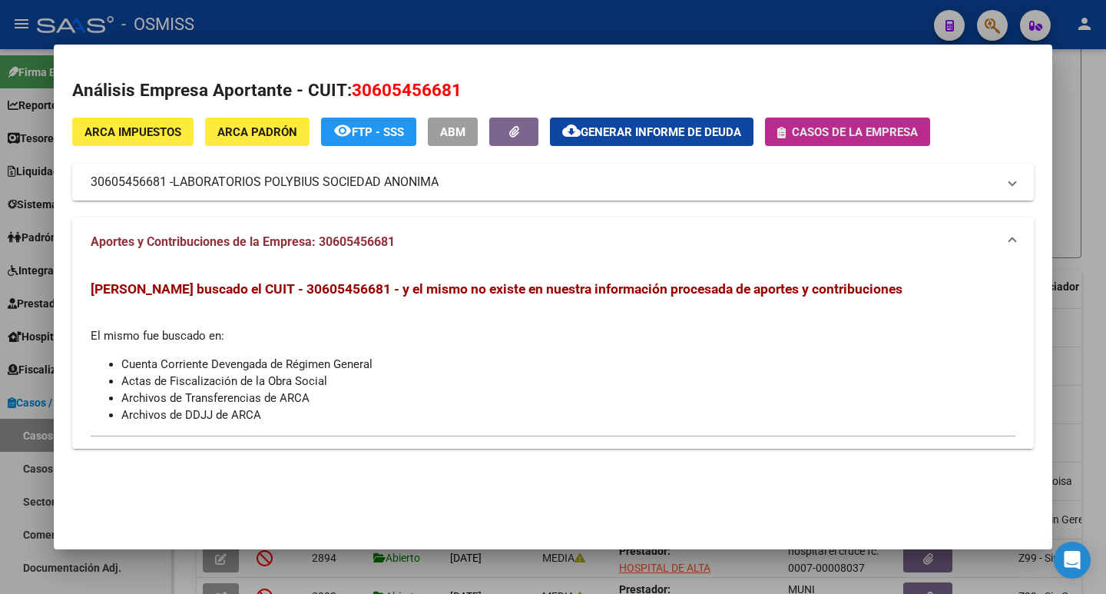
click at [850, 118] on button "Casos de la empresa" at bounding box center [847, 132] width 165 height 28
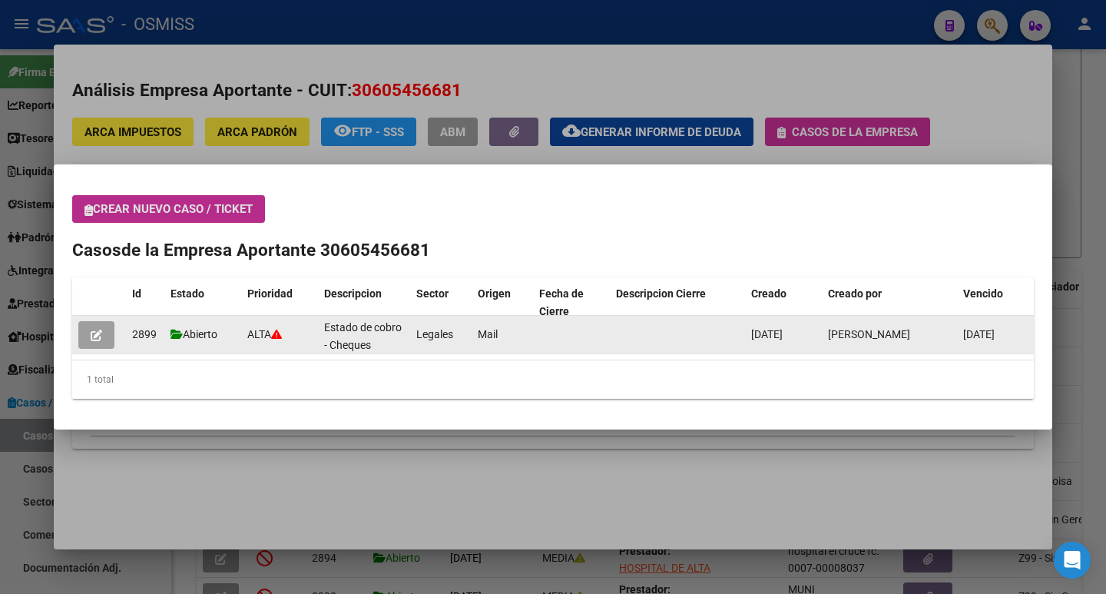
click at [99, 336] on icon "button" at bounding box center [97, 336] width 12 height 12
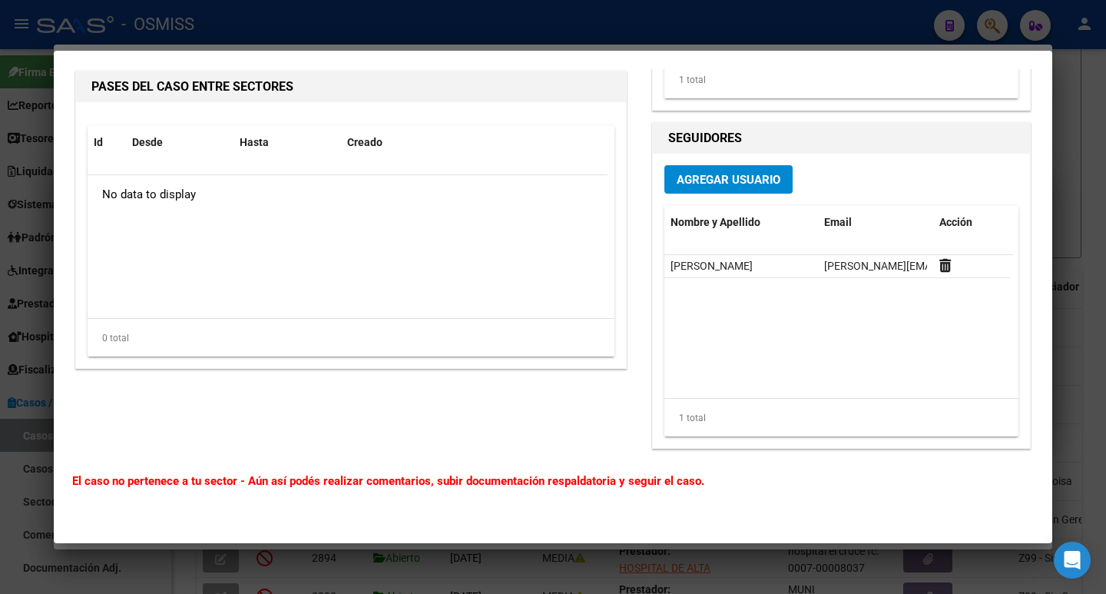
scroll to position [816, 0]
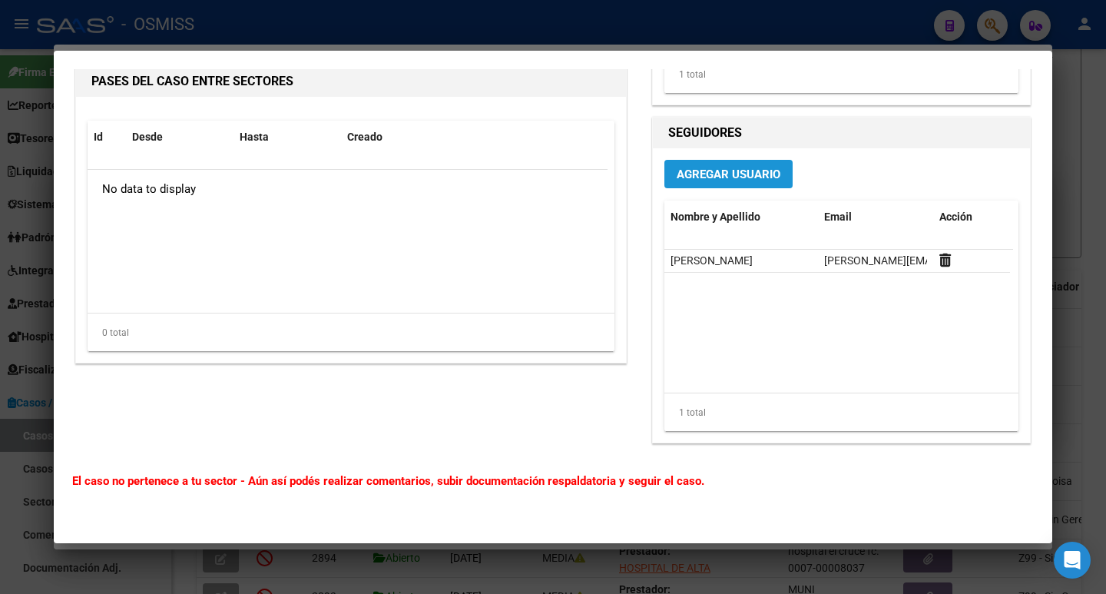
click at [729, 164] on button "Agregar Usuario" at bounding box center [729, 174] width 128 height 28
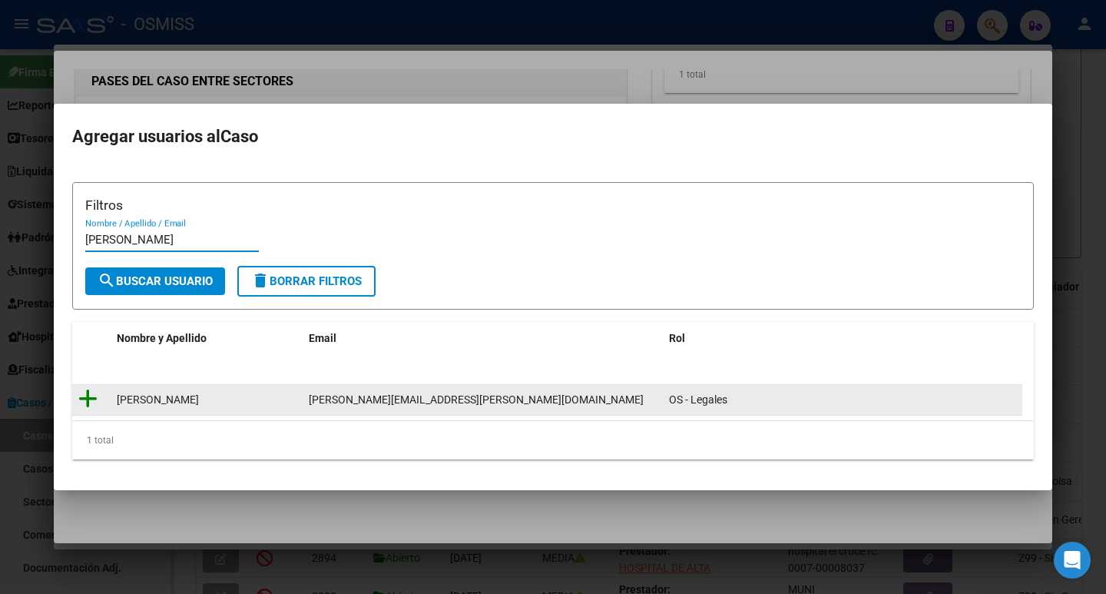
type input "[PERSON_NAME]"
click at [85, 396] on icon at bounding box center [87, 399] width 19 height 22
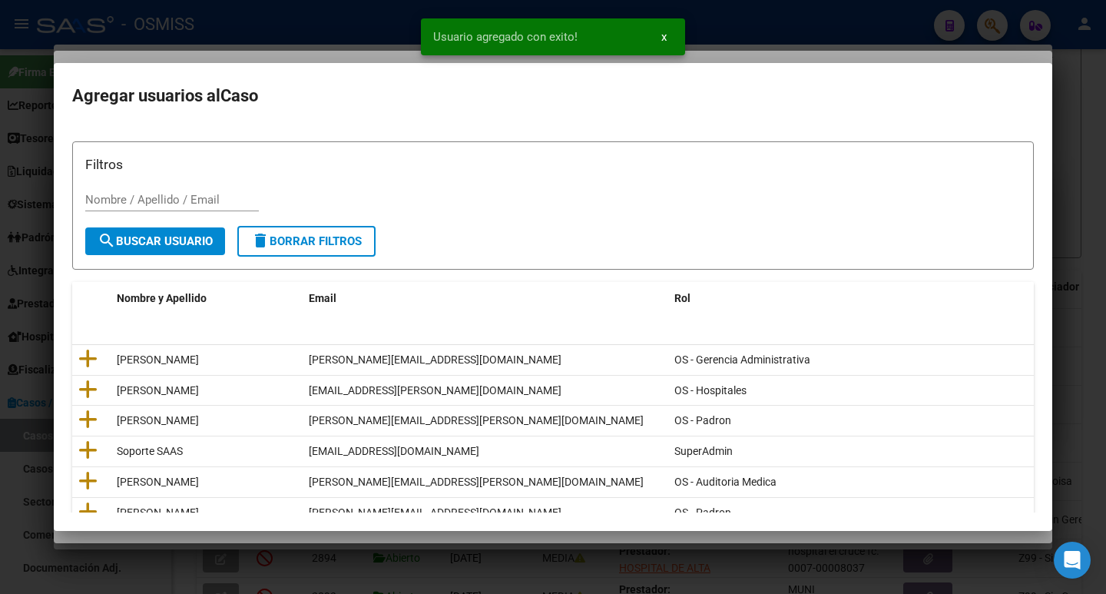
click at [138, 198] on input "Nombre / Apellido / Email" at bounding box center [172, 200] width 174 height 14
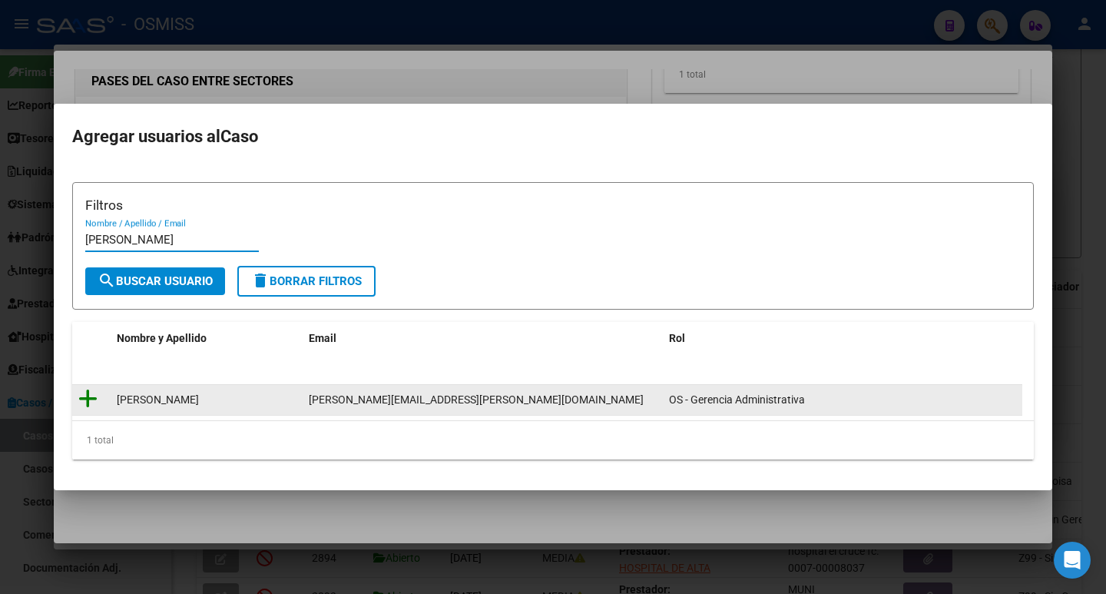
type input "[PERSON_NAME]"
click at [92, 403] on icon at bounding box center [87, 399] width 19 height 22
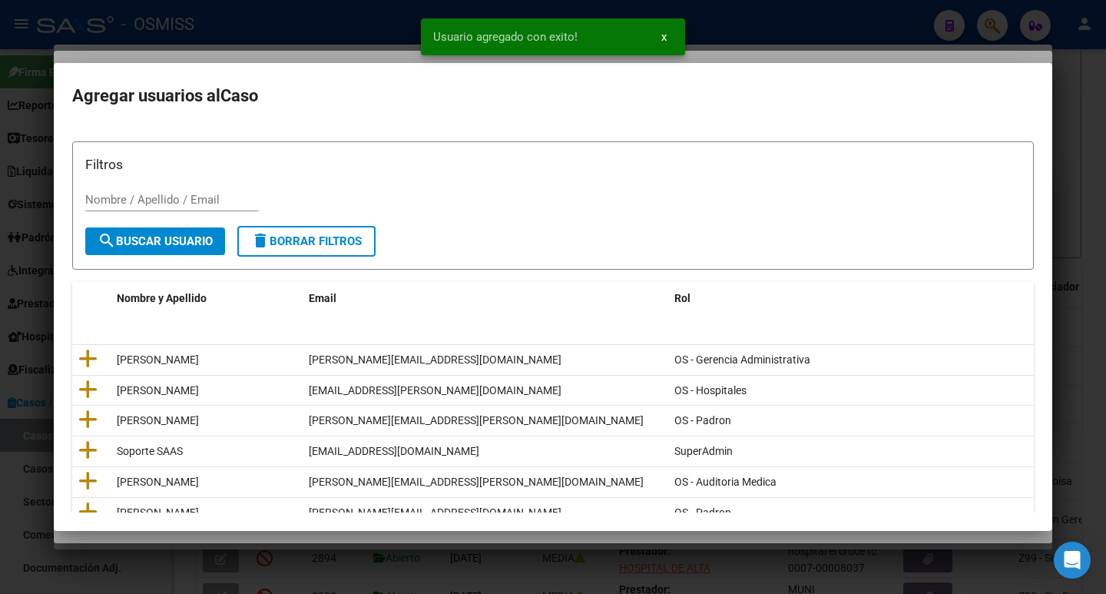
click at [147, 191] on div "Nombre / Apellido / Email" at bounding box center [172, 199] width 174 height 23
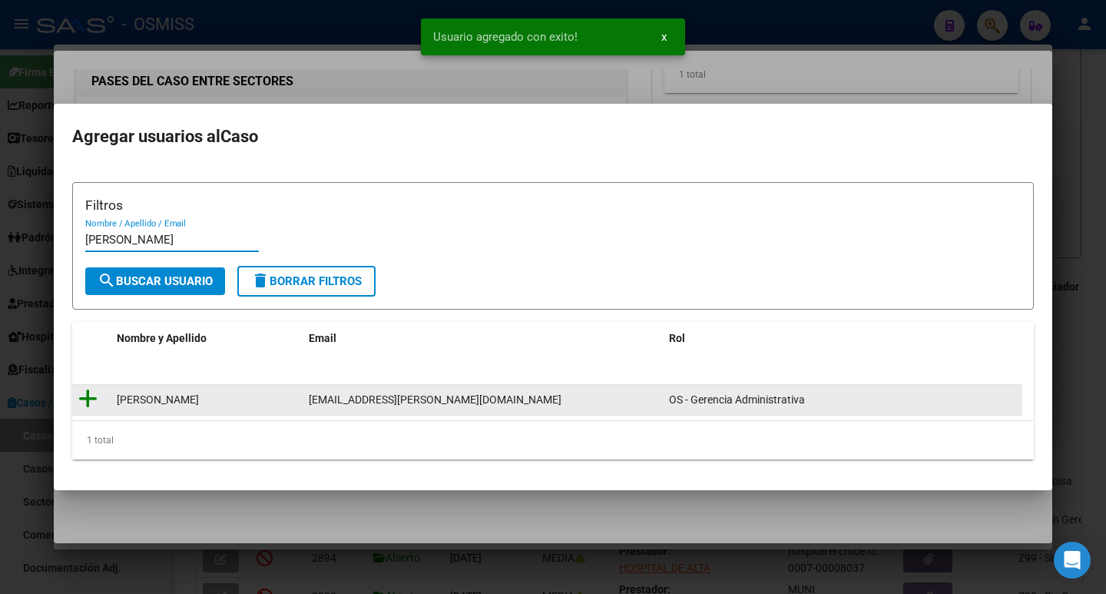
type input "[PERSON_NAME]"
click at [91, 399] on icon at bounding box center [87, 399] width 19 height 22
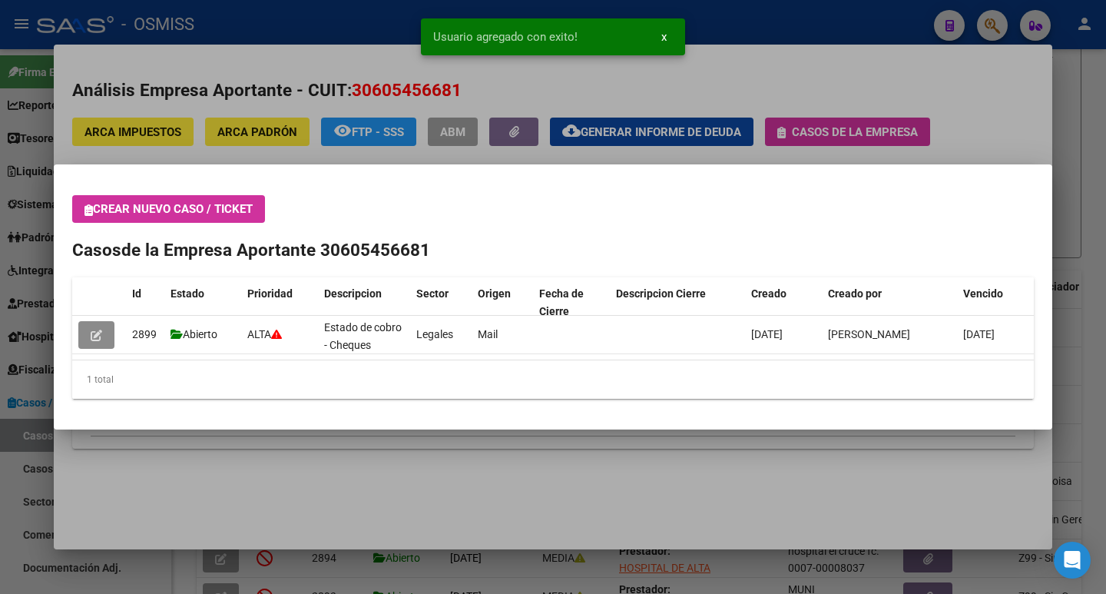
click at [354, 512] on div at bounding box center [553, 297] width 1106 height 594
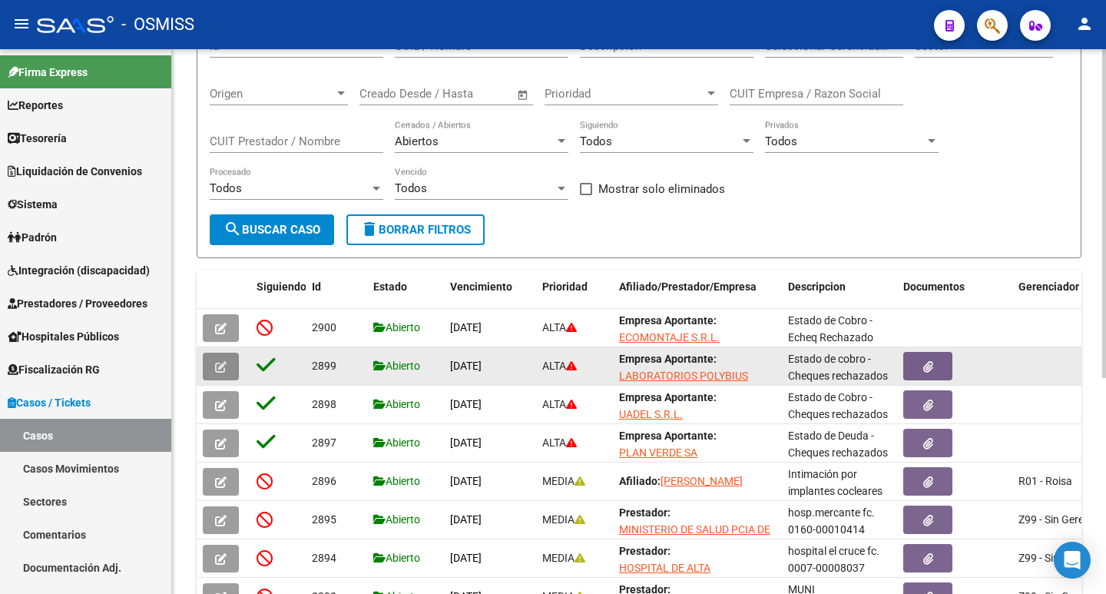
click at [237, 365] on button "button" at bounding box center [221, 367] width 36 height 28
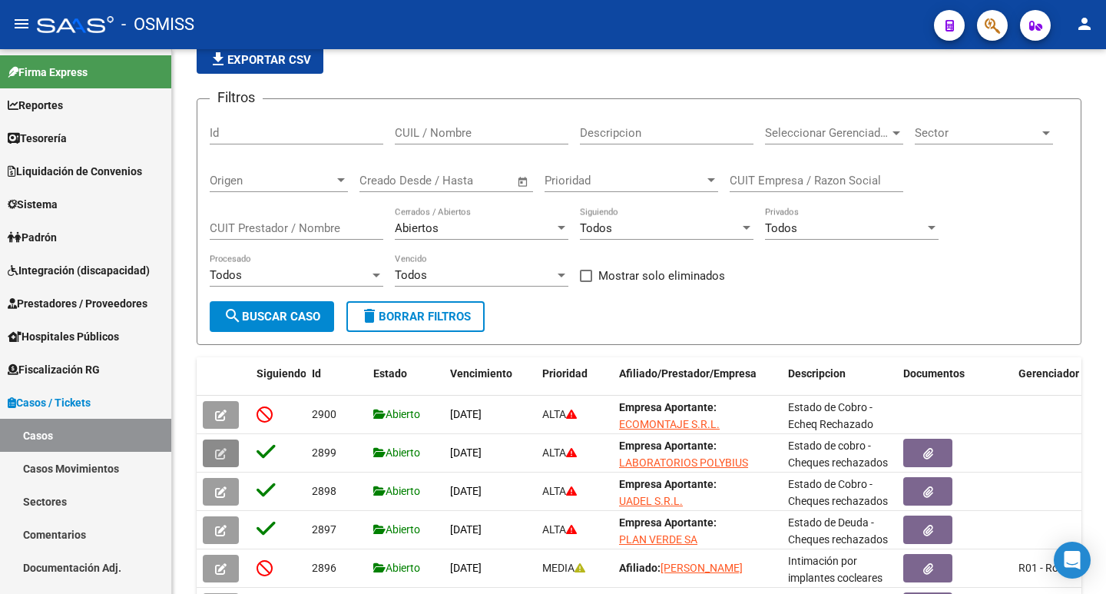
scroll to position [0, 0]
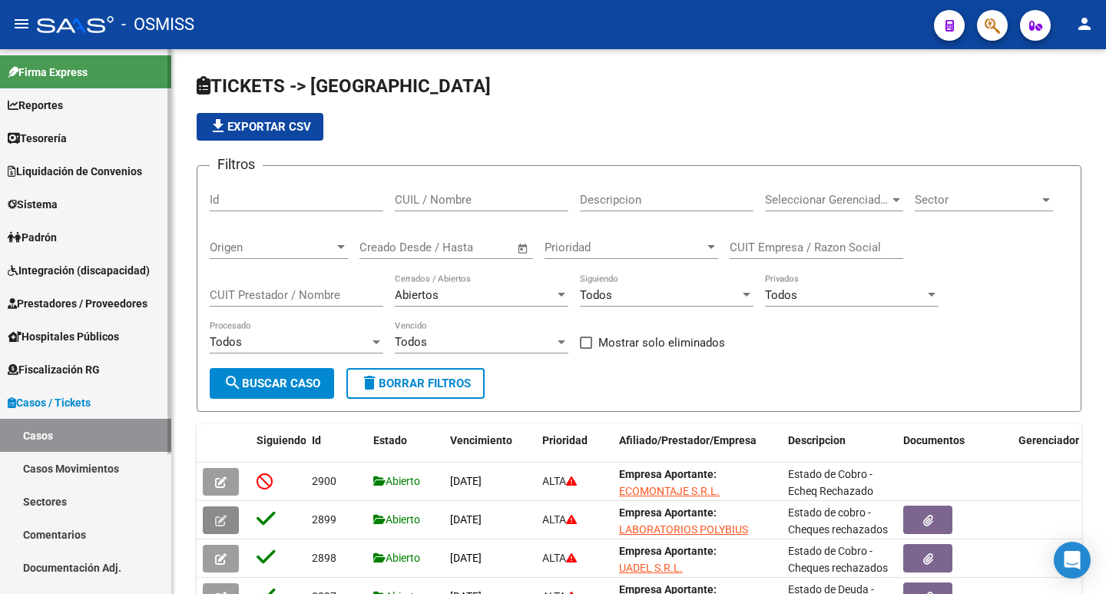
click at [56, 405] on span "Casos / Tickets" at bounding box center [49, 402] width 83 height 17
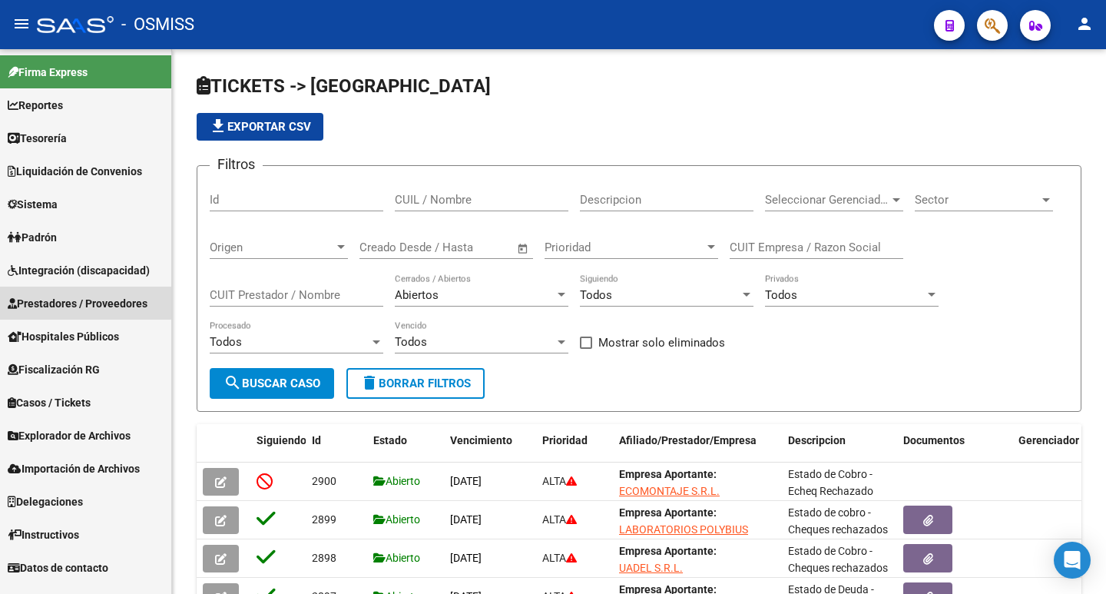
click at [56, 296] on span "Prestadores / Proveedores" at bounding box center [78, 303] width 140 height 17
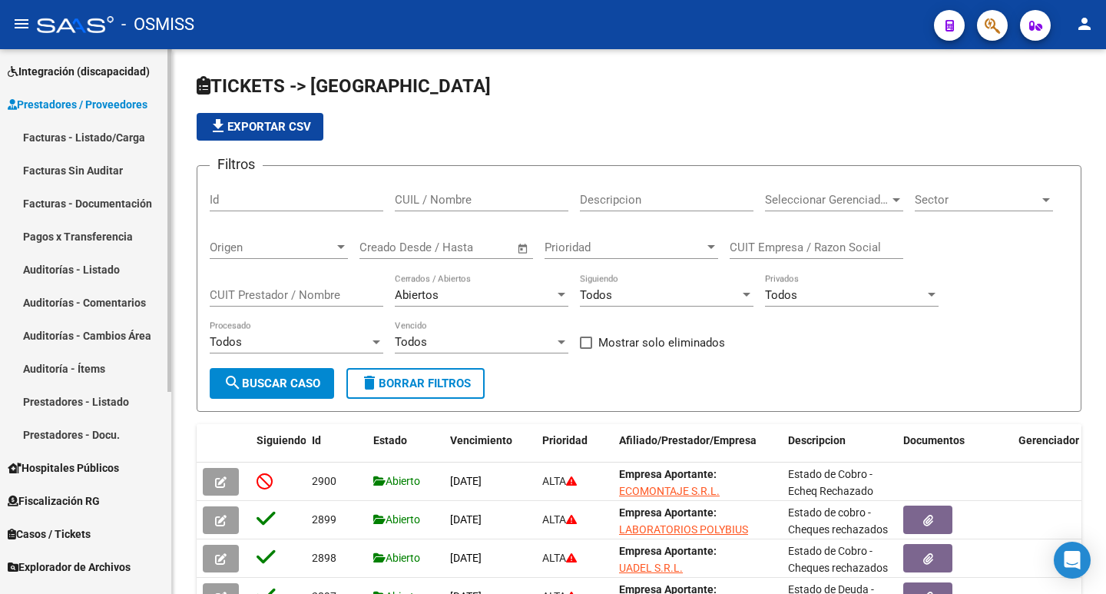
scroll to position [230, 0]
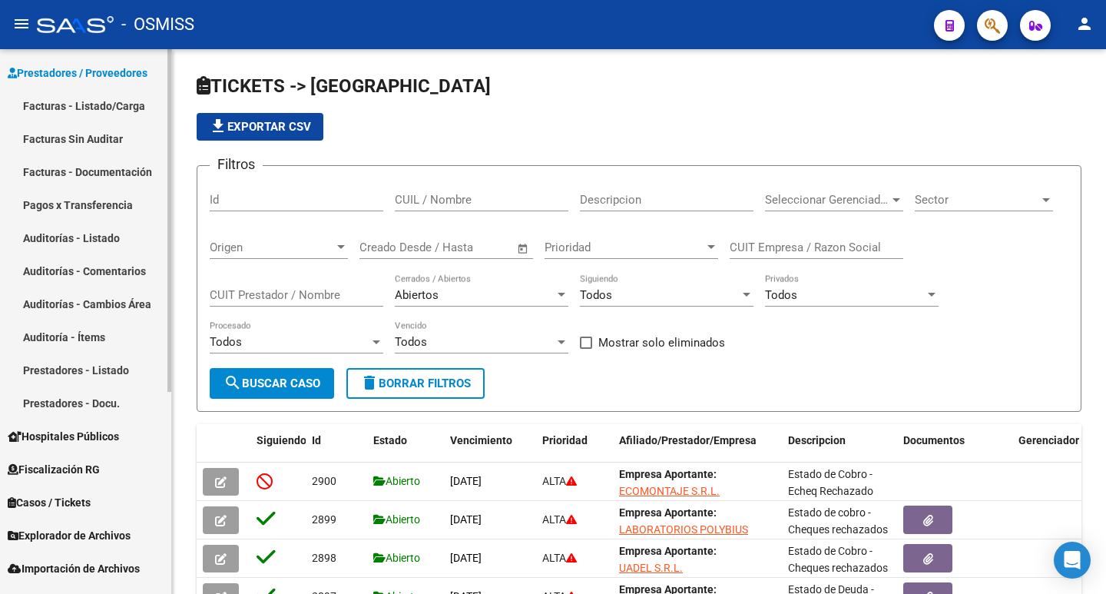
click at [59, 374] on link "Prestadores - Listado" at bounding box center [85, 369] width 171 height 33
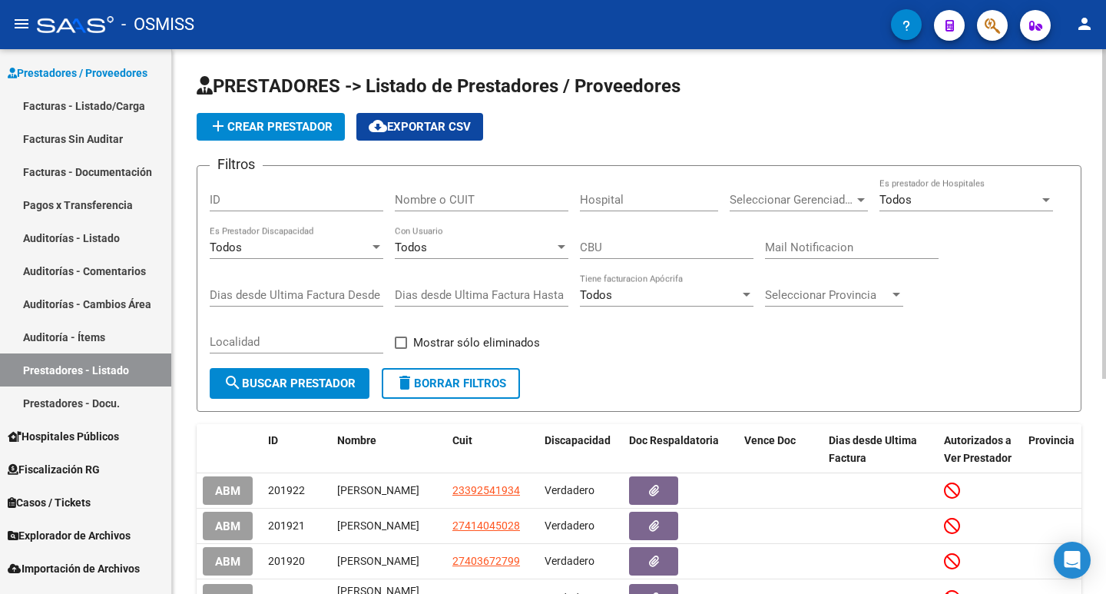
click at [277, 118] on button "add Crear Prestador" at bounding box center [271, 127] width 148 height 28
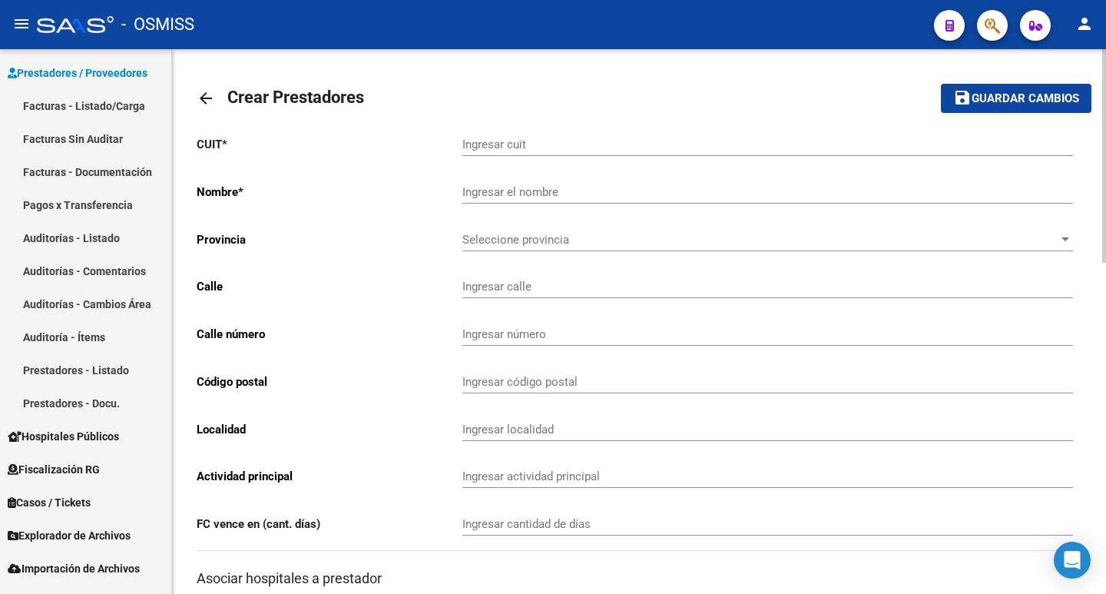
click at [549, 135] on div "Ingresar cuit" at bounding box center [767, 139] width 611 height 33
paste input "-28380736"
type input "20-28380736-4"
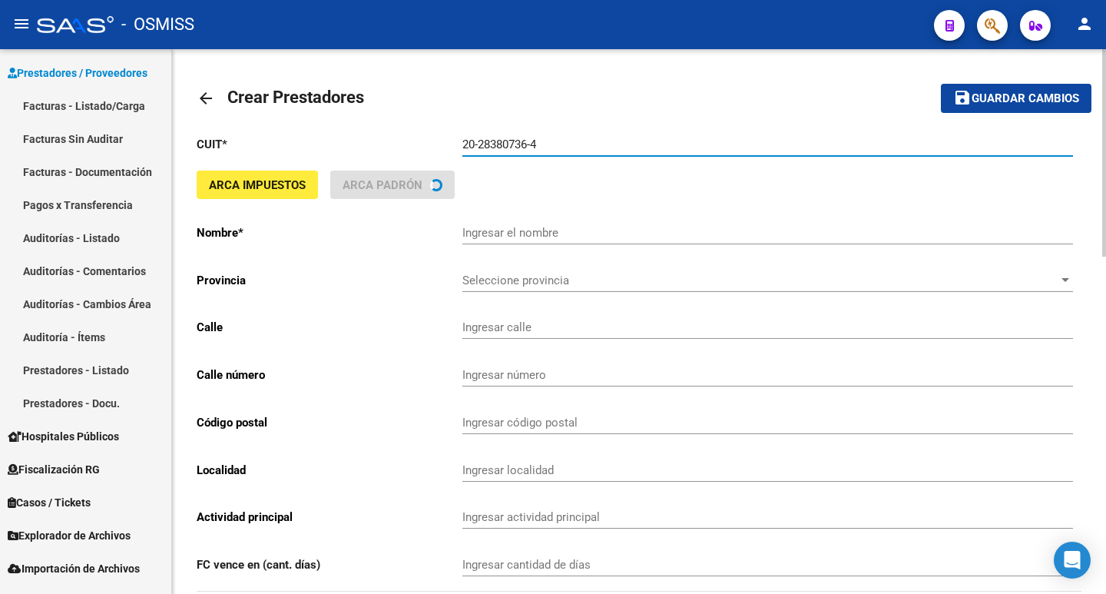
type input "COHEN HUGO MARTIN"
type input "MONROE 4995"
type input "5375"
type input "1439"
type input "CABA"
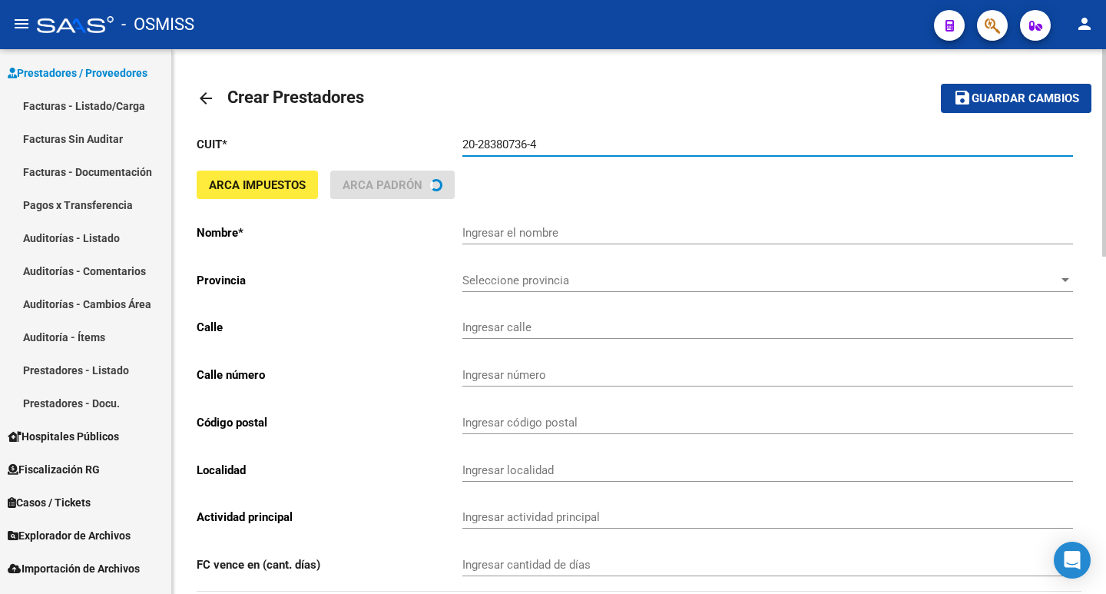
type input "561019"
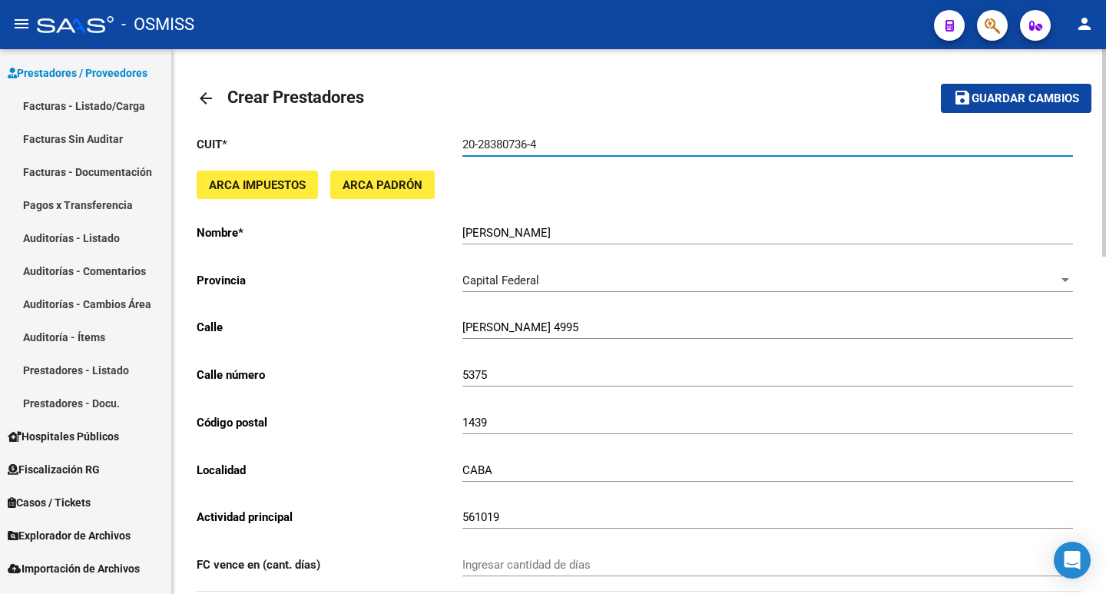
type input "20-28380736-4"
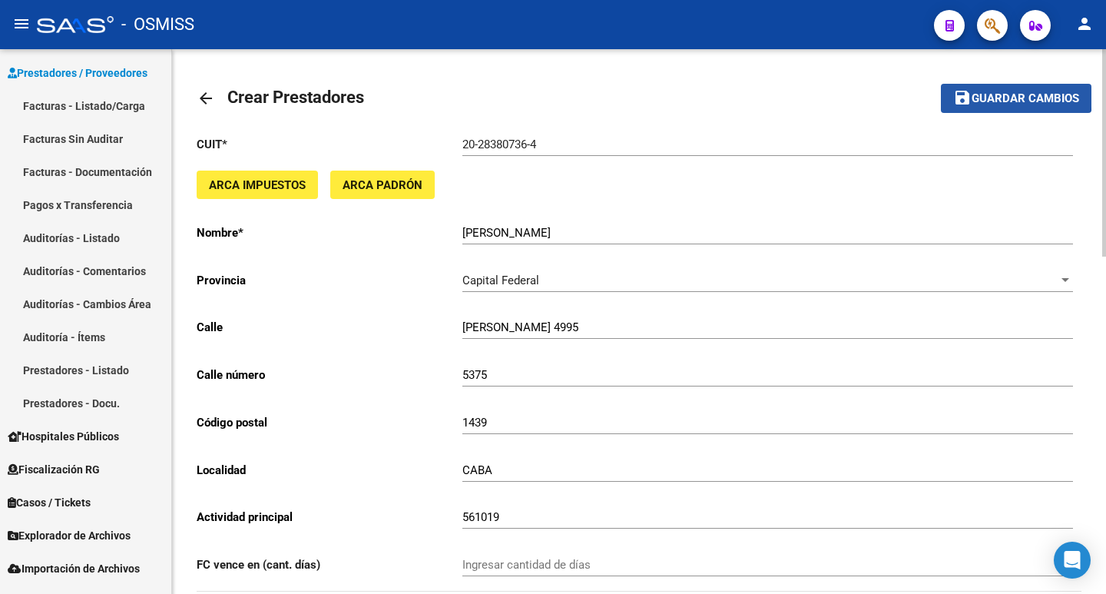
drag, startPoint x: 992, startPoint y: 89, endPoint x: 1046, endPoint y: 178, distance: 104.5
click at [992, 88] on button "save Guardar cambios" at bounding box center [1016, 98] width 151 height 28
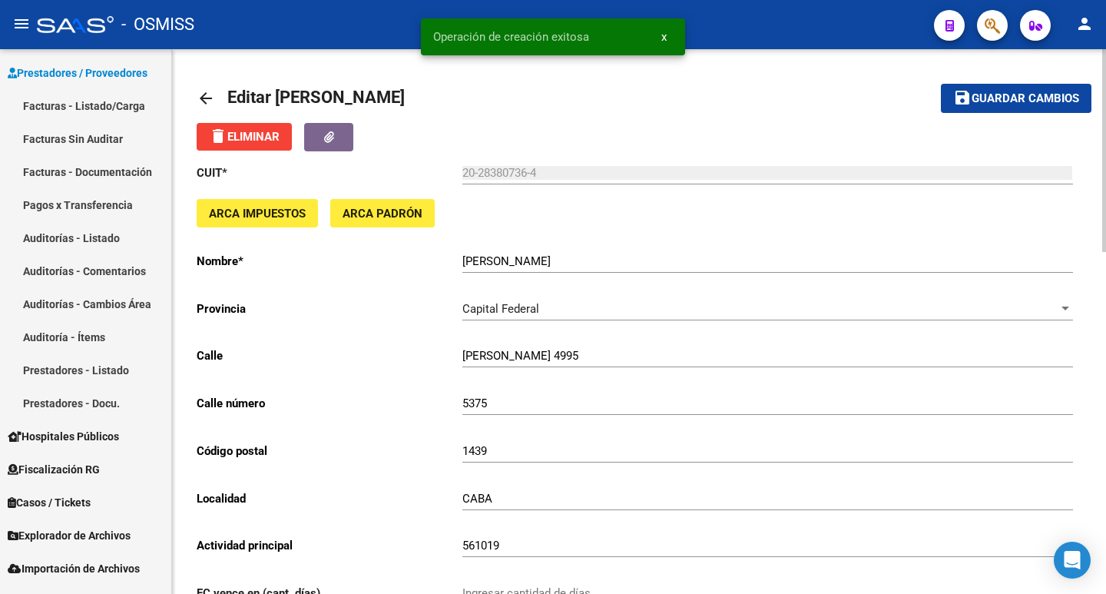
click at [1002, 9] on div at bounding box center [986, 24] width 43 height 31
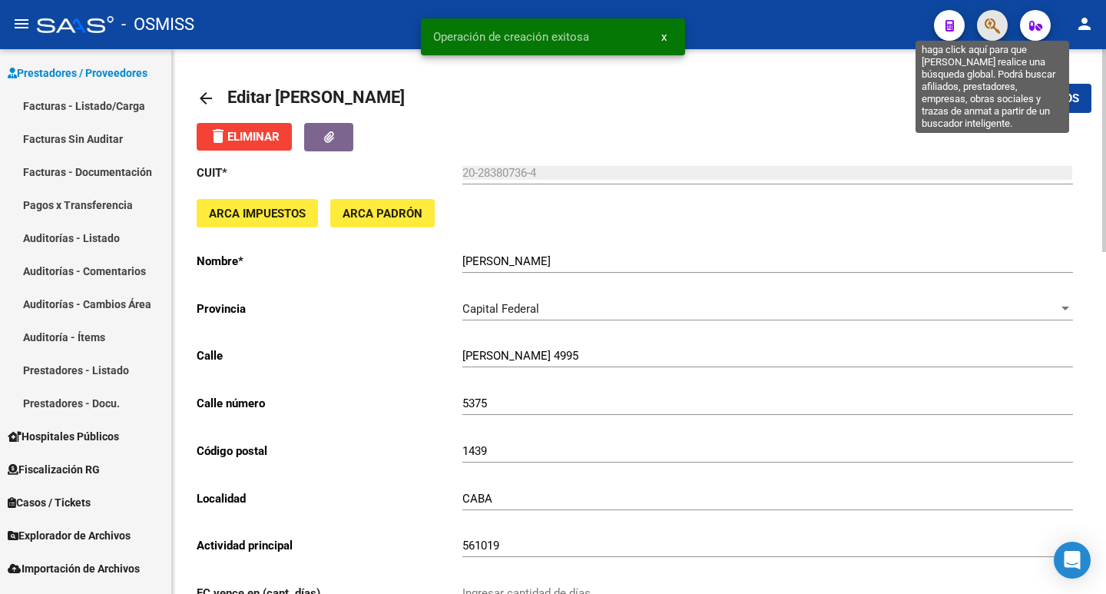
click at [987, 22] on icon "button" at bounding box center [992, 26] width 15 height 18
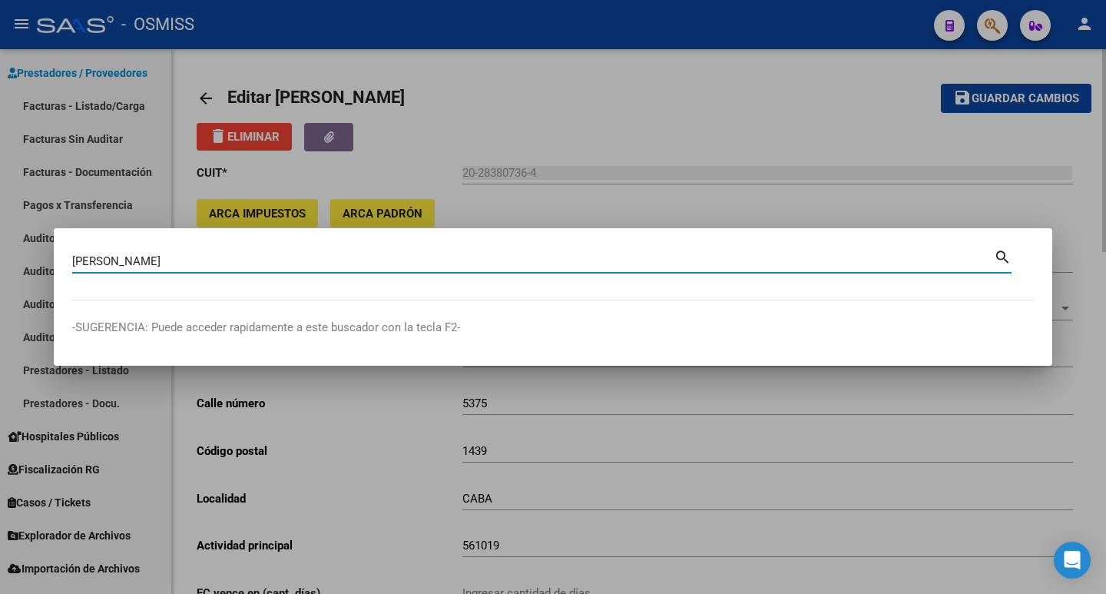
type input "cohen"
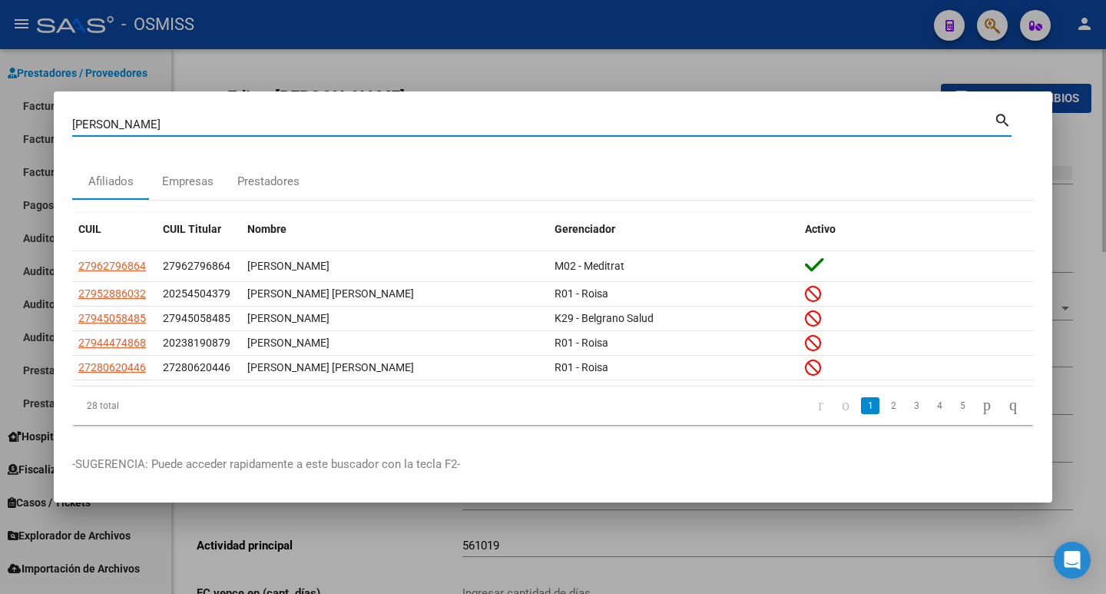
drag, startPoint x: 161, startPoint y: 123, endPoint x: 1, endPoint y: 111, distance: 161.0
click at [1, 111] on div "cohen Buscar (apellido, dni, cuil, nro traspaso, cuit, obra social) search Afil…" at bounding box center [553, 297] width 1106 height 594
paste input "28380736"
type input "20283807364"
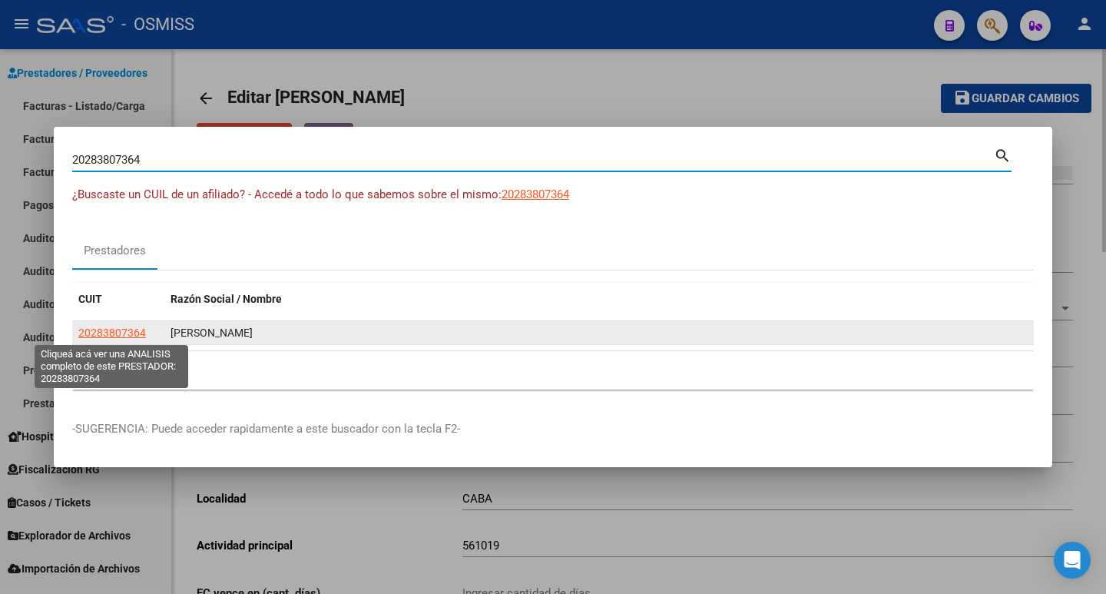
click at [91, 331] on span "20283807364" at bounding box center [112, 333] width 68 height 12
type textarea "20283807364"
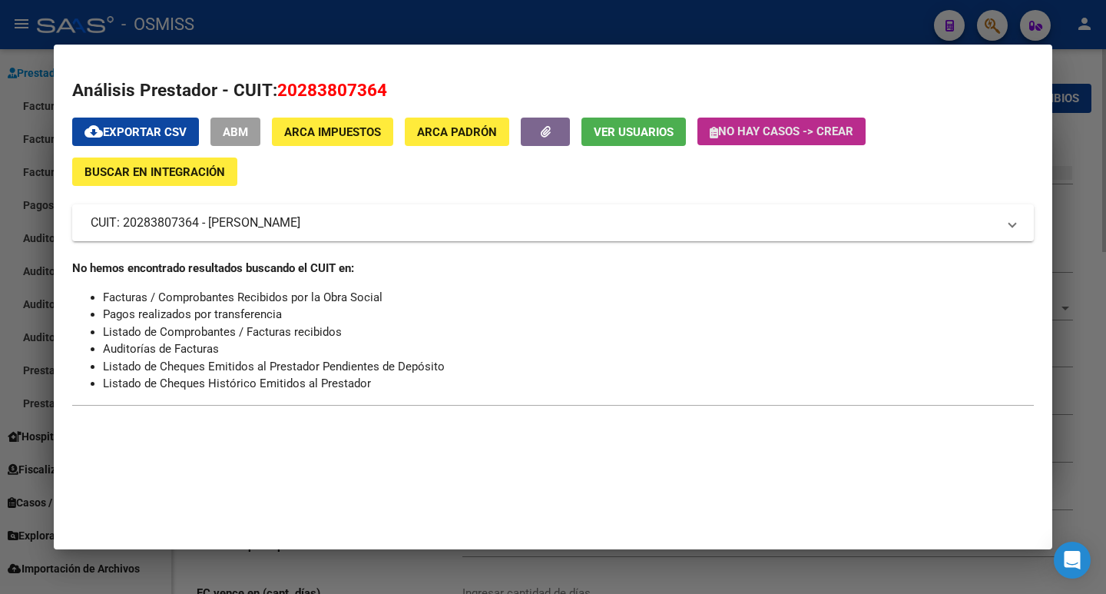
click at [835, 139] on button "No hay casos -> Crear" at bounding box center [782, 132] width 168 height 28
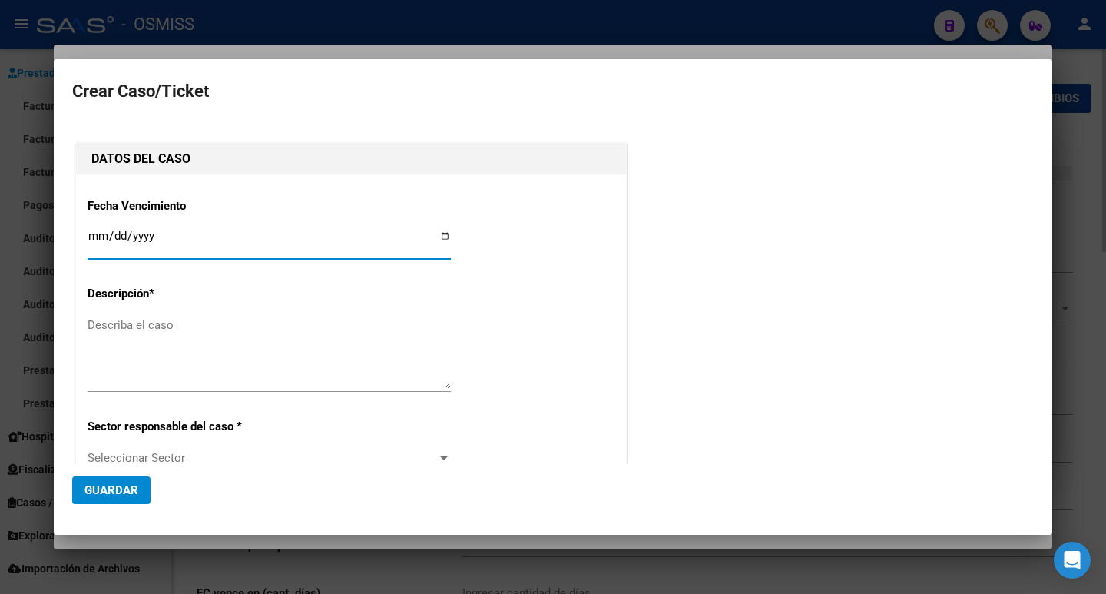
type input "20283807364"
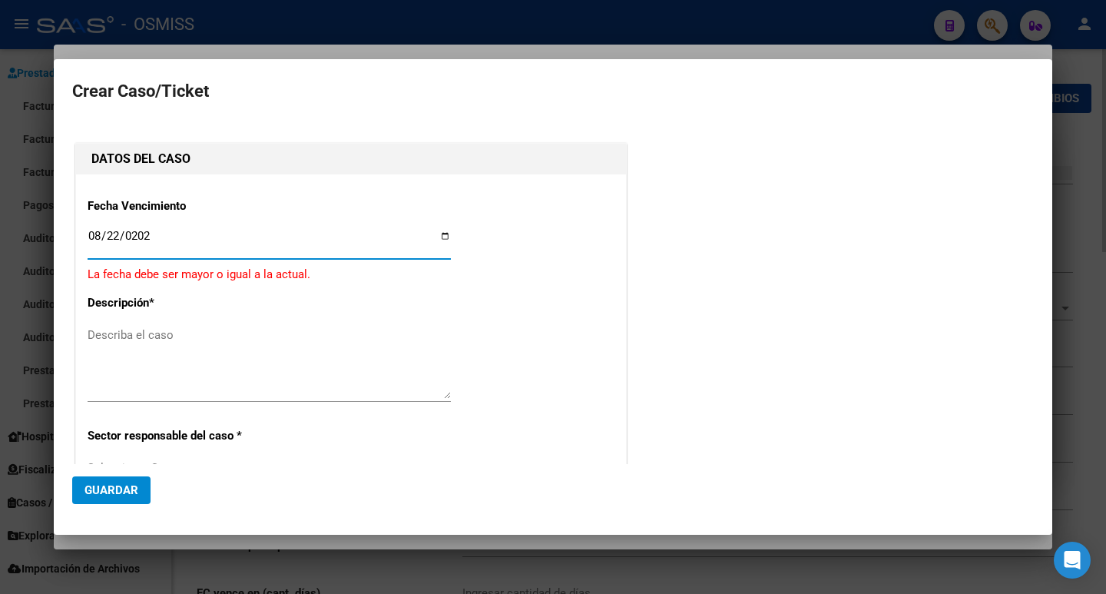
type input "[DATE]"
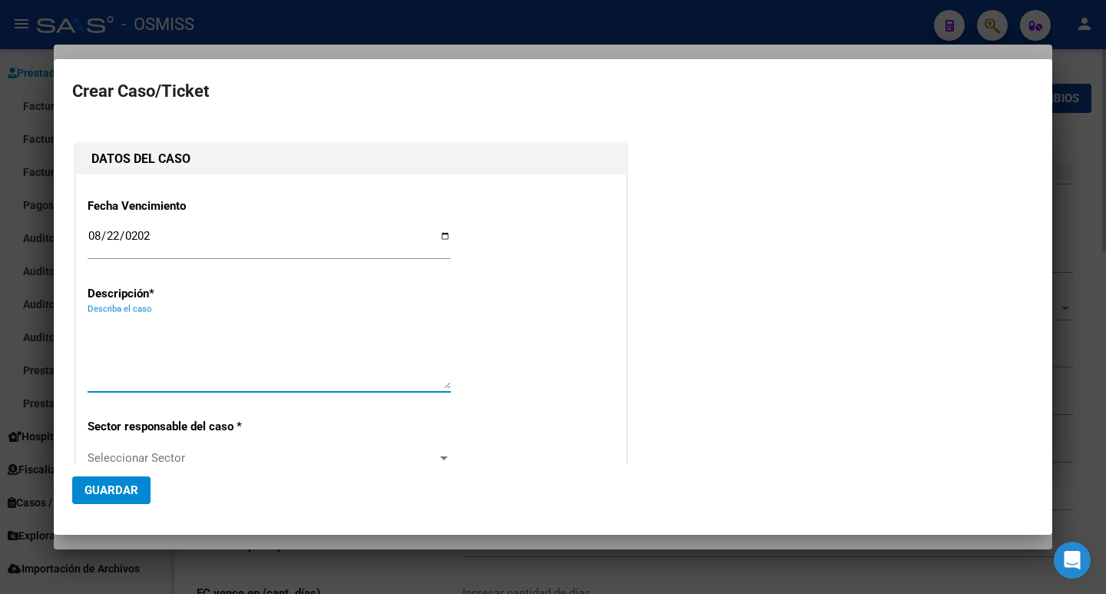
click at [158, 368] on textarea "Describa el caso" at bounding box center [269, 353] width 363 height 72
type textarea "E"
type textarea "Estado de cobro - Echeq rechazado"
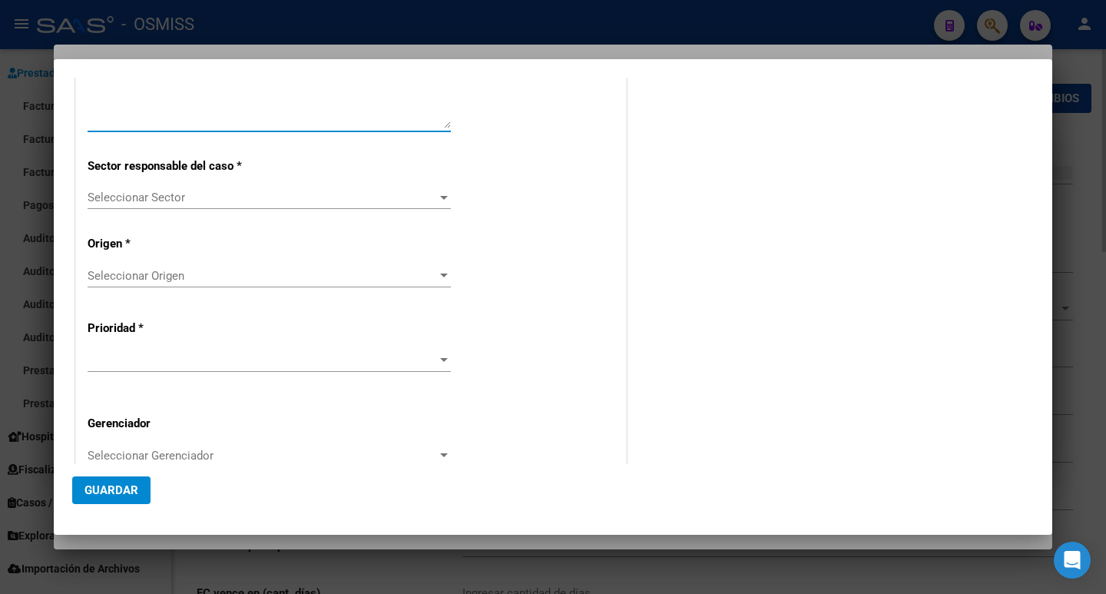
scroll to position [307, 0]
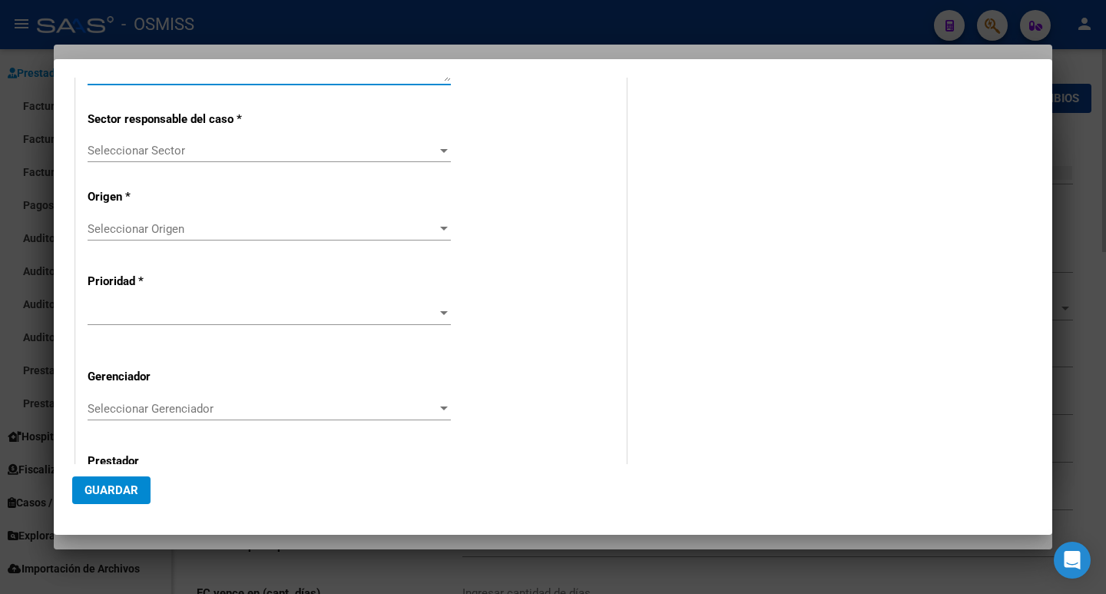
click at [248, 153] on span "Seleccionar Sector" at bounding box center [263, 151] width 350 height 14
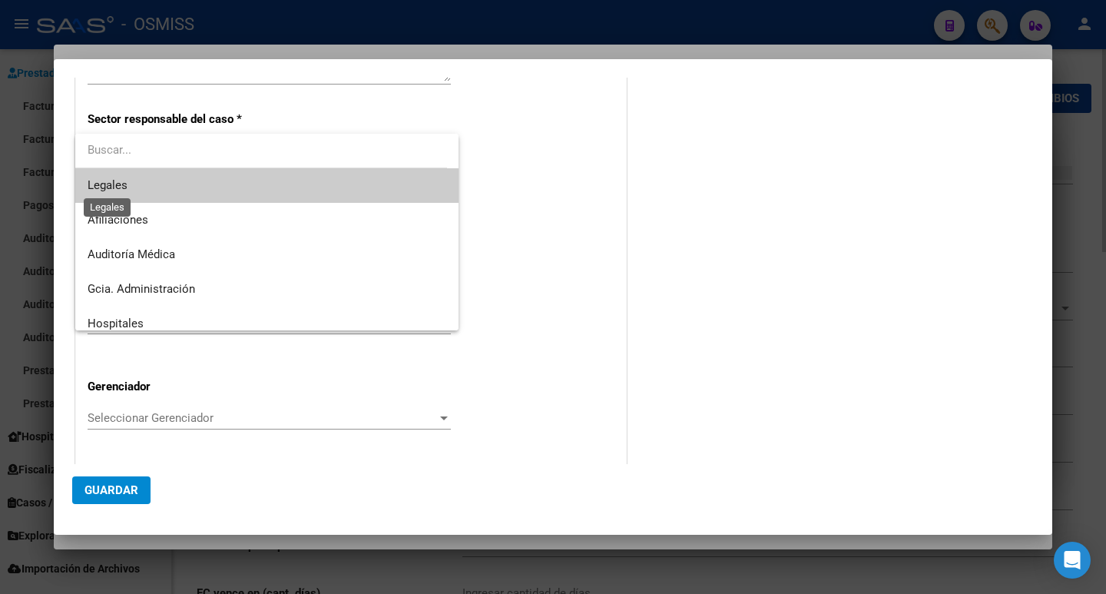
click at [91, 191] on span "Legales" at bounding box center [108, 185] width 40 height 14
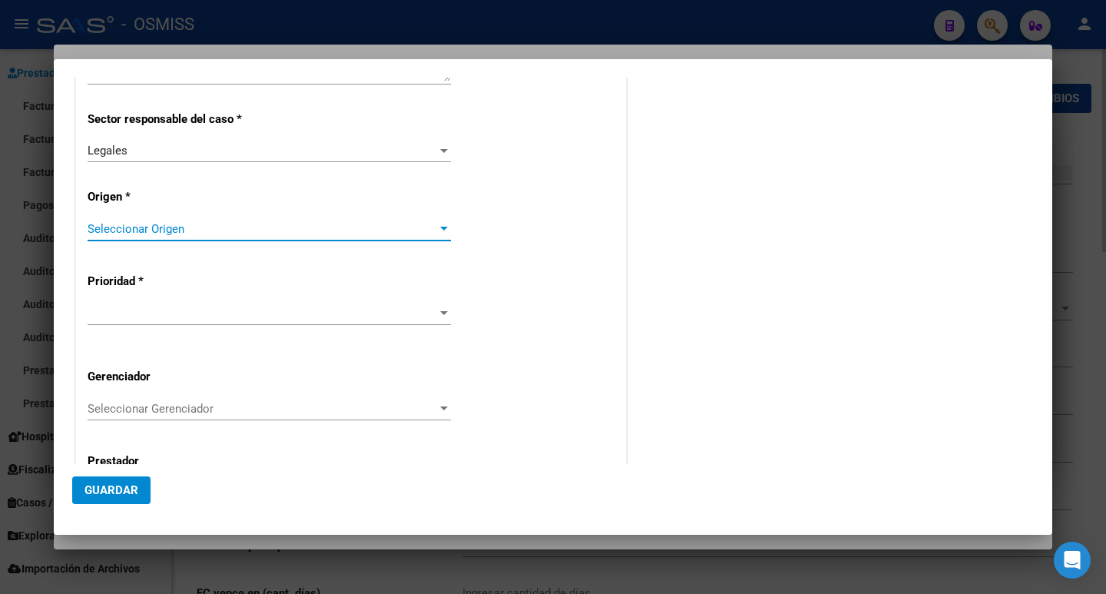
click at [274, 224] on span "Seleccionar Origen" at bounding box center [263, 229] width 350 height 14
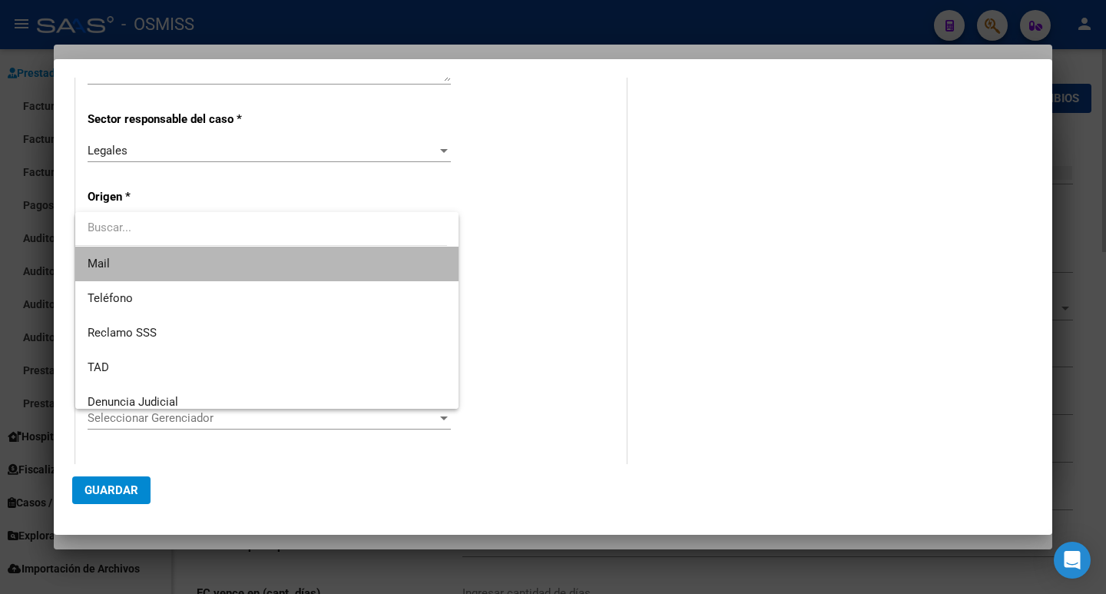
click at [274, 265] on span "Mail" at bounding box center [267, 264] width 359 height 35
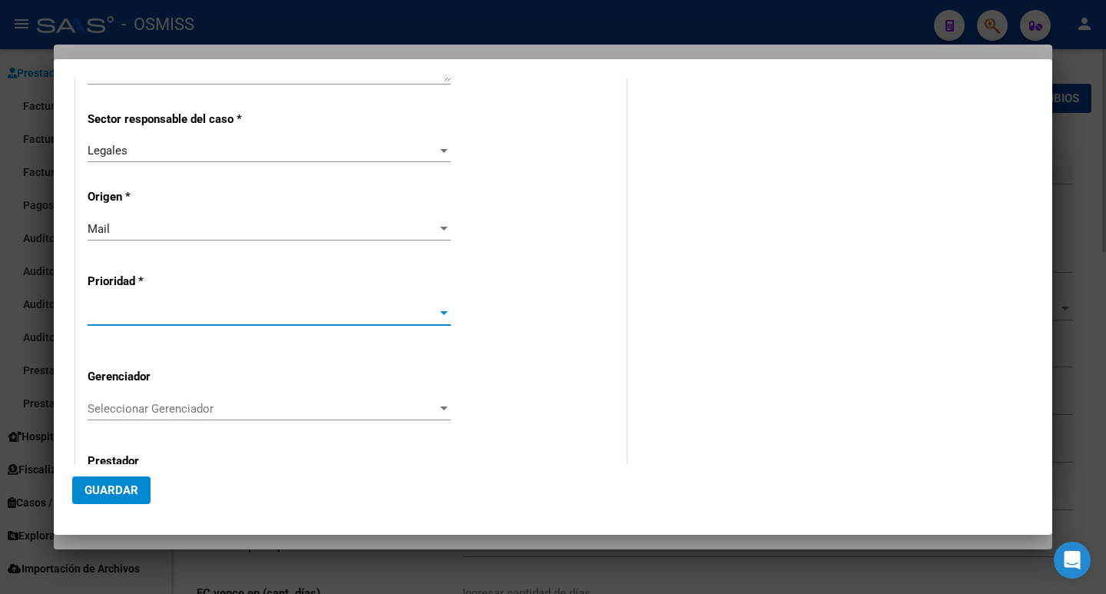
click at [181, 308] on span at bounding box center [263, 314] width 350 height 14
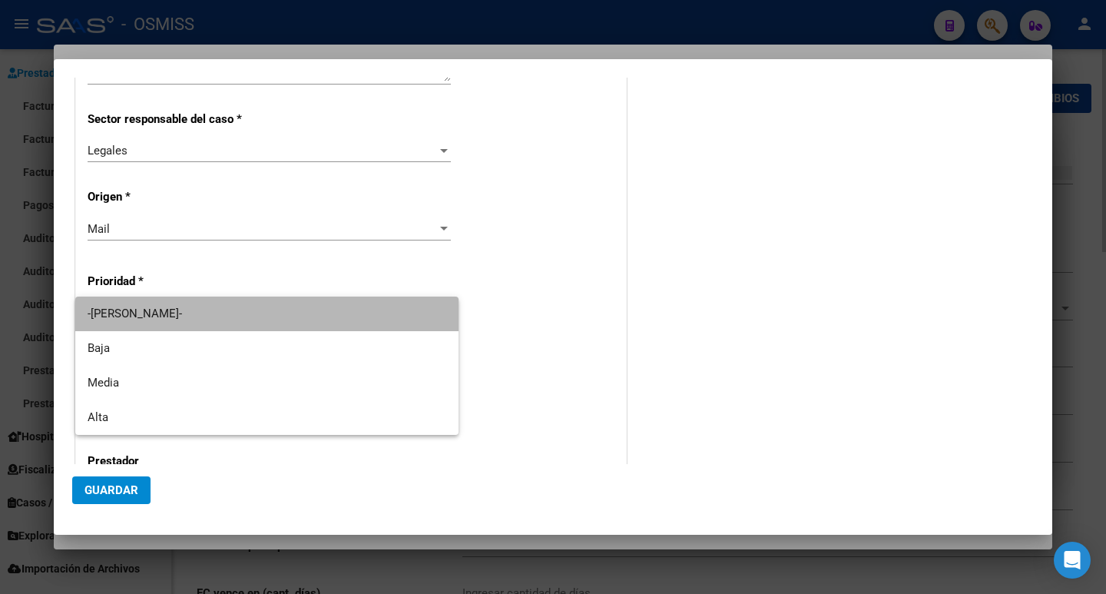
click at [181, 308] on span "-[PERSON_NAME]-" at bounding box center [267, 314] width 359 height 35
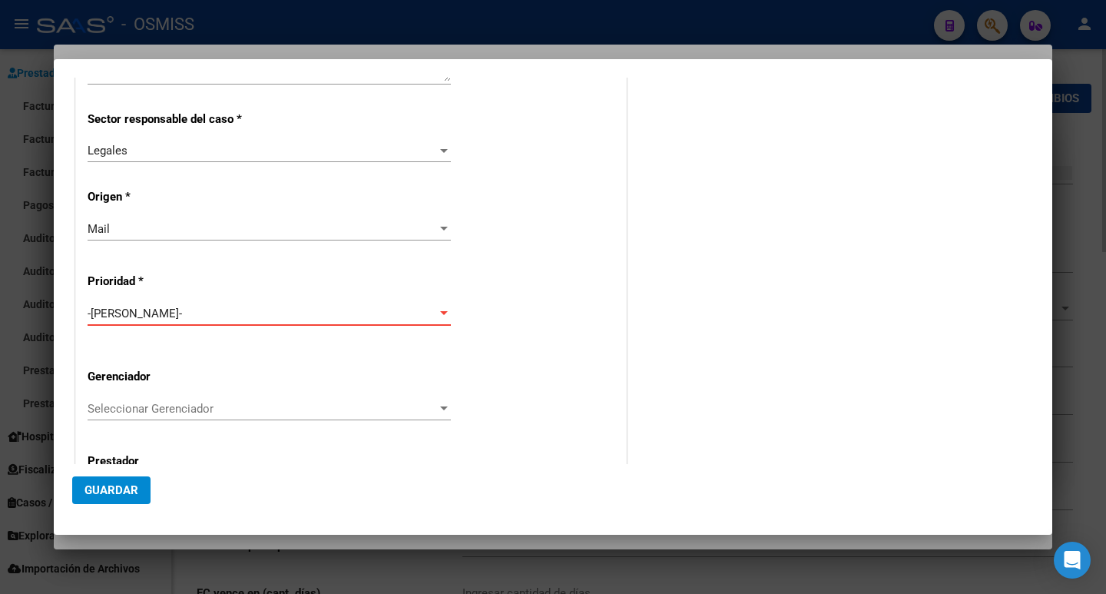
click at [181, 308] on div "-[PERSON_NAME]-" at bounding box center [263, 314] width 350 height 14
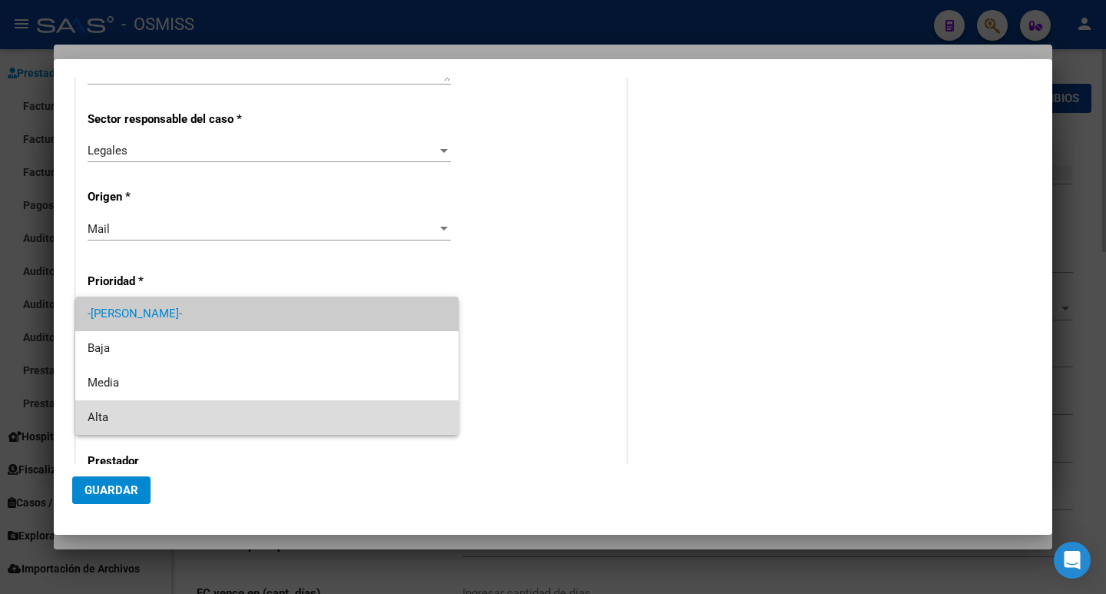
click at [174, 411] on span "Alta" at bounding box center [267, 417] width 359 height 35
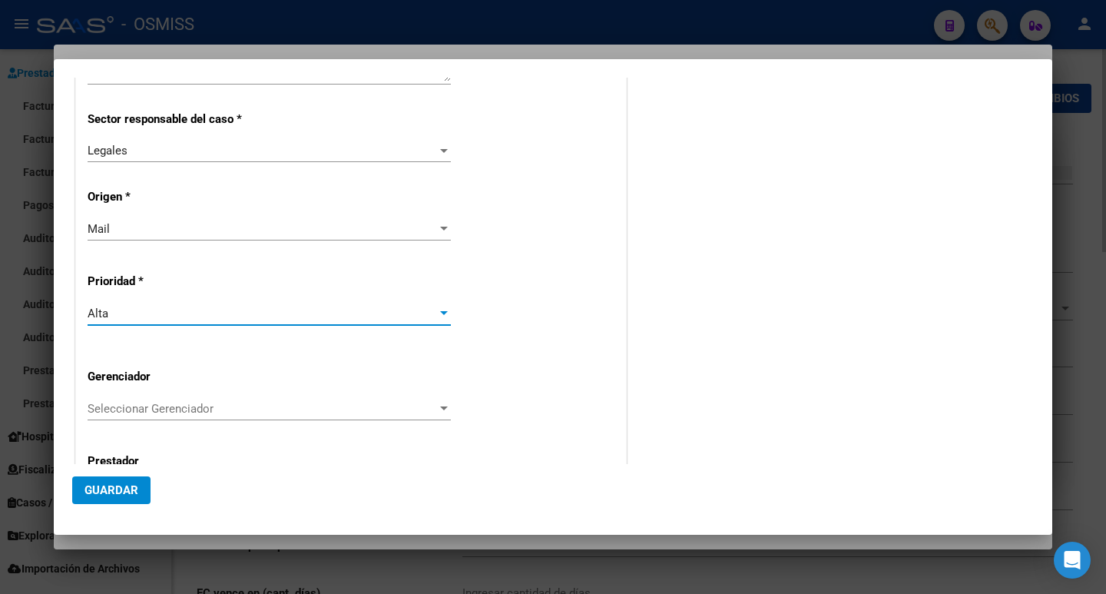
click at [520, 383] on div "Fecha Vencimiento 2025-08-22 Ingresar fecha Descripción * Estado de cobro - Ech…" at bounding box center [351, 200] width 527 height 643
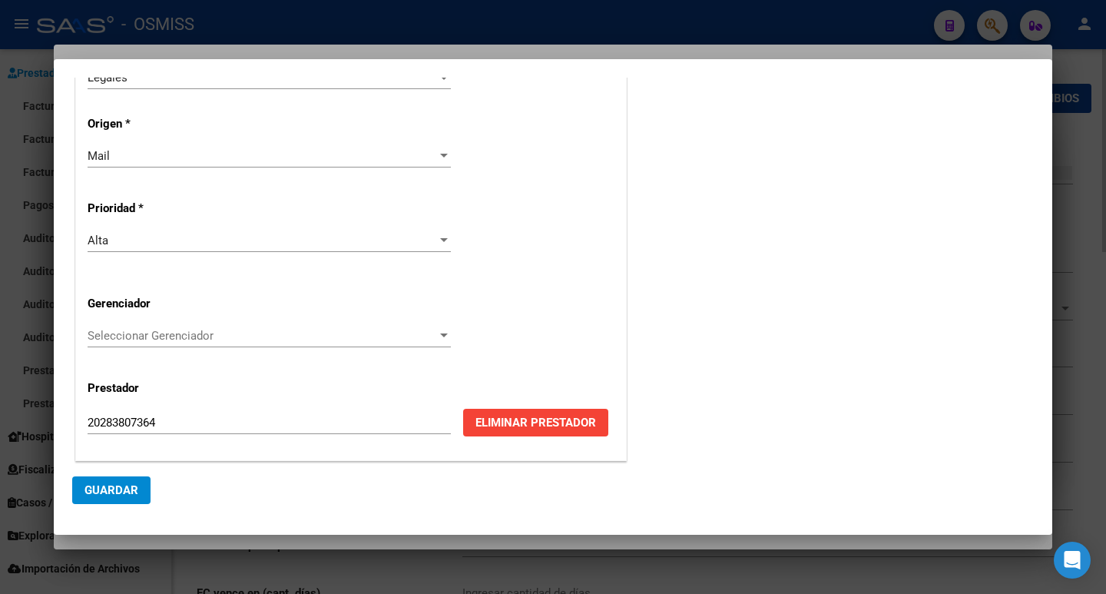
click at [283, 334] on span "Seleccionar Gerenciador" at bounding box center [263, 336] width 350 height 14
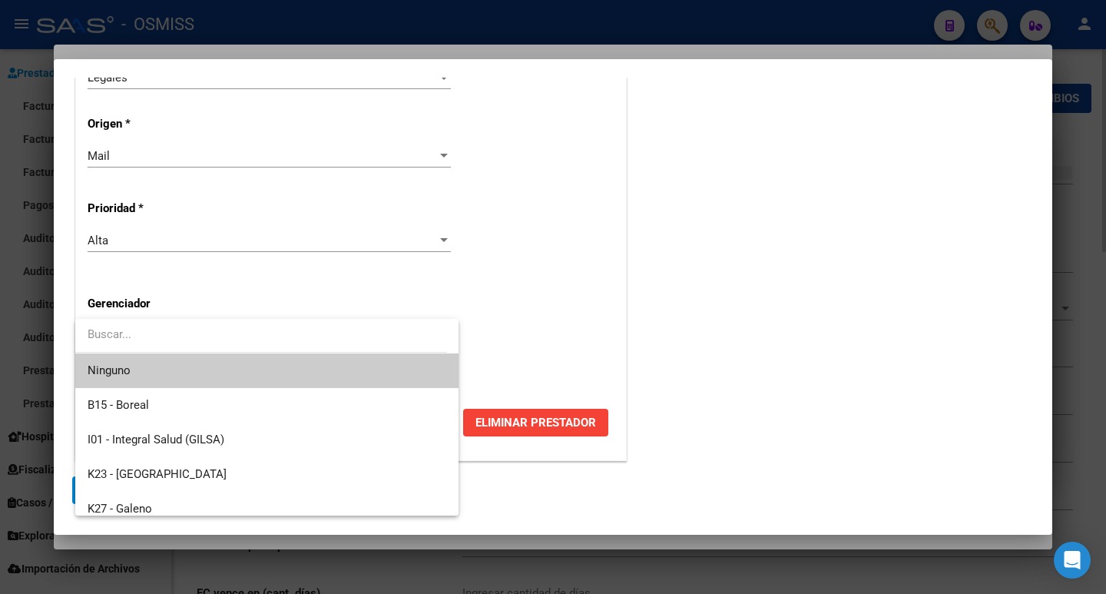
click at [283, 334] on input "dropdown search" at bounding box center [261, 334] width 372 height 35
click at [548, 315] on div at bounding box center [553, 297] width 1106 height 594
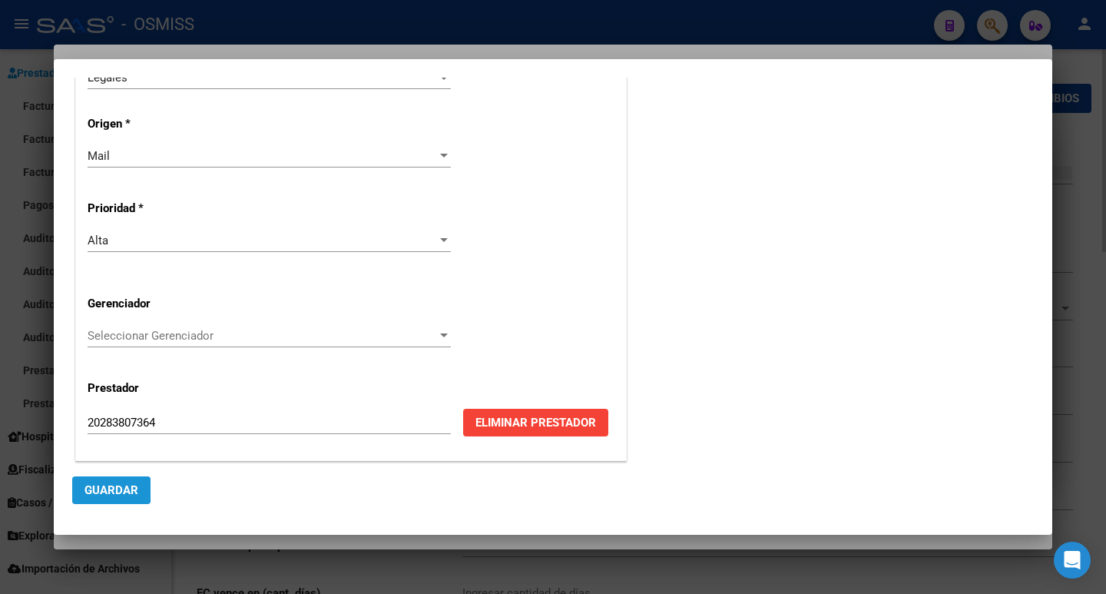
click at [93, 489] on span "Guardar" at bounding box center [112, 490] width 54 height 14
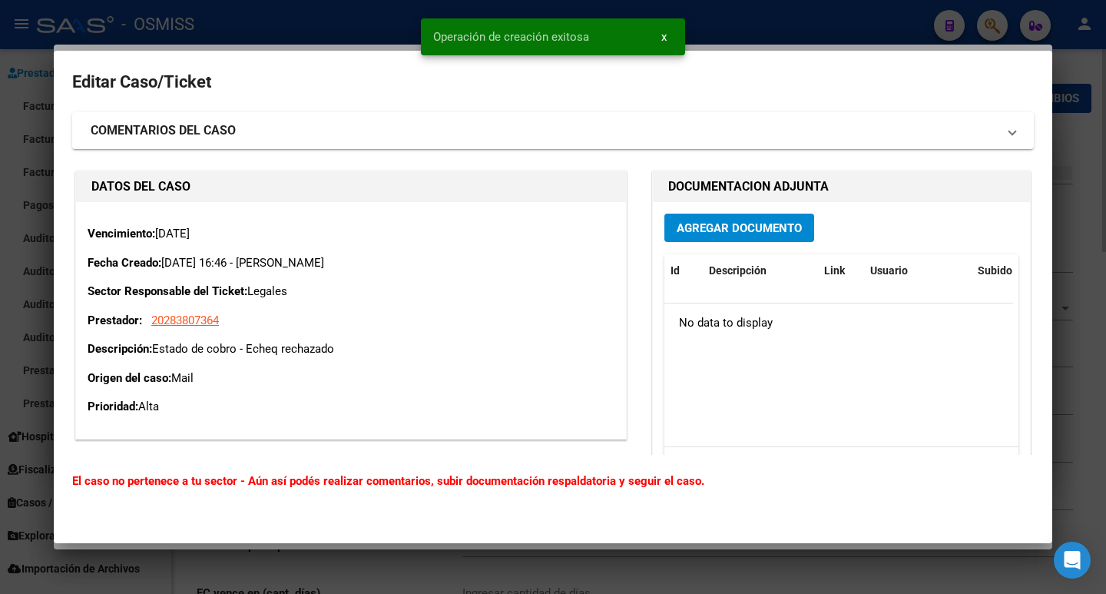
drag, startPoint x: 350, startPoint y: 342, endPoint x: 156, endPoint y: 349, distance: 193.7
click at [156, 349] on p "Descripción: Estado de cobro - Echeq rechazado" at bounding box center [351, 349] width 527 height 18
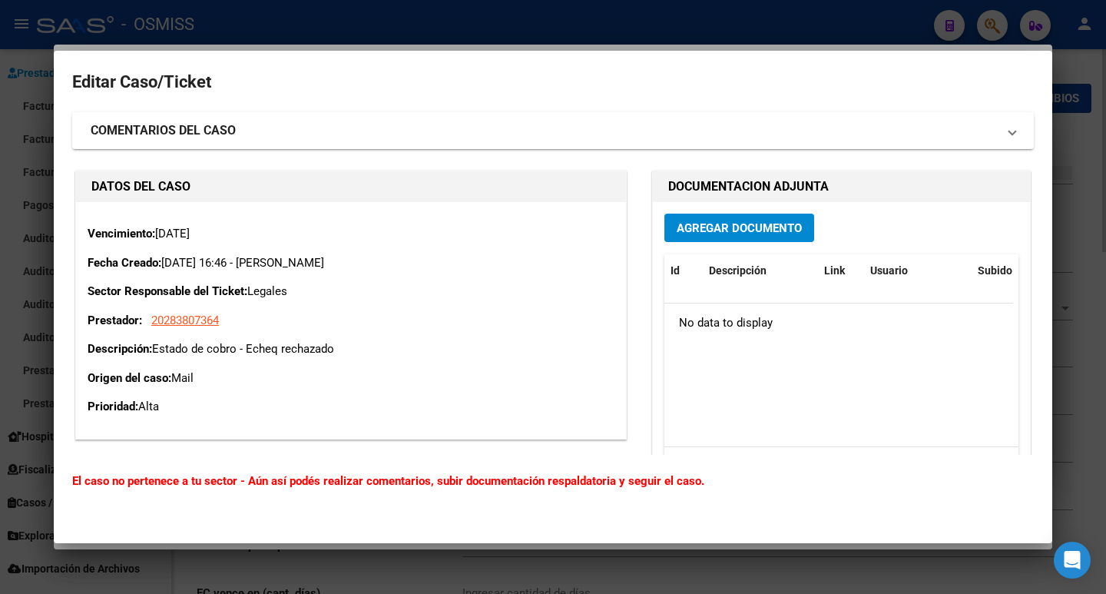
copy p "Estado de cobro - Echeq rechazado"
click at [724, 227] on span "Agregar Documento" at bounding box center [739, 228] width 125 height 14
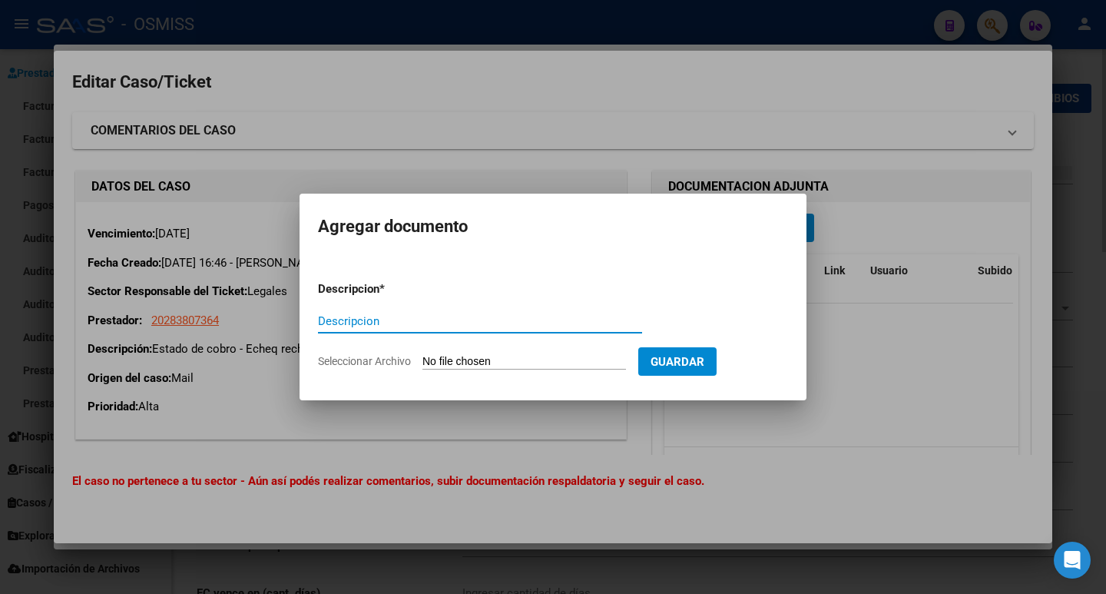
paste input "Estado de cobro - Echeq rechazado"
type input "Estado de cobro - Echeq rechazado"
type input "C:\fakepath\COHEN HUGO MARTIN.jpg"
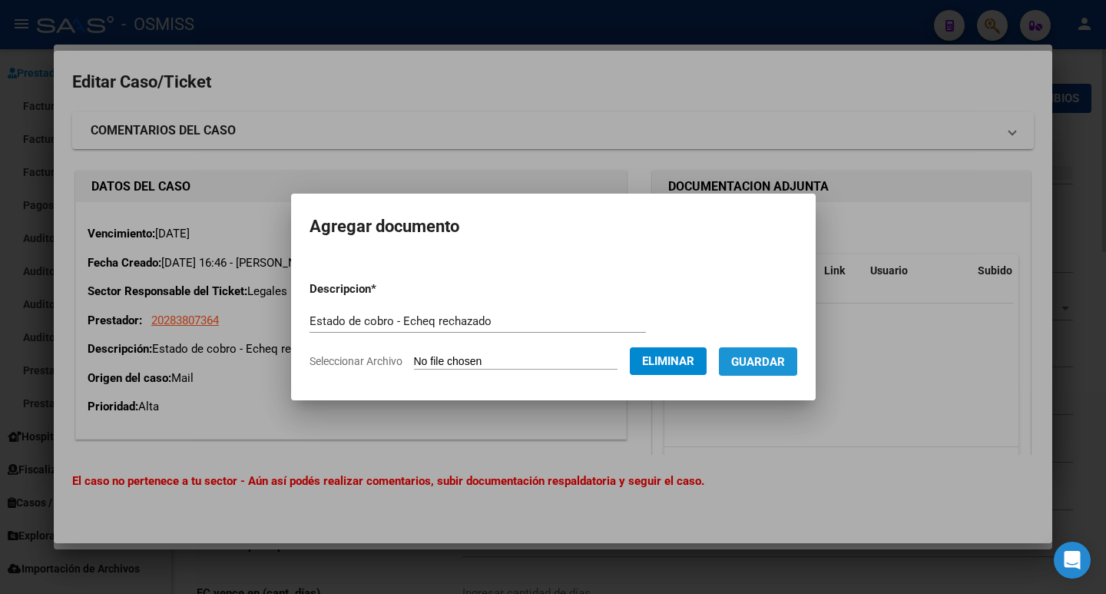
click at [772, 355] on span "Guardar" at bounding box center [758, 362] width 54 height 14
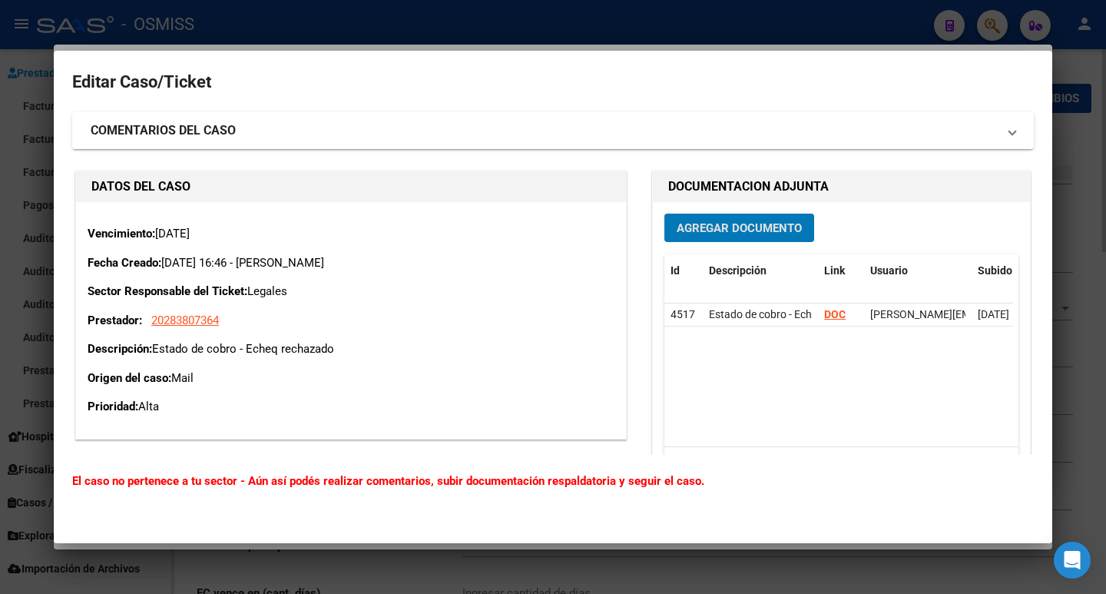
click at [121, 125] on strong "COMENTARIOS DEL CASO" at bounding box center [163, 130] width 145 height 18
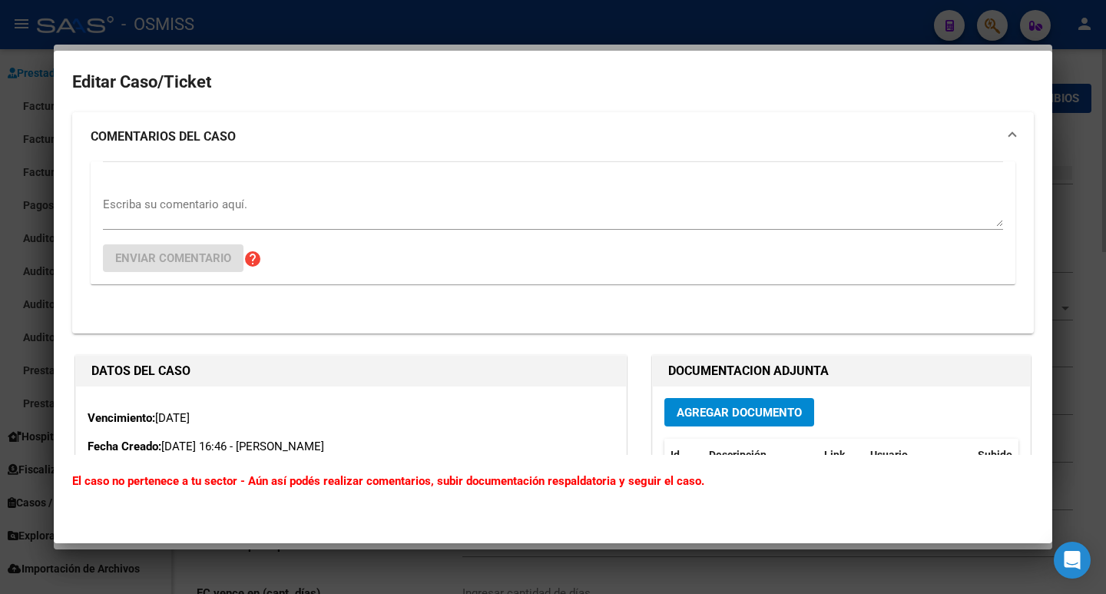
click at [207, 206] on textarea "Escriba su comentario aquí." at bounding box center [553, 211] width 900 height 31
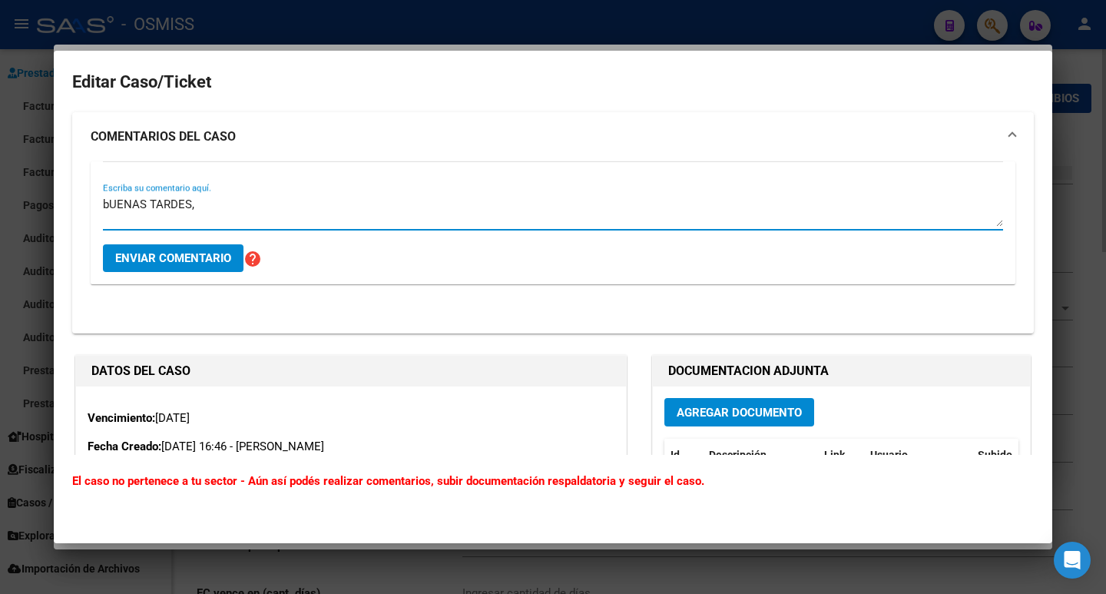
type textarea "bUENAS TARDES,"
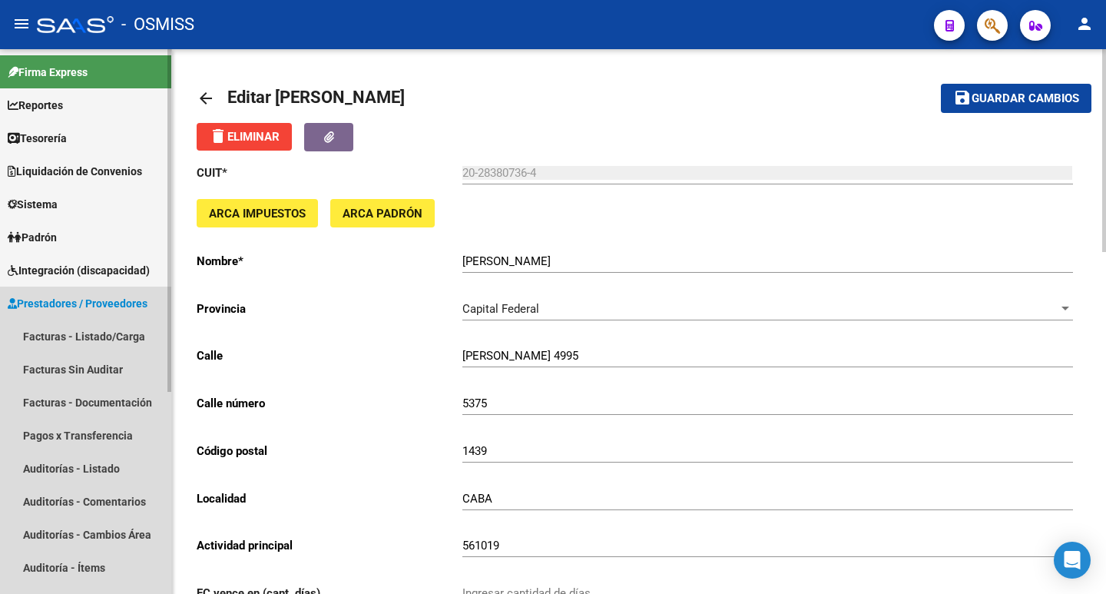
click at [65, 293] on link "Prestadores / Proveedores" at bounding box center [85, 303] width 171 height 33
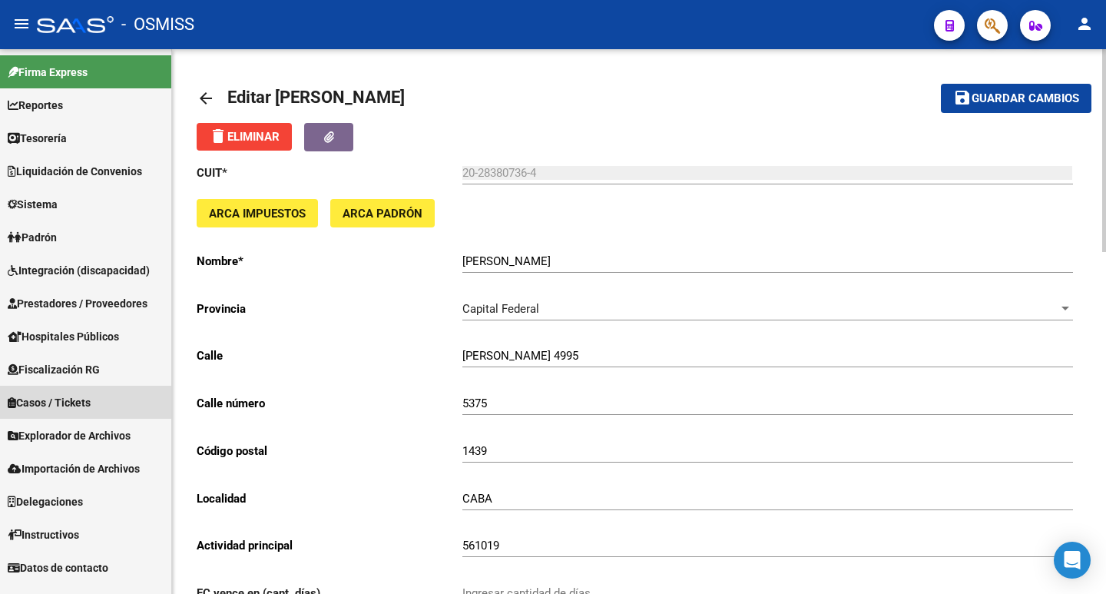
click at [55, 409] on span "Casos / Tickets" at bounding box center [49, 402] width 83 height 17
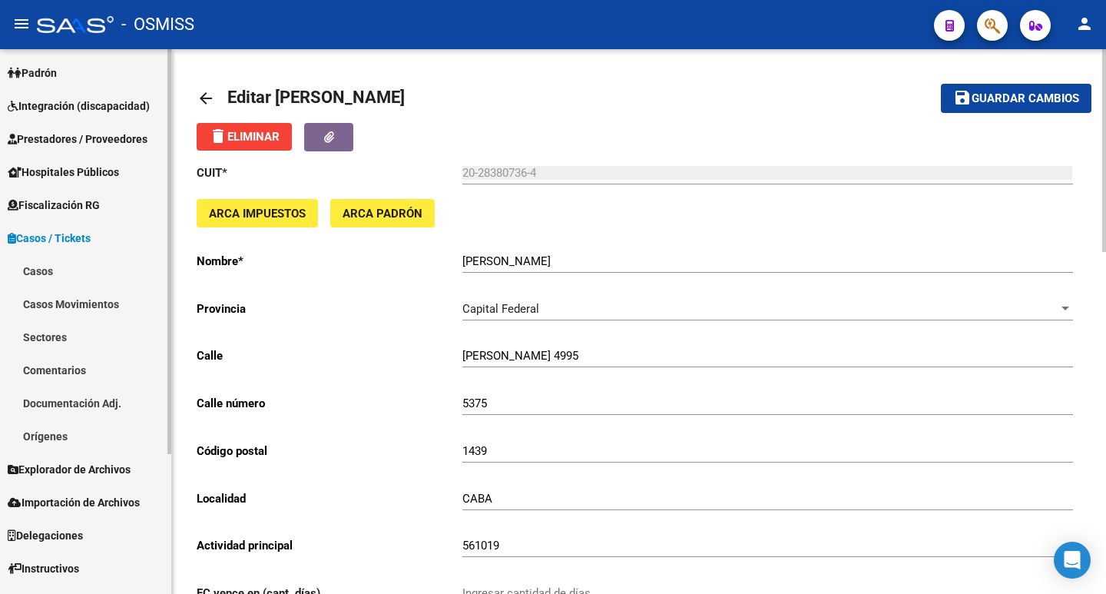
scroll to position [188, 0]
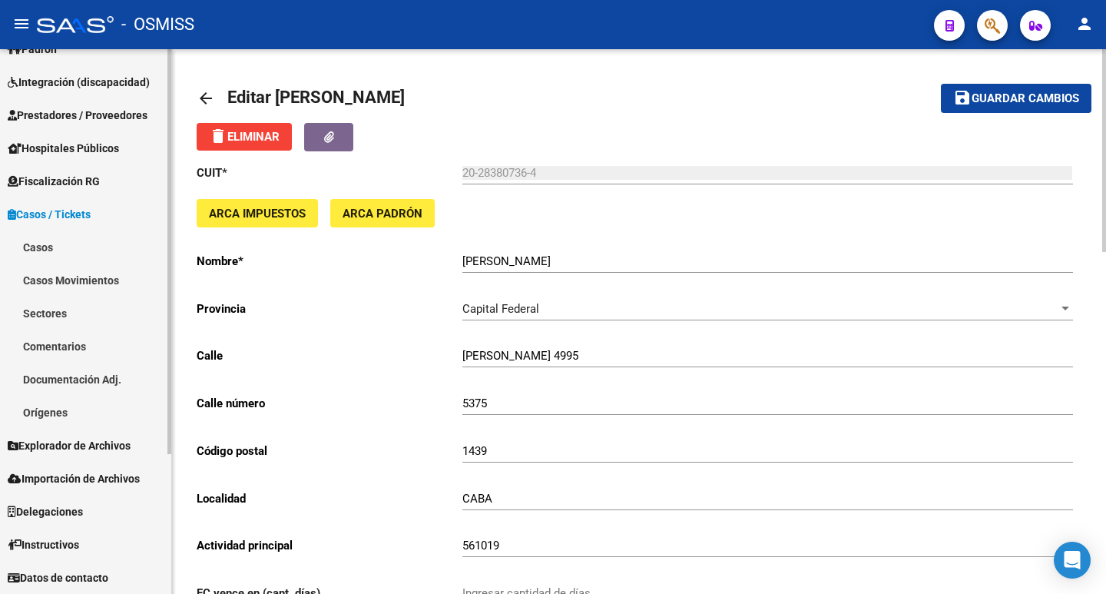
click at [61, 280] on link "Casos Movimientos" at bounding box center [85, 280] width 171 height 33
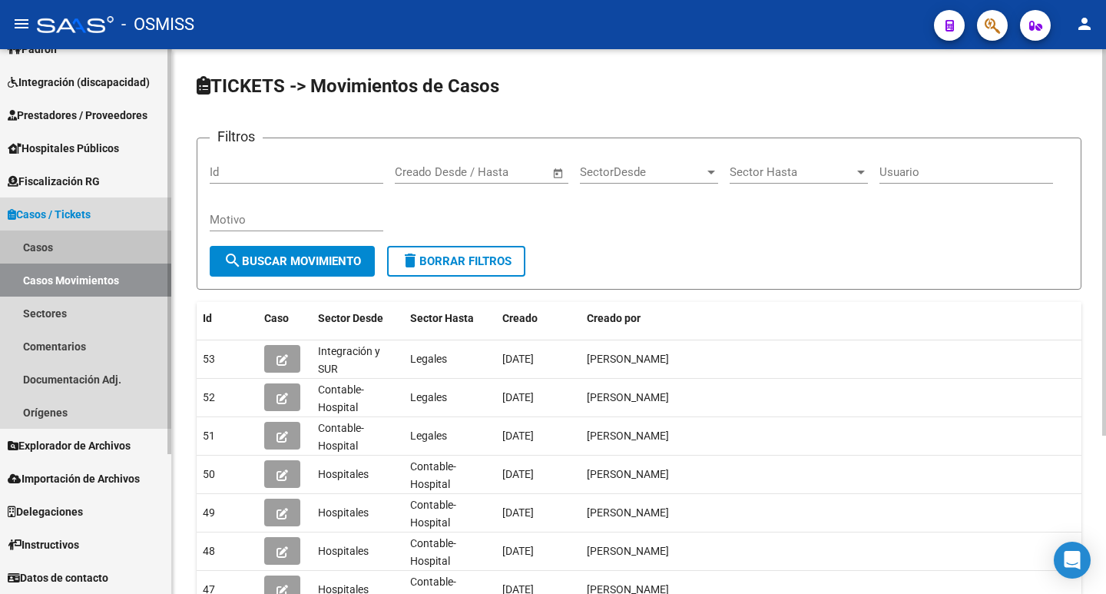
click at [57, 250] on link "Casos" at bounding box center [85, 246] width 171 height 33
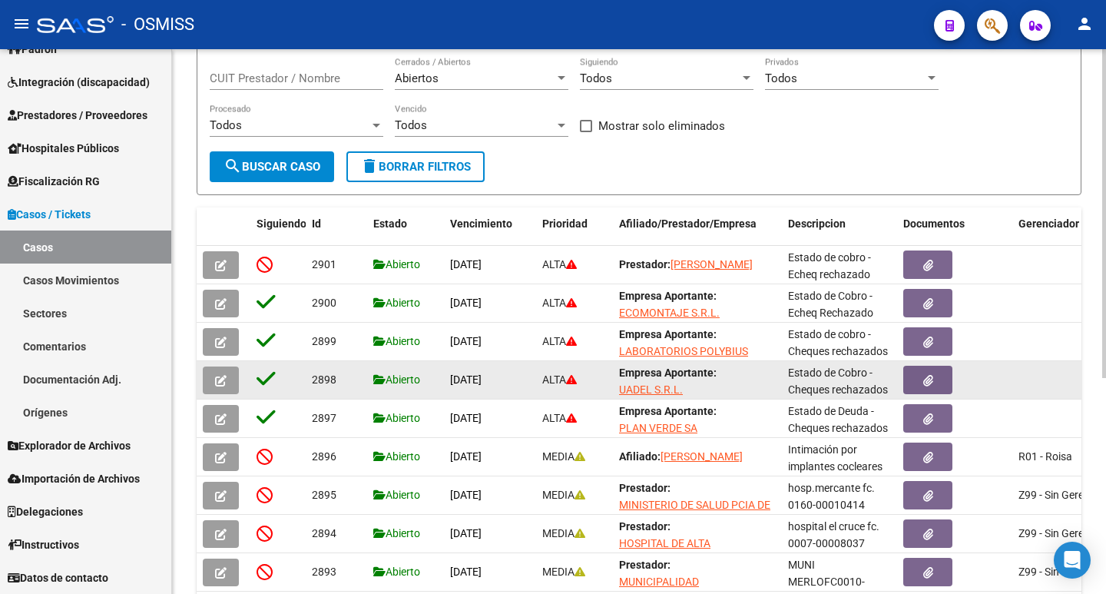
scroll to position [230, 0]
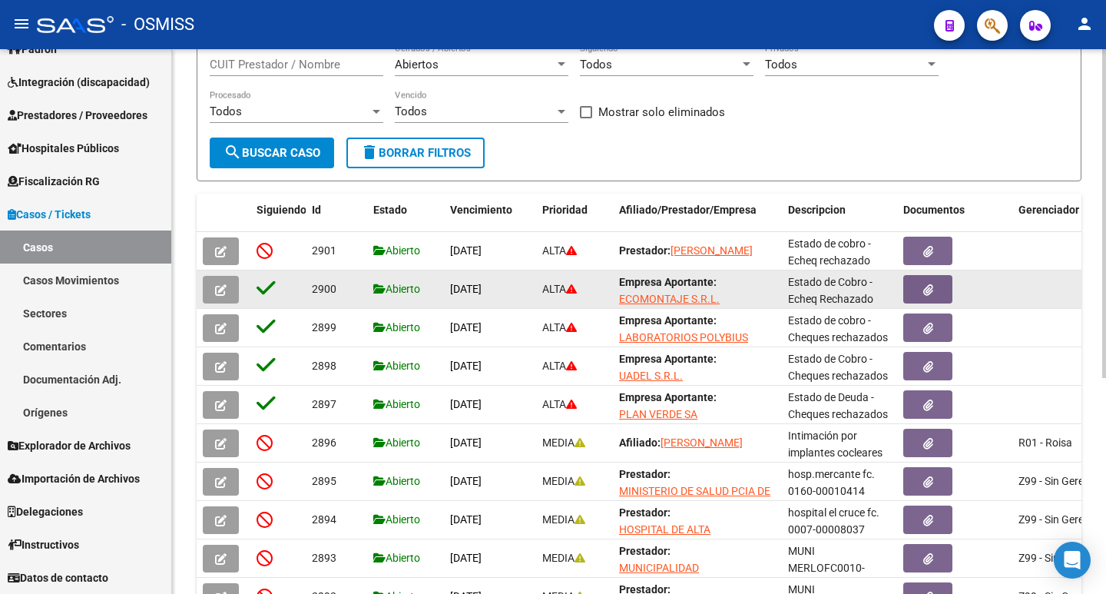
click at [220, 287] on icon "button" at bounding box center [221, 290] width 12 height 12
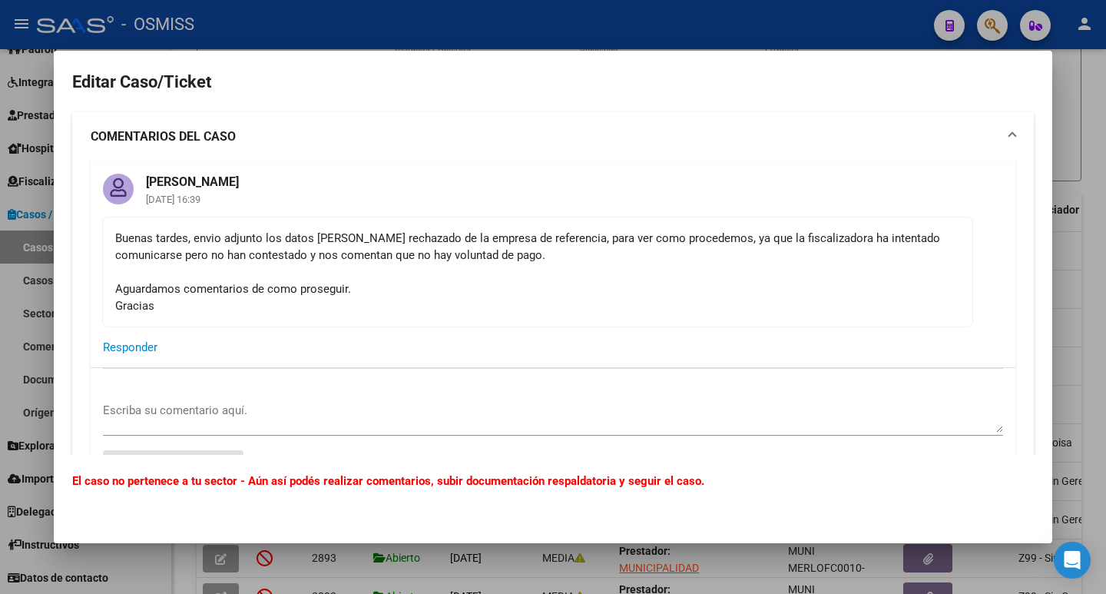
click at [113, 240] on mat-card-content "Buenas tardes, envio adjunto los datos del echeq rechazado de la empresa de ref…" at bounding box center [537, 272] width 871 height 111
drag, startPoint x: 113, startPoint y: 240, endPoint x: 441, endPoint y: 316, distance: 336.6
click at [441, 316] on mat-card-content "Buenas tardes, envio adjunto los datos del echeq rechazado de la empresa de ref…" at bounding box center [537, 272] width 871 height 111
copy div "Buenas tardes, envio adjunto los datos del echeq rechazado de la empresa de ref…"
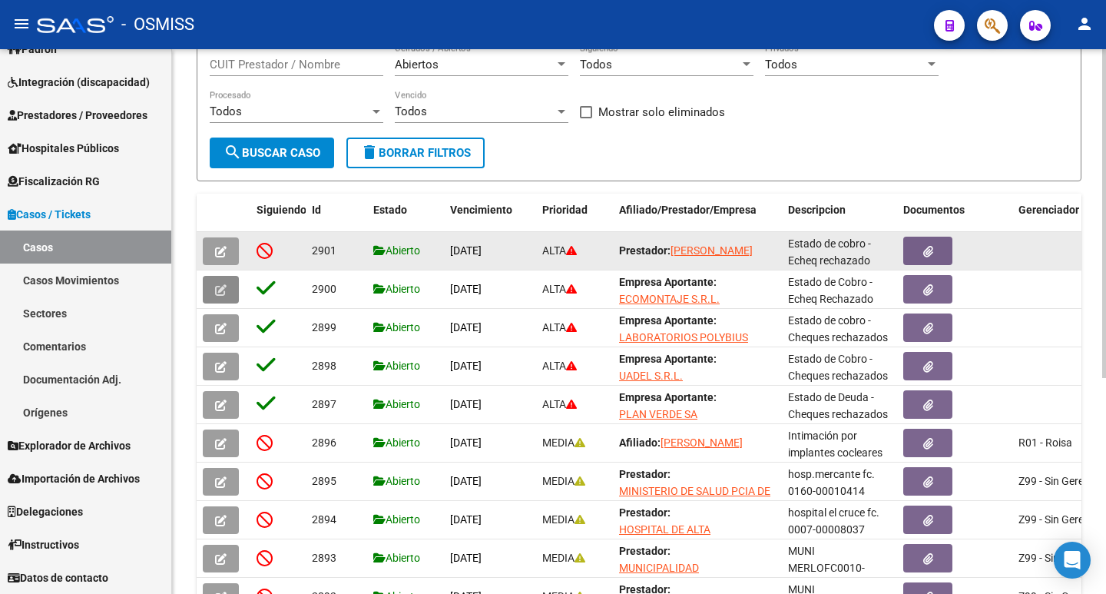
click at [225, 245] on span "button" at bounding box center [221, 251] width 12 height 14
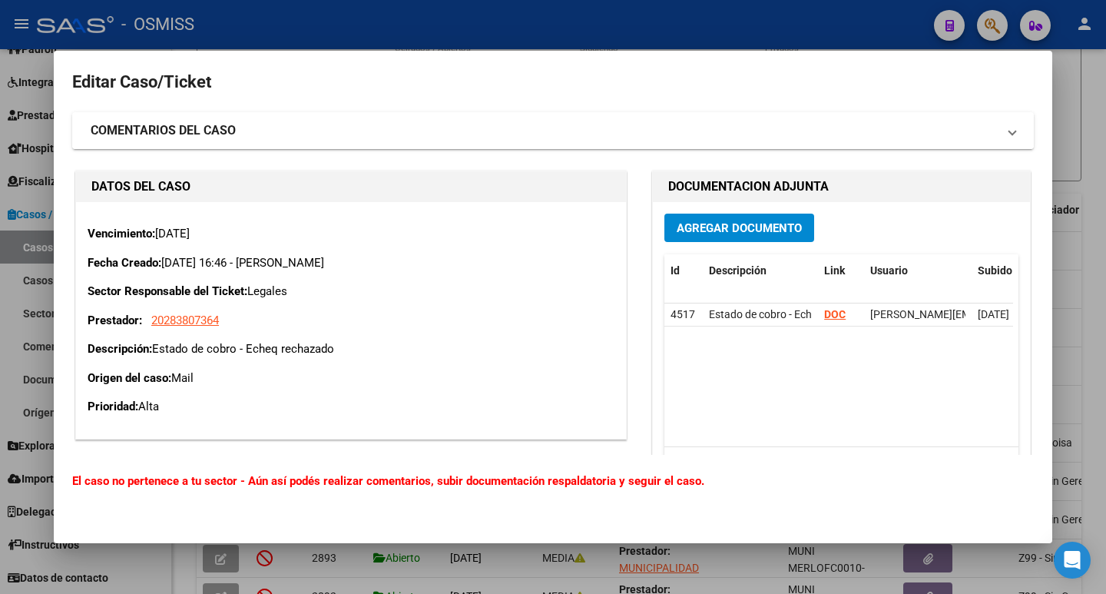
click at [138, 136] on strong "COMENTARIOS DEL CASO" at bounding box center [163, 130] width 145 height 18
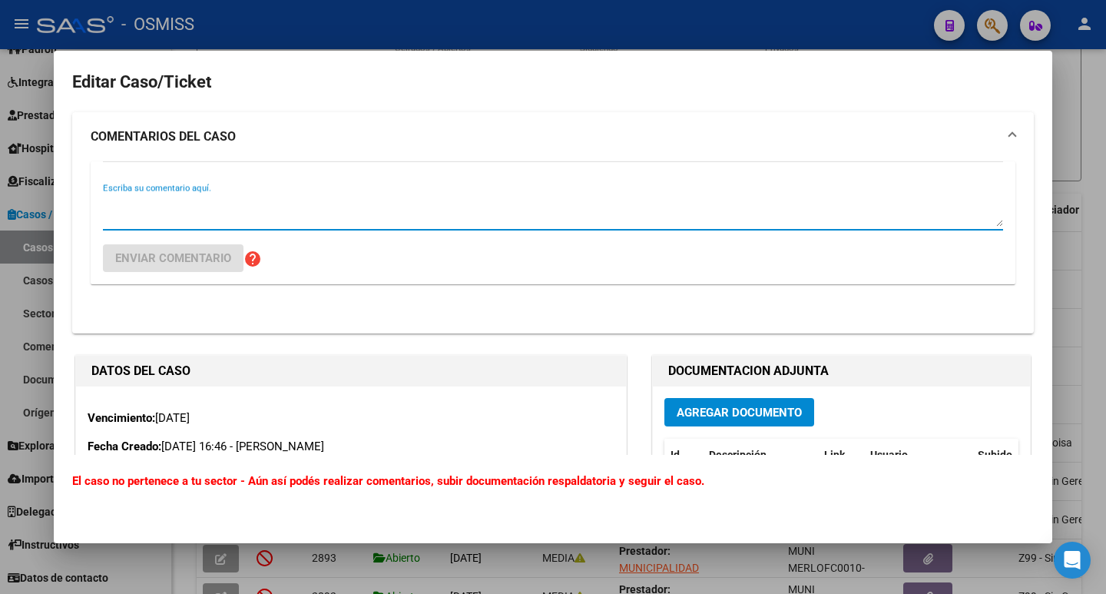
click at [162, 208] on textarea "Escriba su comentario aquí." at bounding box center [553, 211] width 900 height 31
paste textarea "Buenas tardes, envio adjunto los datos del echeq rechazado de la empresa de ref…"
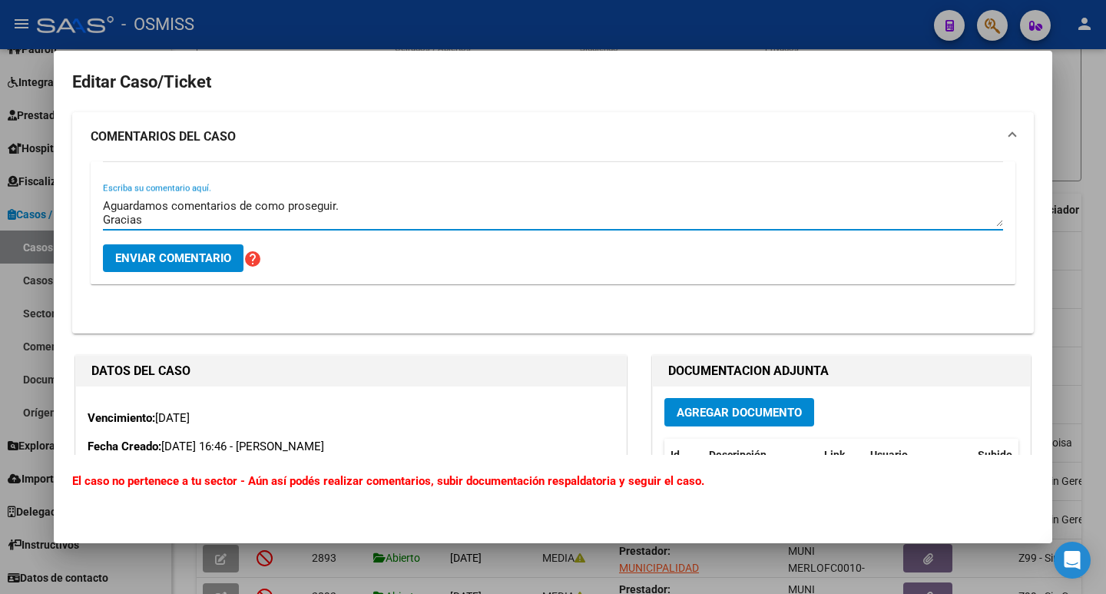
scroll to position [0, 0]
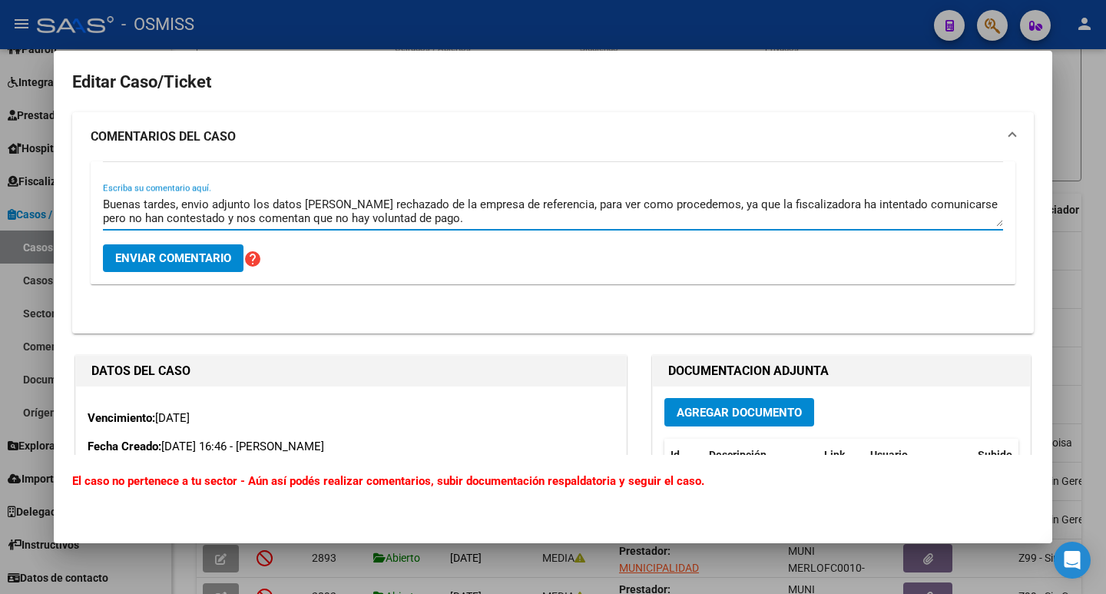
click at [319, 202] on textarea "Buenas tardes, envio adjunto los datos del echeq rechazado de la empresa de ref…" at bounding box center [553, 211] width 900 height 31
type textarea "Buenas tardes, envio adjunto los datos de los echeq rechazado de la empresa de …"
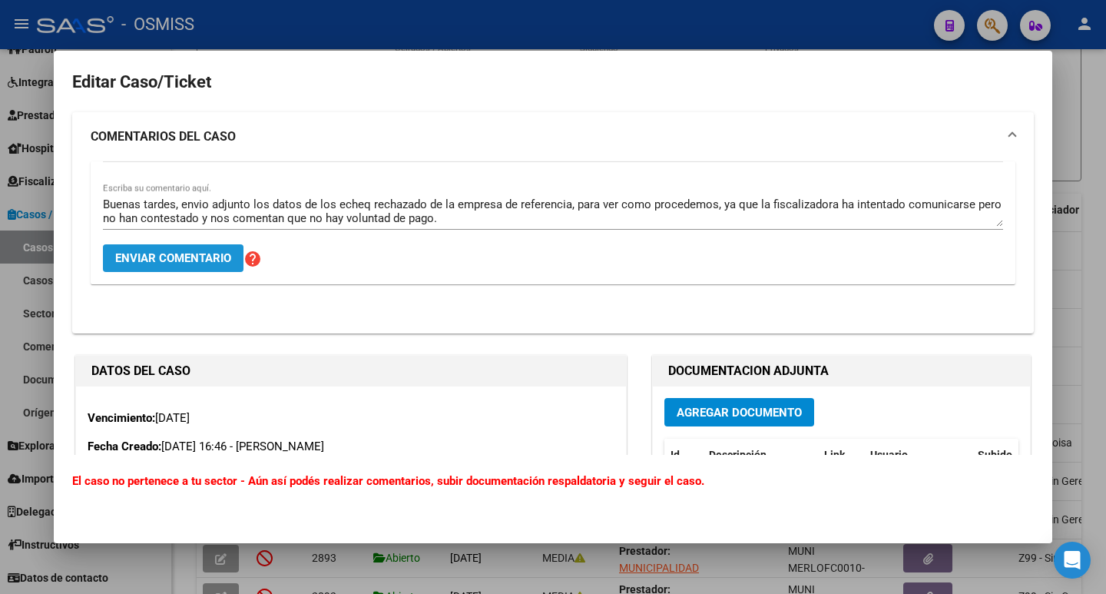
click at [195, 254] on span "Enviar comentario" at bounding box center [173, 258] width 116 height 14
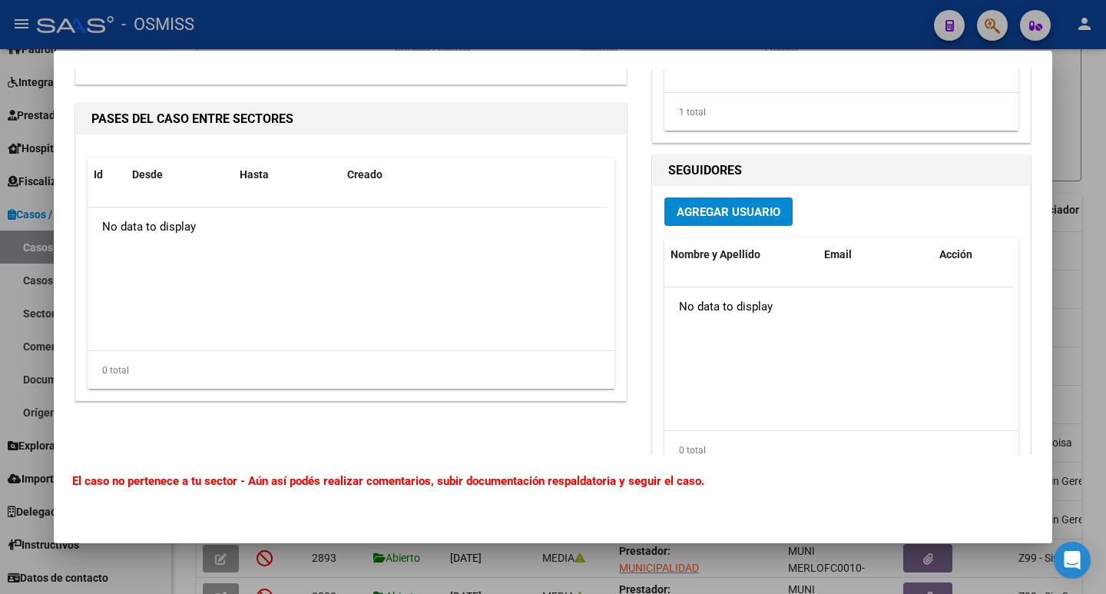
scroll to position [782, 0]
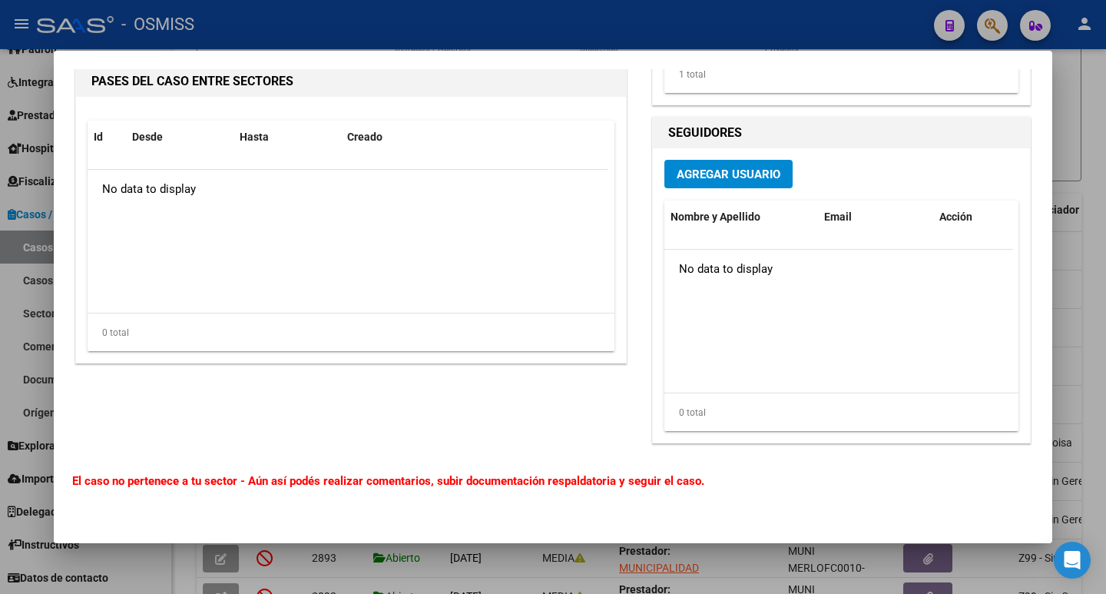
click at [734, 175] on span "Agregar Usuario" at bounding box center [729, 174] width 104 height 14
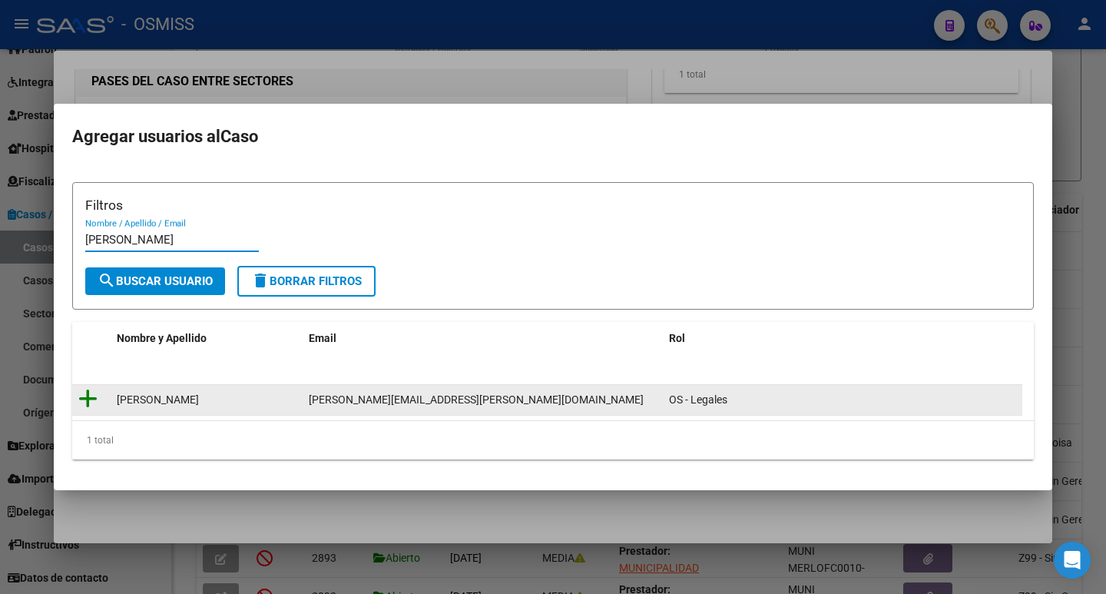
type input "[PERSON_NAME]"
click at [83, 402] on icon at bounding box center [87, 399] width 19 height 22
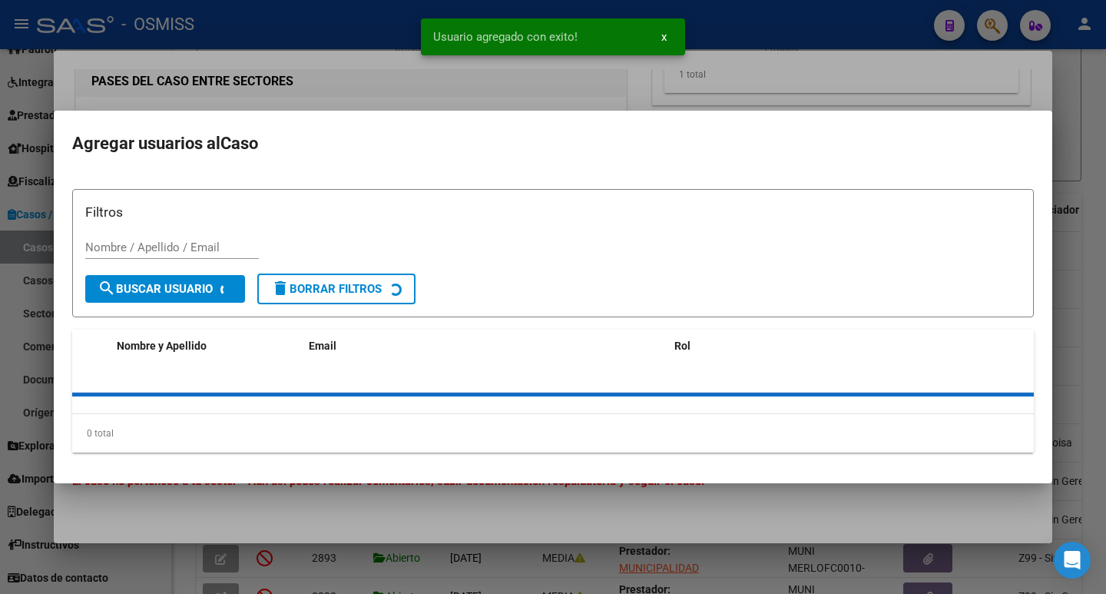
drag, startPoint x: 106, startPoint y: 235, endPoint x: 62, endPoint y: 228, distance: 44.3
click at [62, 228] on mat-dialog-content "Filtros Nombre / Apellido / Email search Buscar Usuario delete Borrar Filtros N…" at bounding box center [553, 319] width 999 height 291
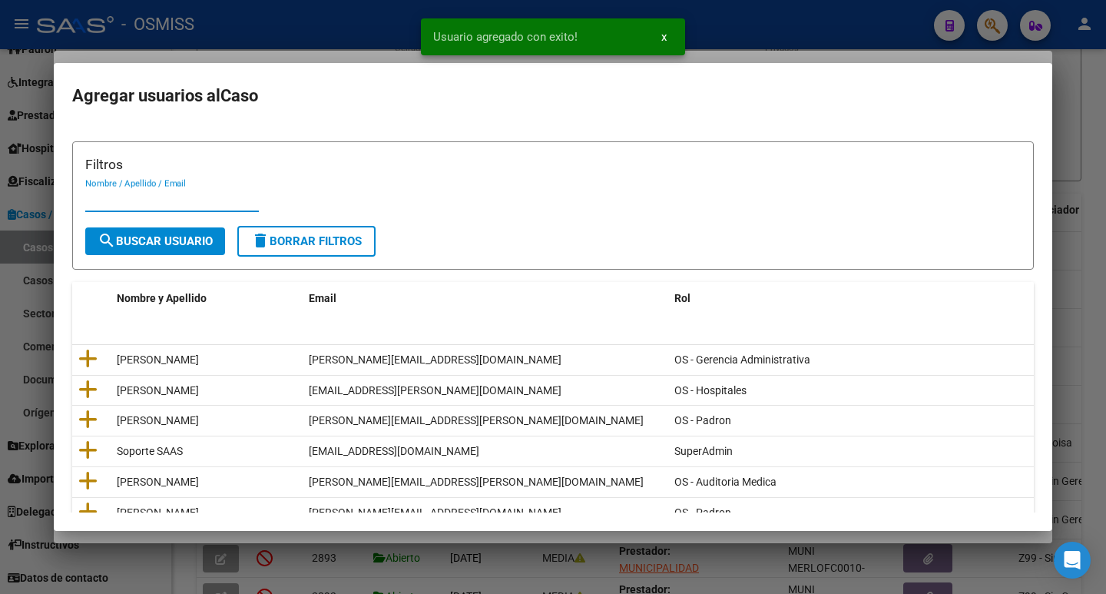
click at [133, 201] on input "Nombre / Apellido / Email" at bounding box center [172, 200] width 174 height 14
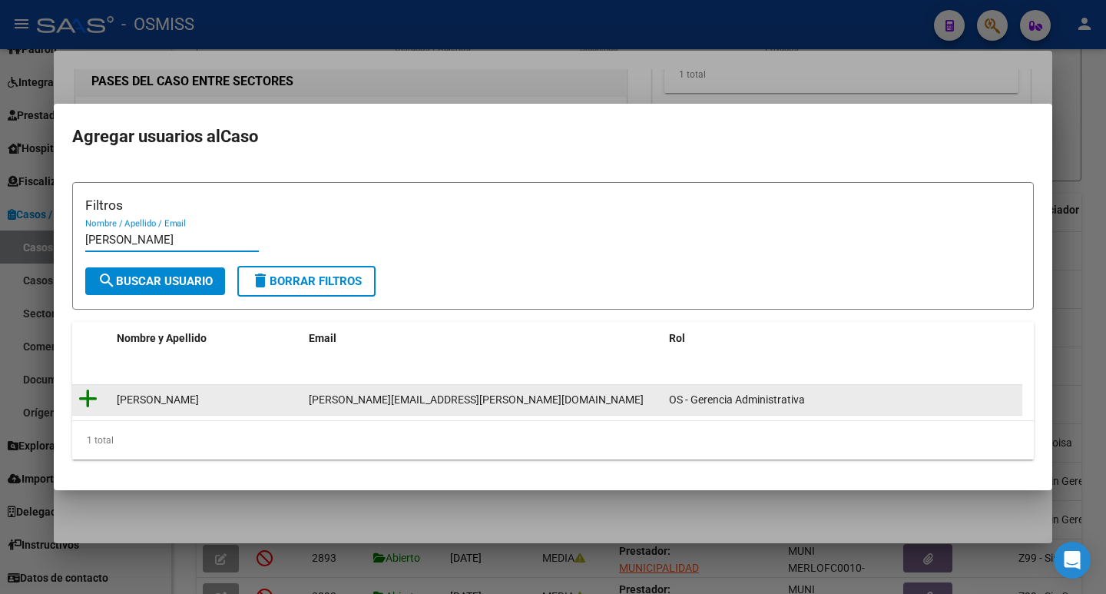
type input "[PERSON_NAME]"
click at [85, 399] on icon at bounding box center [87, 399] width 19 height 22
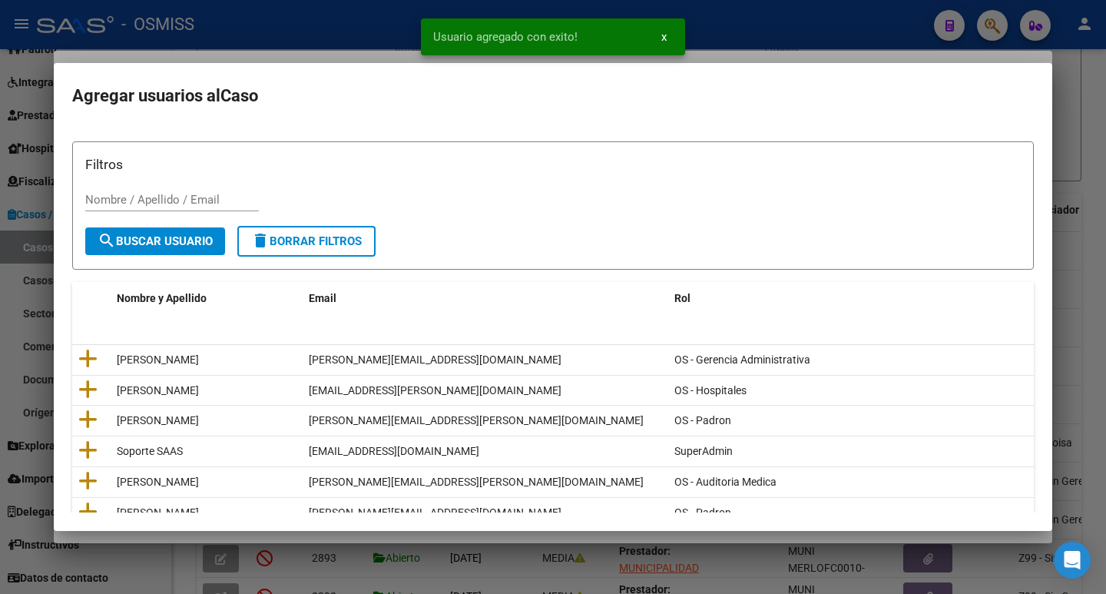
click at [140, 207] on div "Nombre / Apellido / Email" at bounding box center [172, 199] width 174 height 23
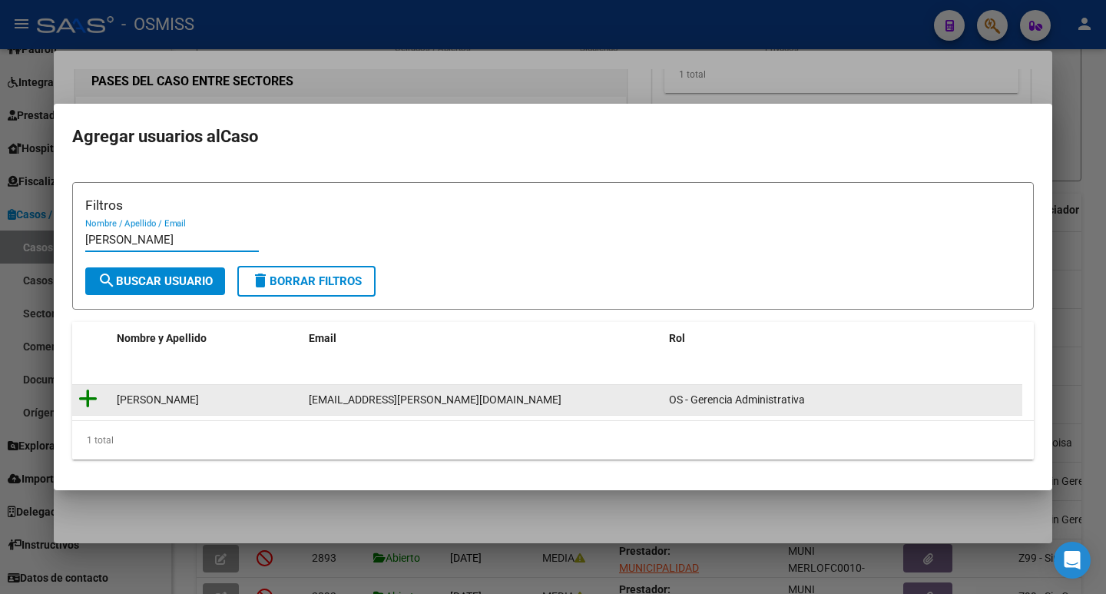
type input "[PERSON_NAME]"
click at [88, 402] on icon at bounding box center [87, 399] width 19 height 22
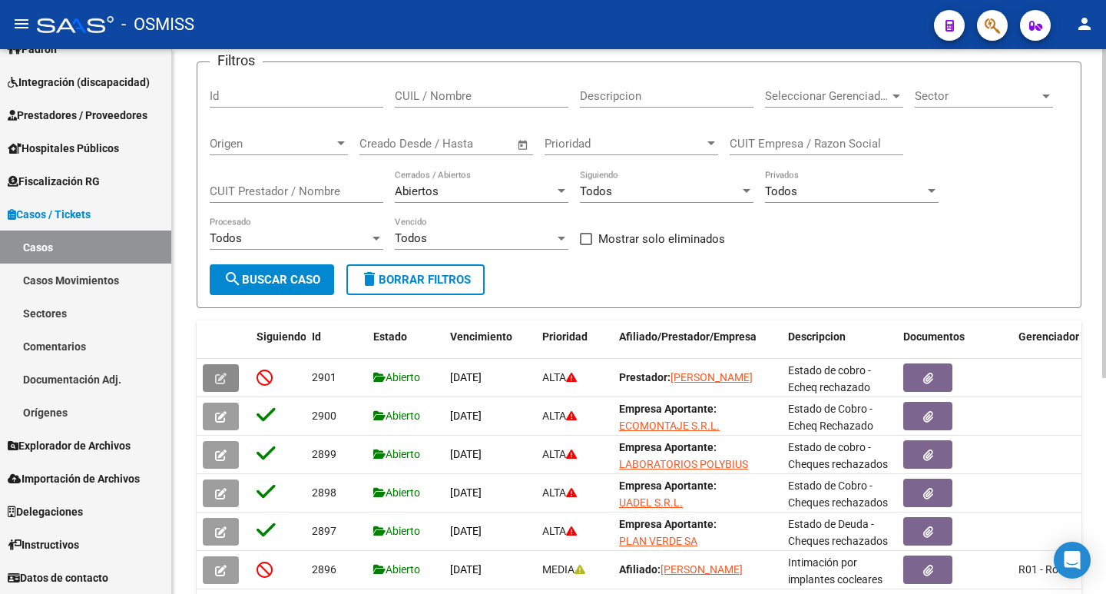
scroll to position [0, 0]
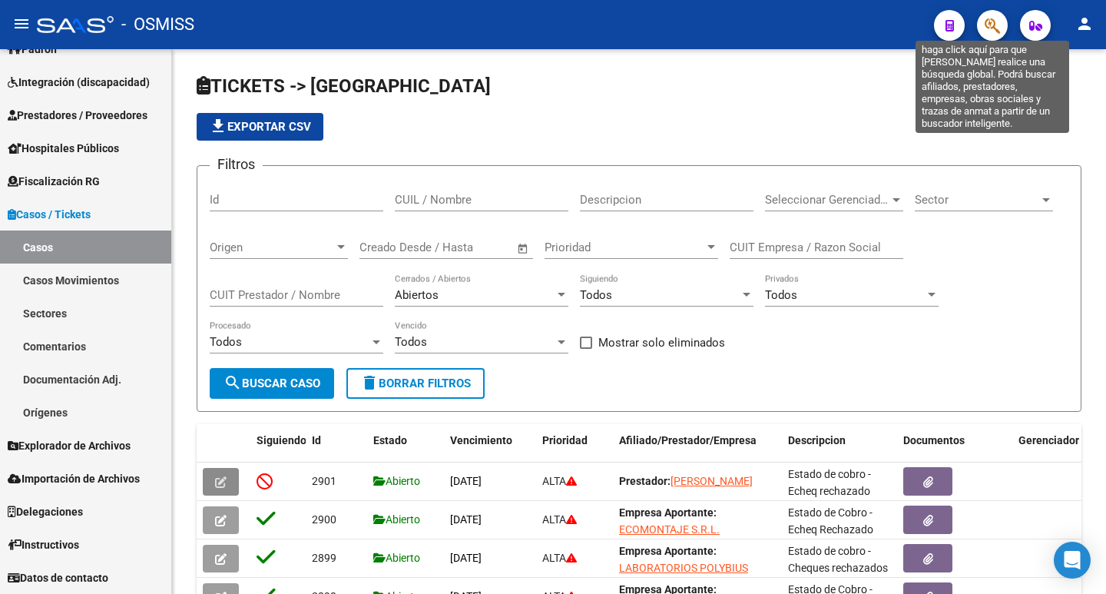
click at [993, 21] on icon "button" at bounding box center [992, 26] width 15 height 18
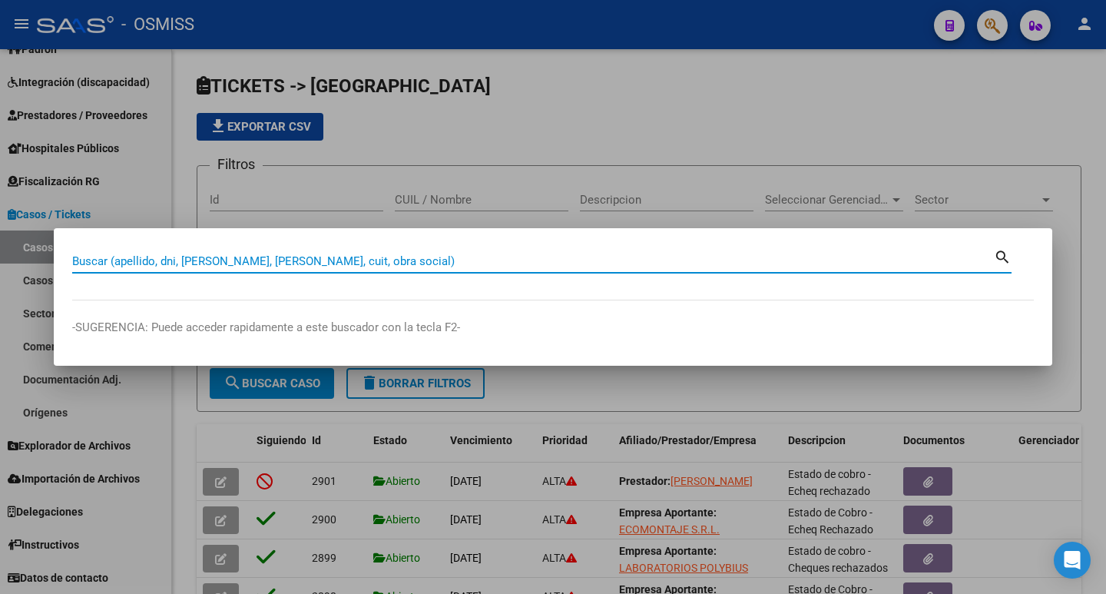
click at [154, 261] on input "Buscar (apellido, dni, [PERSON_NAME], [PERSON_NAME], cuit, obra social)" at bounding box center [533, 261] width 922 height 14
paste input "71487973"
type input "30714879738"
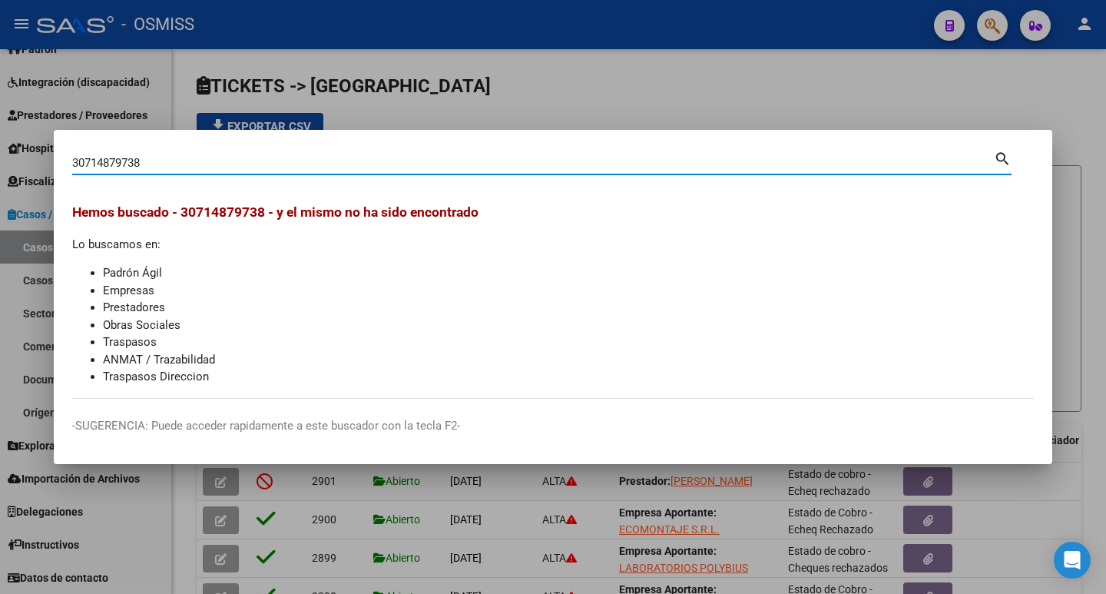
click at [833, 103] on div at bounding box center [553, 297] width 1106 height 594
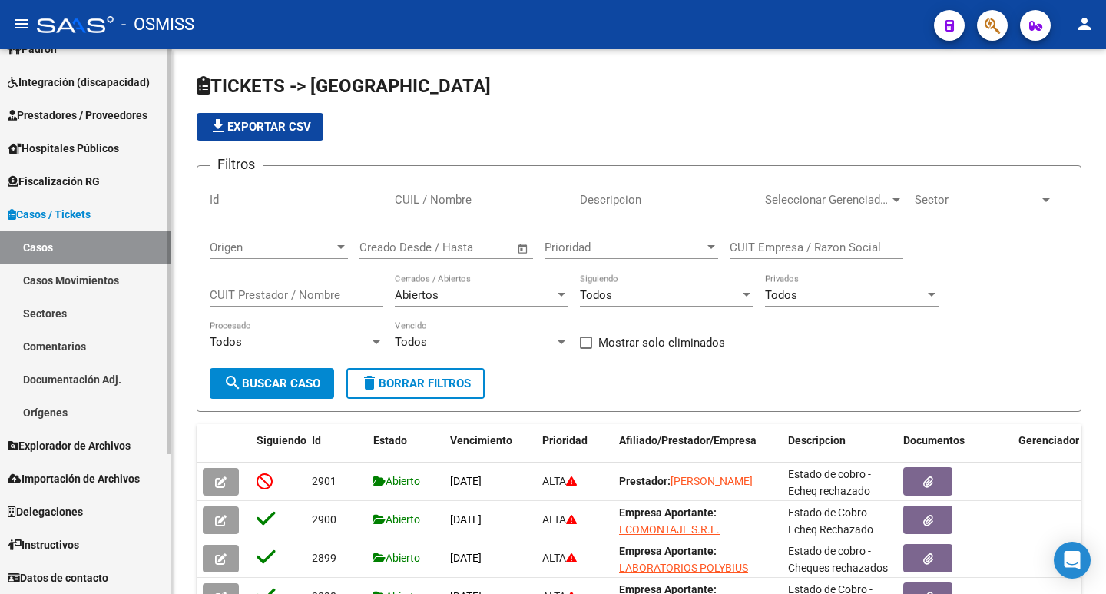
click at [127, 114] on span "Prestadores / Proveedores" at bounding box center [78, 115] width 140 height 17
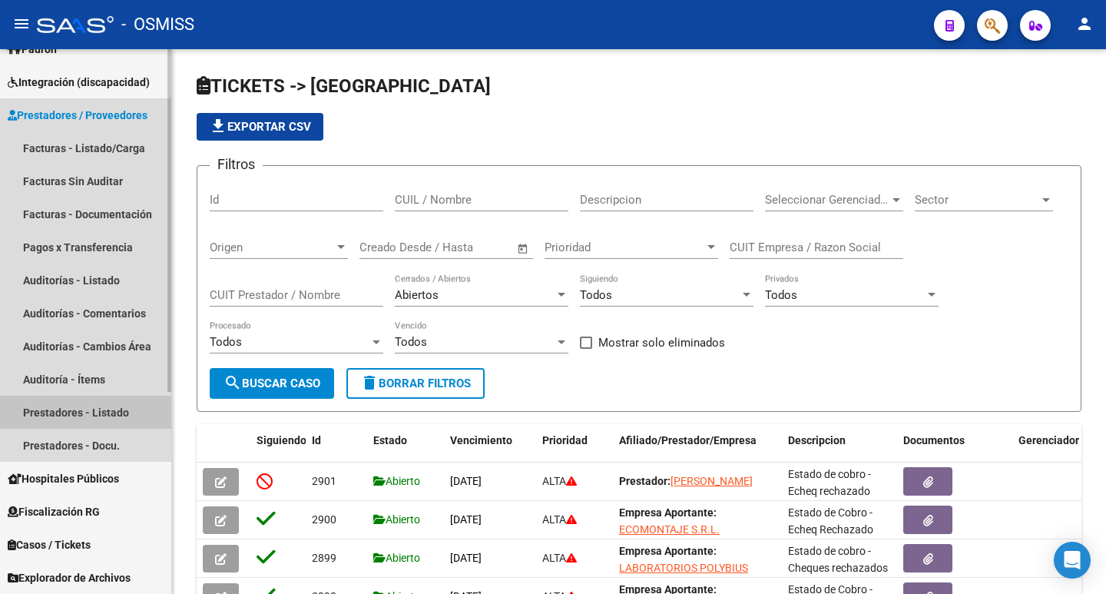
click at [63, 413] on link "Prestadores - Listado" at bounding box center [85, 412] width 171 height 33
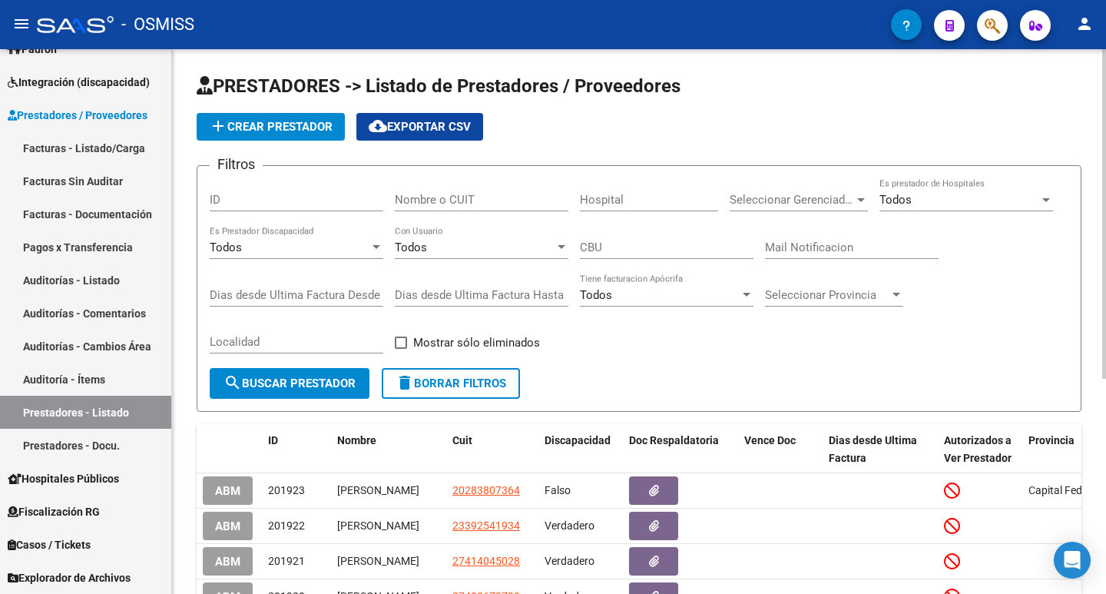
click at [283, 132] on span "add Crear Prestador" at bounding box center [271, 127] width 124 height 14
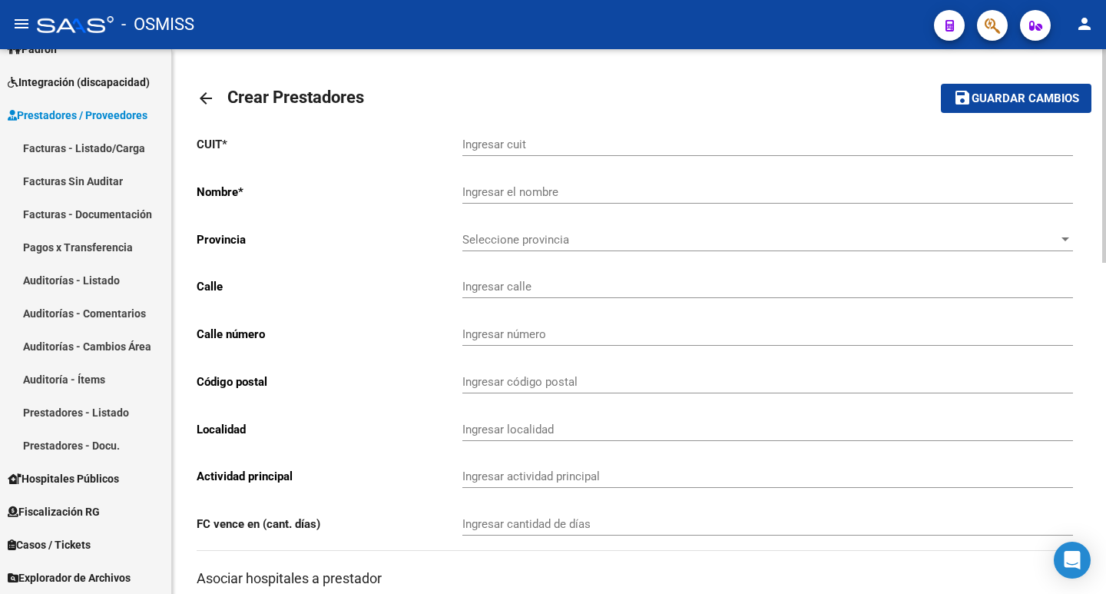
click at [522, 153] on div "Ingresar cuit" at bounding box center [767, 139] width 611 height 33
paste input "-71487973"
type input "30-71487973-8"
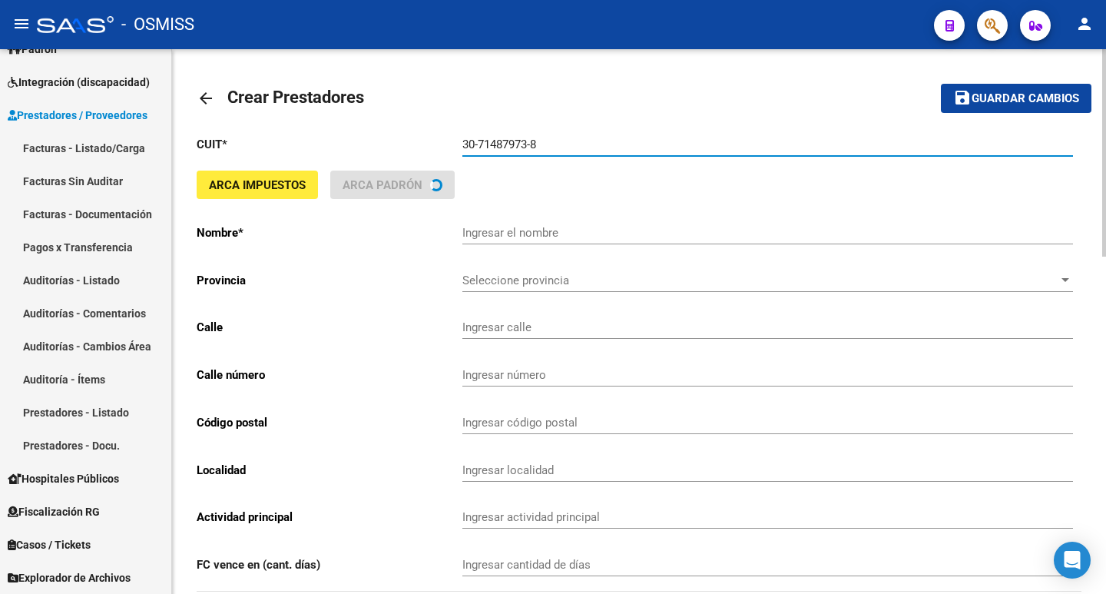
type input "SGV TRANSPORTES S.A."
type input "GOYENA PEDRO AV. 1716 Piso:8 Dpto:B"
type input "1155"
type input "1428"
type input "CABA"
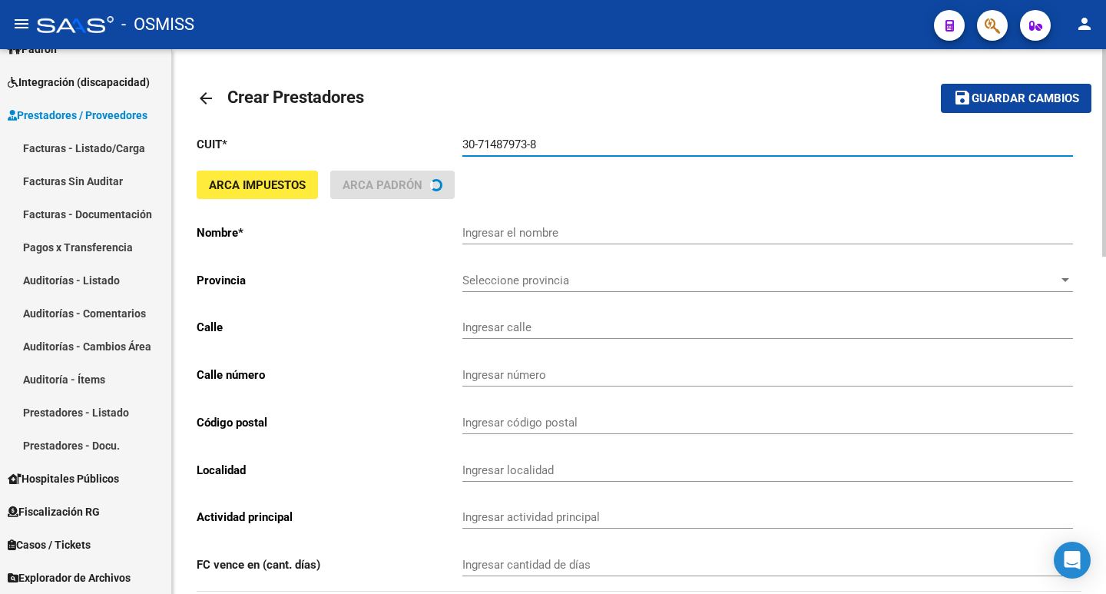
type input "492280"
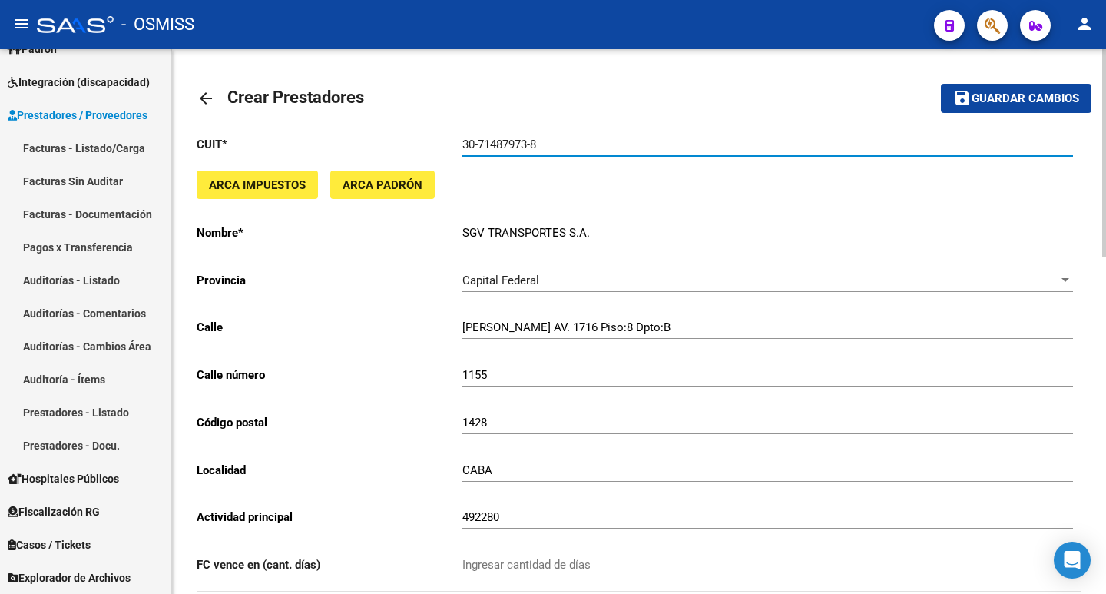
type input "30-71487973-8"
click at [996, 93] on span "Guardar cambios" at bounding box center [1026, 99] width 108 height 14
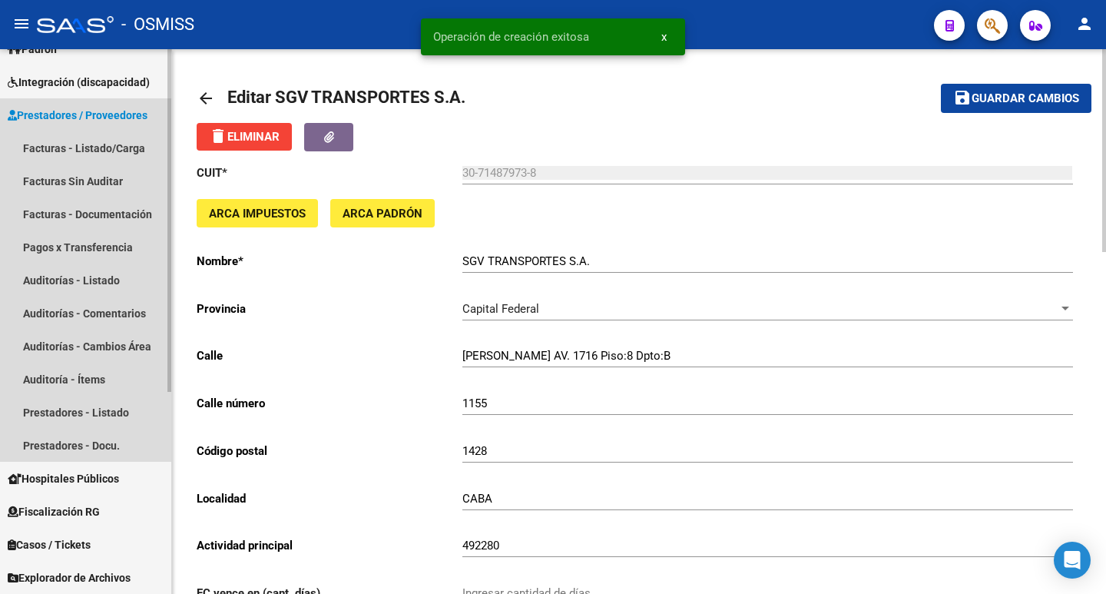
click at [47, 111] on span "Prestadores / Proveedores" at bounding box center [78, 115] width 140 height 17
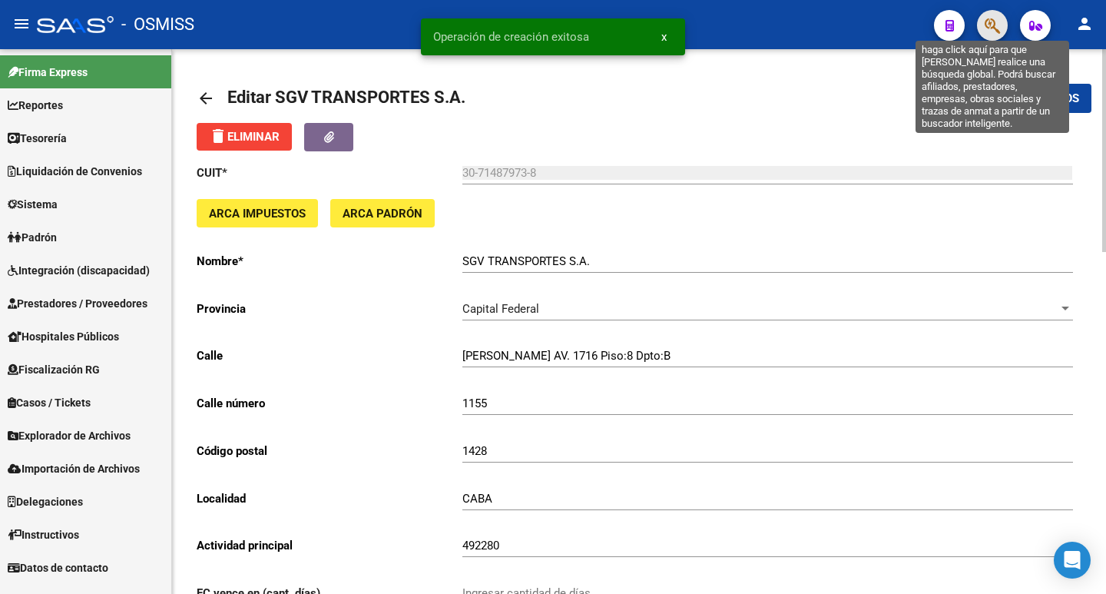
click at [996, 18] on icon "button" at bounding box center [992, 26] width 15 height 18
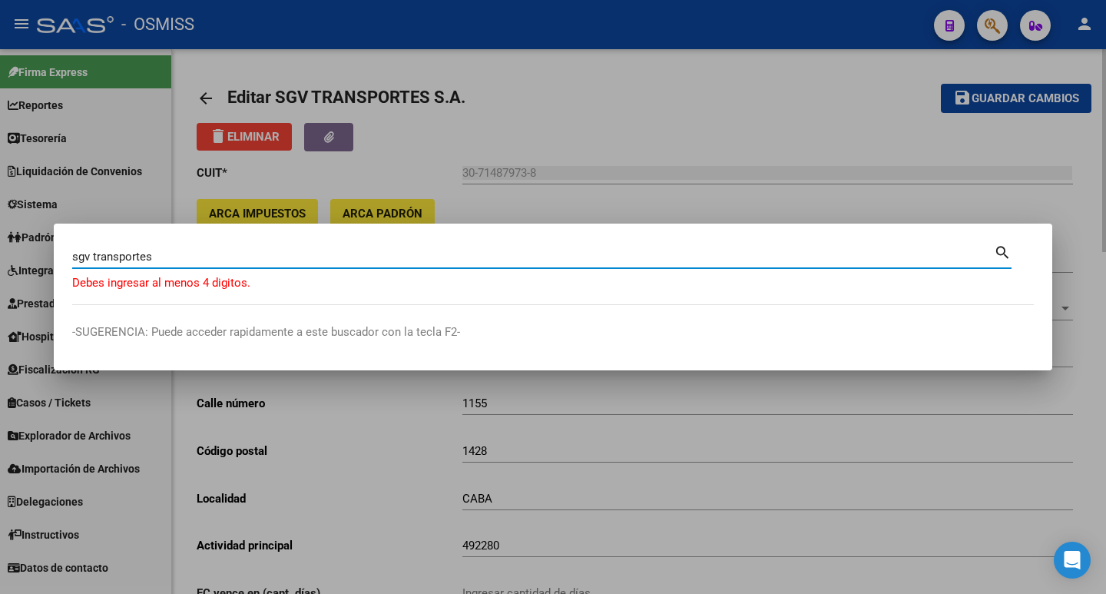
type input "sgv transportes"
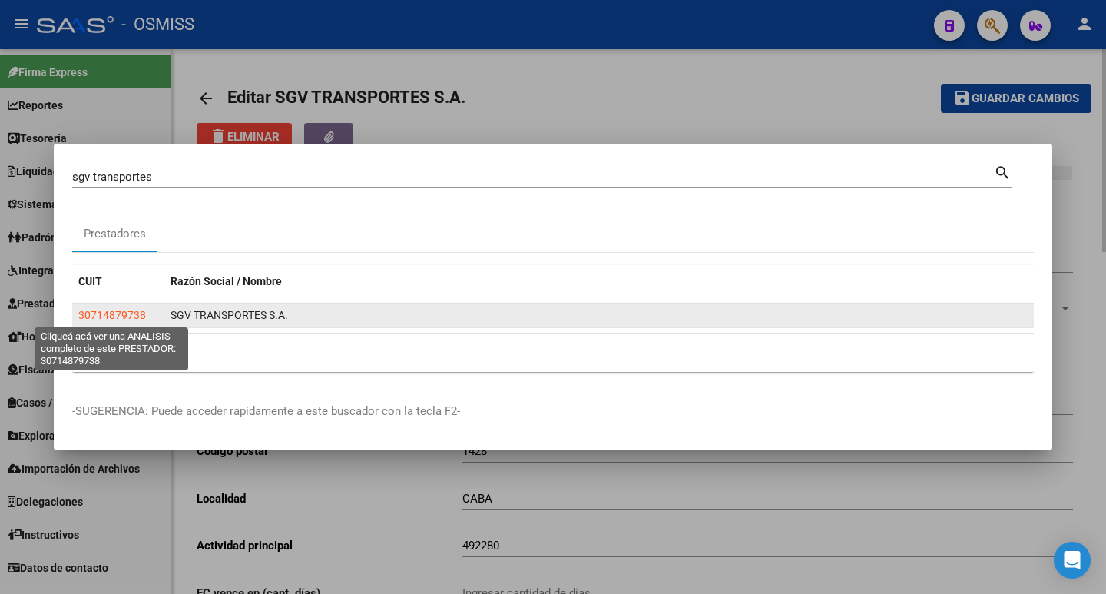
click at [125, 319] on span "30714879738" at bounding box center [112, 315] width 68 height 12
type textarea "30714879738"
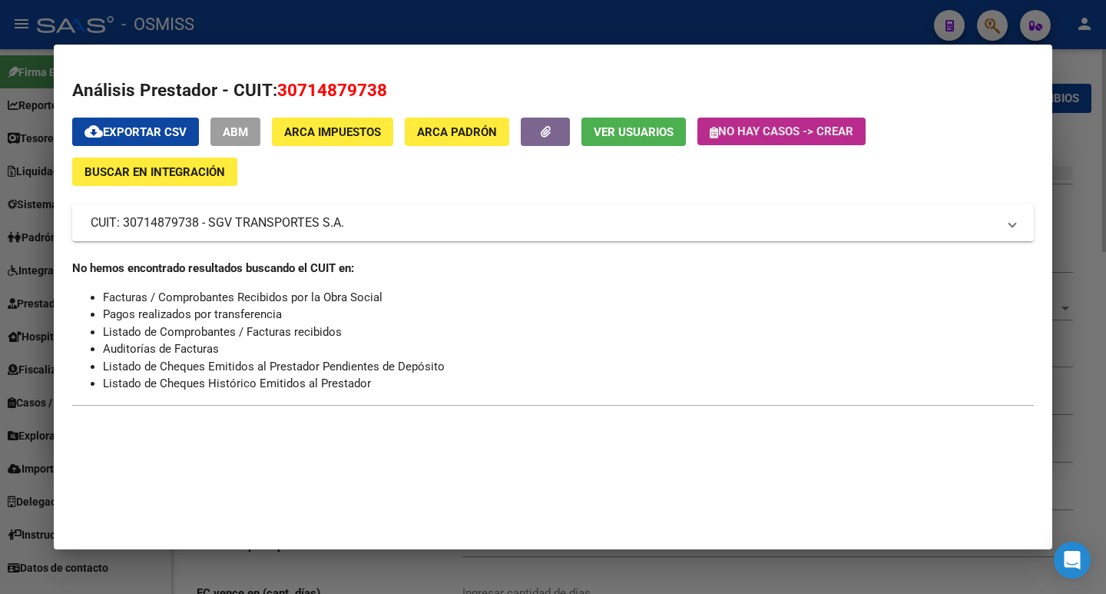
click at [804, 130] on span "No hay casos -> Crear" at bounding box center [782, 131] width 144 height 14
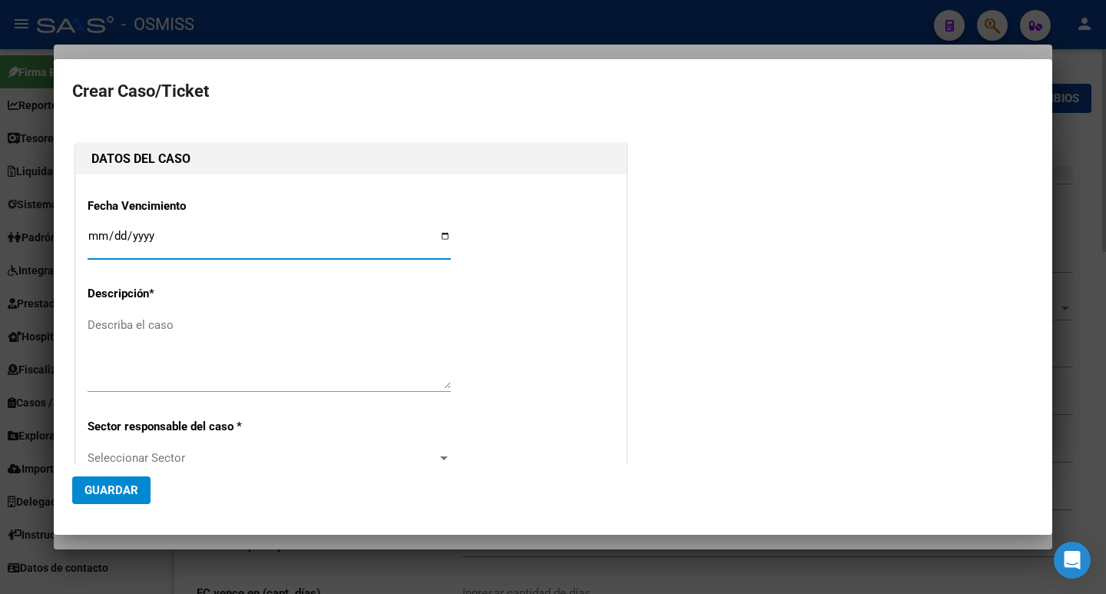
type input "30714879738"
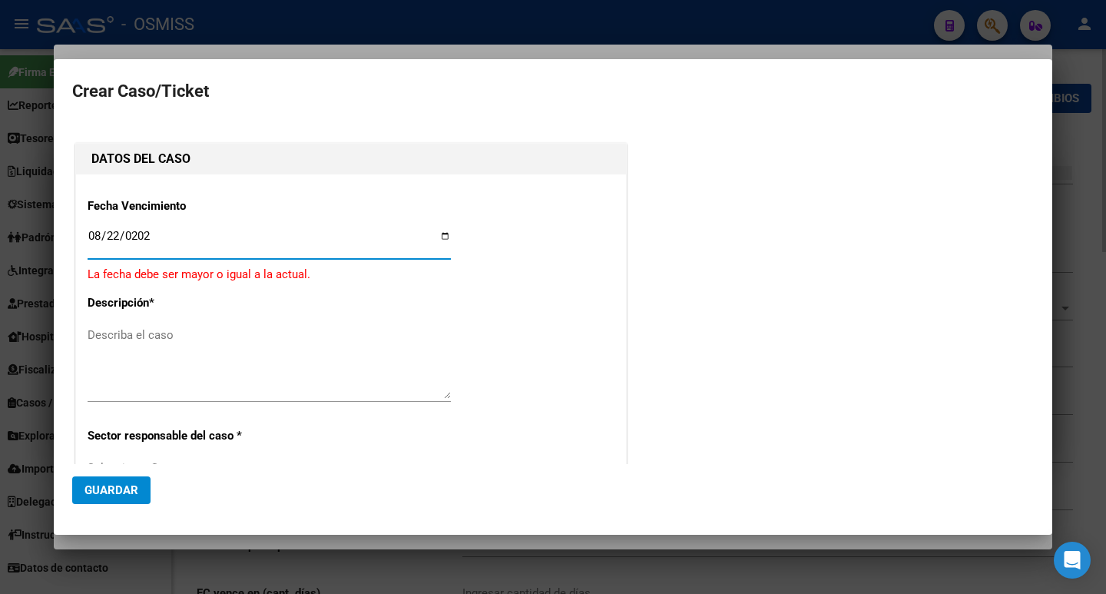
type input "[DATE]"
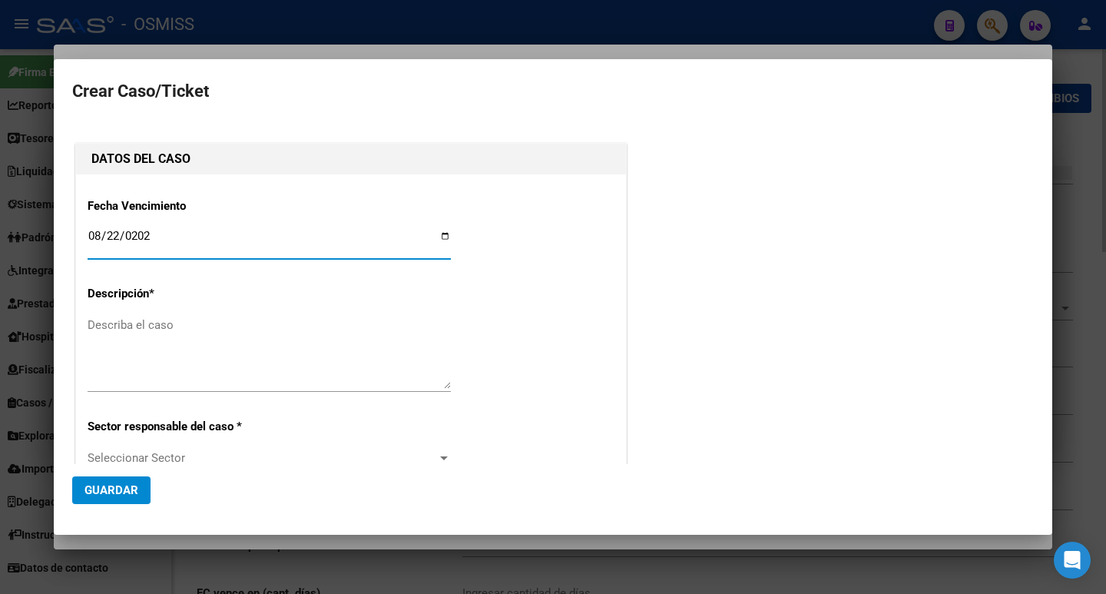
click at [128, 380] on textarea "Describa el caso" at bounding box center [269, 353] width 363 height 72
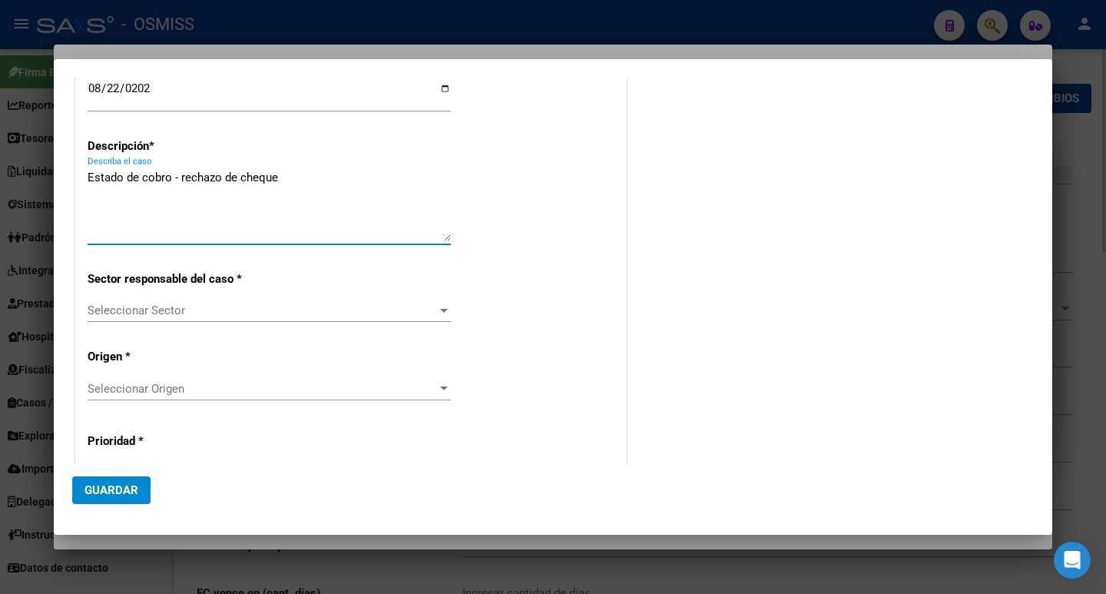
scroll to position [154, 0]
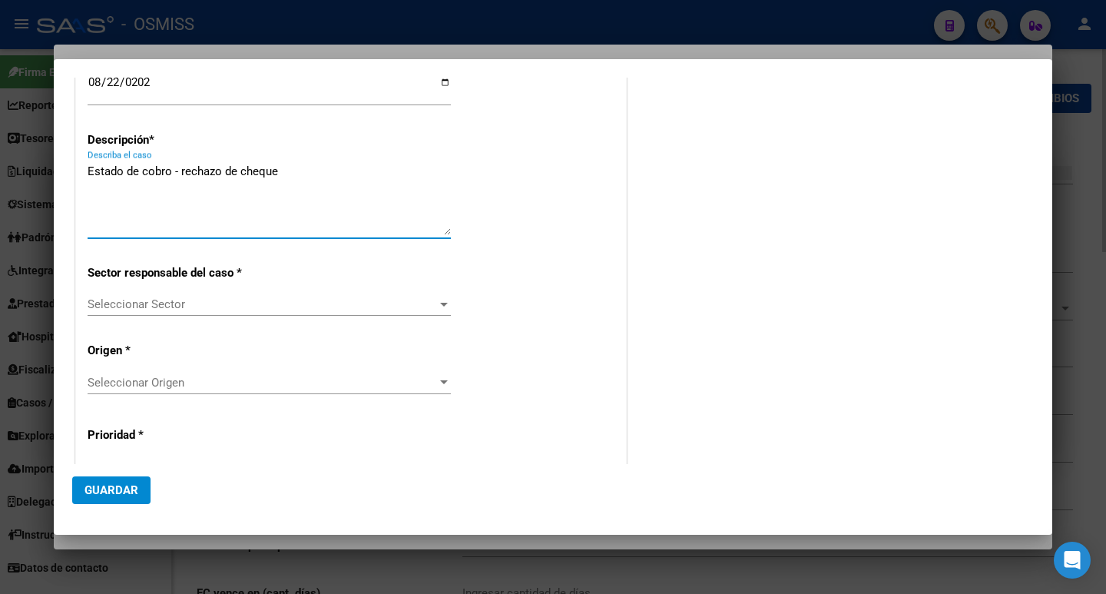
type textarea "Estado de cobro - rechazo de cheque"
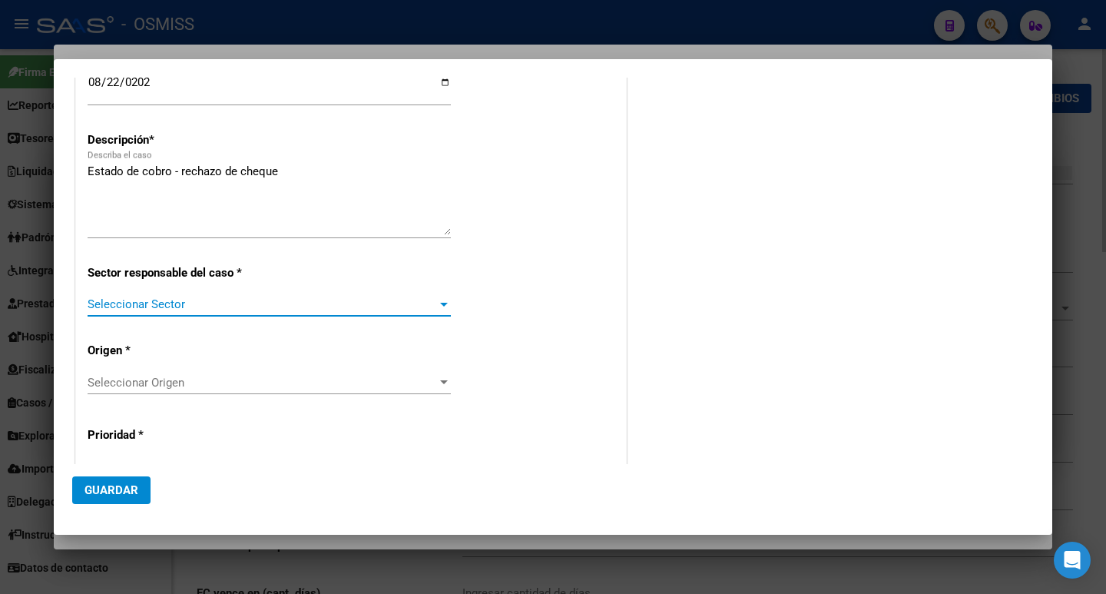
click at [356, 304] on span "Seleccionar Sector" at bounding box center [263, 304] width 350 height 14
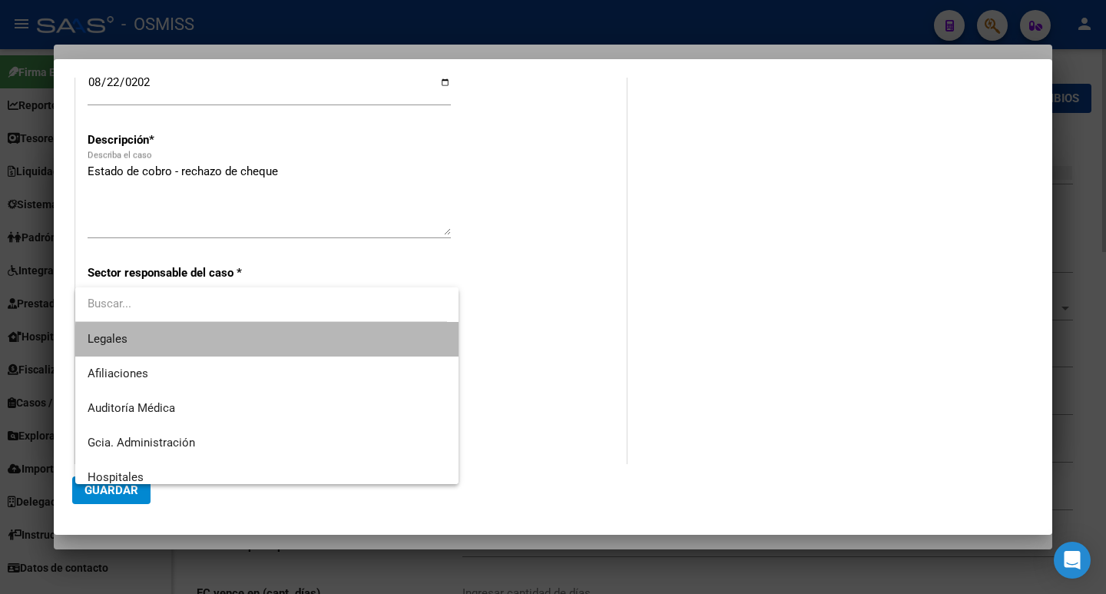
click at [320, 353] on span "Legales" at bounding box center [267, 339] width 359 height 35
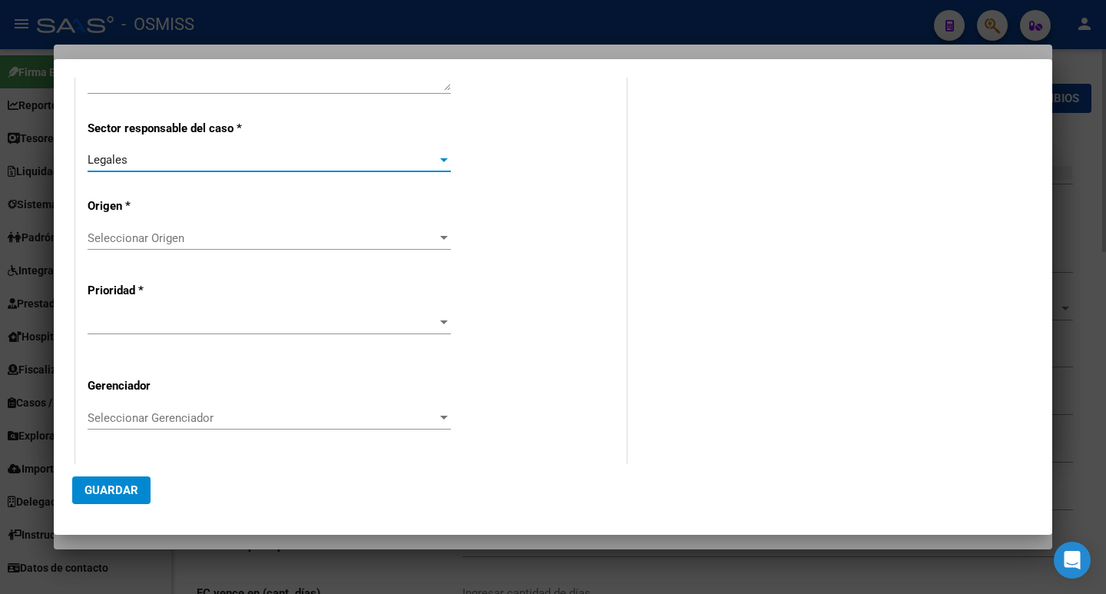
scroll to position [307, 0]
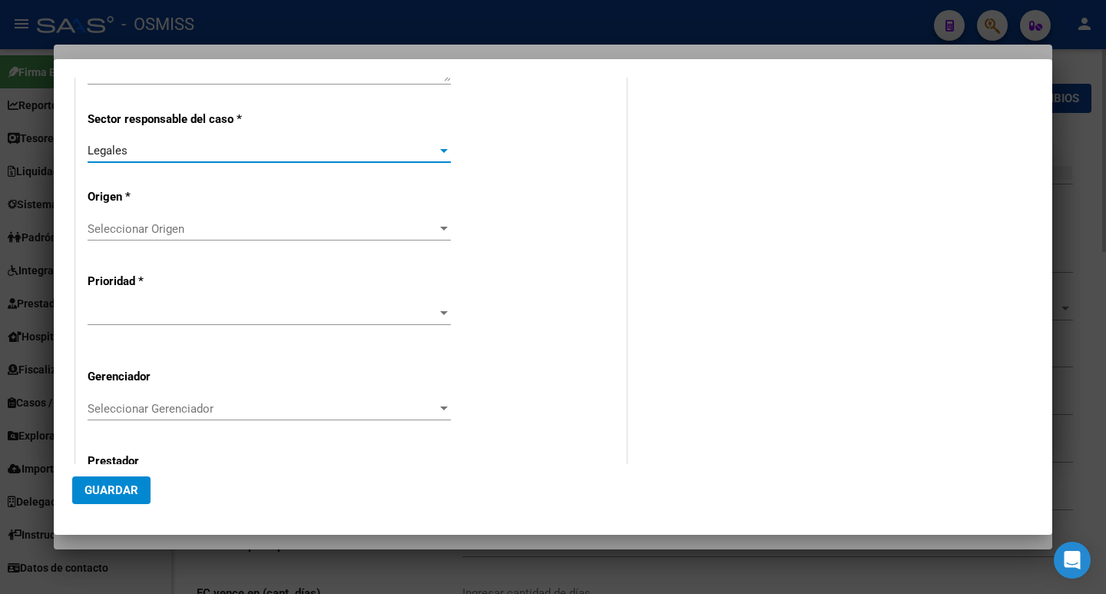
click at [217, 227] on span "Seleccionar Origen" at bounding box center [263, 229] width 350 height 14
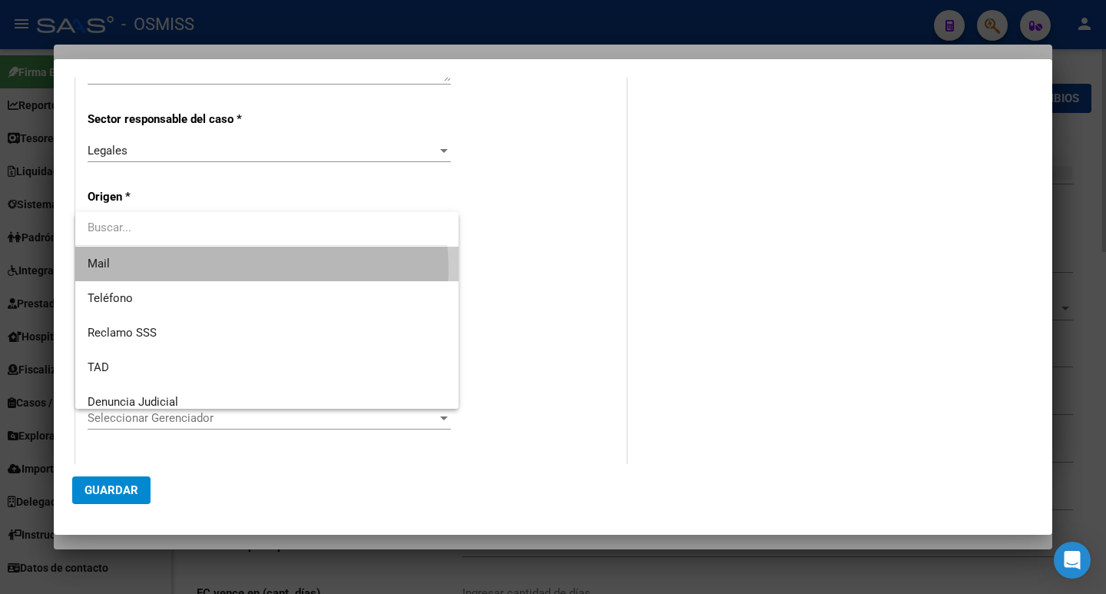
click at [211, 270] on span "Mail" at bounding box center [267, 264] width 359 height 35
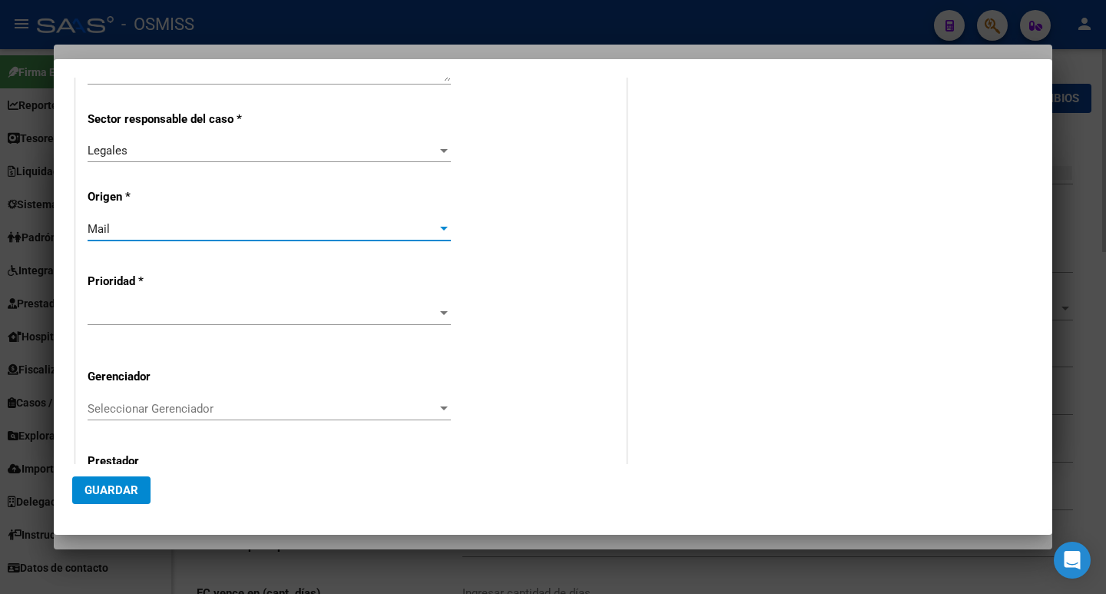
scroll to position [380, 0]
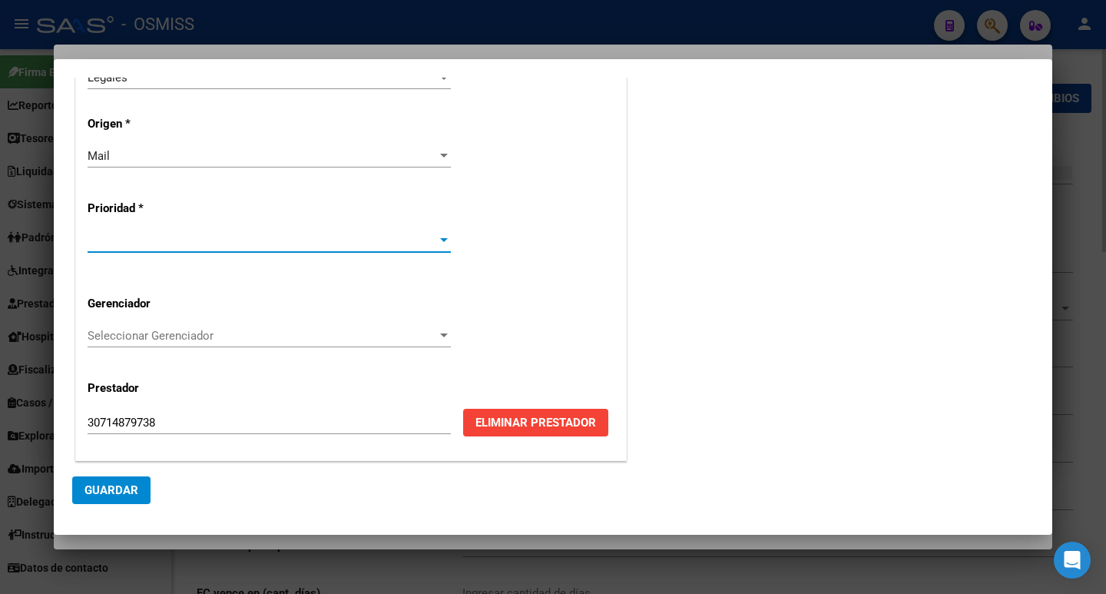
click at [191, 241] on span at bounding box center [263, 241] width 350 height 14
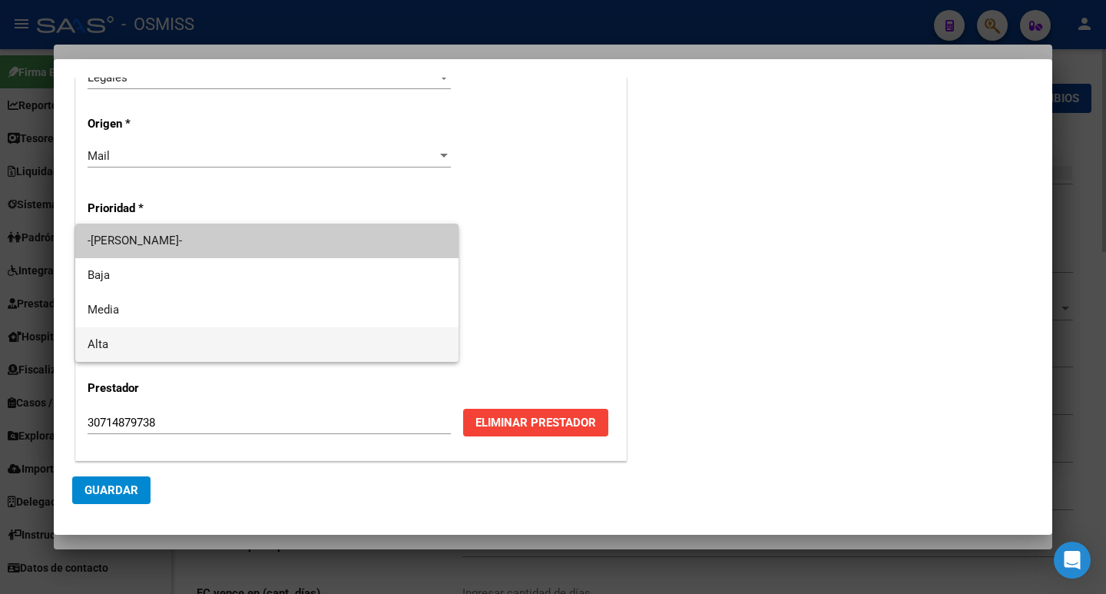
click at [157, 353] on span "Alta" at bounding box center [267, 344] width 359 height 35
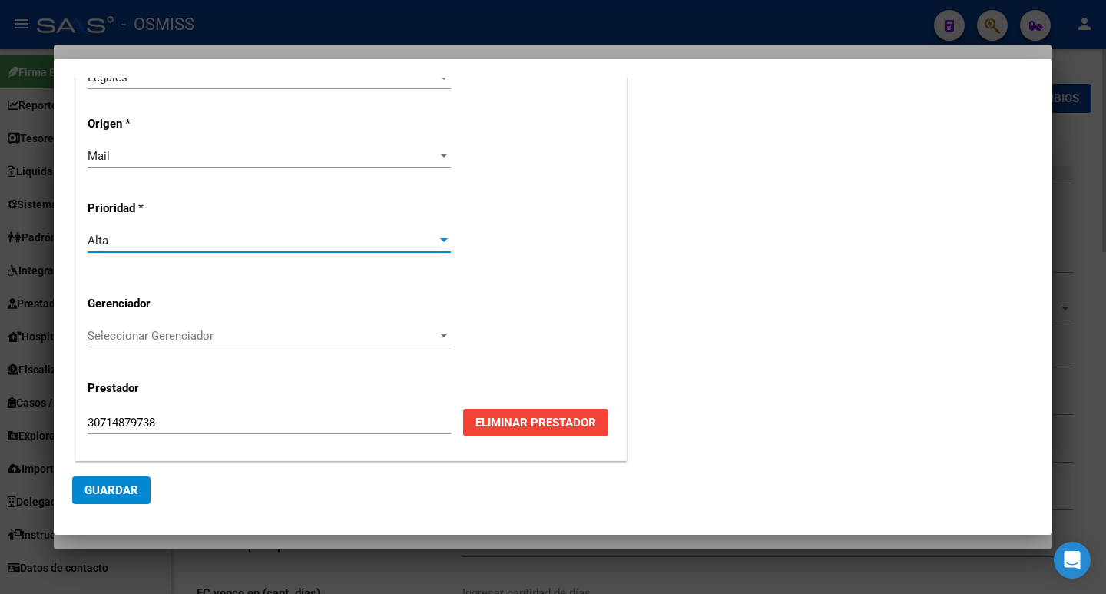
click at [137, 486] on span "Guardar" at bounding box center [112, 490] width 54 height 14
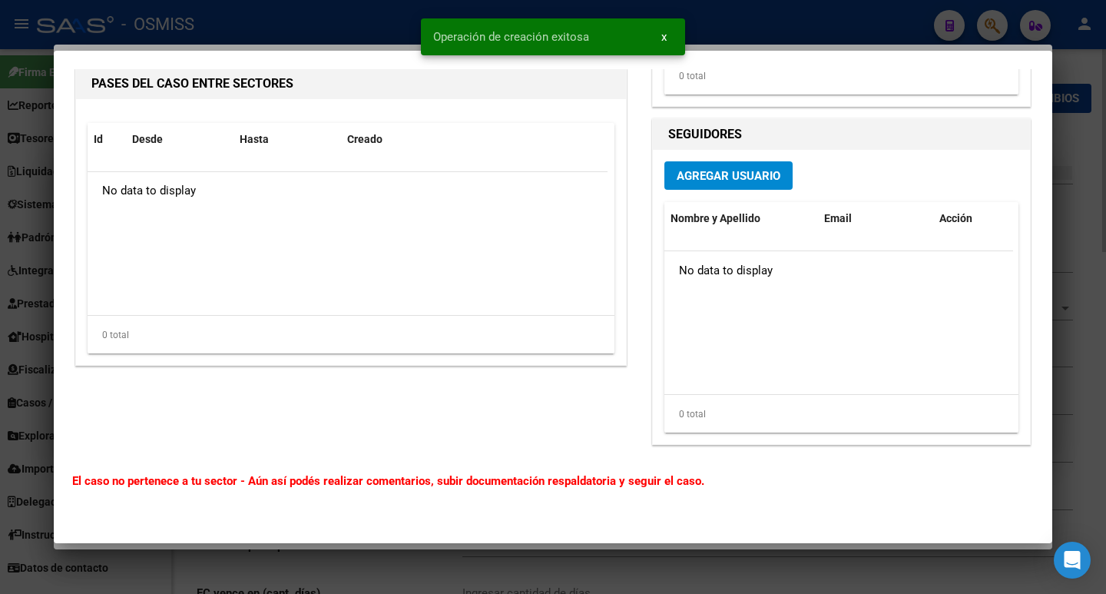
scroll to position [392, 0]
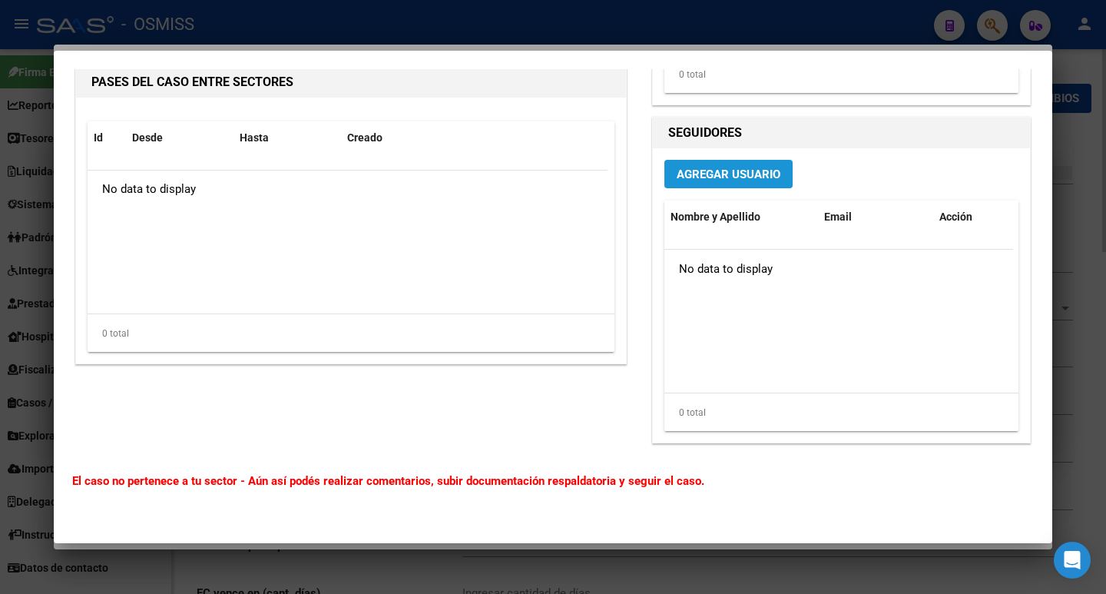
click at [723, 176] on span "Agregar Usuario" at bounding box center [729, 174] width 104 height 14
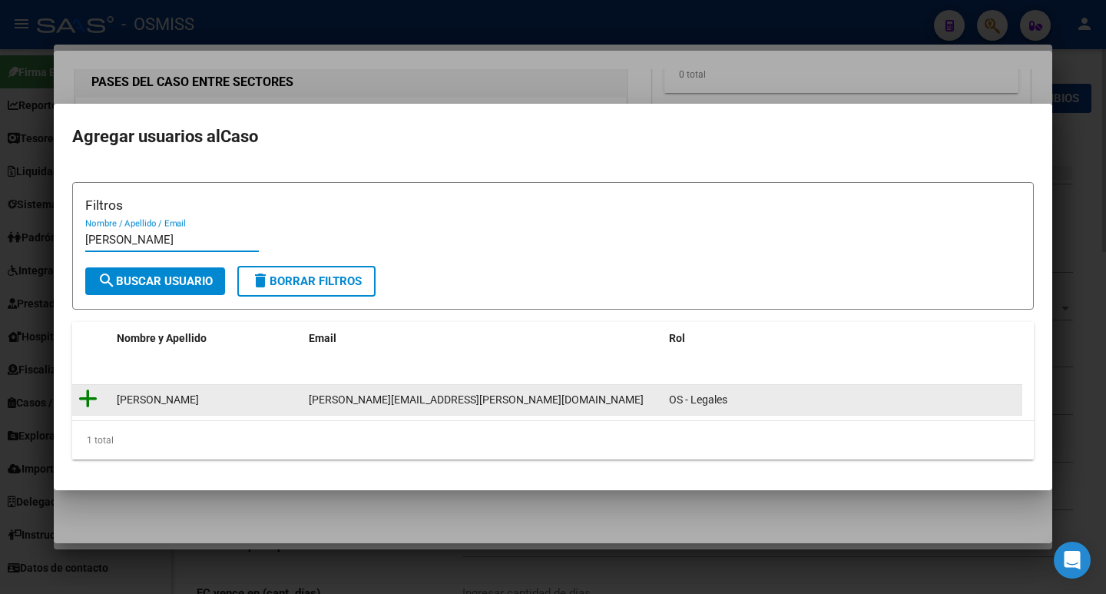
type input "[PERSON_NAME]"
click at [82, 400] on icon at bounding box center [87, 399] width 19 height 22
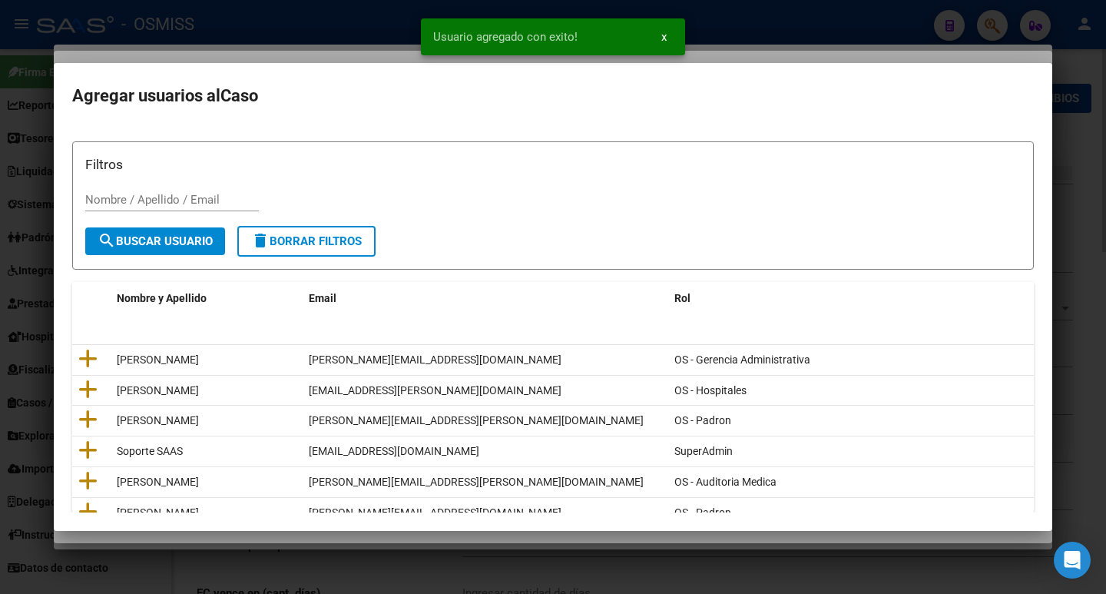
click at [117, 197] on input "Nombre / Apellido / Email" at bounding box center [172, 200] width 174 height 14
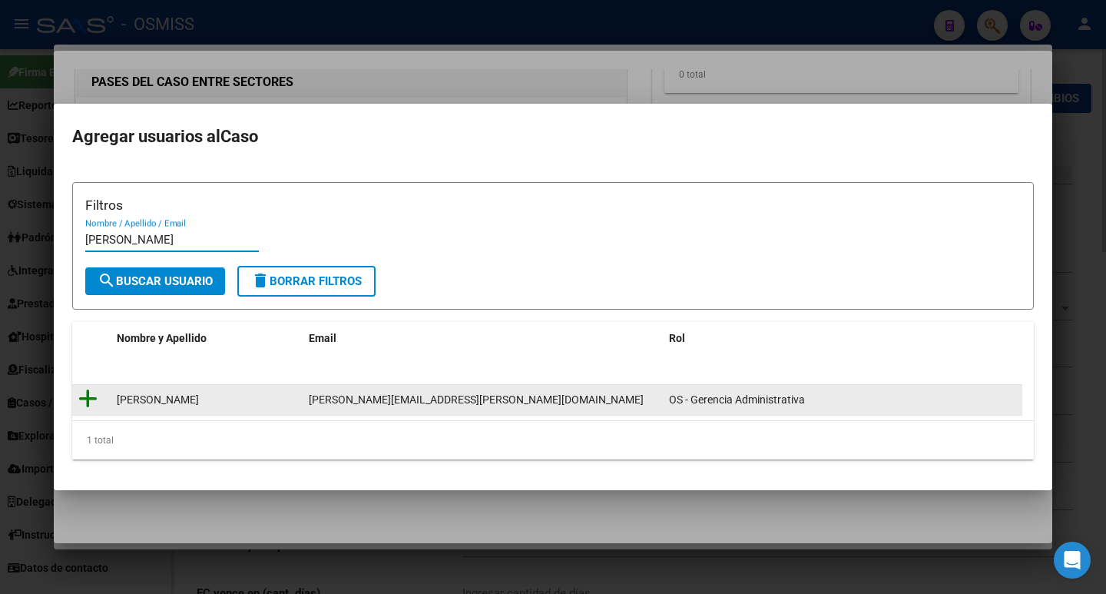
type input "[PERSON_NAME]"
click at [94, 396] on icon at bounding box center [87, 399] width 19 height 22
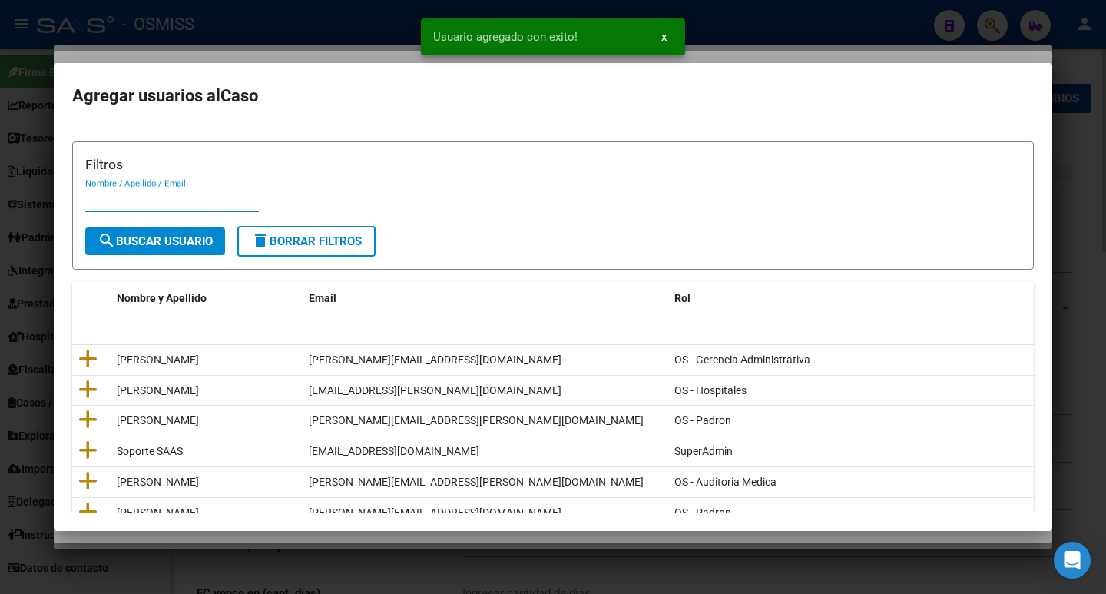
click at [134, 194] on input "Nombre / Apellido / Email" at bounding box center [172, 200] width 174 height 14
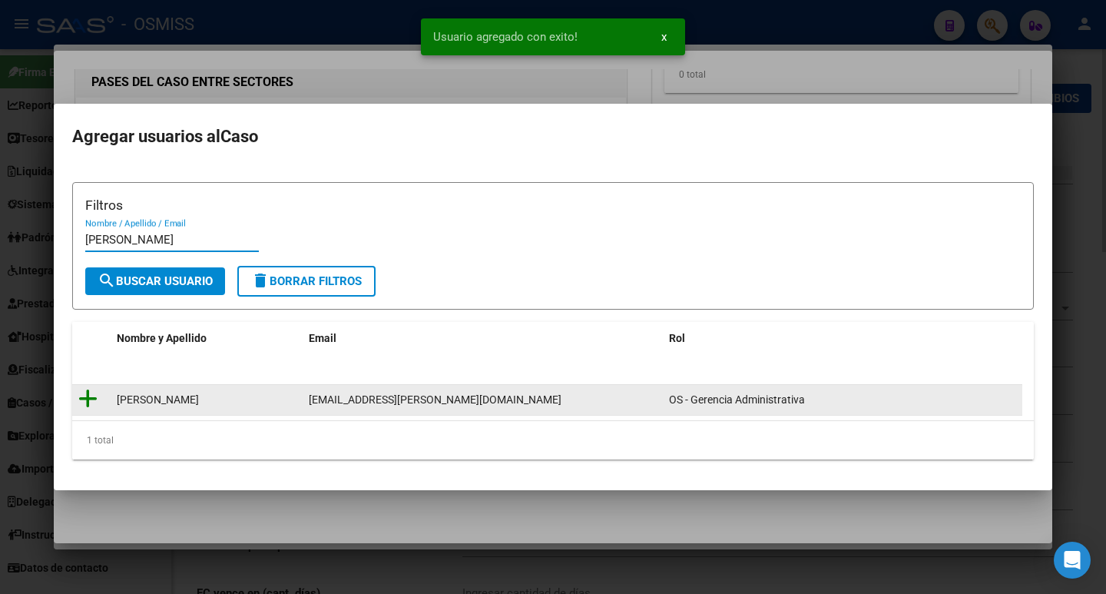
type input "[PERSON_NAME]"
click at [87, 393] on icon at bounding box center [87, 399] width 19 height 22
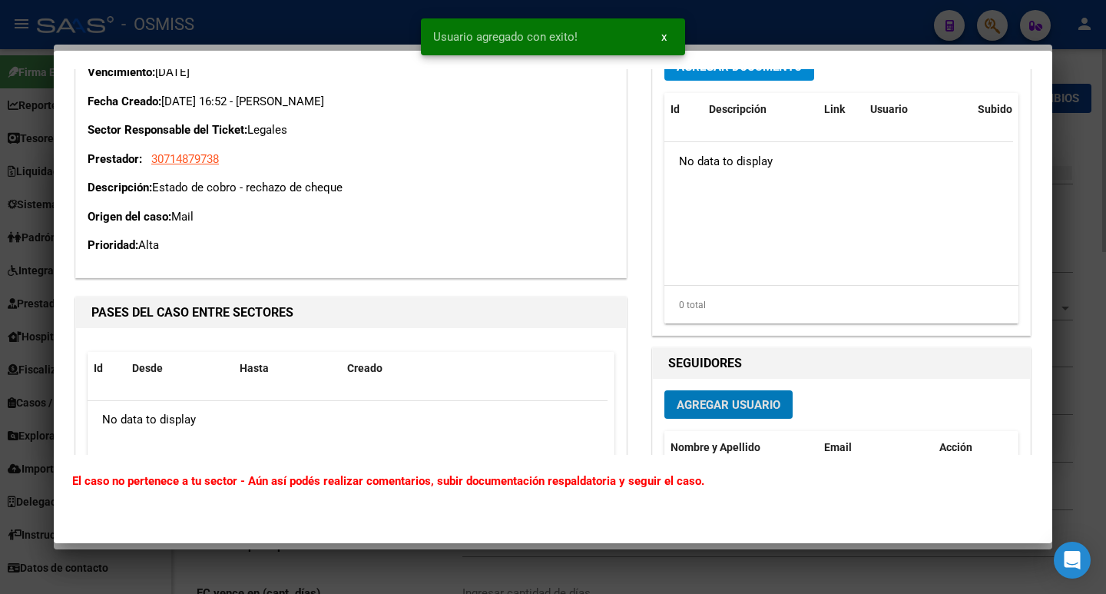
scroll to position [8, 0]
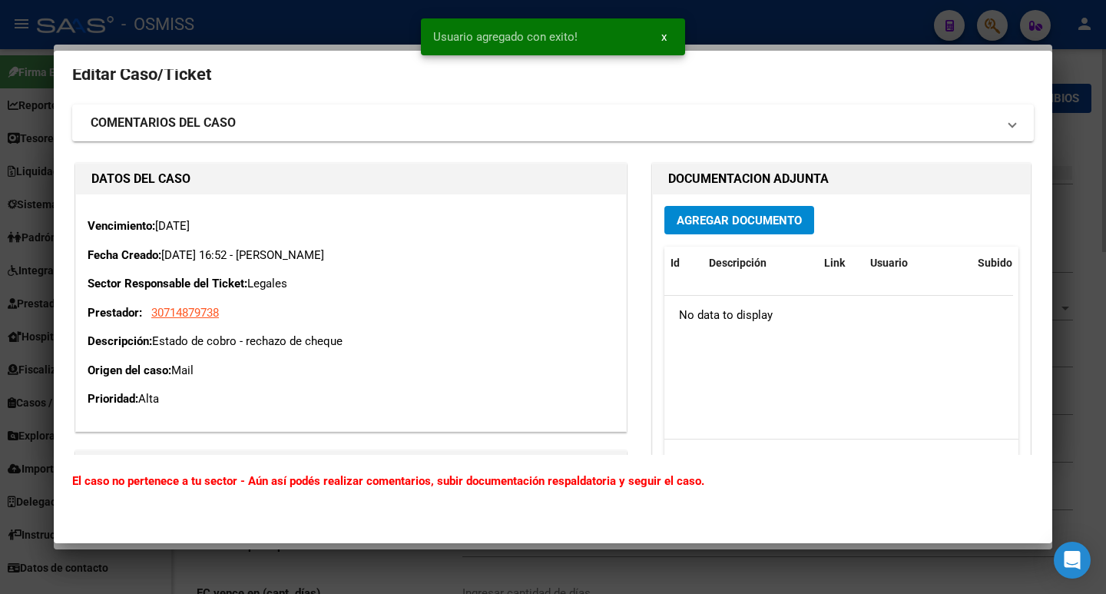
click at [742, 220] on span "Agregar Documento" at bounding box center [739, 221] width 125 height 14
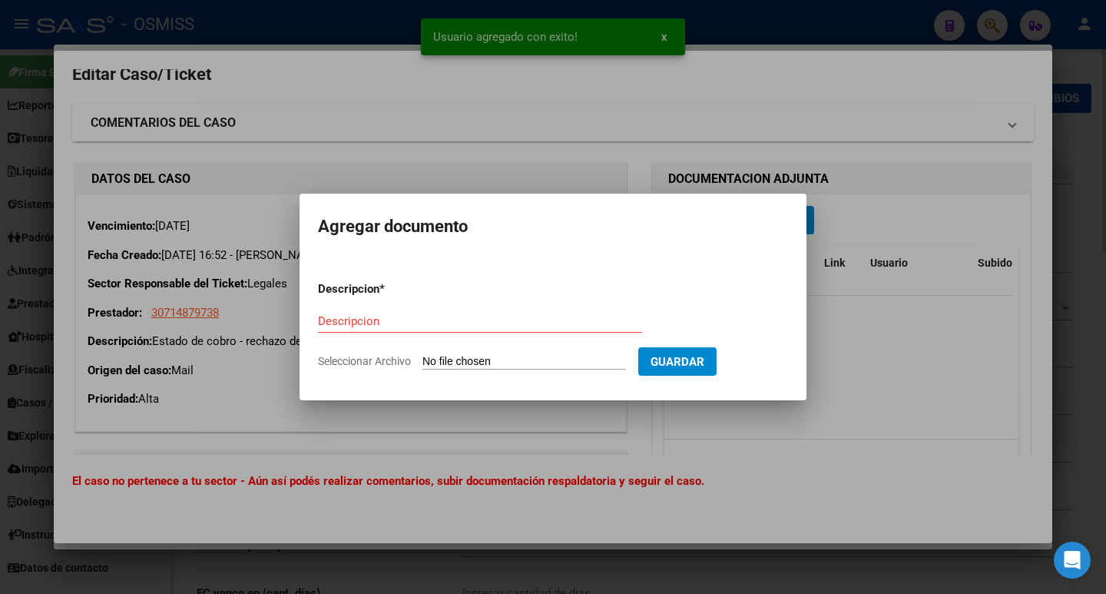
click at [213, 329] on div at bounding box center [553, 297] width 1106 height 594
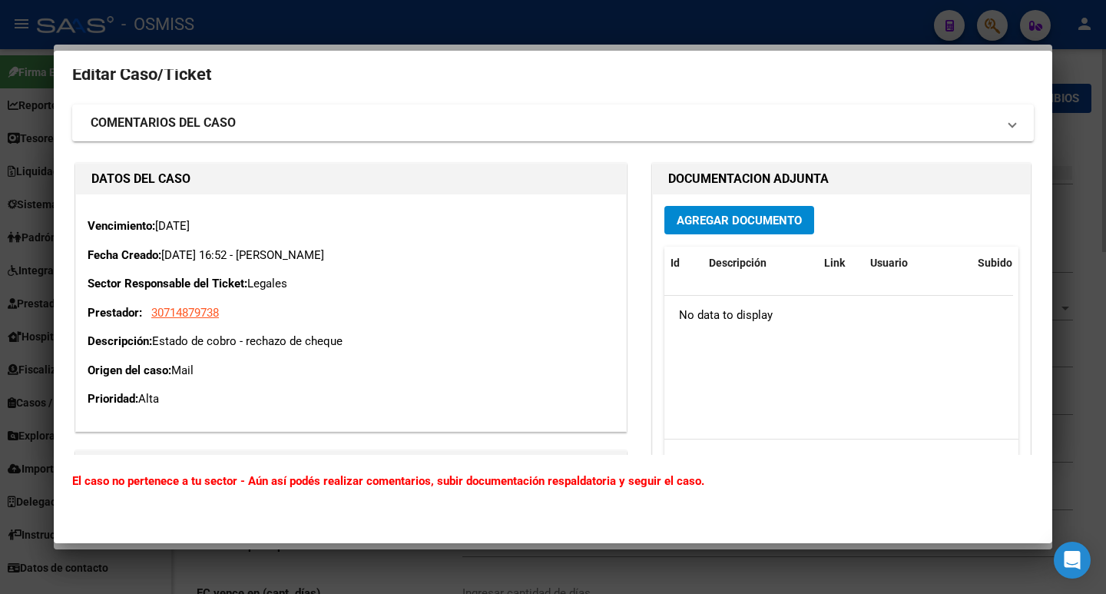
drag, startPoint x: 157, startPoint y: 341, endPoint x: 363, endPoint y: 341, distance: 205.9
click at [363, 341] on p "Descripción: Estado de cobro - rechazo de cheque" at bounding box center [351, 342] width 527 height 18
copy p "Estado de cobro - rechazo de cheque"
click at [717, 214] on span "Agregar Documento" at bounding box center [739, 221] width 125 height 14
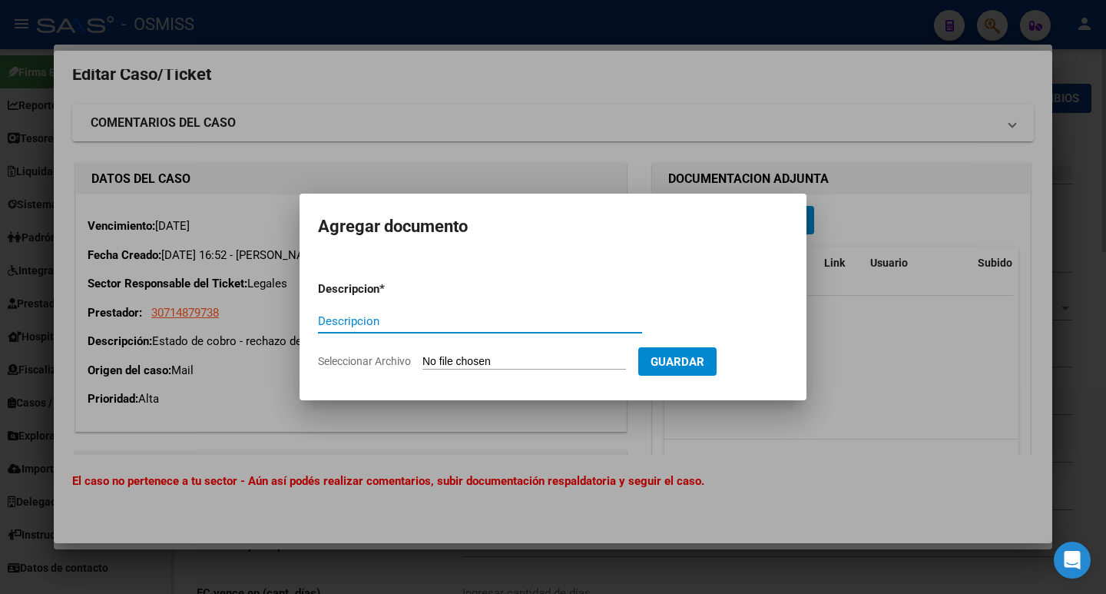
paste input "Estado de cobro - rechazo de cheque"
type input "Estado de cobro - rechazo de cheque"
type input "C:\fakepath\SGV TRANSPORTES.jpg"
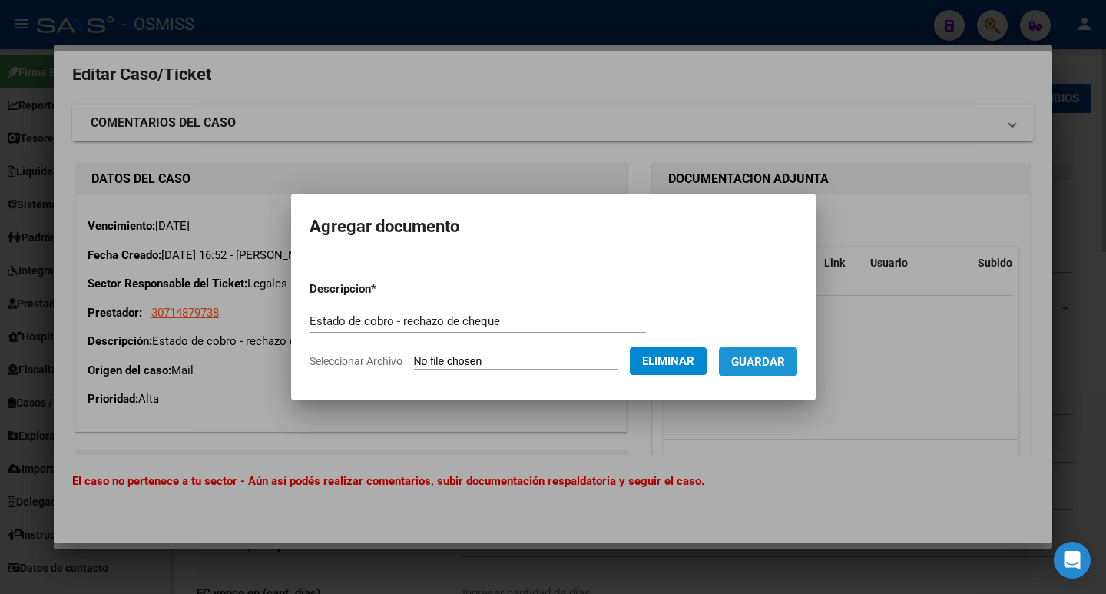
click at [774, 360] on span "Guardar" at bounding box center [758, 362] width 54 height 14
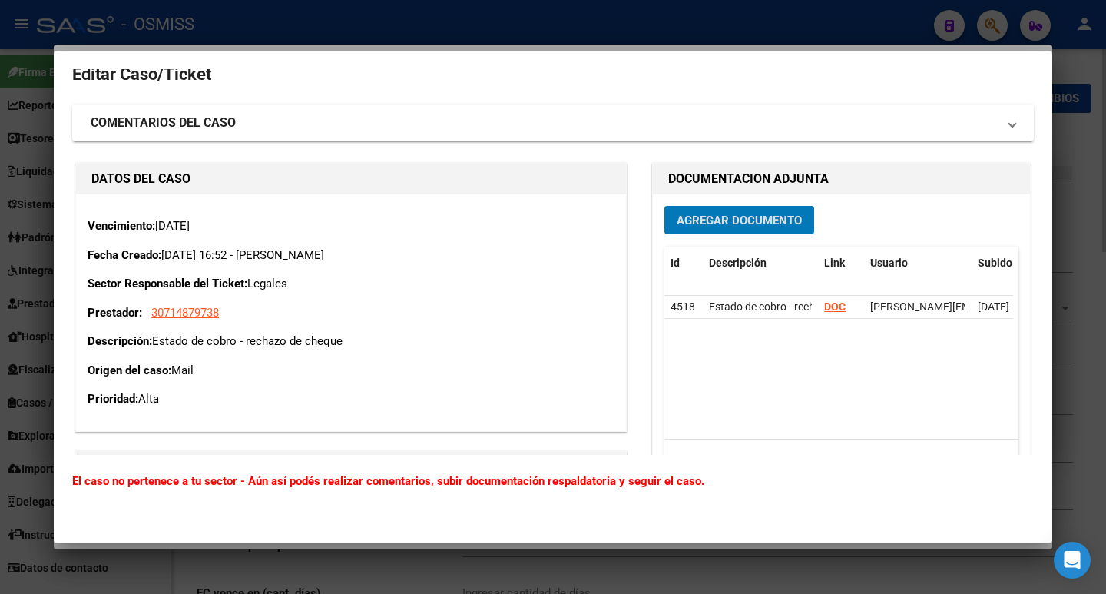
scroll to position [0, 0]
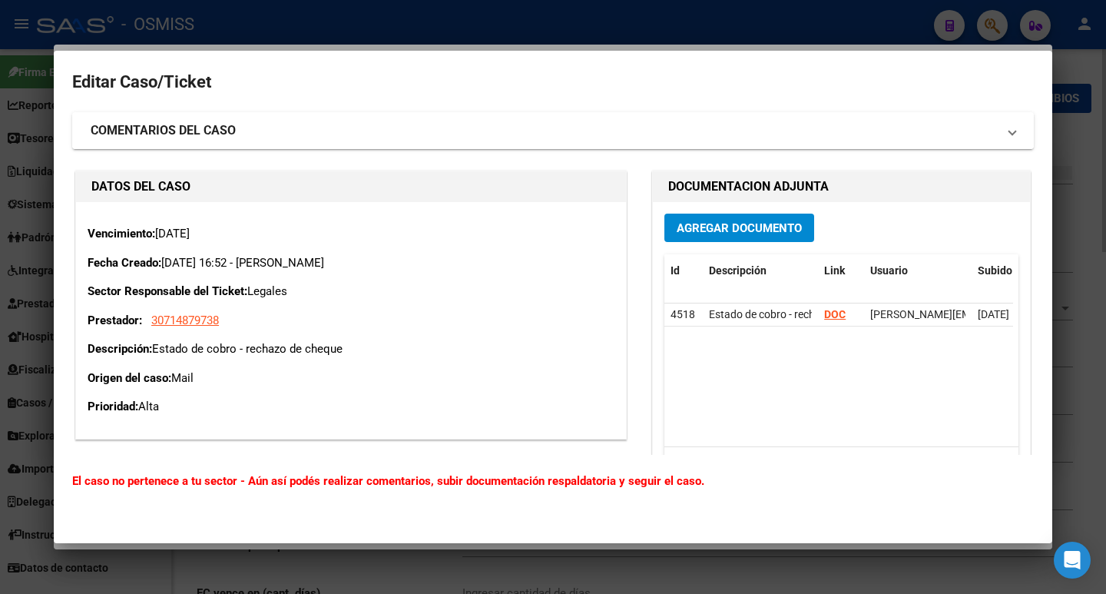
click at [915, 122] on mat-expansion-panel-header "COMENTARIOS DEL CASO" at bounding box center [553, 130] width 962 height 37
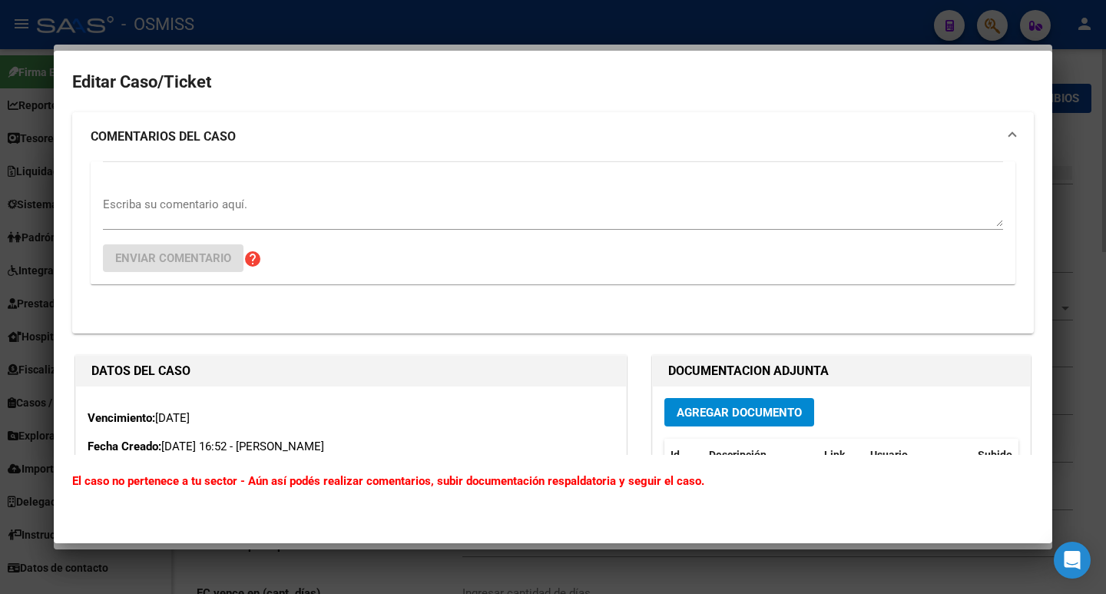
click at [245, 176] on div "Escriba su comentario aquí. Enviar comentario help" at bounding box center [553, 222] width 900 height 122
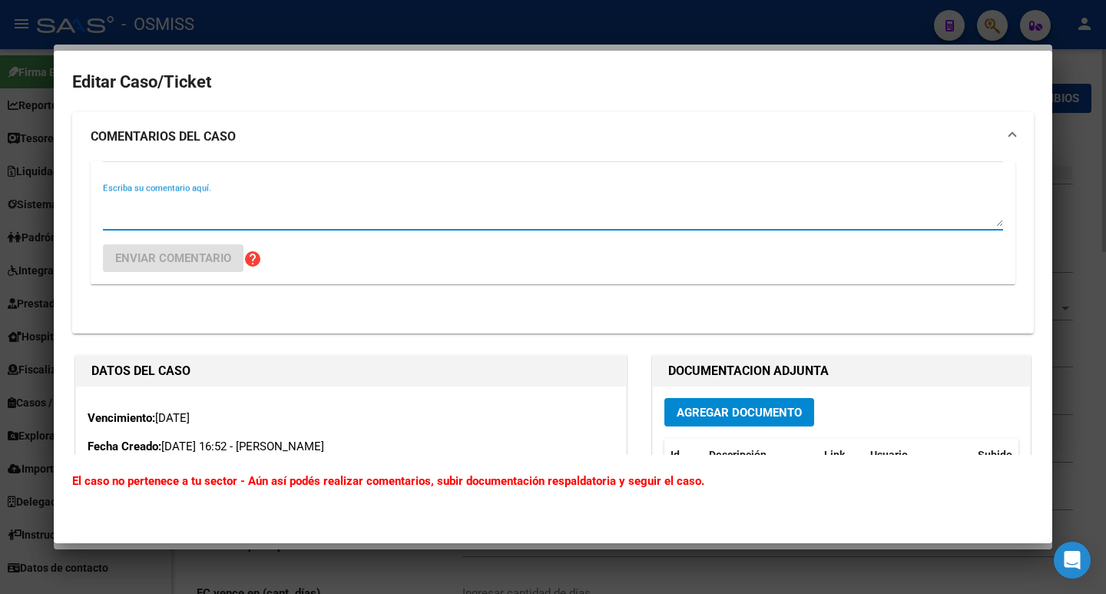
click at [247, 197] on textarea "Escriba su comentario aquí." at bounding box center [553, 211] width 900 height 31
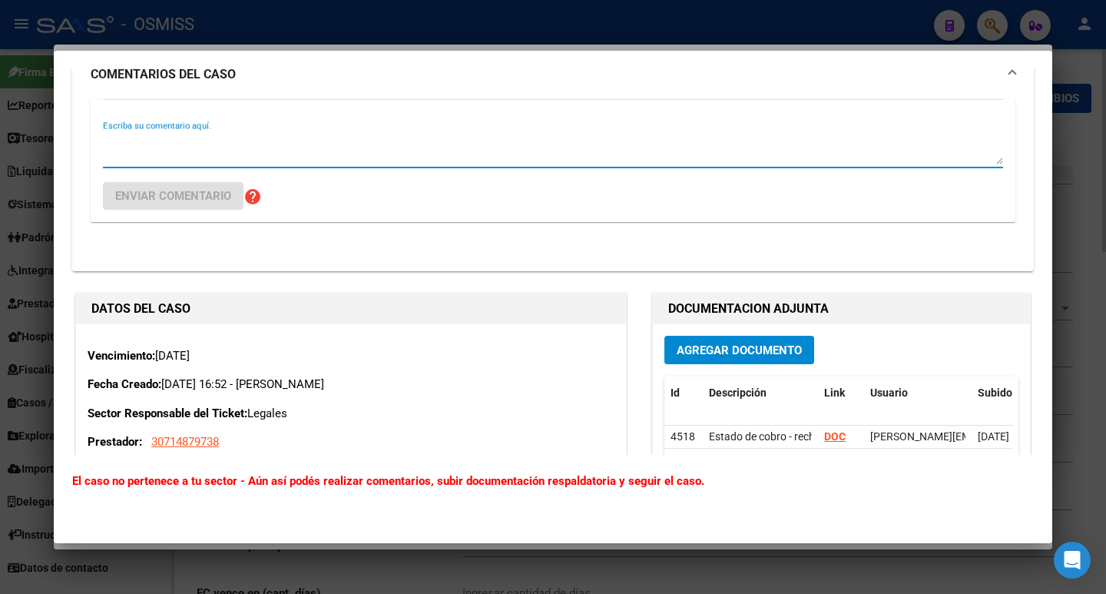
scroll to position [154, 0]
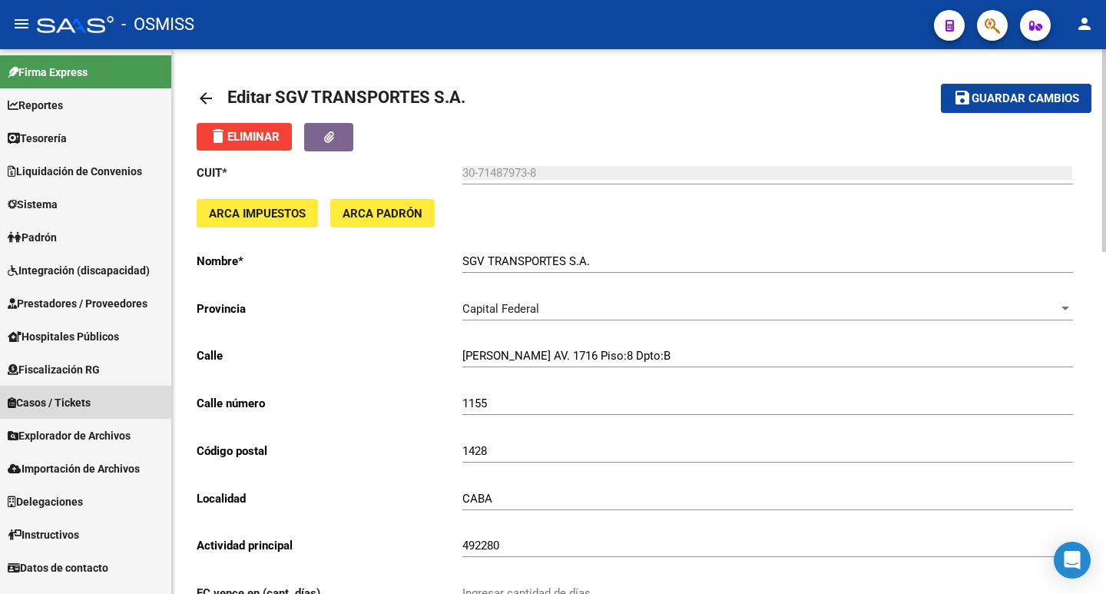
click at [58, 408] on span "Casos / Tickets" at bounding box center [49, 402] width 83 height 17
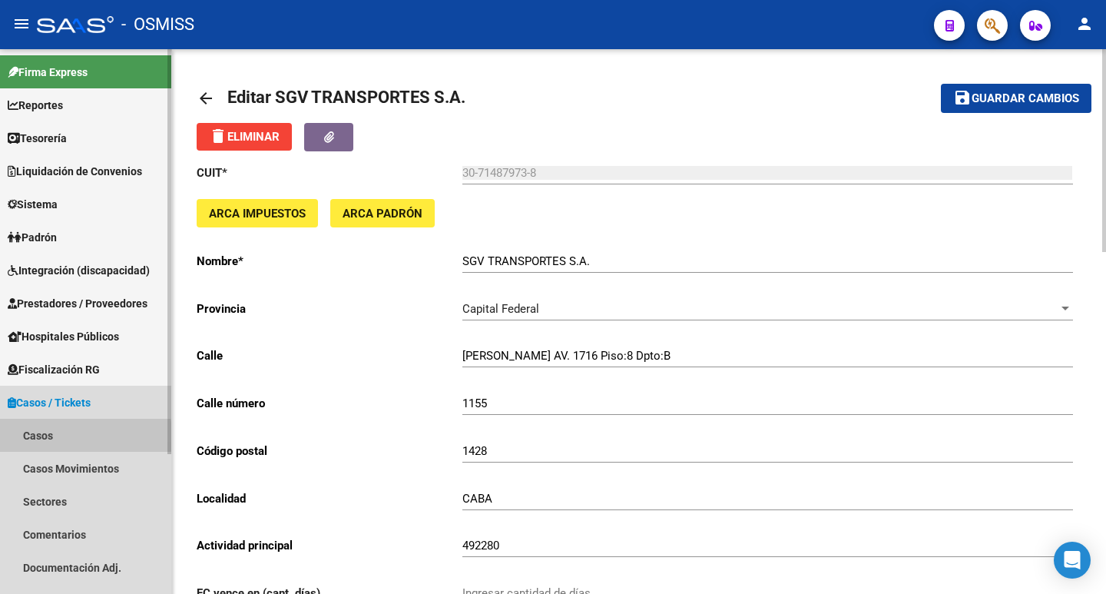
click at [35, 436] on link "Casos" at bounding box center [85, 435] width 171 height 33
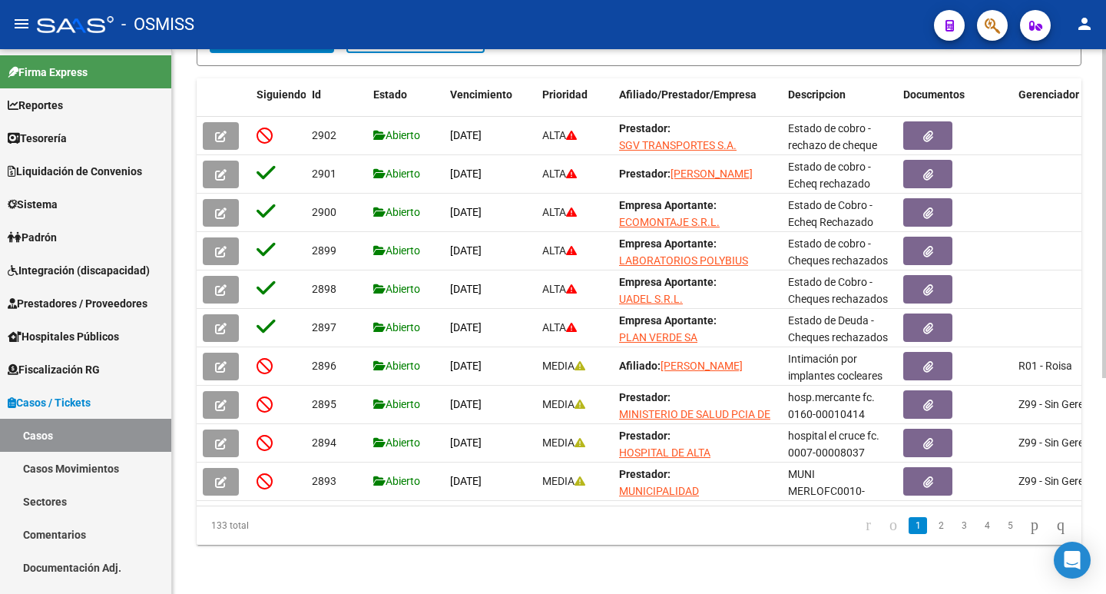
scroll to position [357, 0]
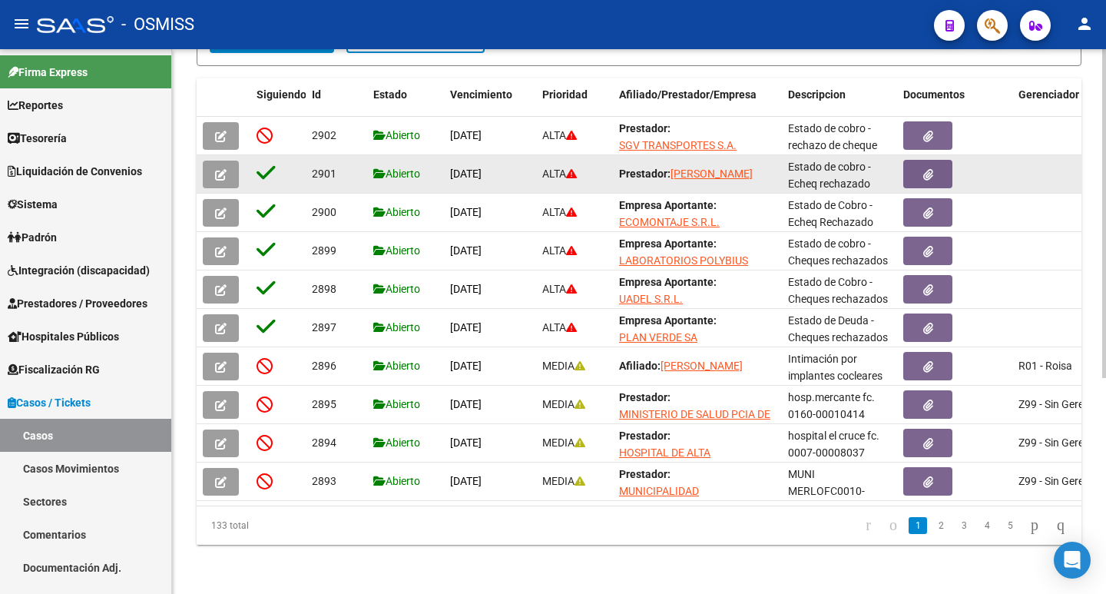
click at [222, 169] on icon "button" at bounding box center [221, 175] width 12 height 12
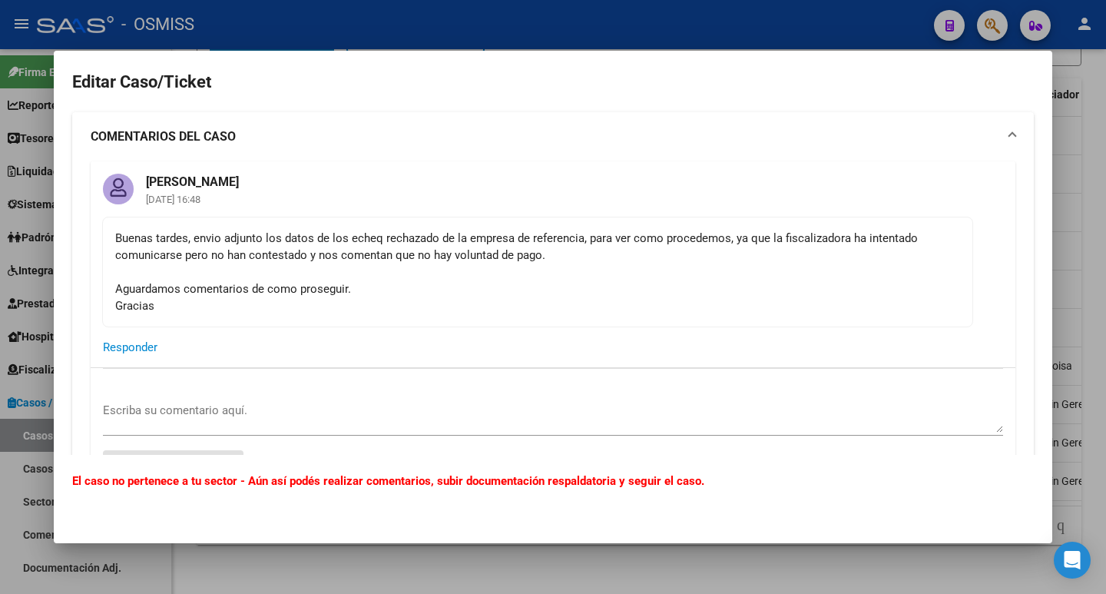
drag, startPoint x: 115, startPoint y: 238, endPoint x: 450, endPoint y: 311, distance: 342.8
click at [450, 311] on div "Buenas tardes, envio adjunto los datos de los echeq rechazado de la empresa de …" at bounding box center [537, 272] width 845 height 85
copy div "Buenas tardes, envio adjunto los datos de los echeq rechazado de la empresa de …"
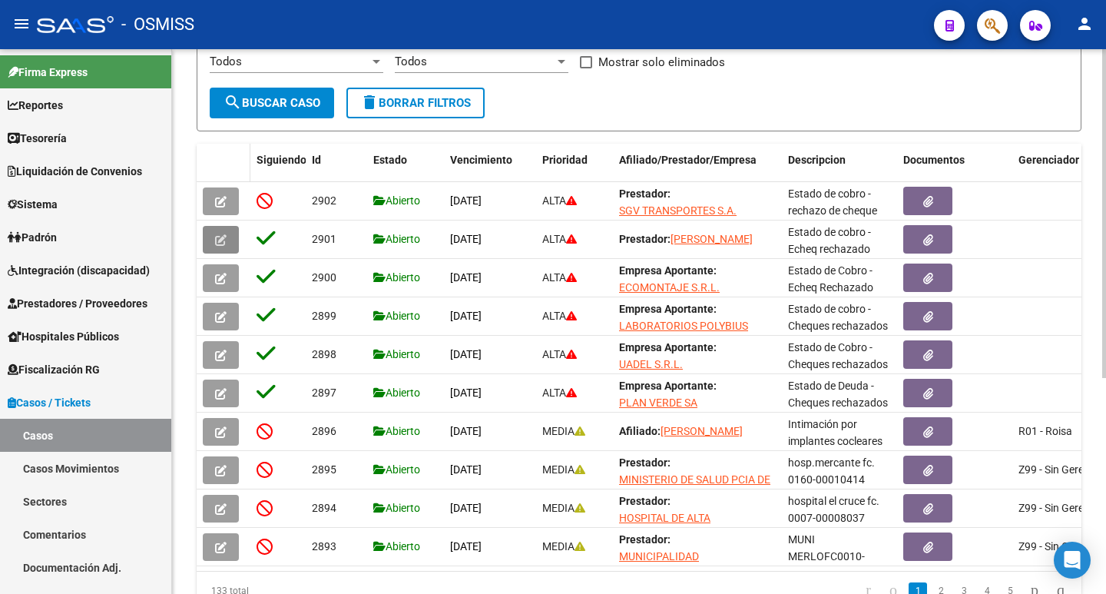
scroll to position [204, 0]
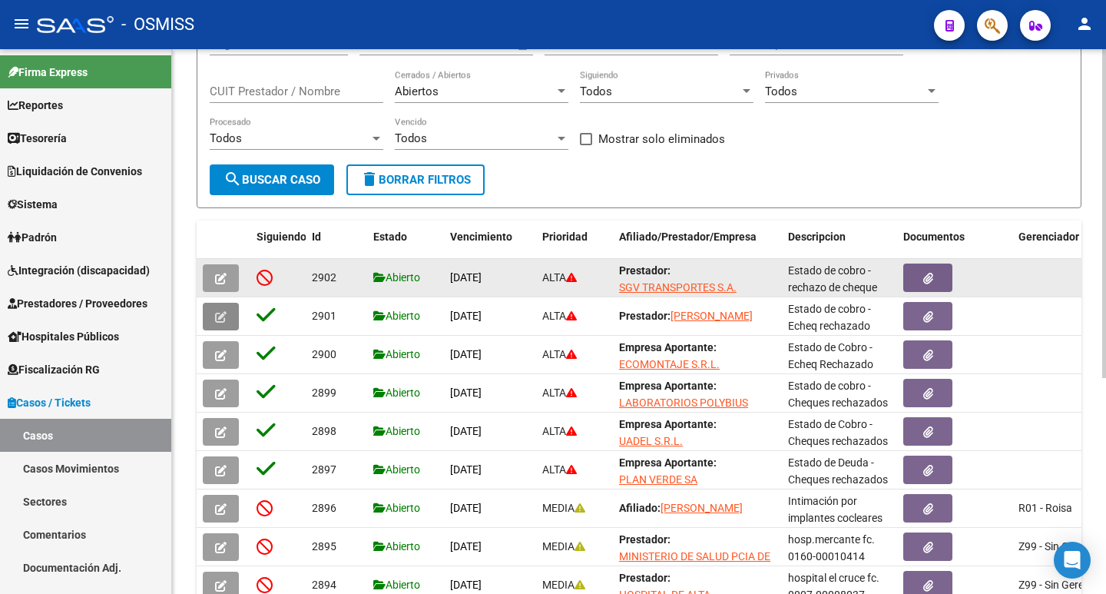
click at [225, 278] on icon "button" at bounding box center [221, 279] width 12 height 12
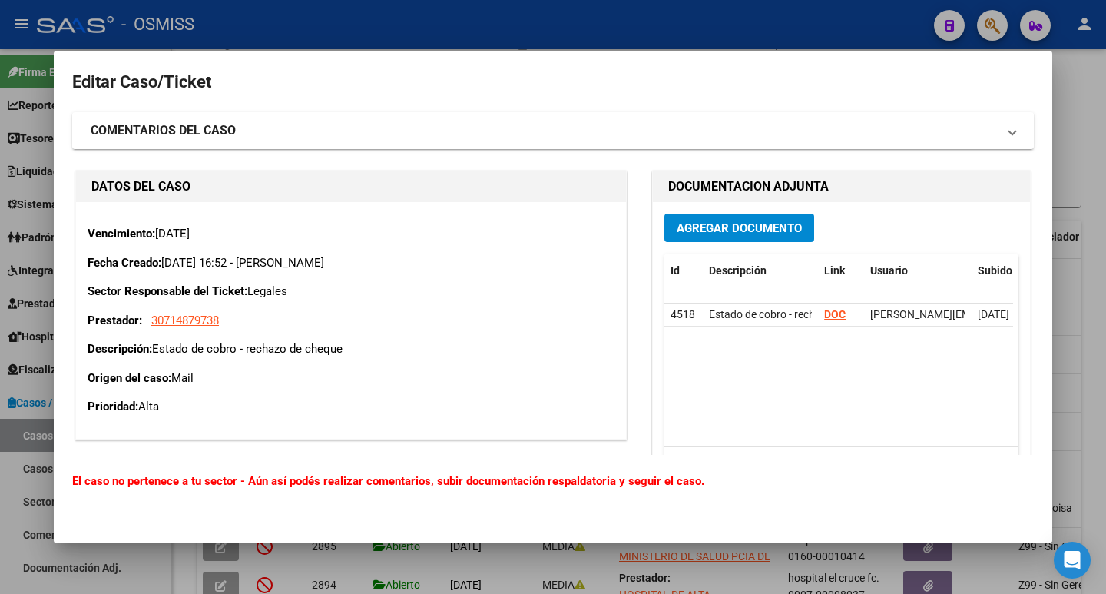
click at [317, 144] on mat-expansion-panel-header "COMENTARIOS DEL CASO" at bounding box center [553, 130] width 962 height 37
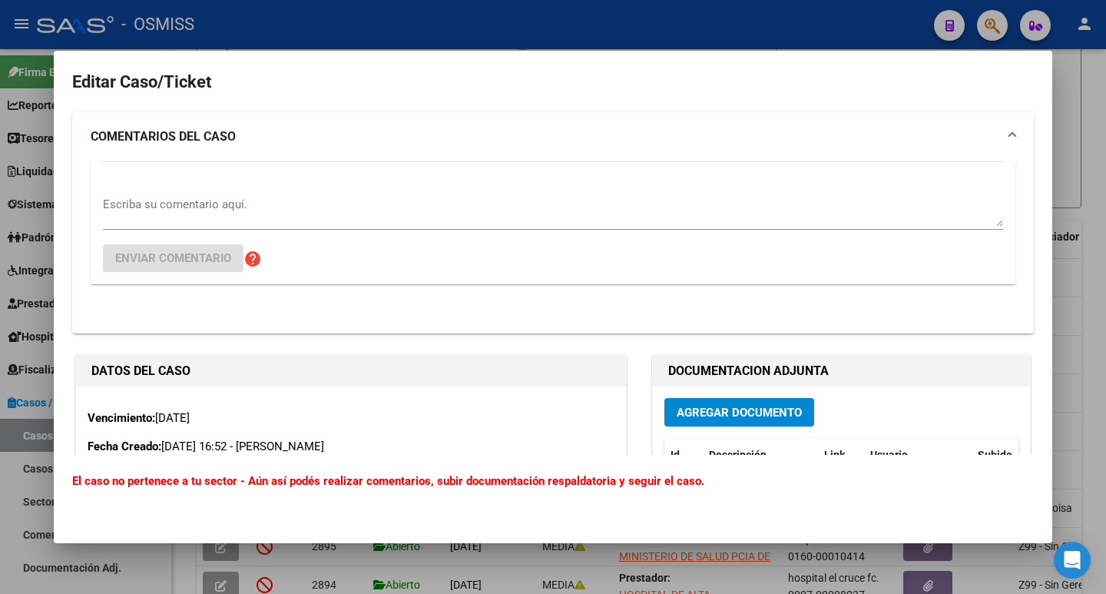
click at [331, 191] on div "Escriba su comentario aquí. Enviar comentario help" at bounding box center [553, 222] width 900 height 122
click at [311, 212] on textarea "Escriba su comentario aquí." at bounding box center [553, 211] width 900 height 31
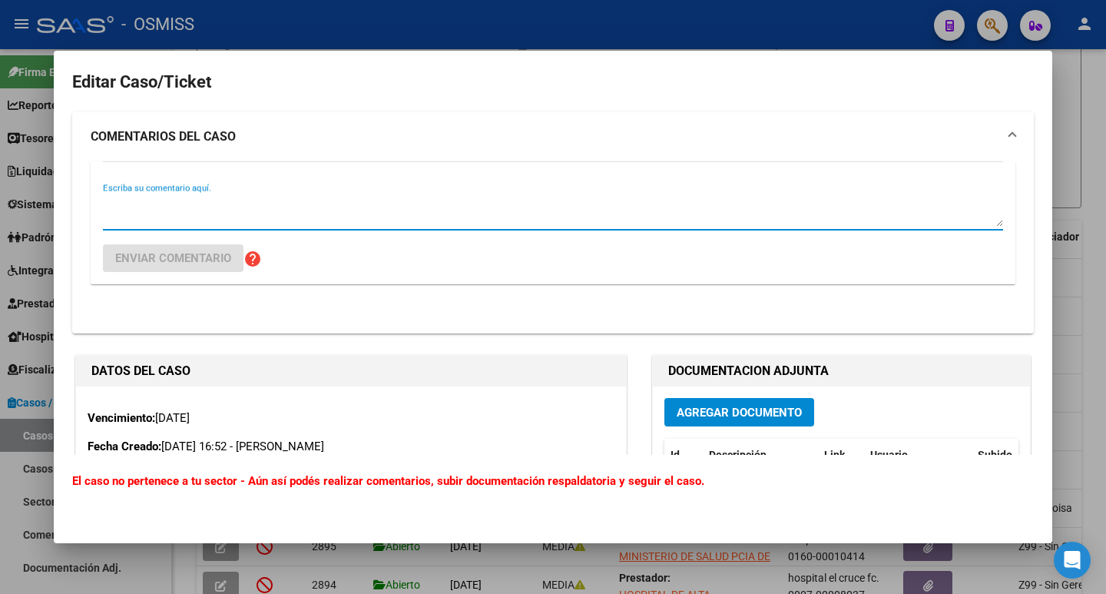
paste textarea "Buenas tardes, envio adjunto los datos de los echeq rechazado de la empresa de …"
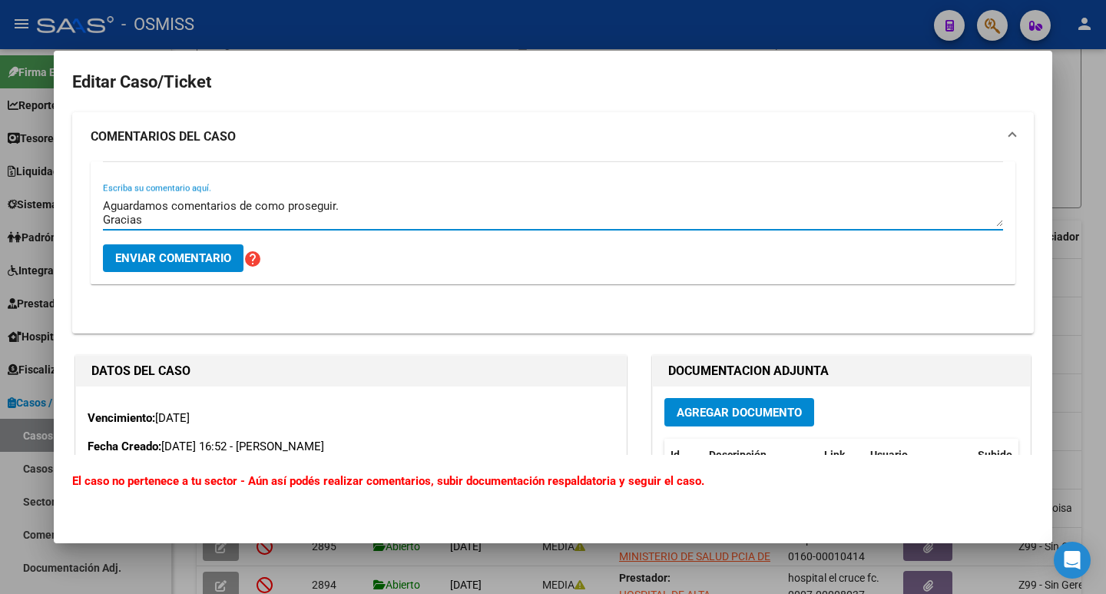
scroll to position [0, 0]
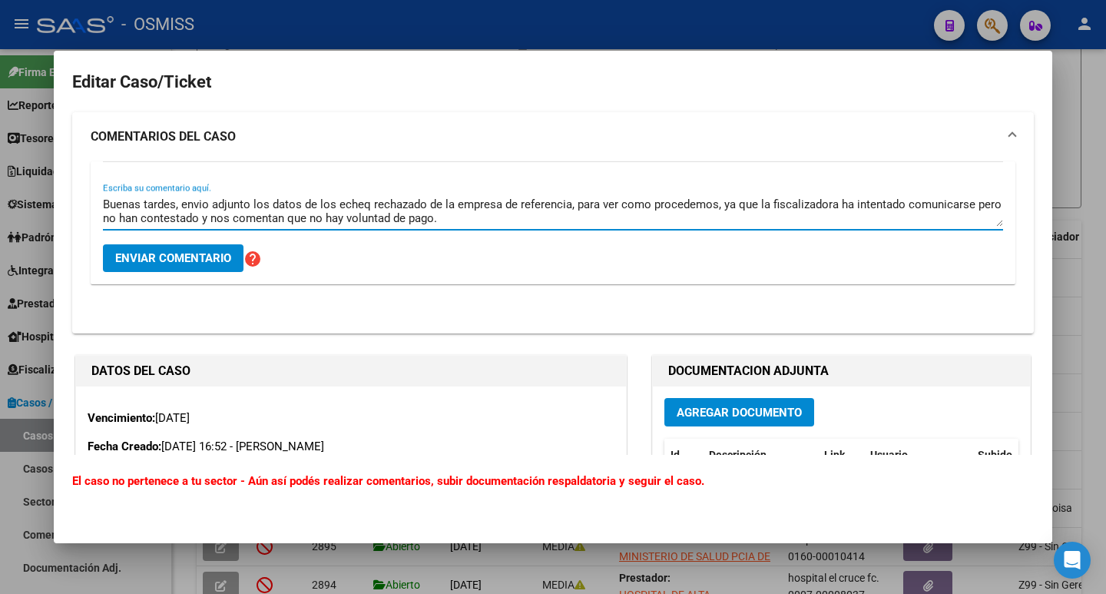
drag, startPoint x: 360, startPoint y: 207, endPoint x: 368, endPoint y: 206, distance: 7.8
click at [361, 207] on textarea "Buenas tardes, envio adjunto los datos de los echeq rechazado de la empresa de …" at bounding box center [553, 211] width 900 height 31
click at [499, 213] on textarea "Buenas tardes, envio adjunto los datos de los echeq rechazado de la empresa de …" at bounding box center [553, 211] width 900 height 31
drag, startPoint x: 373, startPoint y: 201, endPoint x: 306, endPoint y: 206, distance: 67.8
click at [306, 206] on textarea "Buenas tardes, envio adjunto los datos de los echeq rechazado de la empresa de …" at bounding box center [553, 211] width 900 height 31
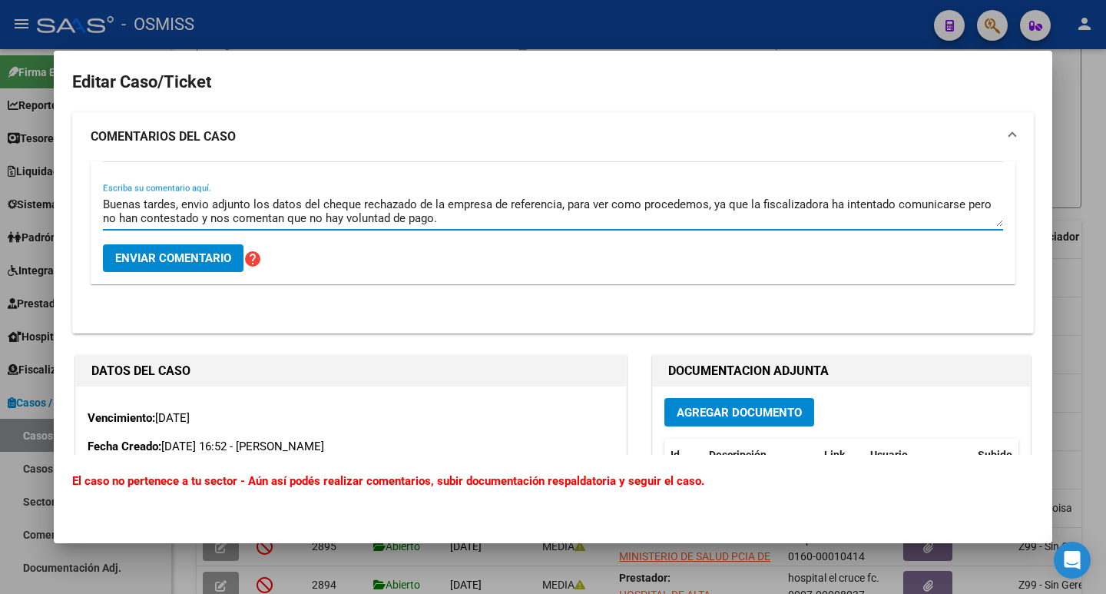
click at [707, 218] on textarea "Buenas tardes, envio adjunto los datos del cheque rechazado de la empresa de re…" at bounding box center [553, 211] width 900 height 31
click at [827, 214] on textarea "Buenas tardes, envio adjunto los datos del cheque rechazado de la empresa de re…" at bounding box center [553, 211] width 900 height 31
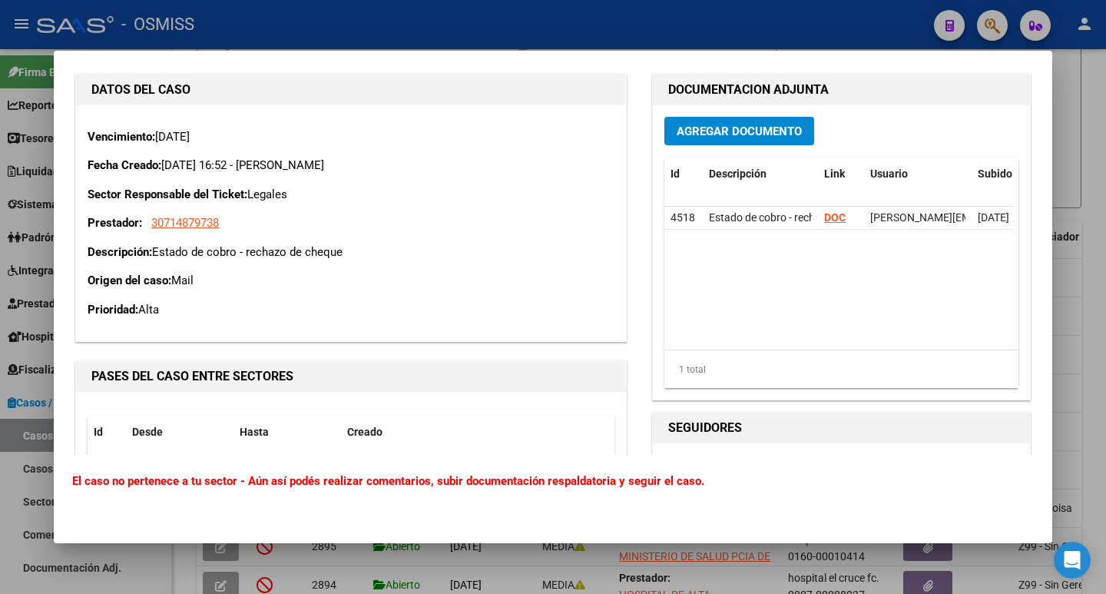
scroll to position [384, 0]
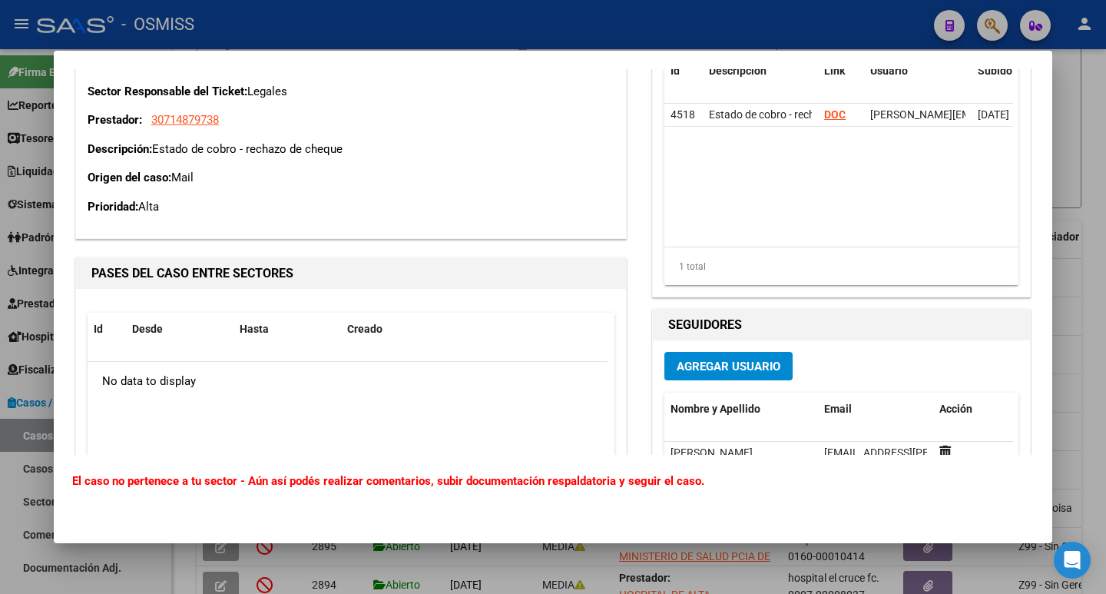
type textarea "Buenas tardes, envio adjunto los datos del cheque rechazado de la empresa de re…"
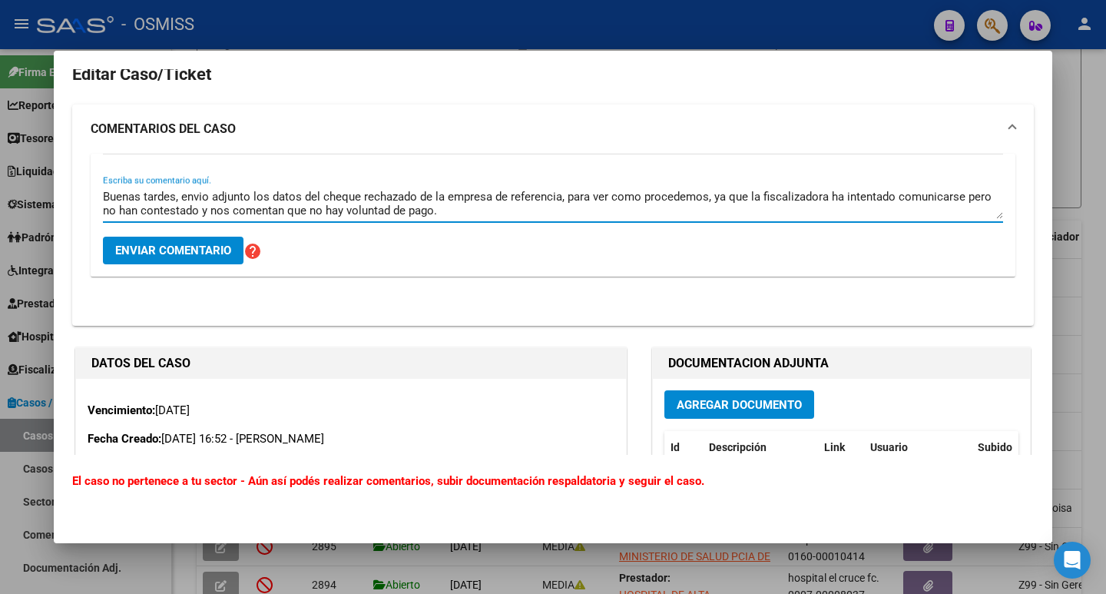
scroll to position [0, 0]
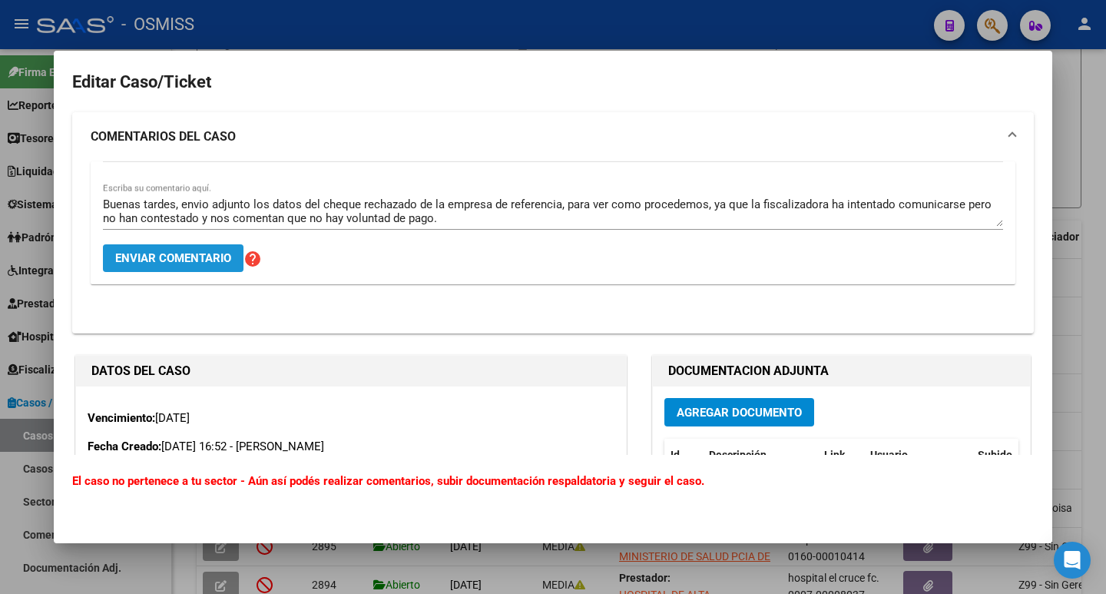
click at [170, 263] on span "Enviar comentario" at bounding box center [173, 258] width 116 height 14
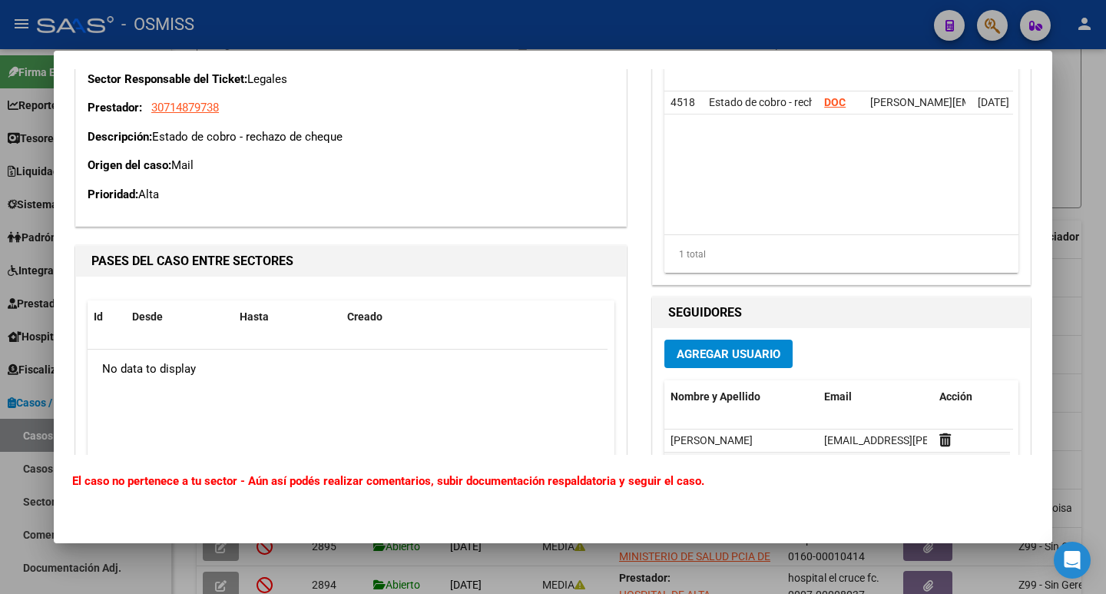
scroll to position [782, 0]
